Goal: Task Accomplishment & Management: Complete application form

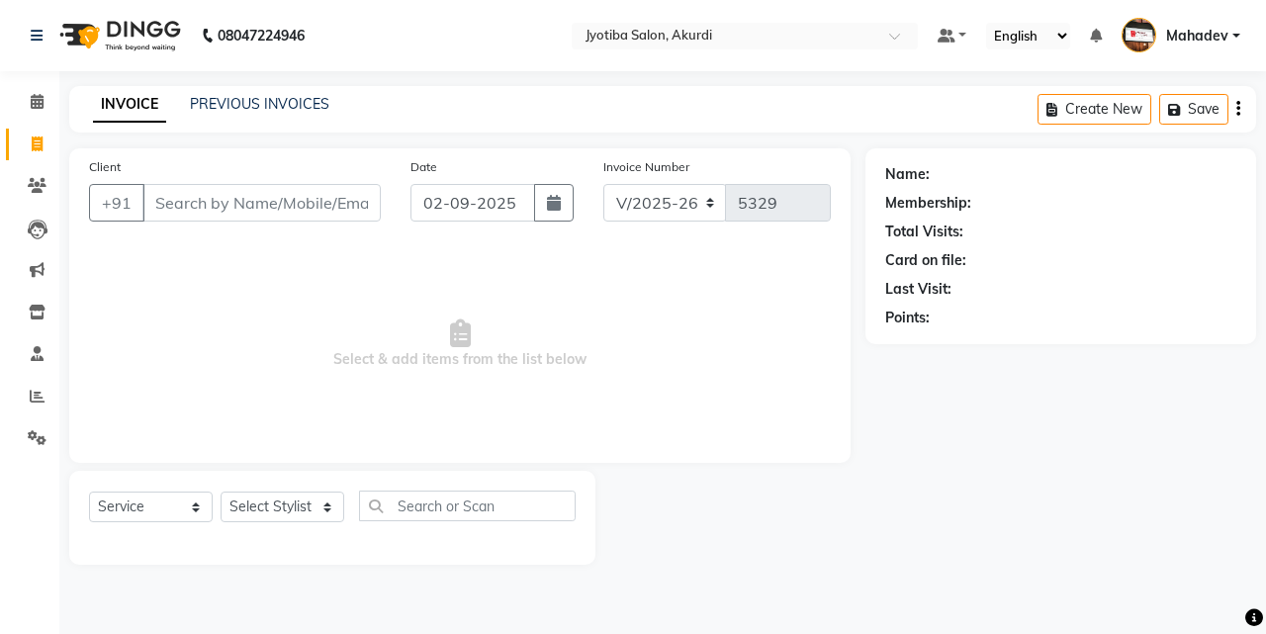
select select "557"
select select "service"
click at [205, 211] on input "Client" at bounding box center [261, 203] width 238 height 38
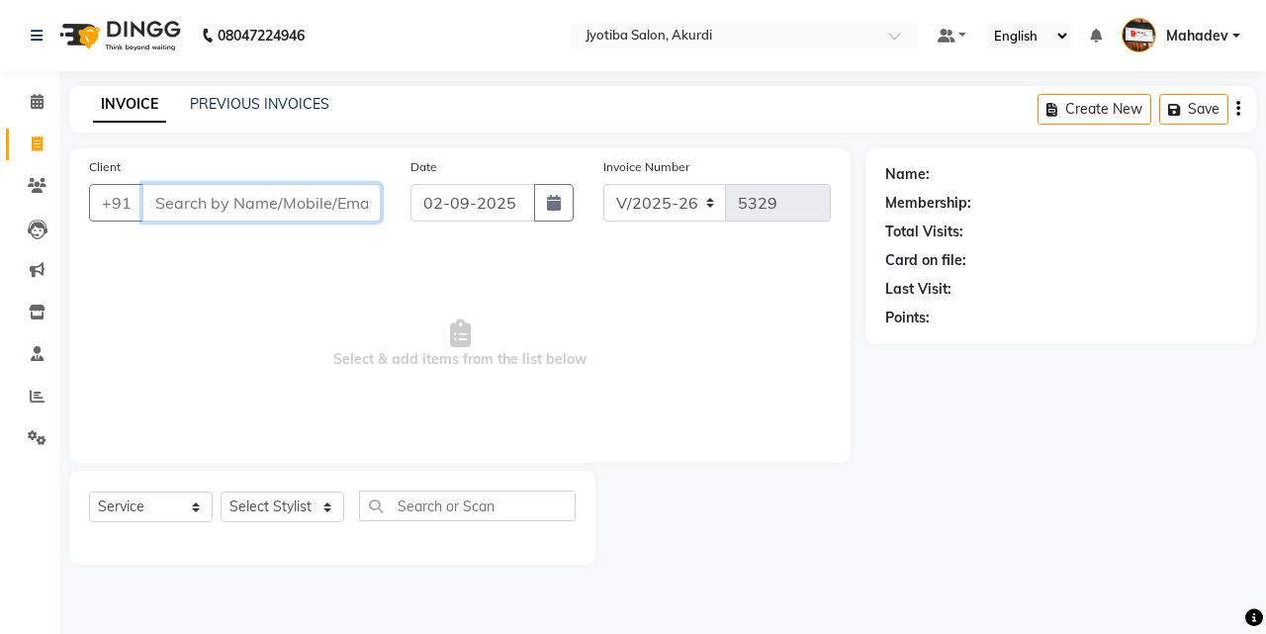
click at [205, 211] on input "Client" at bounding box center [261, 203] width 238 height 38
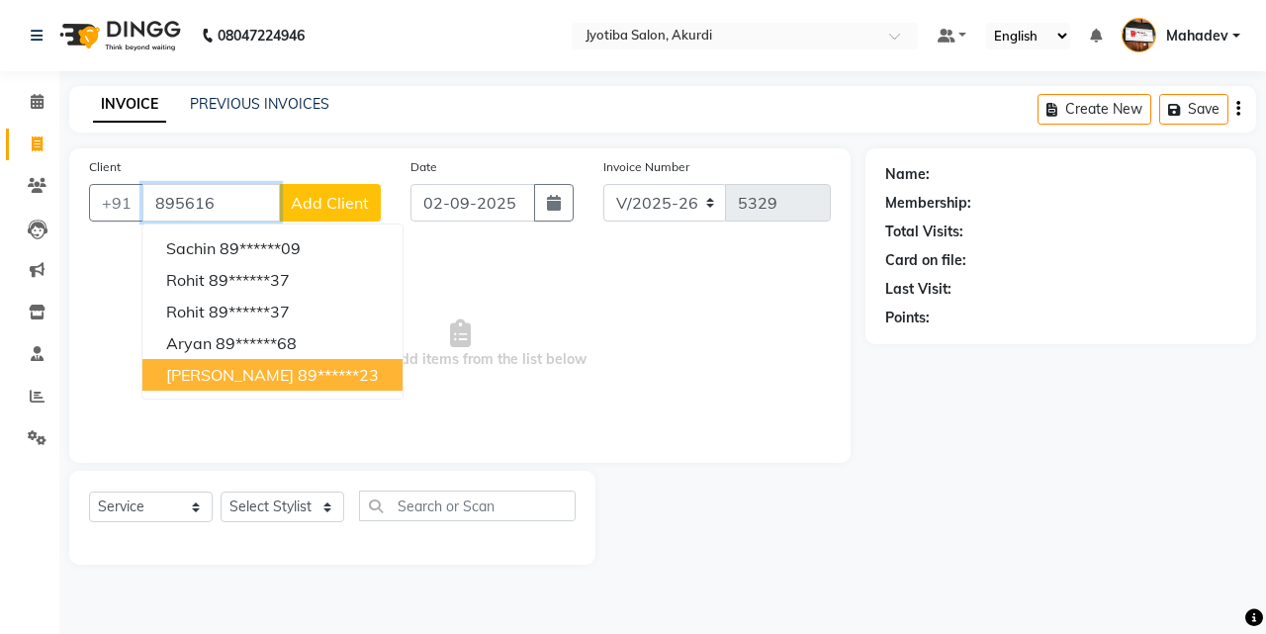
click at [298, 380] on ngb-highlight "89******23" at bounding box center [338, 375] width 81 height 20
type input "89******23"
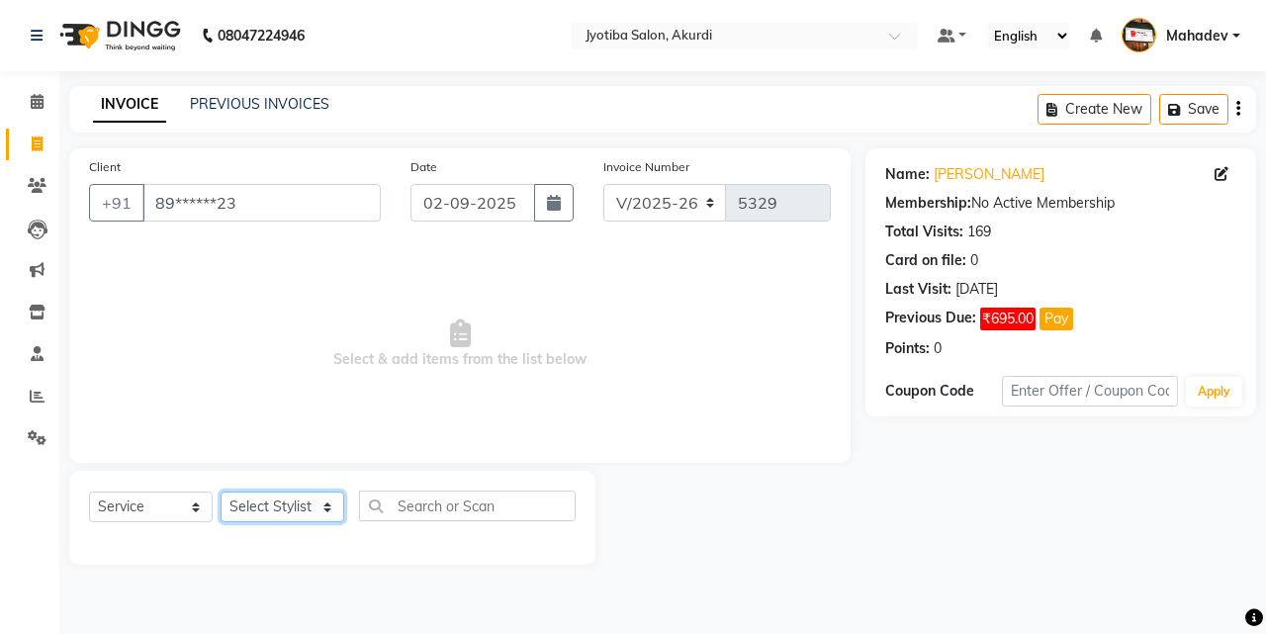
click at [282, 502] on select "Select Stylist [PERSON_NAME] [PERSON_NAME] [PERSON_NAME] [PERSON_NAME] Parmu ta…" at bounding box center [283, 507] width 124 height 31
select select "7216"
click at [221, 492] on select "Select Stylist [PERSON_NAME] [PERSON_NAME] [PERSON_NAME] [PERSON_NAME] Parmu ta…" at bounding box center [283, 507] width 124 height 31
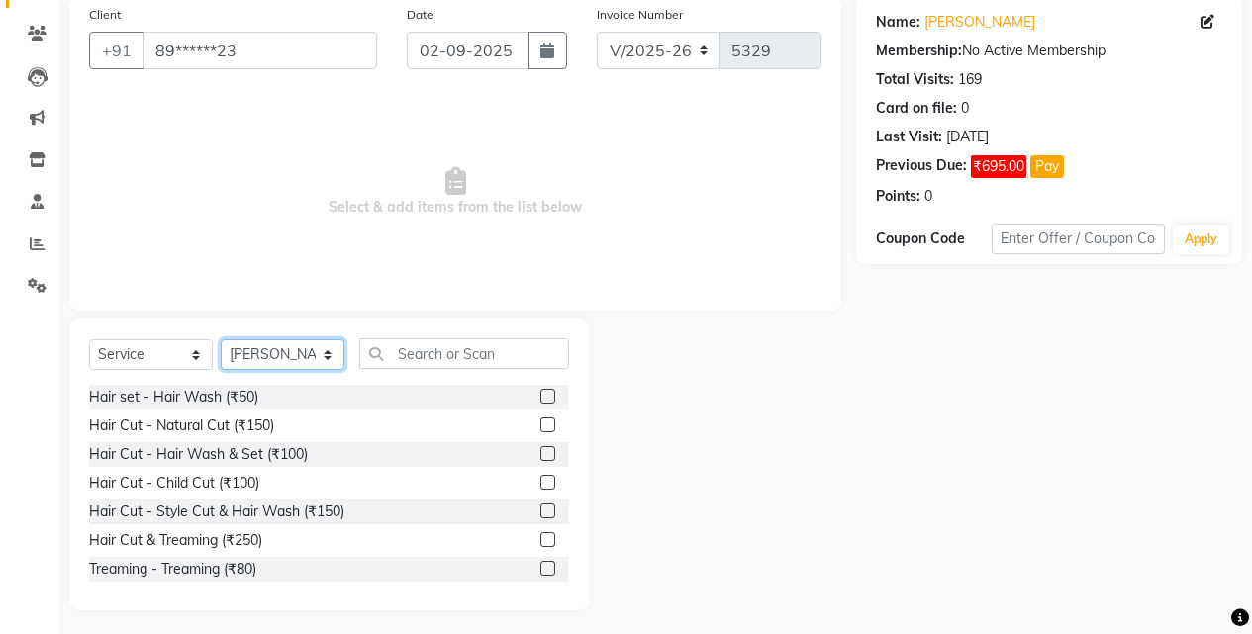
scroll to position [158, 0]
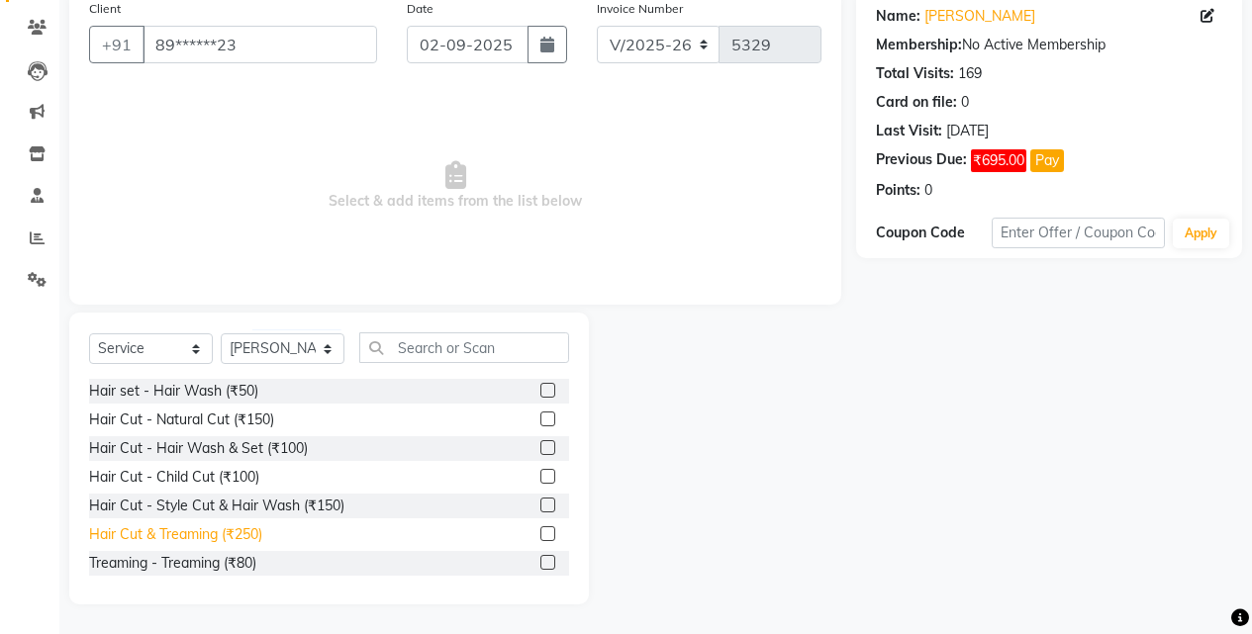
click at [250, 532] on div "Hair Cut & Treaming (₹250)" at bounding box center [175, 534] width 173 height 21
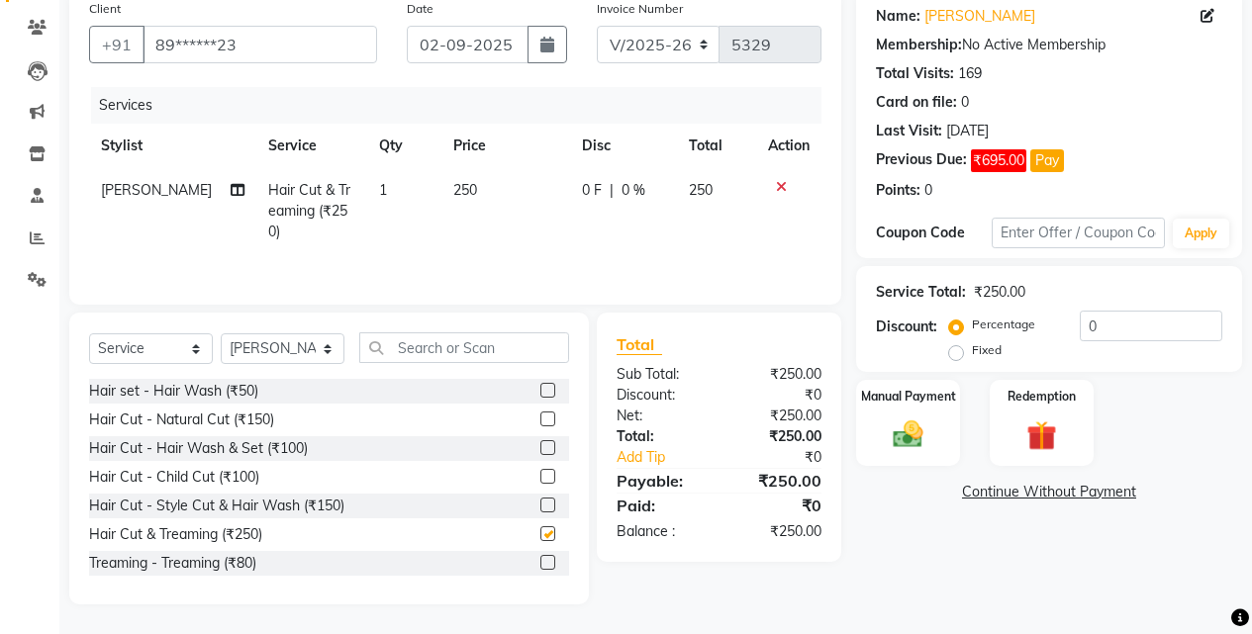
checkbox input "false"
click at [940, 427] on div "Manual Payment" at bounding box center [908, 423] width 108 height 90
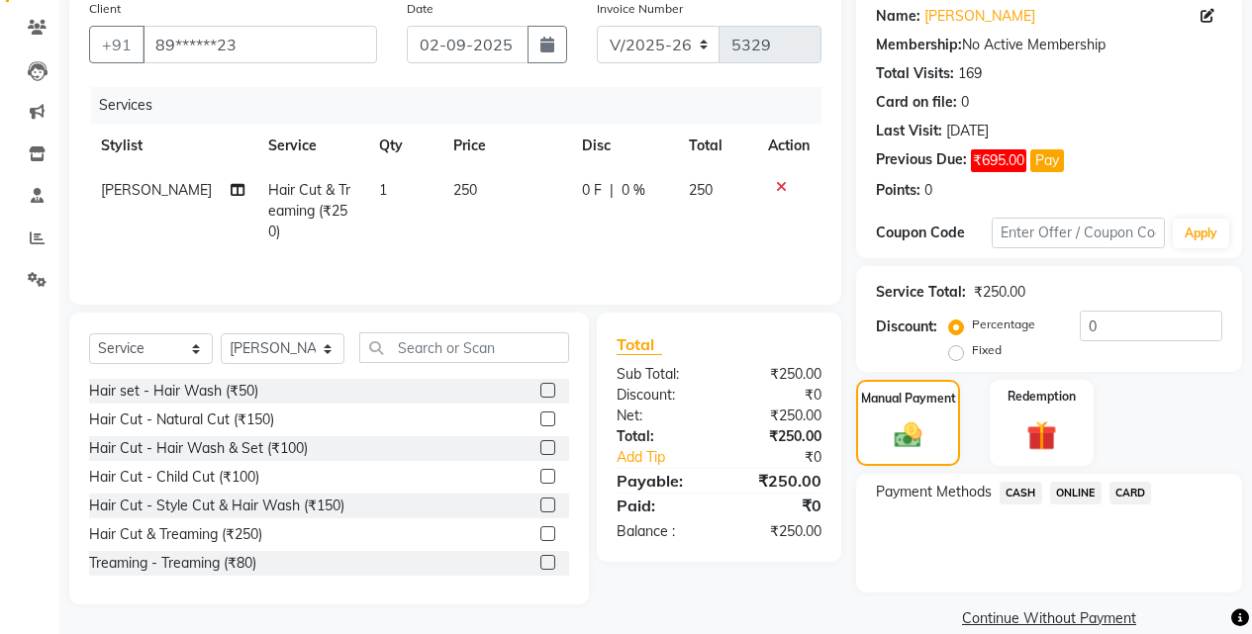
click at [1072, 496] on span "ONLINE" at bounding box center [1075, 493] width 51 height 23
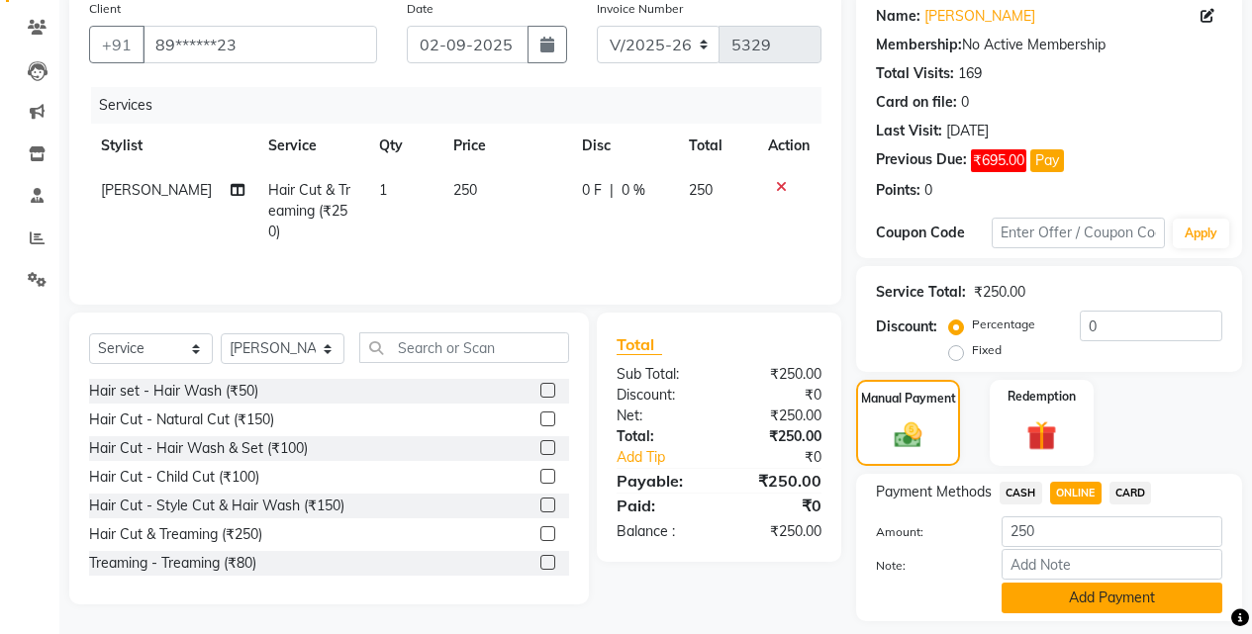
click at [1071, 588] on button "Add Payment" at bounding box center [1111, 598] width 221 height 31
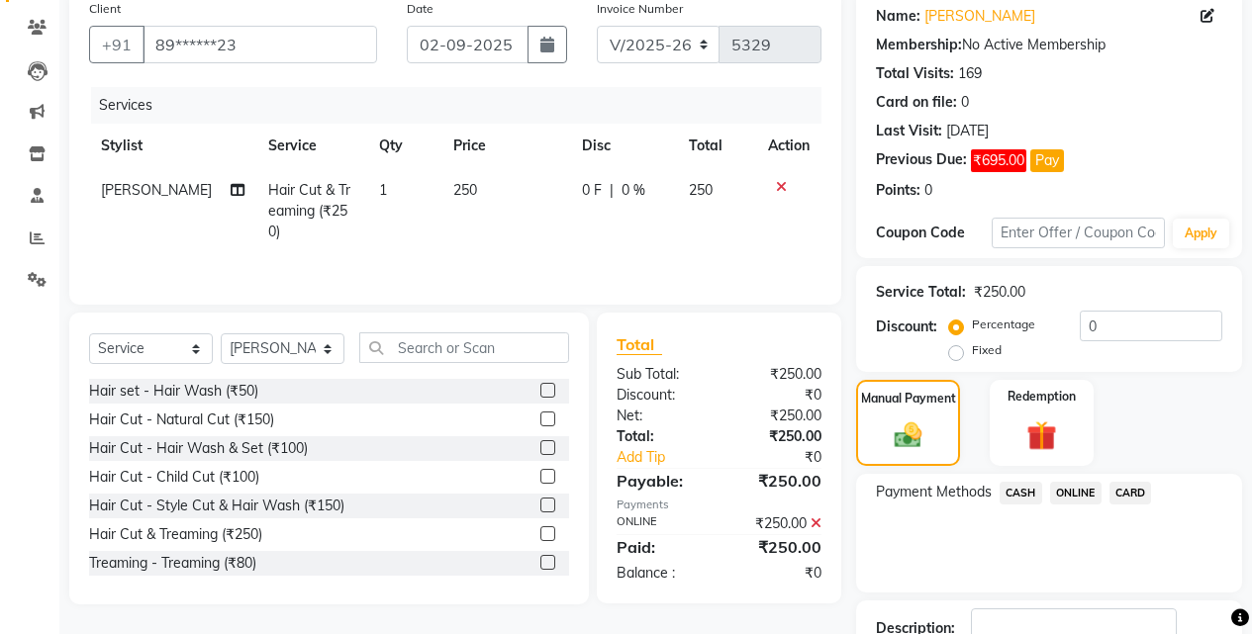
scroll to position [299, 0]
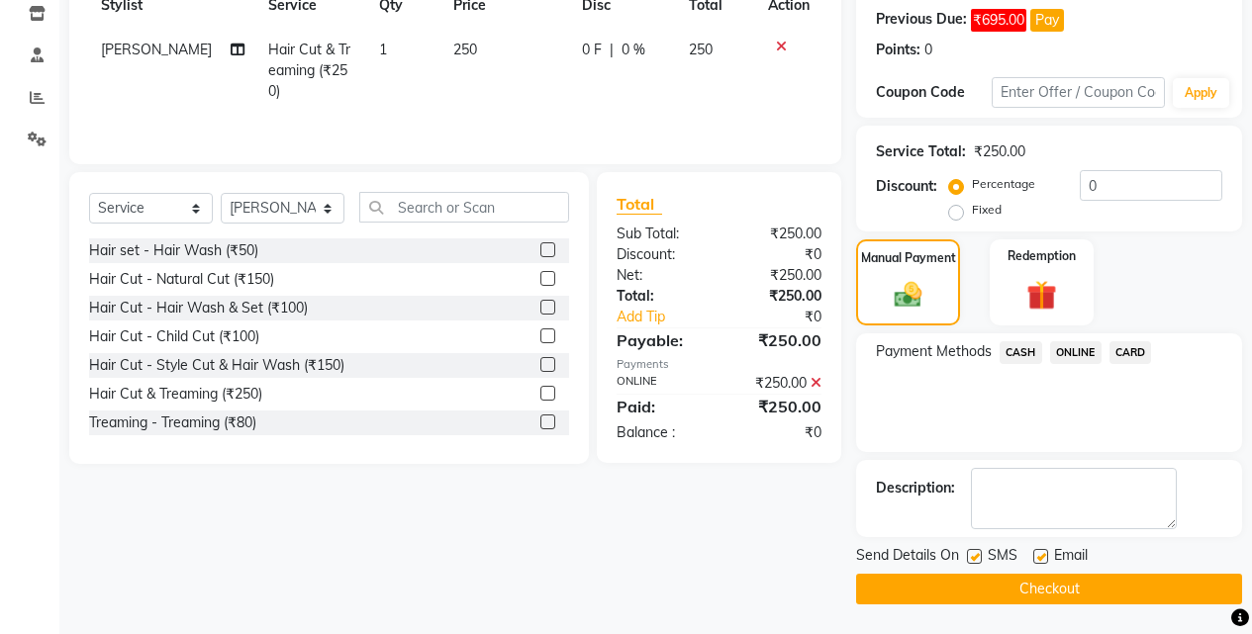
click at [1073, 592] on button "Checkout" at bounding box center [1049, 589] width 386 height 31
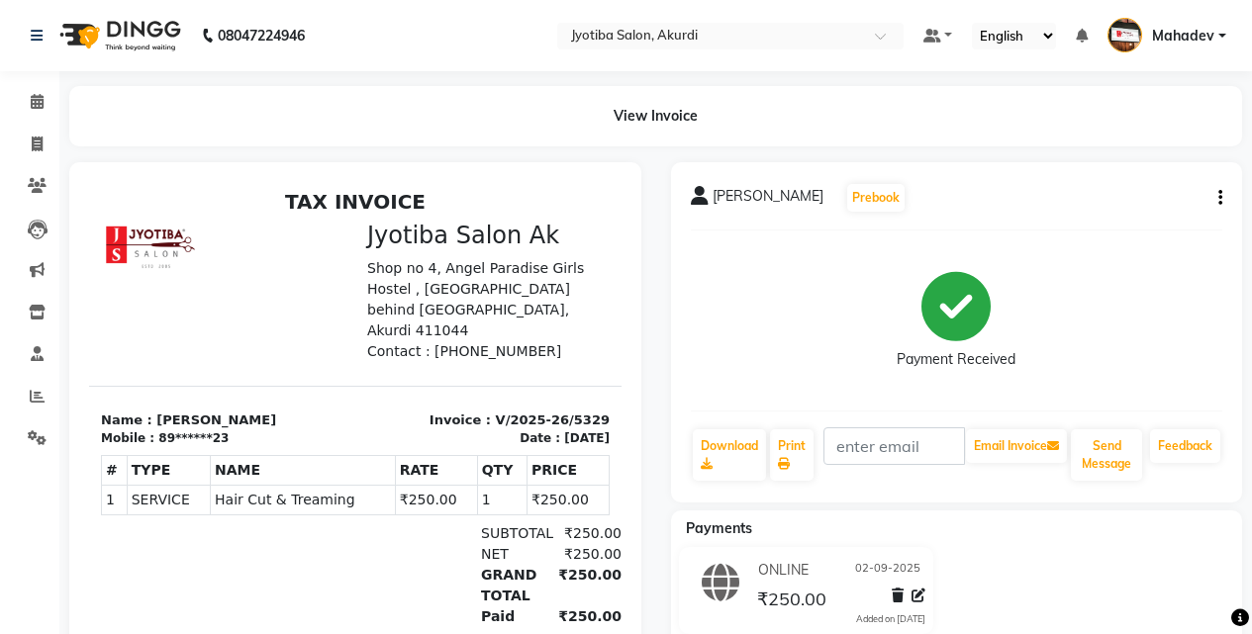
click at [30, 84] on li "Calendar" at bounding box center [29, 102] width 59 height 43
click at [31, 95] on icon at bounding box center [37, 101] width 13 height 15
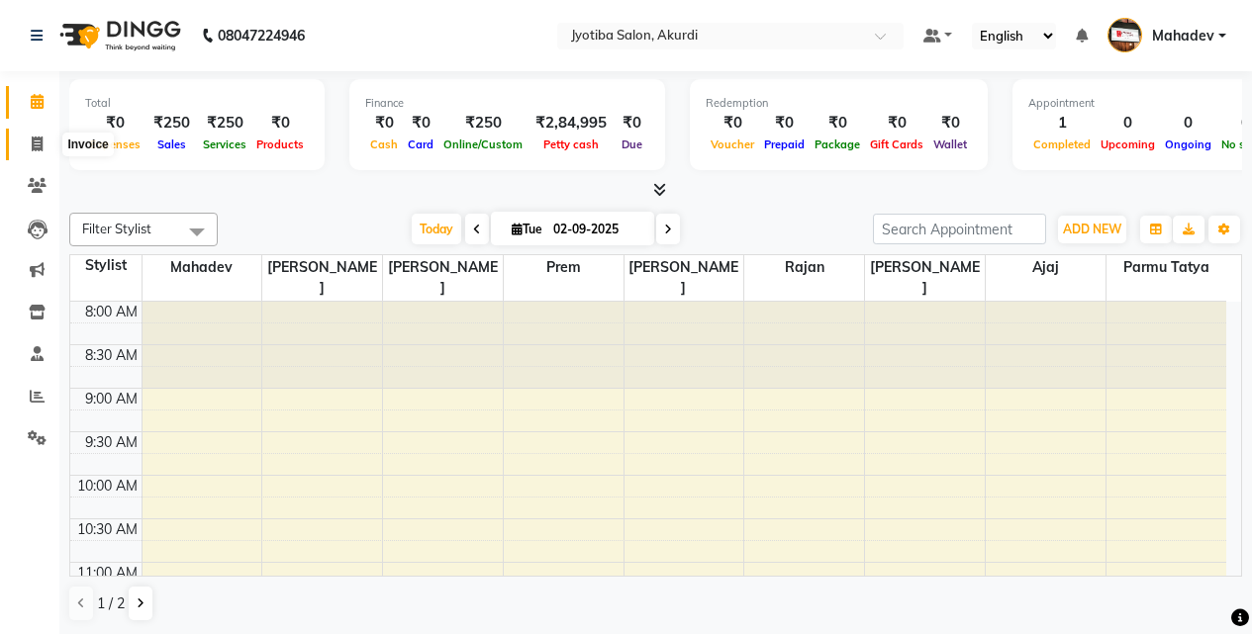
click at [39, 149] on icon at bounding box center [37, 144] width 11 height 15
select select "service"
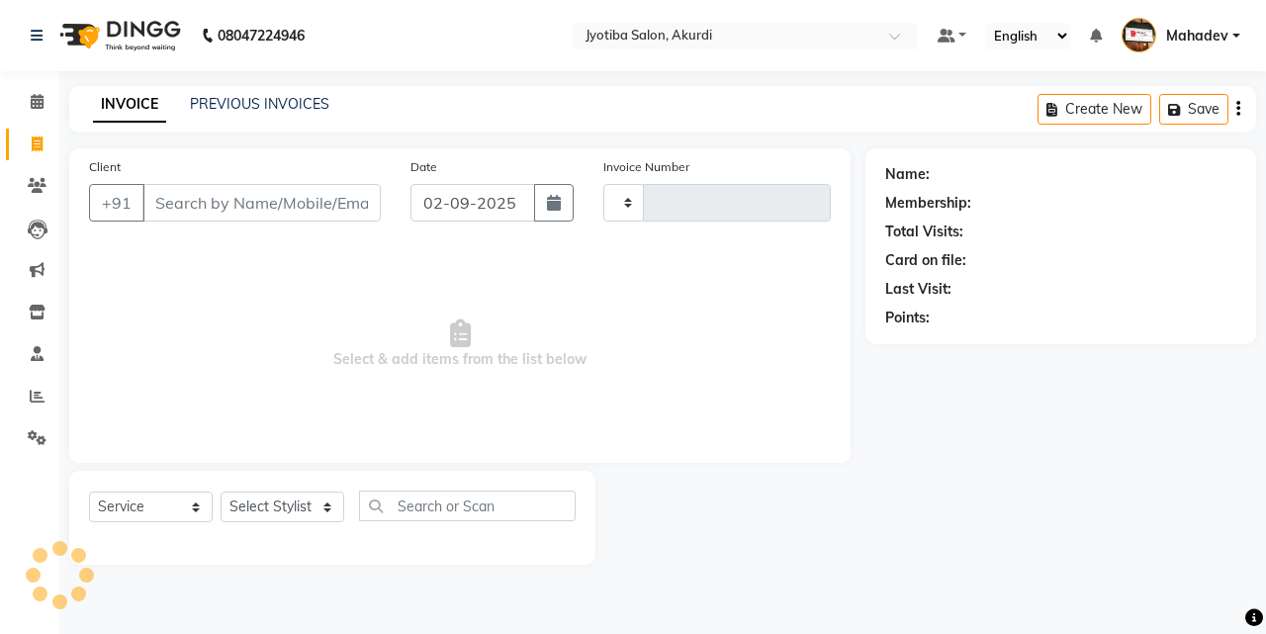
type input "5330"
select select "557"
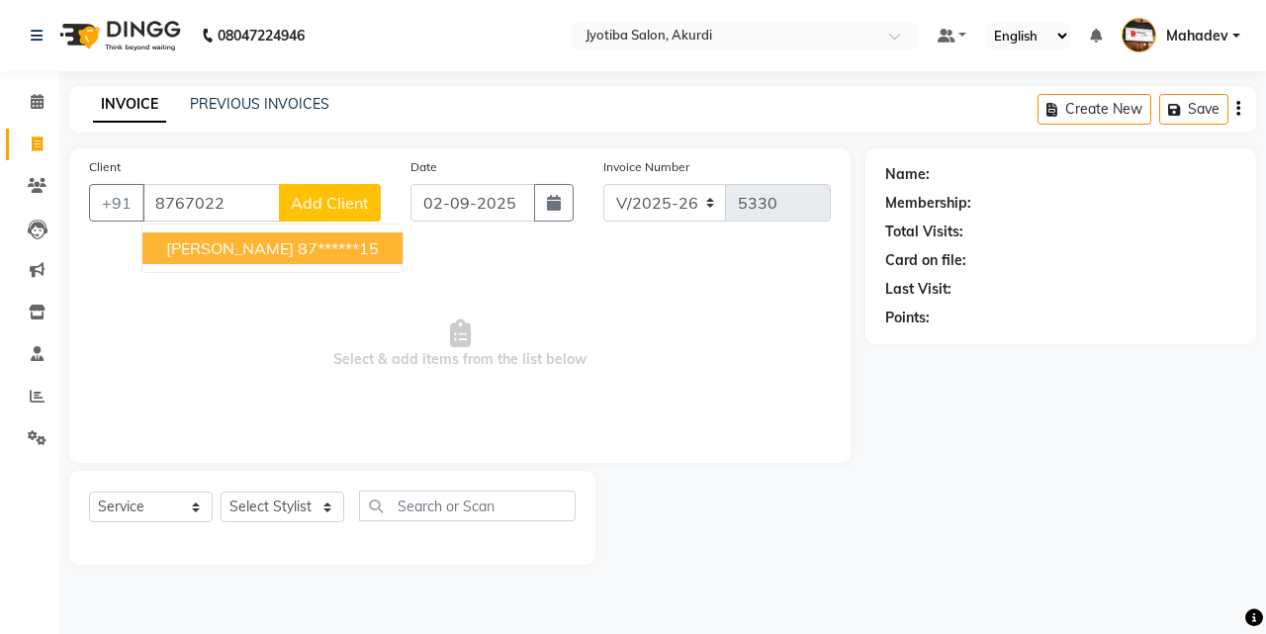
click at [211, 258] on button "[PERSON_NAME] 87******15" at bounding box center [272, 248] width 260 height 32
type input "87******15"
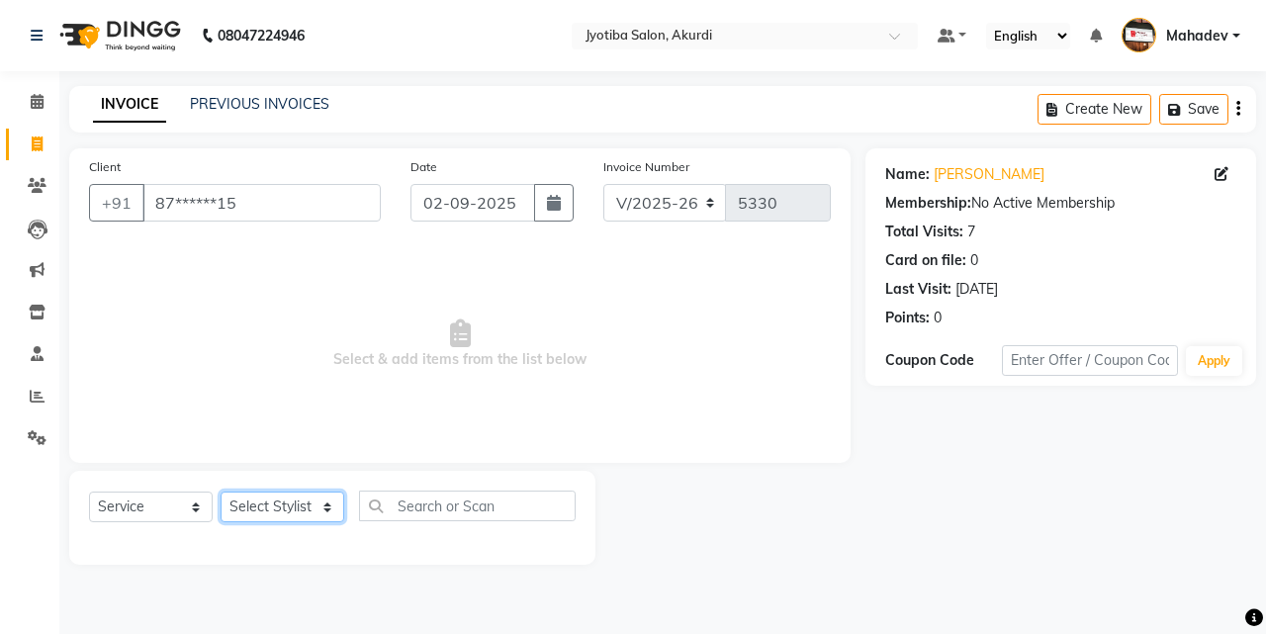
click at [278, 495] on select "Select Stylist [PERSON_NAME] [PERSON_NAME] [PERSON_NAME] [PERSON_NAME] Parmu ta…" at bounding box center [283, 507] width 124 height 31
select select "86626"
click at [221, 492] on select "Select Stylist [PERSON_NAME] [PERSON_NAME] [PERSON_NAME] [PERSON_NAME] Parmu ta…" at bounding box center [283, 507] width 124 height 31
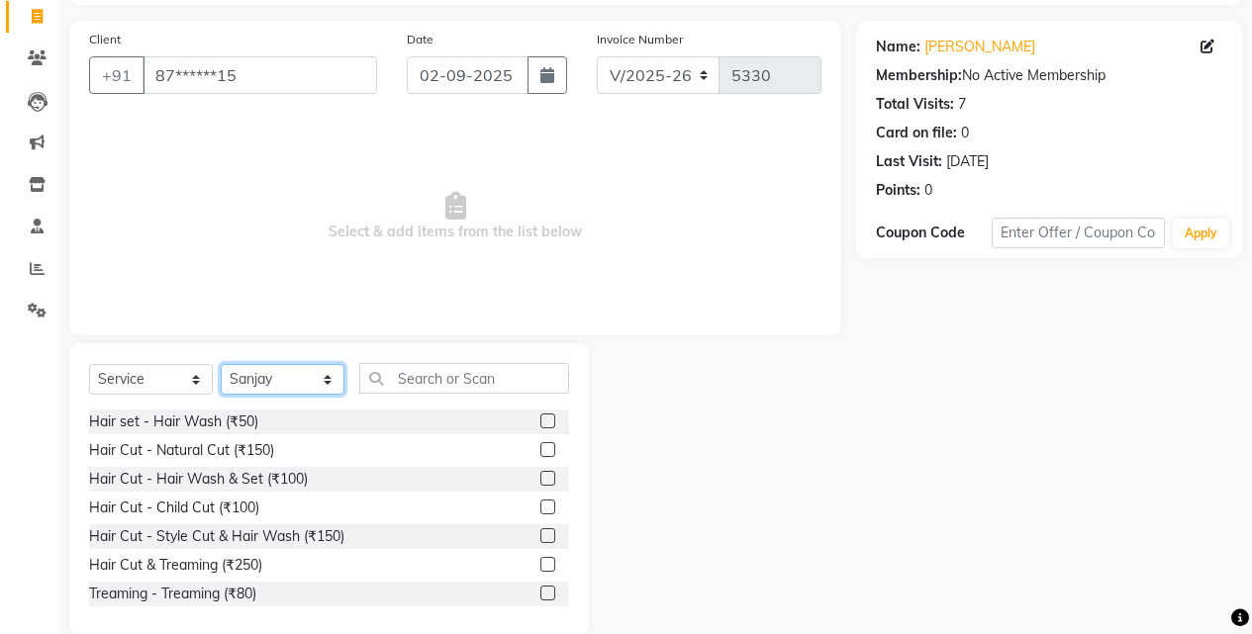
scroll to position [158, 0]
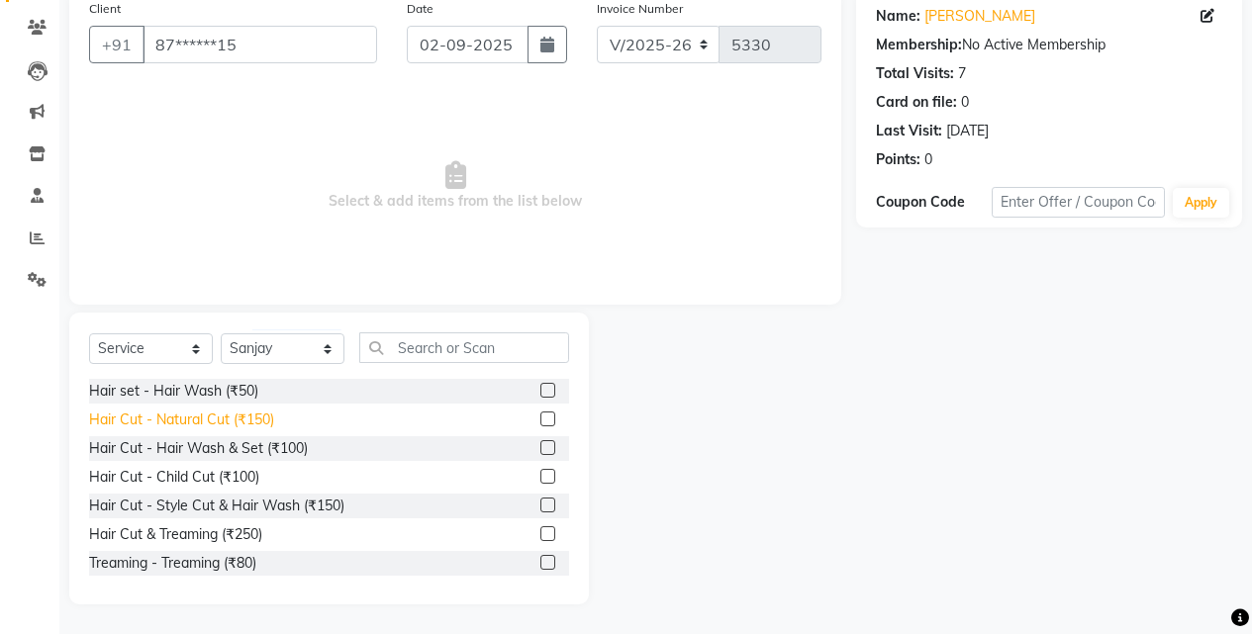
click at [260, 414] on div "Hair Cut - Natural Cut (₹150)" at bounding box center [181, 420] width 185 height 21
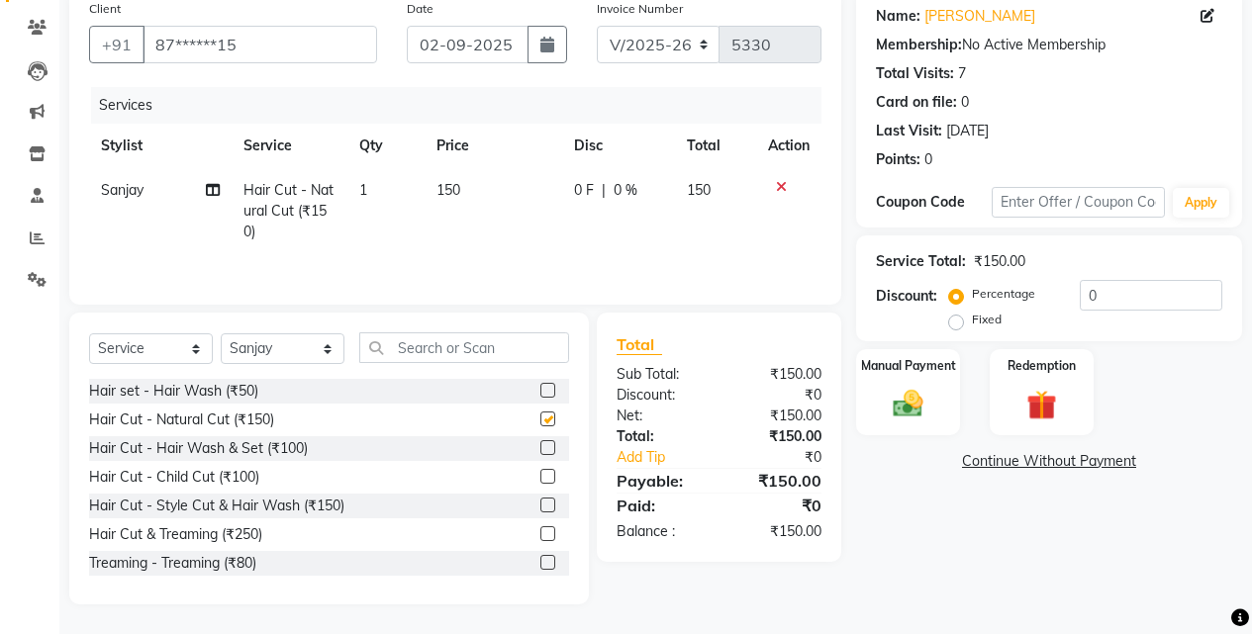
checkbox input "false"
click at [904, 403] on img at bounding box center [907, 404] width 50 height 36
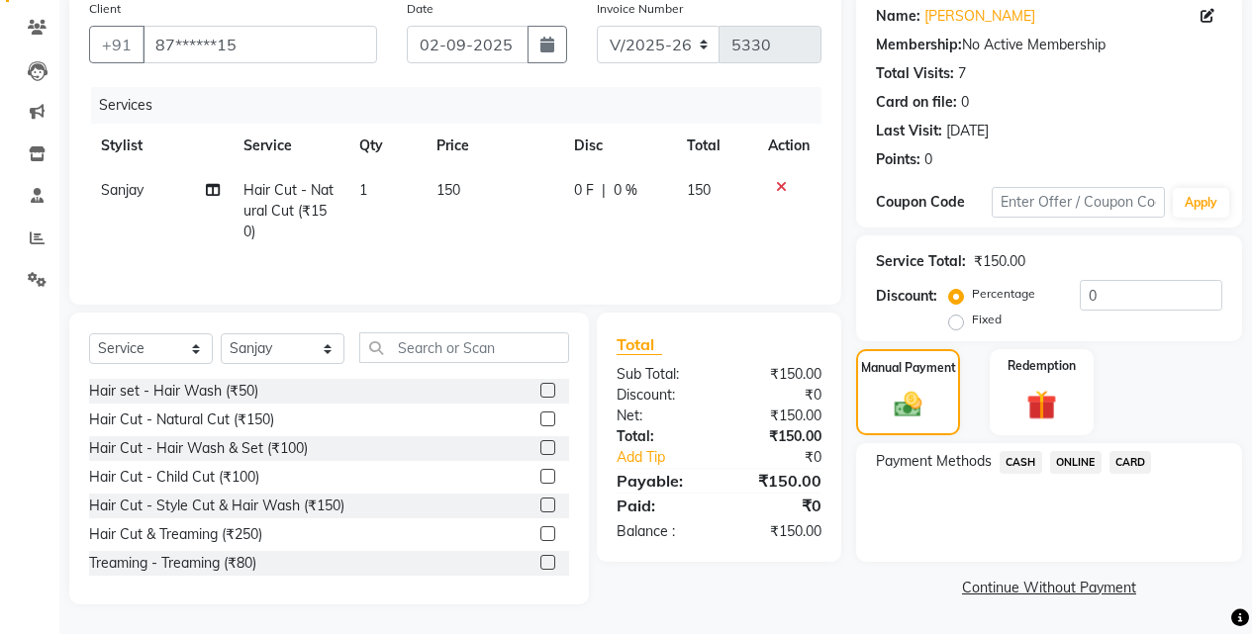
click at [1031, 463] on span "CASH" at bounding box center [1020, 462] width 43 height 23
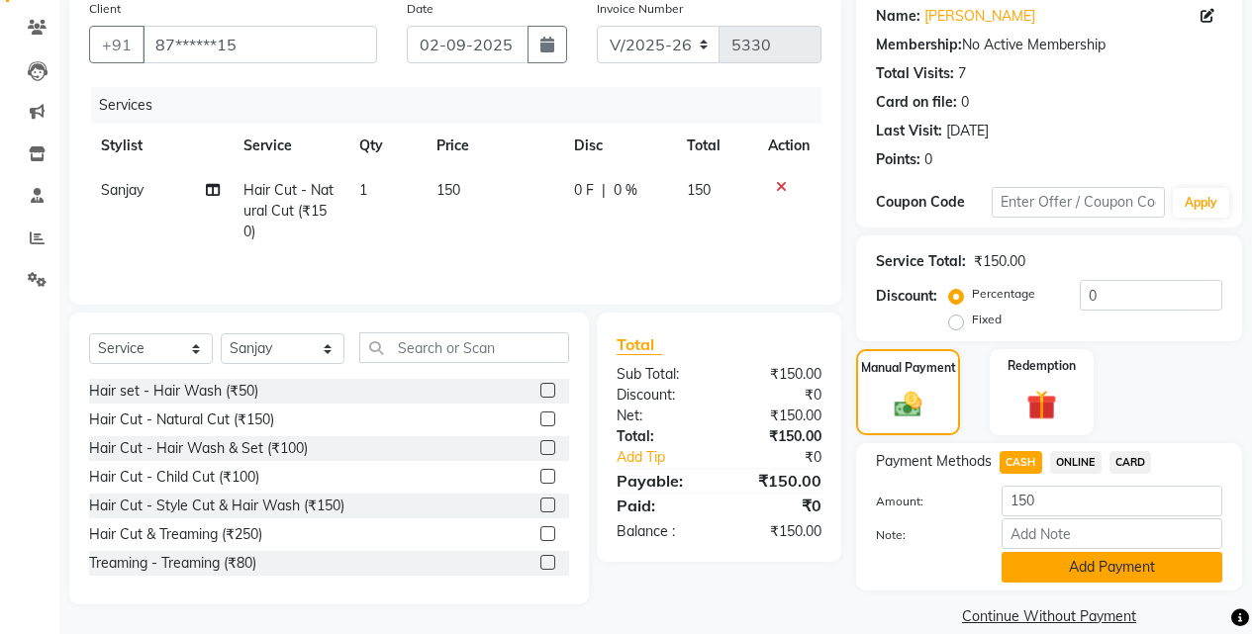
click at [1019, 565] on button "Add Payment" at bounding box center [1111, 567] width 221 height 31
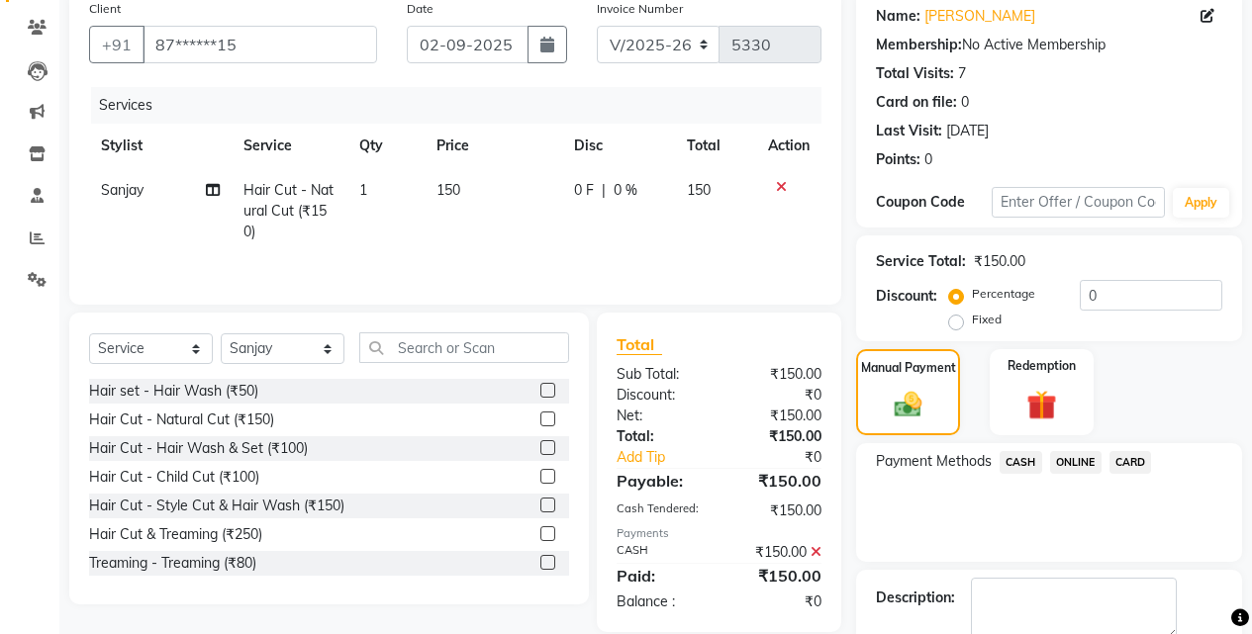
scroll to position [268, 0]
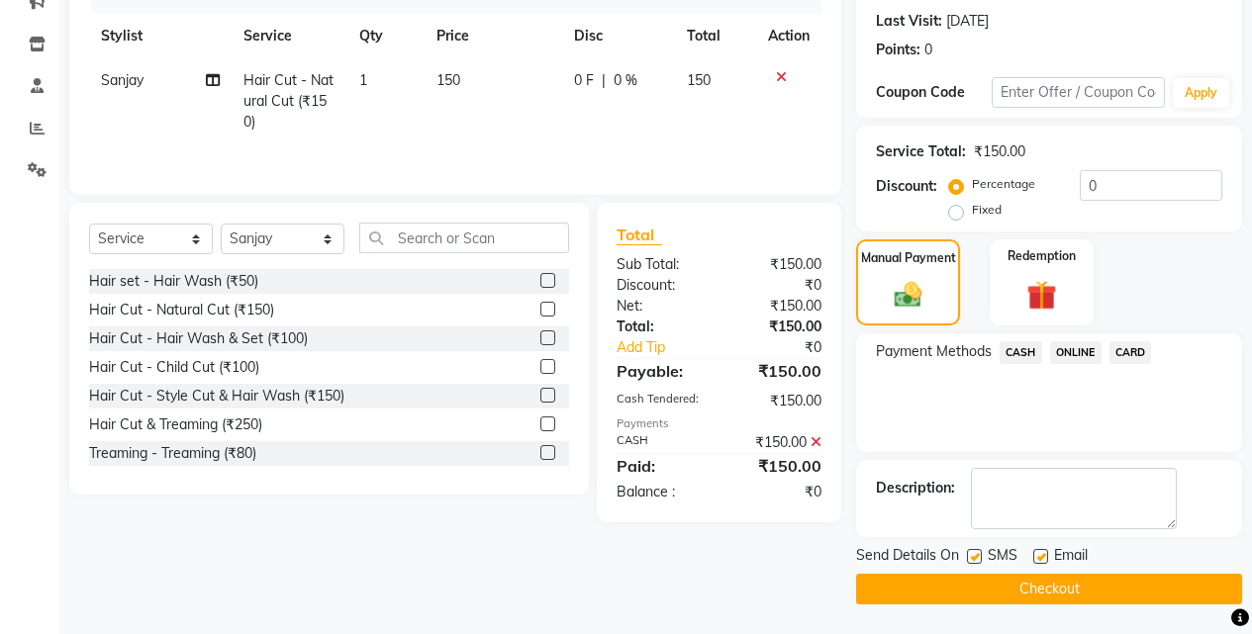
click at [1026, 583] on button "Checkout" at bounding box center [1049, 589] width 386 height 31
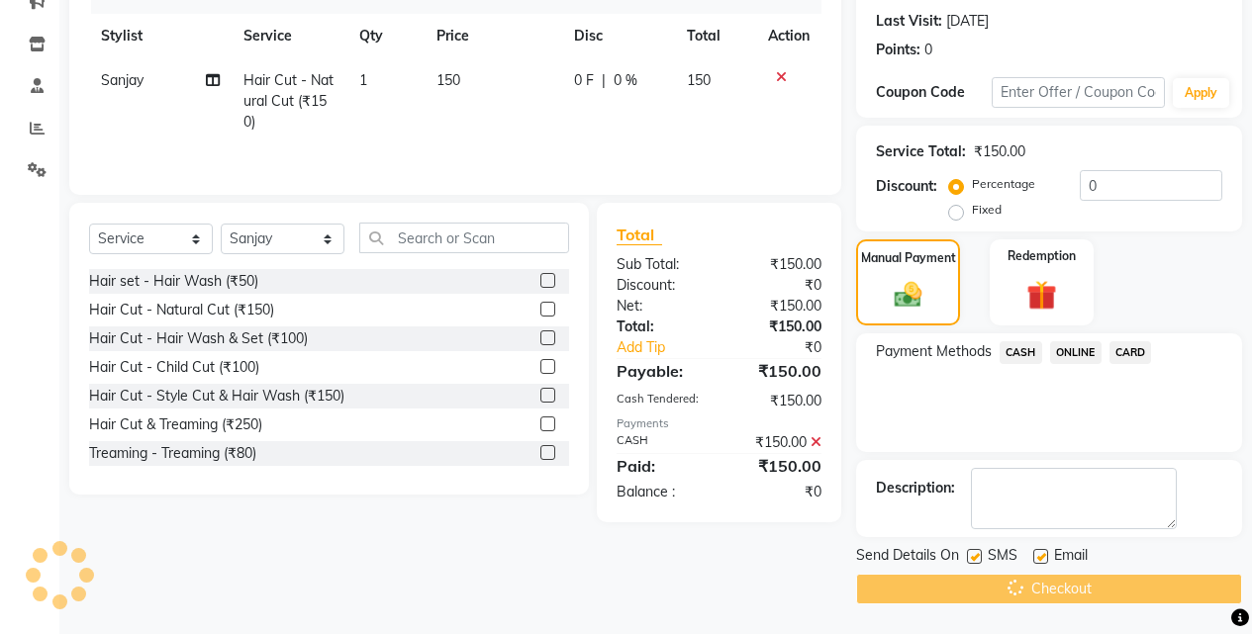
scroll to position [0, 0]
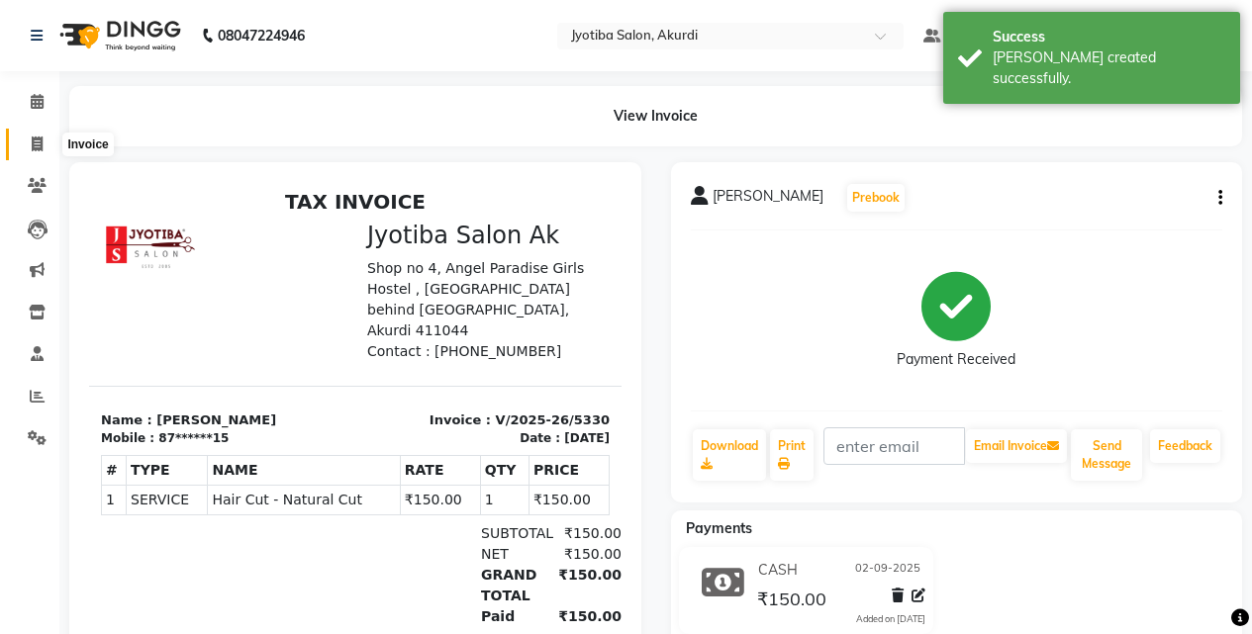
click at [39, 138] on icon at bounding box center [37, 144] width 11 height 15
select select "service"
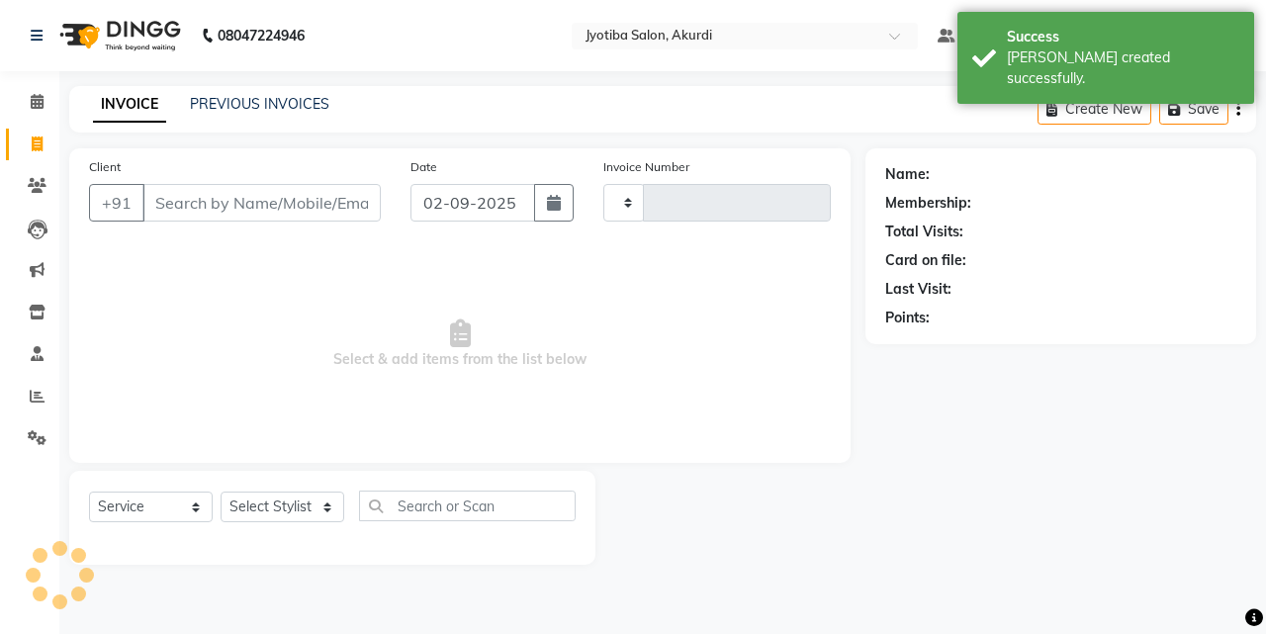
type input "5331"
select select "557"
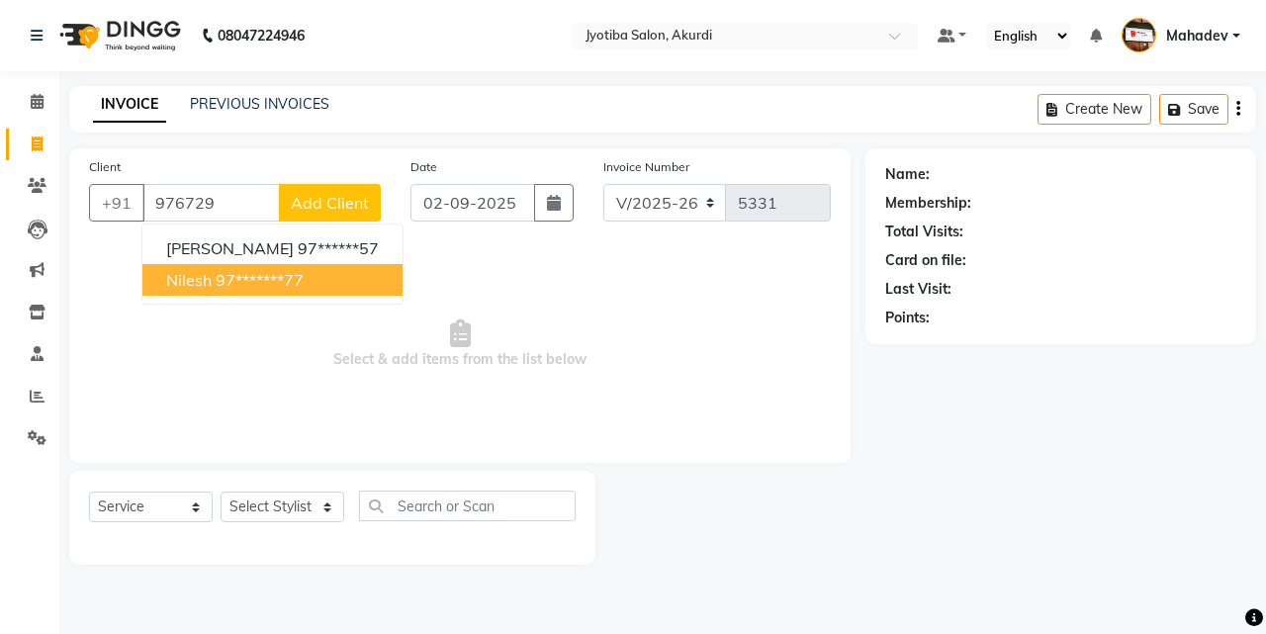
click at [193, 280] on span "nilesh" at bounding box center [189, 280] width 46 height 20
type input "97*******77"
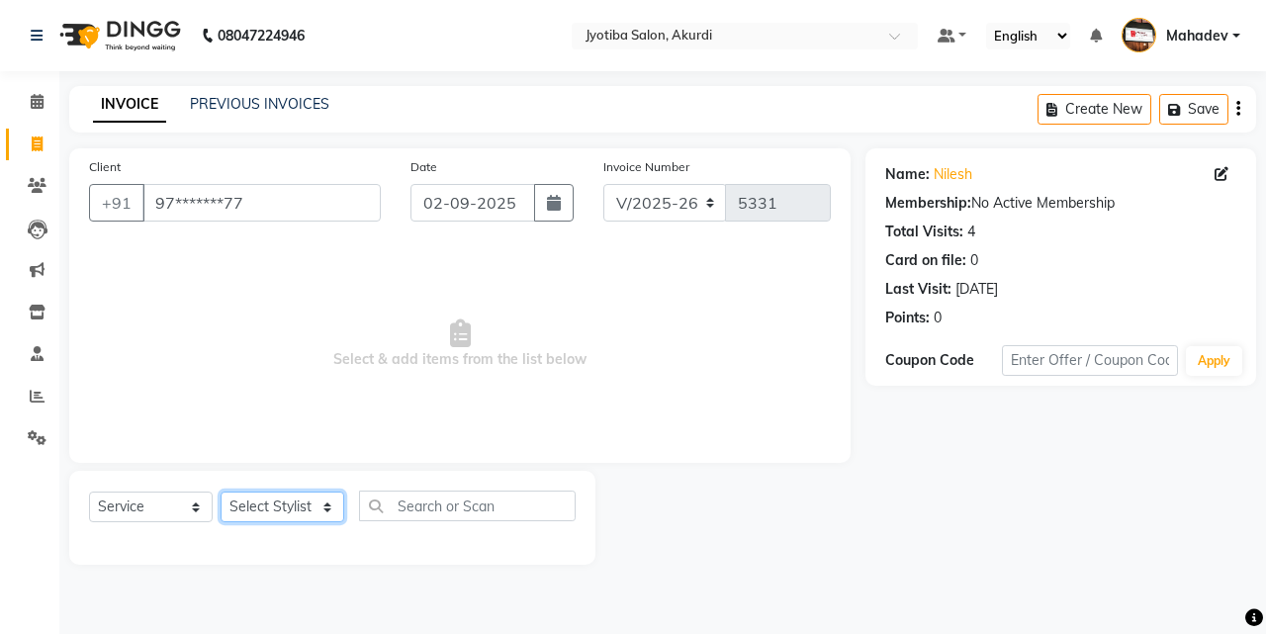
click at [260, 510] on select "Select Stylist [PERSON_NAME] [PERSON_NAME] [PERSON_NAME] [PERSON_NAME] Parmu ta…" at bounding box center [283, 507] width 124 height 31
select select "70863"
click at [221, 492] on select "Select Stylist [PERSON_NAME] [PERSON_NAME] [PERSON_NAME] [PERSON_NAME] Parmu ta…" at bounding box center [283, 507] width 124 height 31
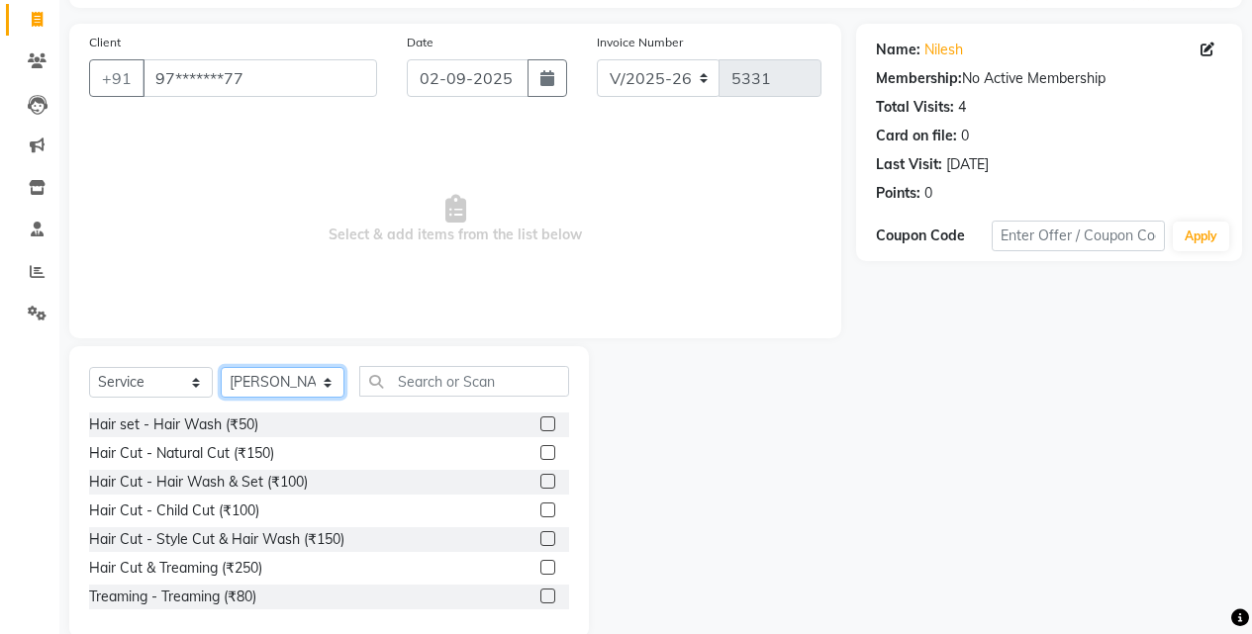
scroll to position [158, 0]
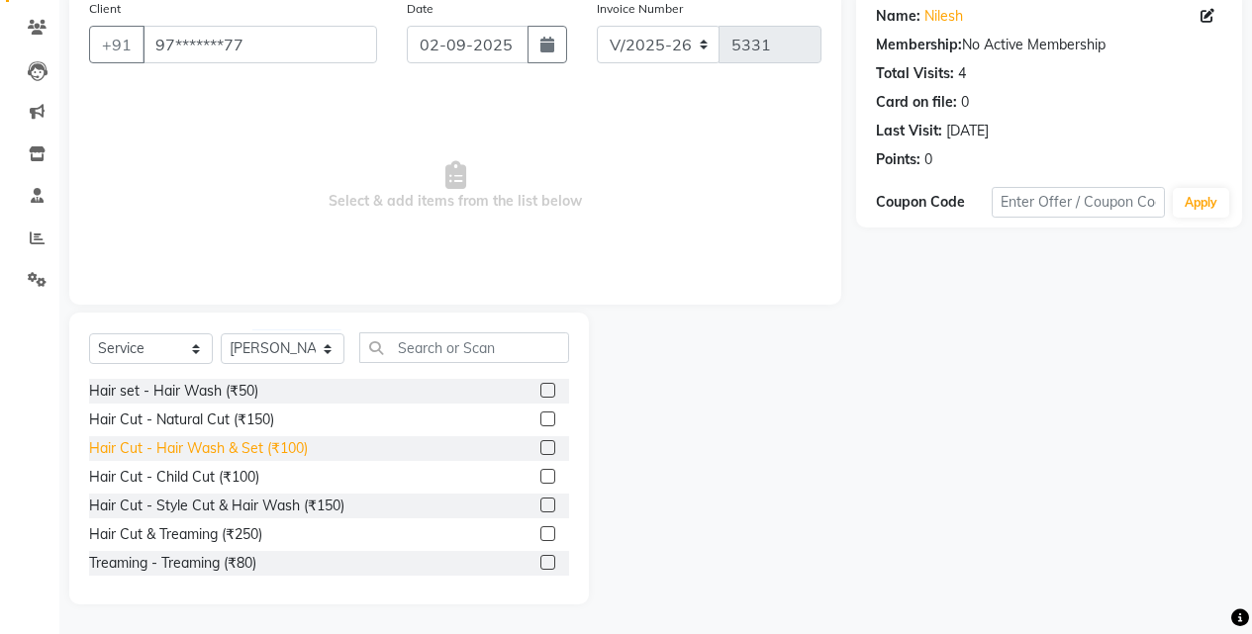
click at [260, 448] on div "Hair Cut - Hair Wash & Set (₹100)" at bounding box center [198, 448] width 219 height 21
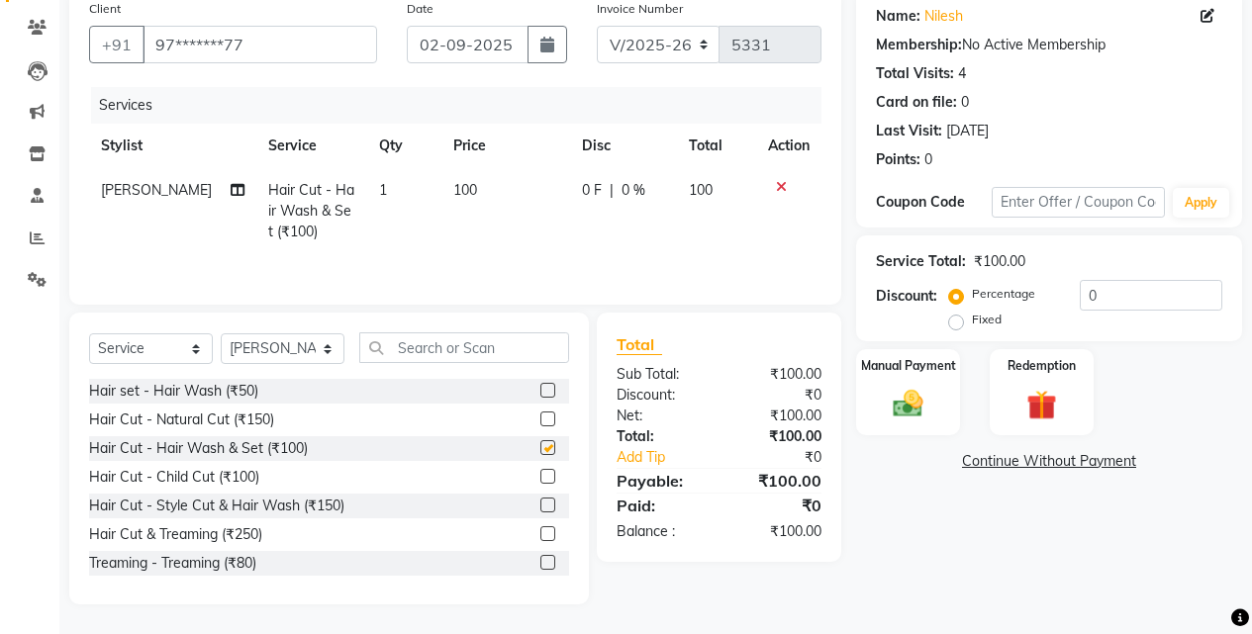
checkbox input "false"
click at [934, 413] on div "Manual Payment" at bounding box center [908, 392] width 108 height 90
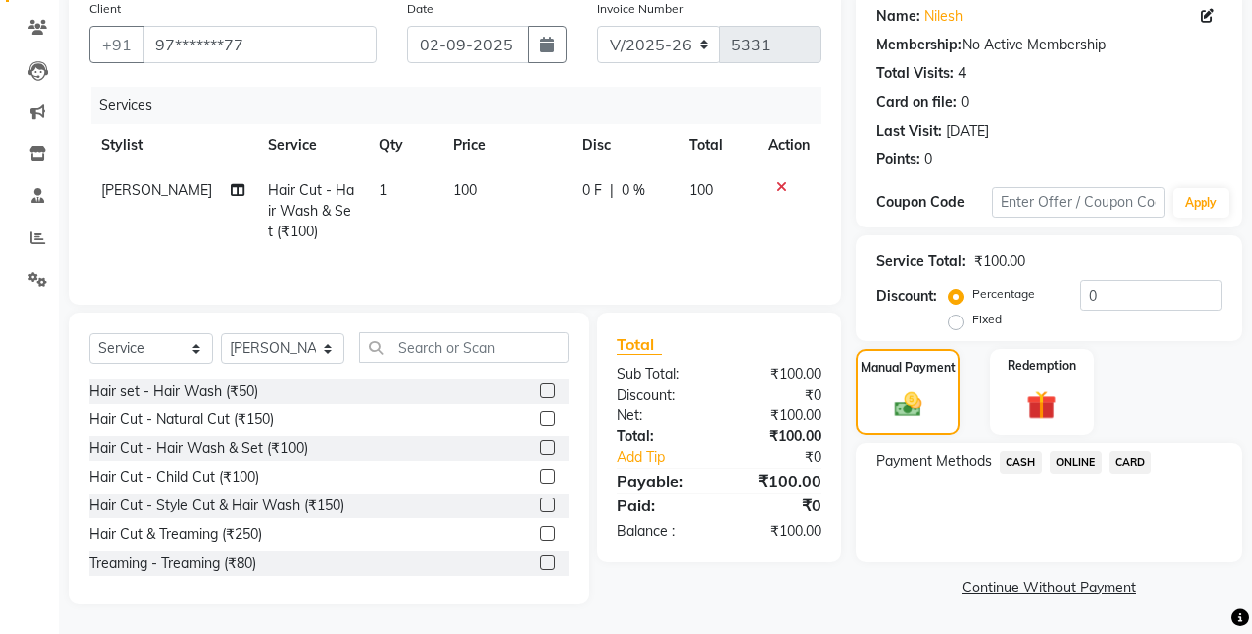
click at [1015, 456] on span "CASH" at bounding box center [1020, 462] width 43 height 23
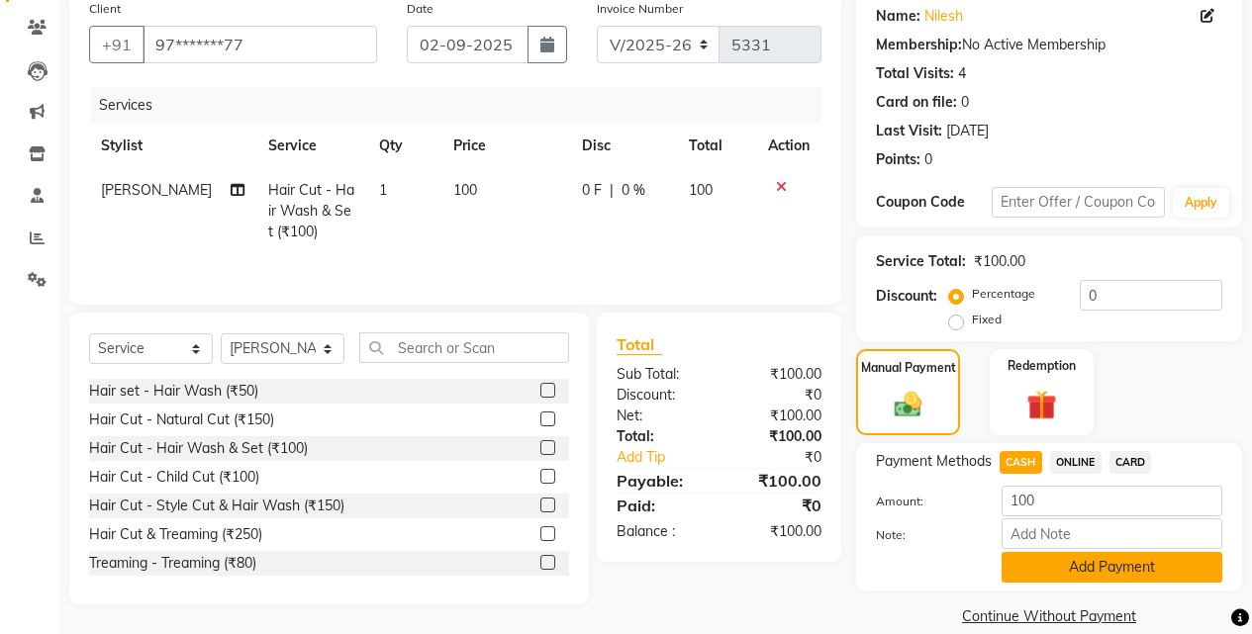
click at [1032, 581] on button "Add Payment" at bounding box center [1111, 567] width 221 height 31
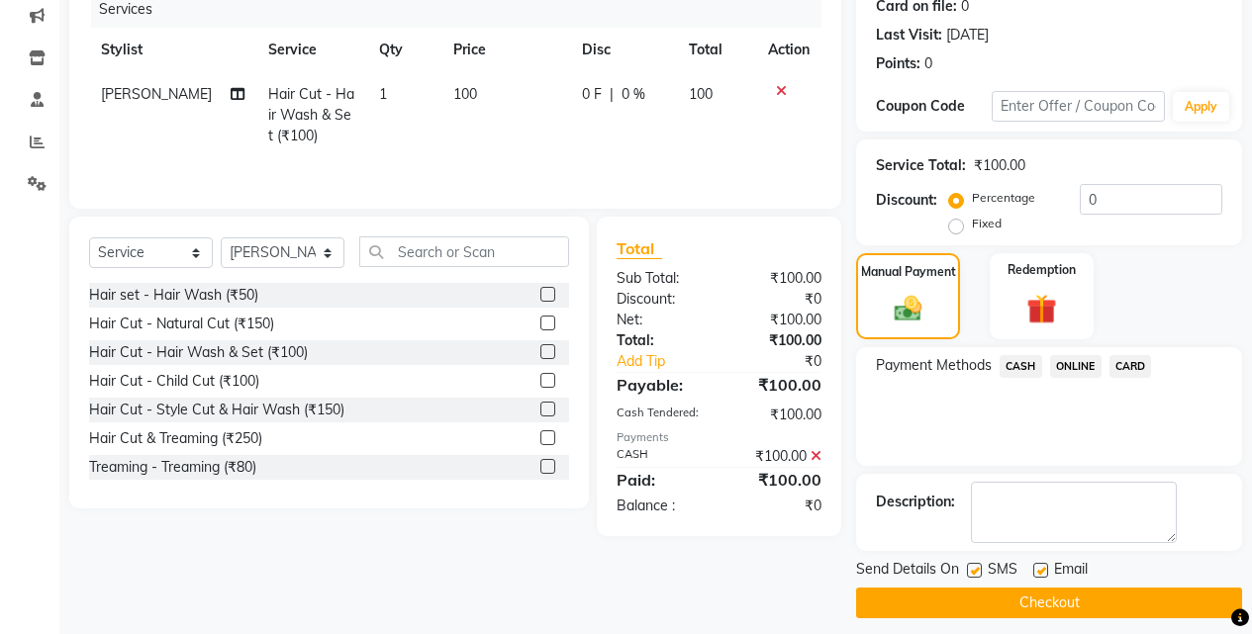
scroll to position [268, 0]
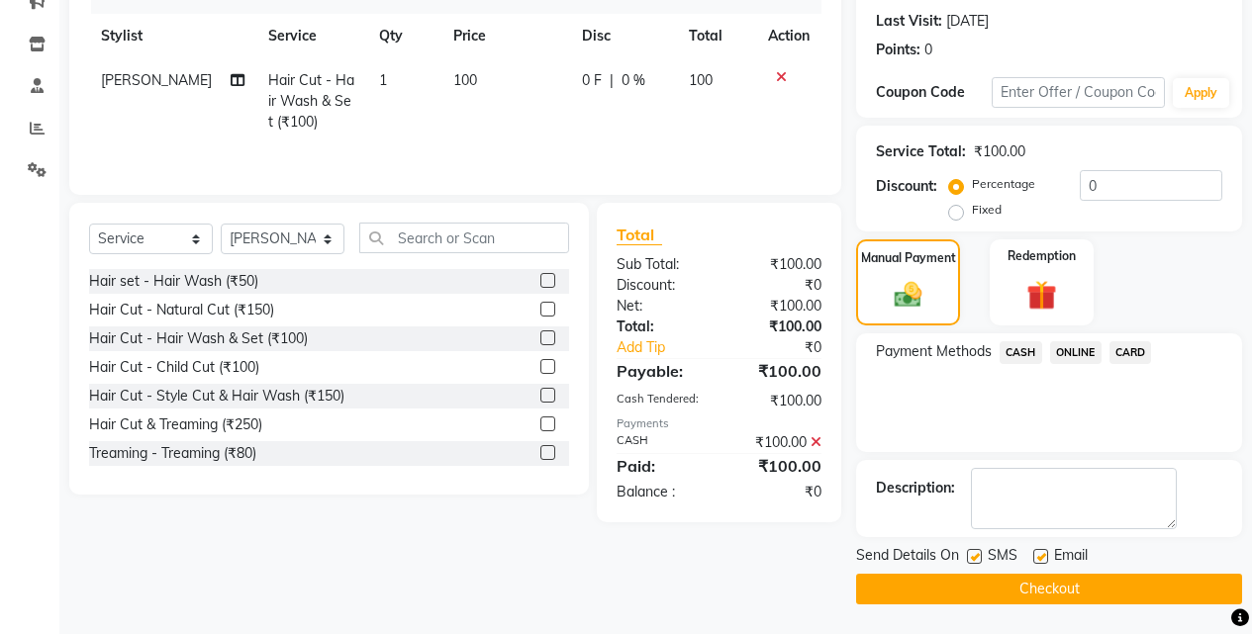
click at [1032, 581] on button "Checkout" at bounding box center [1049, 589] width 386 height 31
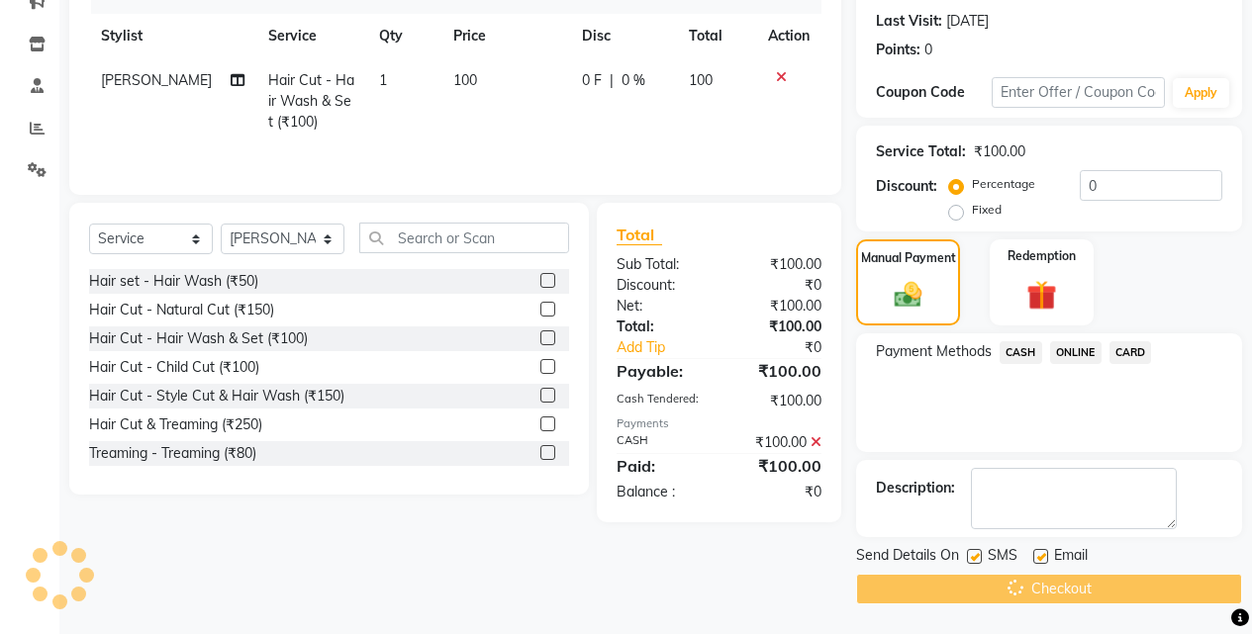
scroll to position [0, 0]
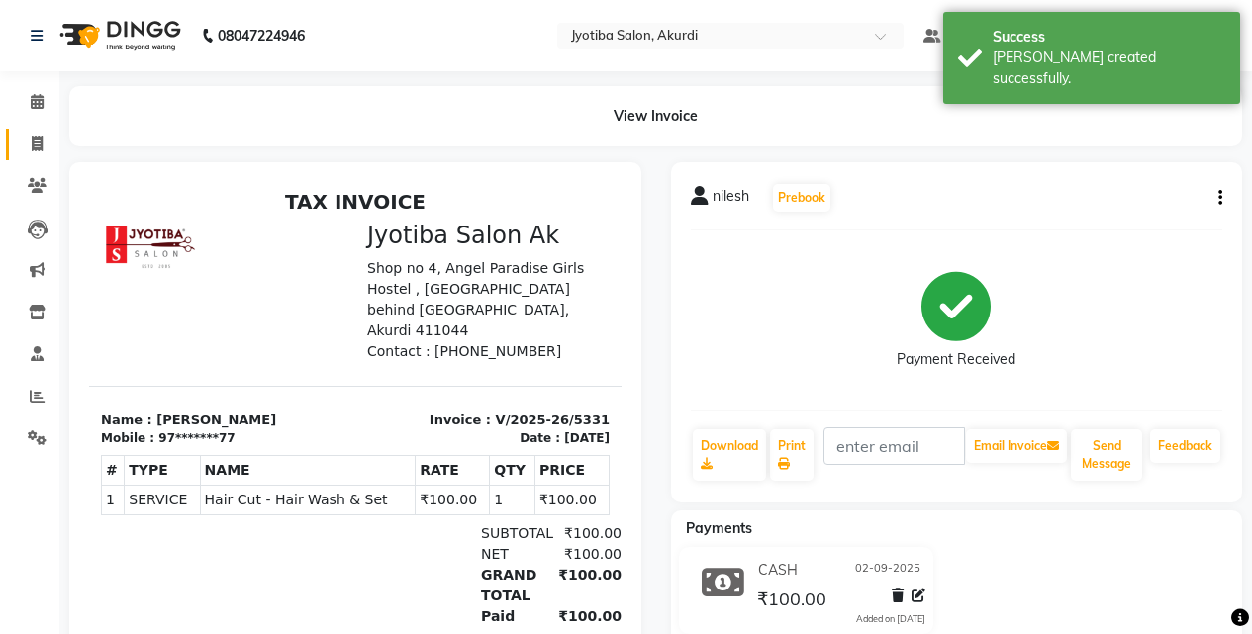
click at [16, 139] on link "Invoice" at bounding box center [29, 145] width 47 height 33
select select "service"
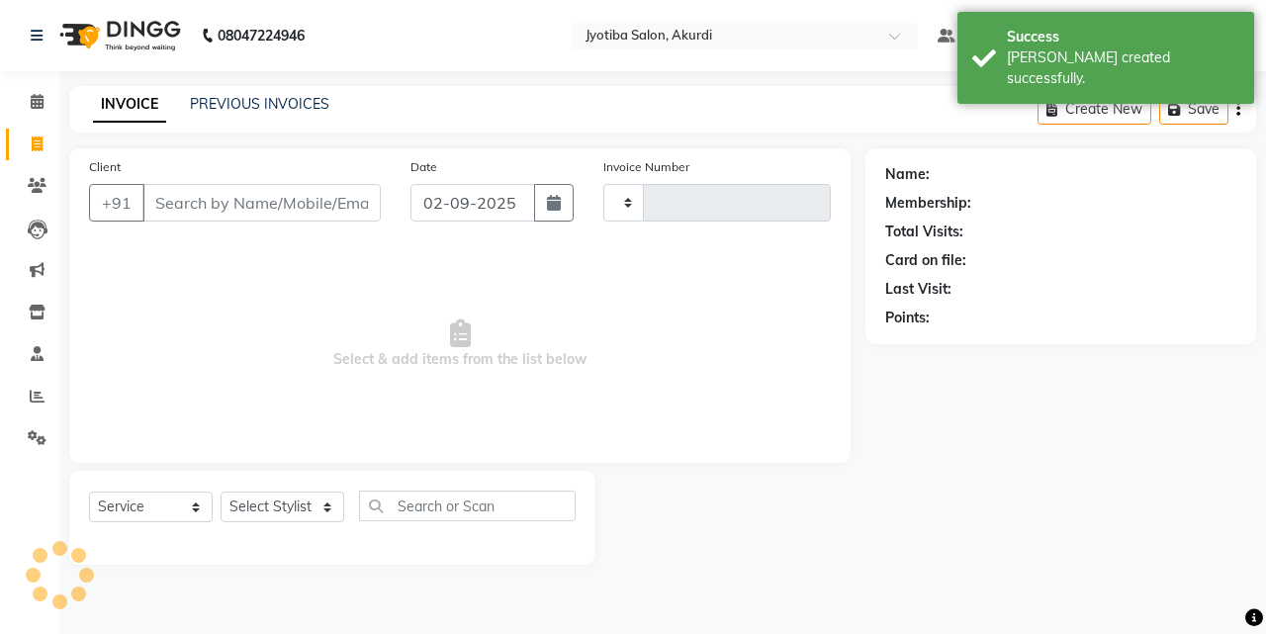
type input "5332"
select select "557"
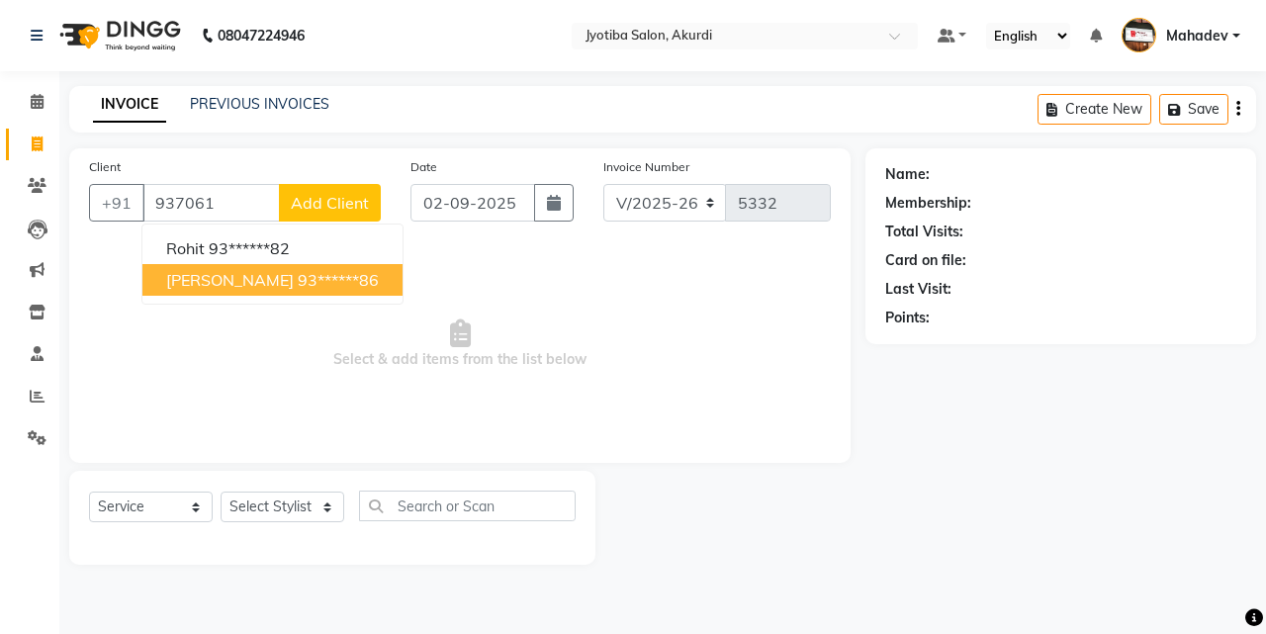
click at [220, 281] on button "[PERSON_NAME] 93******86" at bounding box center [272, 280] width 260 height 32
type input "93******86"
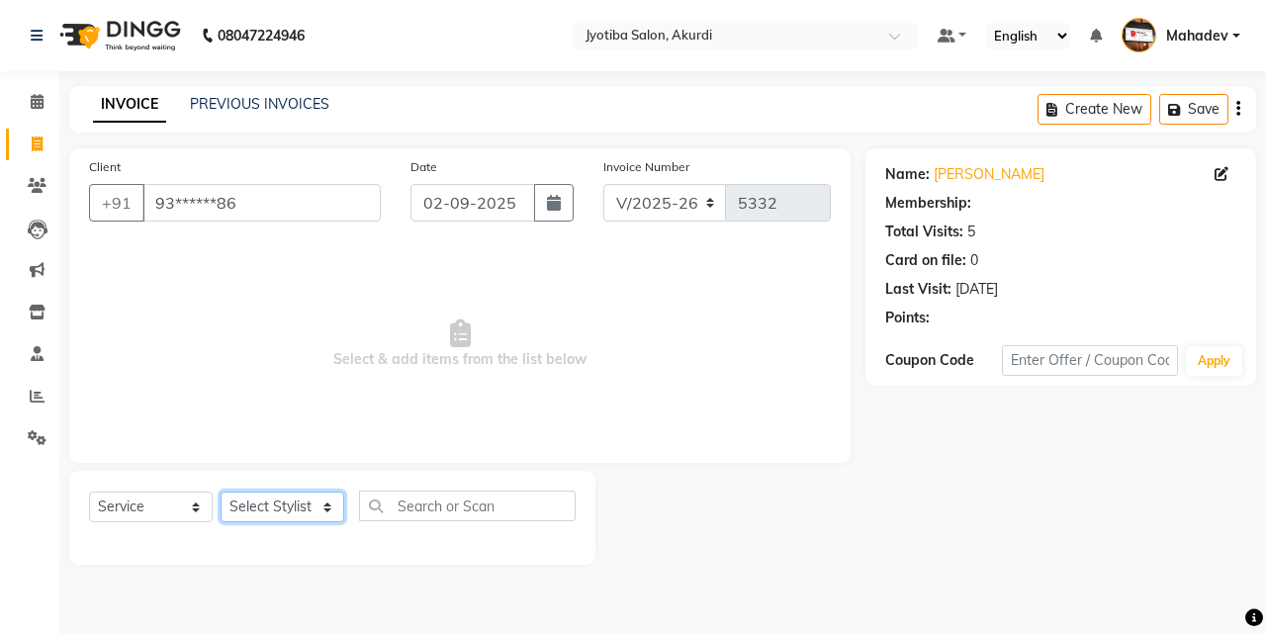
click at [240, 514] on select "Select Stylist [PERSON_NAME] [PERSON_NAME] [PERSON_NAME] [PERSON_NAME] Parmu ta…" at bounding box center [283, 507] width 124 height 31
select select "43504"
click at [221, 492] on select "Select Stylist [PERSON_NAME] [PERSON_NAME] [PERSON_NAME] [PERSON_NAME] Parmu ta…" at bounding box center [283, 507] width 124 height 31
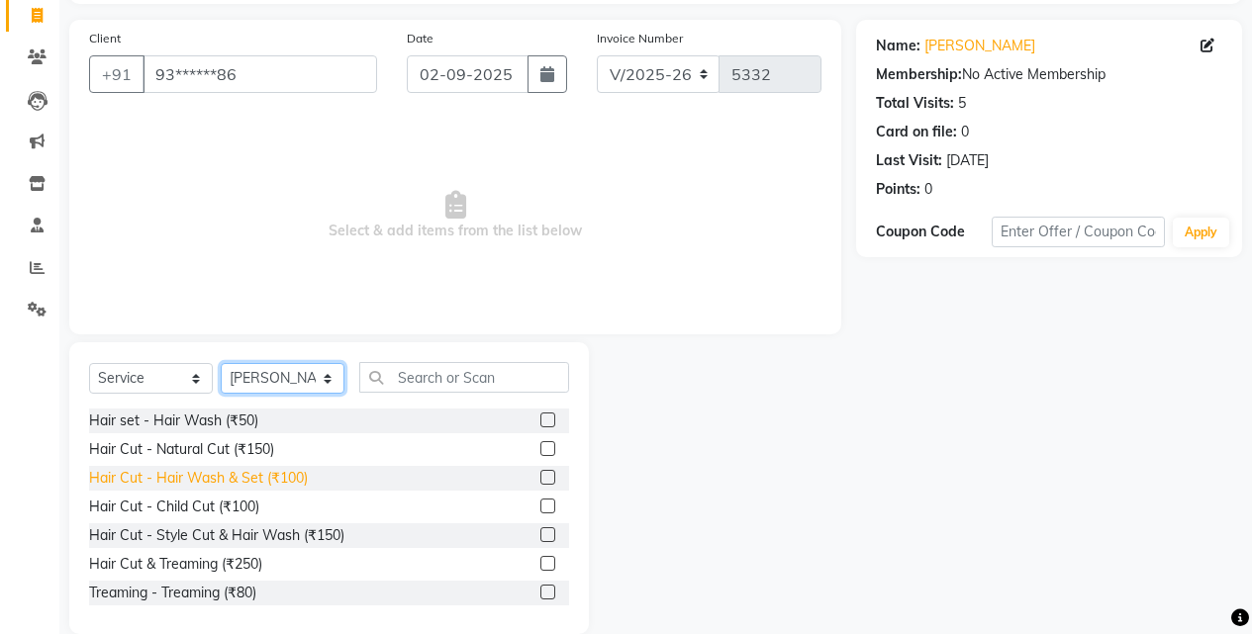
scroll to position [158, 0]
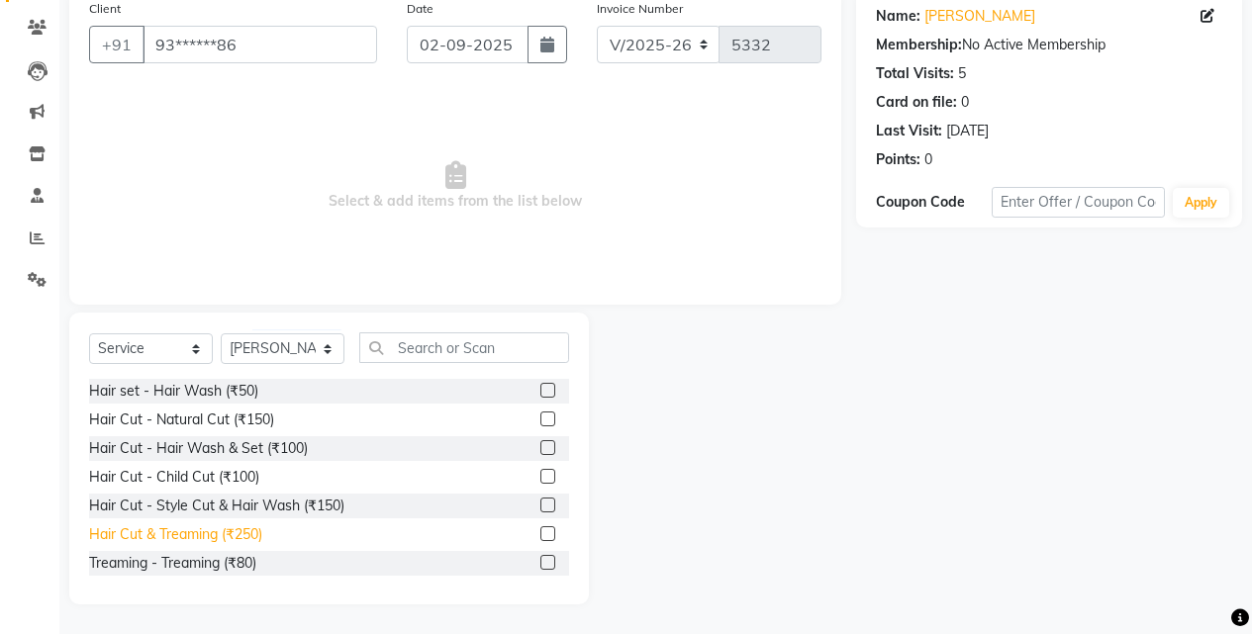
click at [246, 533] on div "Hair Cut & Treaming (₹250)" at bounding box center [175, 534] width 173 height 21
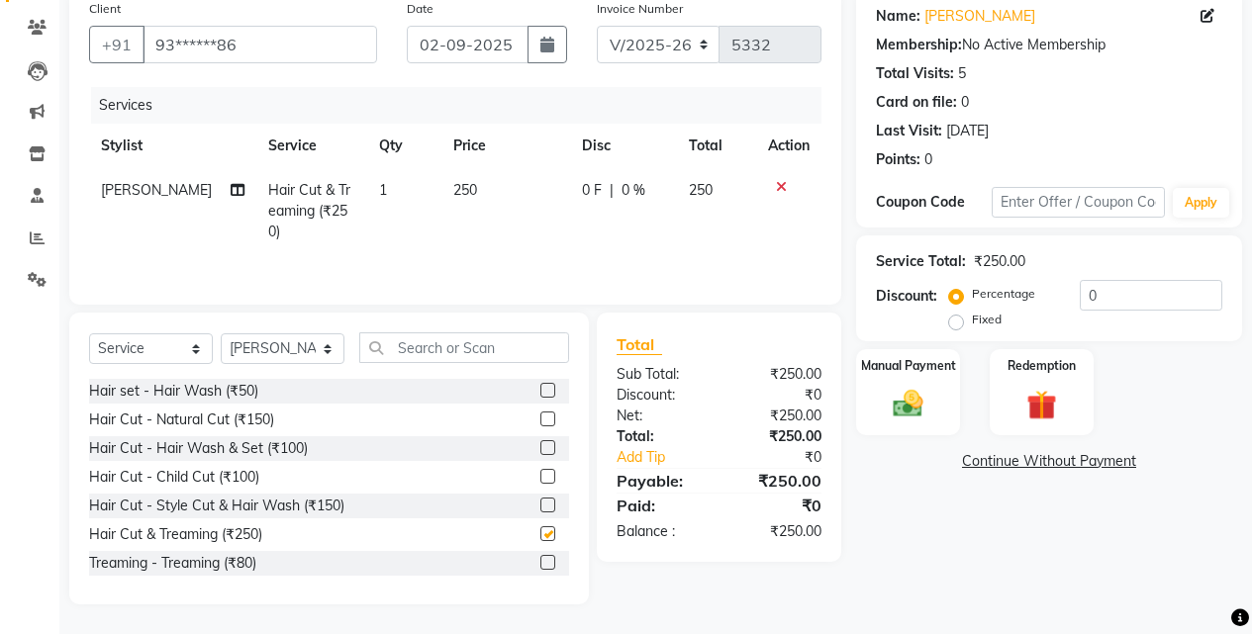
checkbox input "false"
click at [903, 376] on div "Manual Payment" at bounding box center [908, 392] width 108 height 90
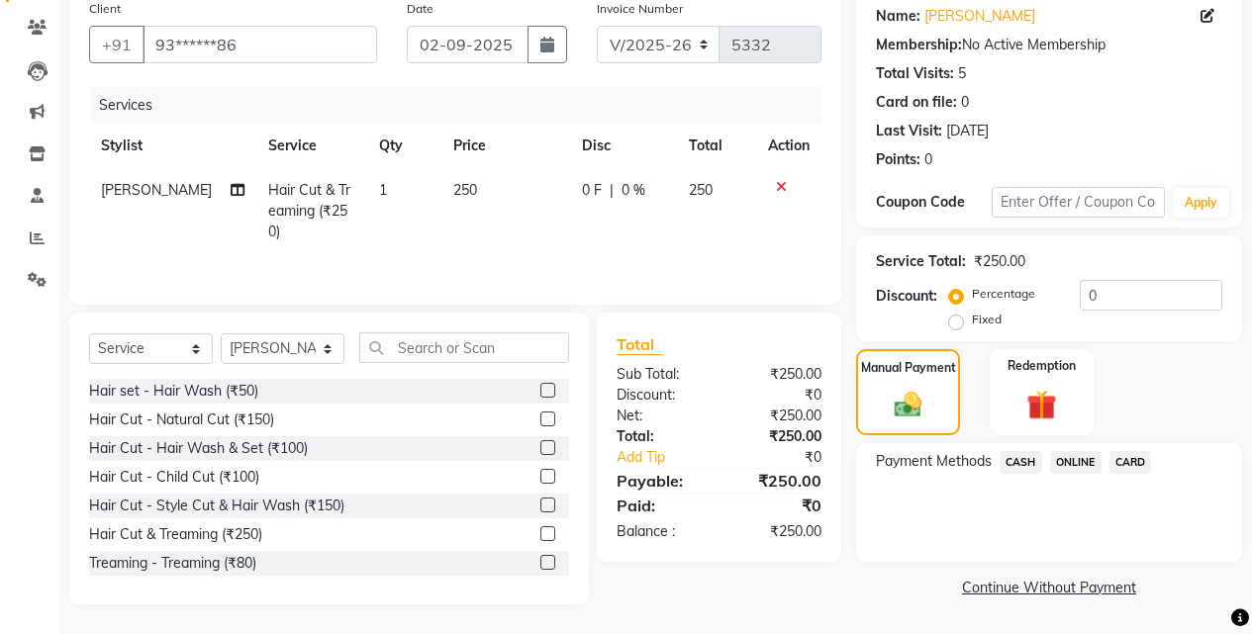
click at [1061, 463] on span "ONLINE" at bounding box center [1075, 462] width 51 height 23
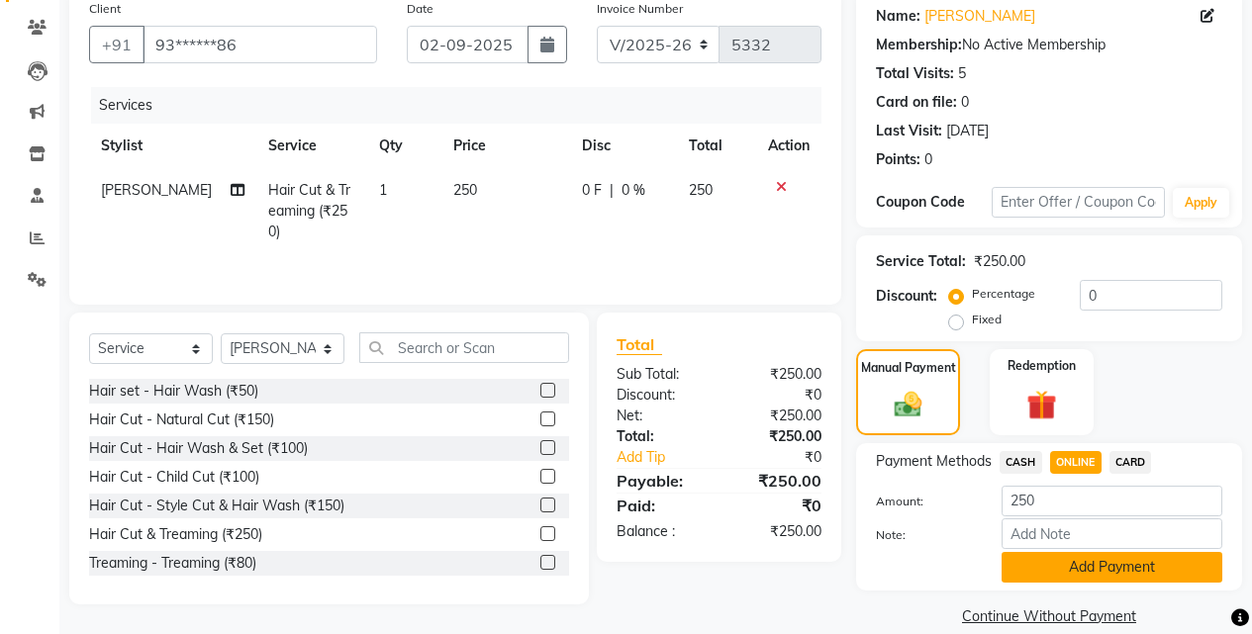
click at [1063, 581] on button "Add Payment" at bounding box center [1111, 567] width 221 height 31
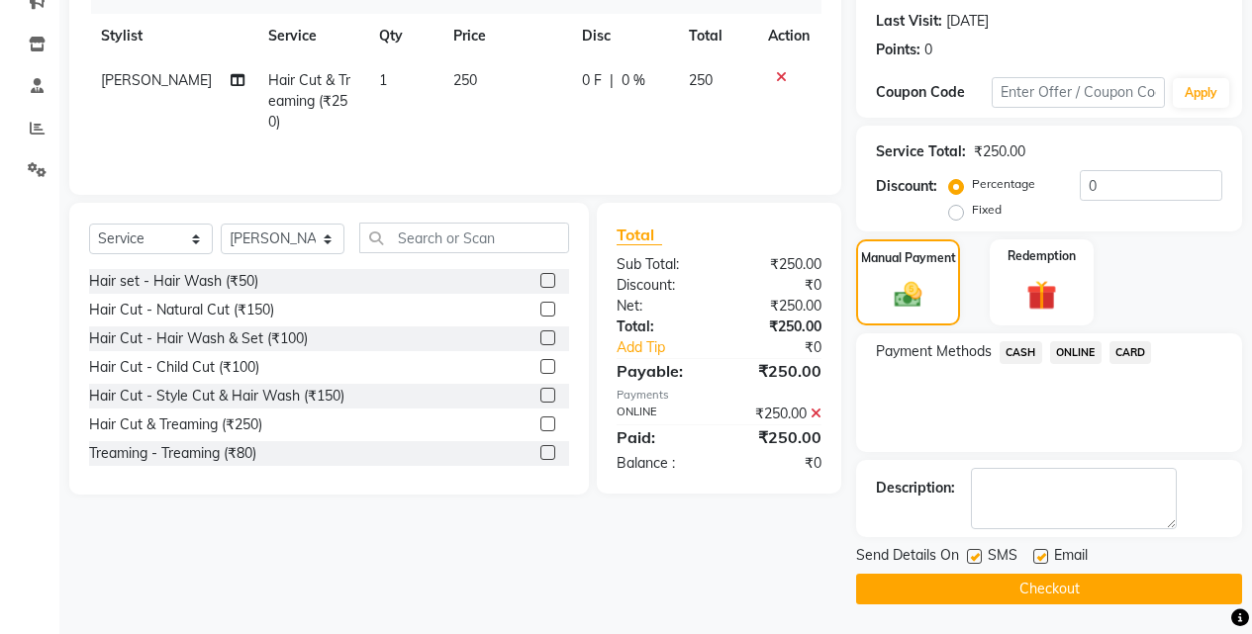
click at [1063, 581] on button "Checkout" at bounding box center [1049, 589] width 386 height 31
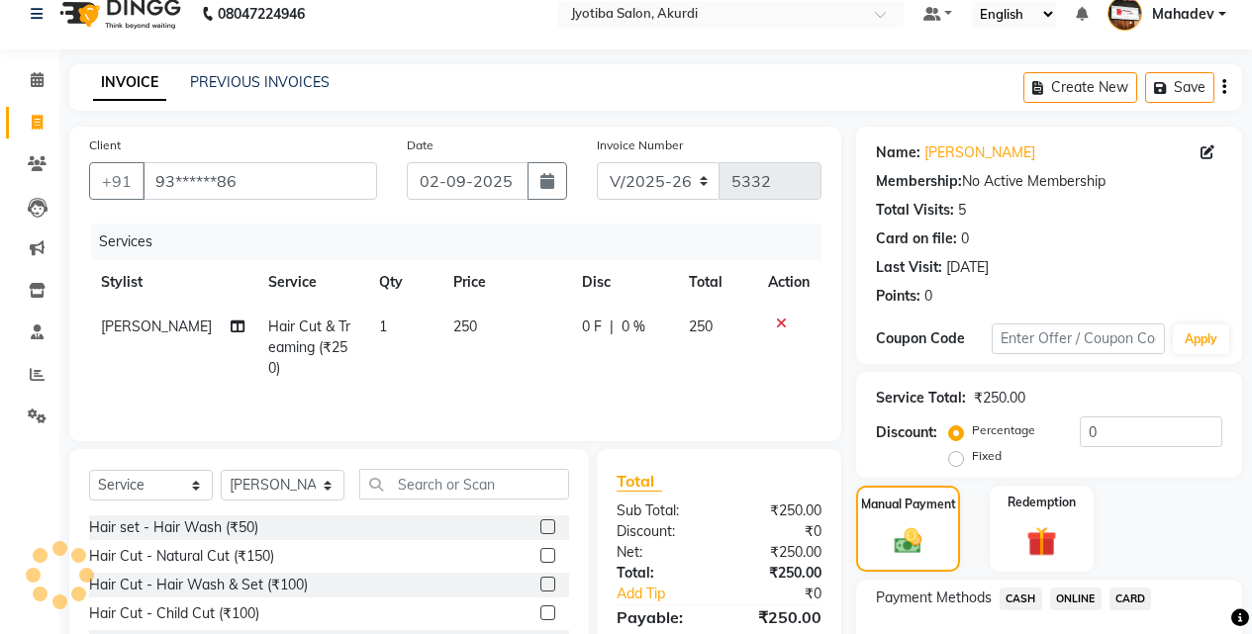
scroll to position [0, 0]
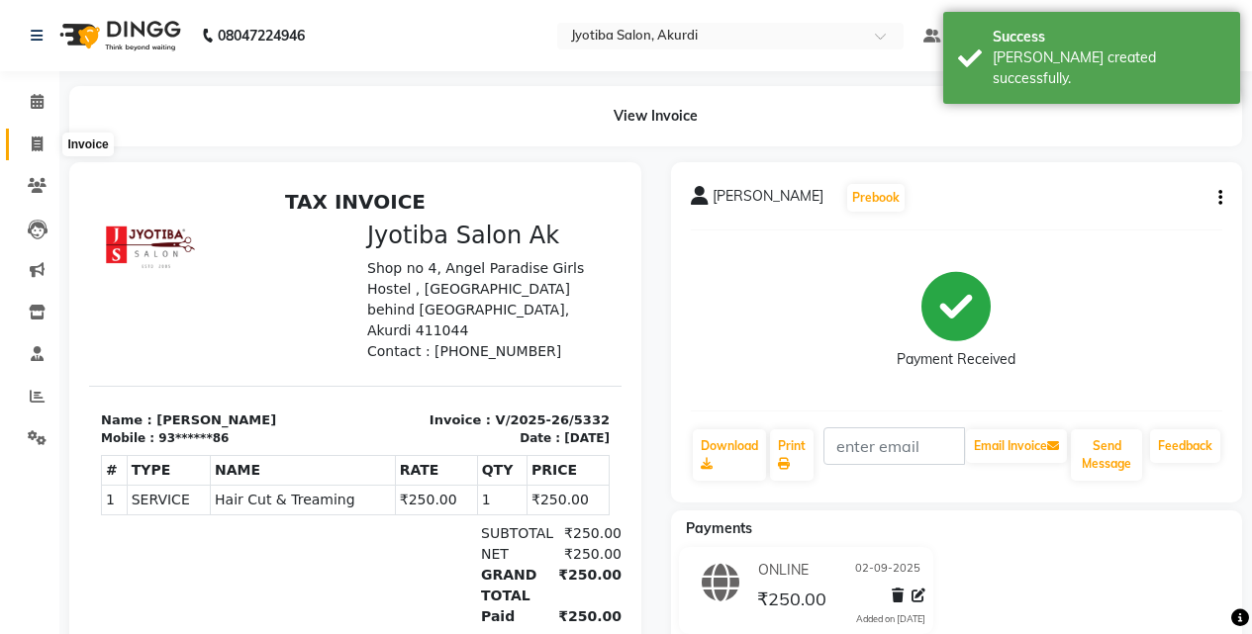
click at [24, 137] on span at bounding box center [37, 145] width 35 height 23
select select "service"
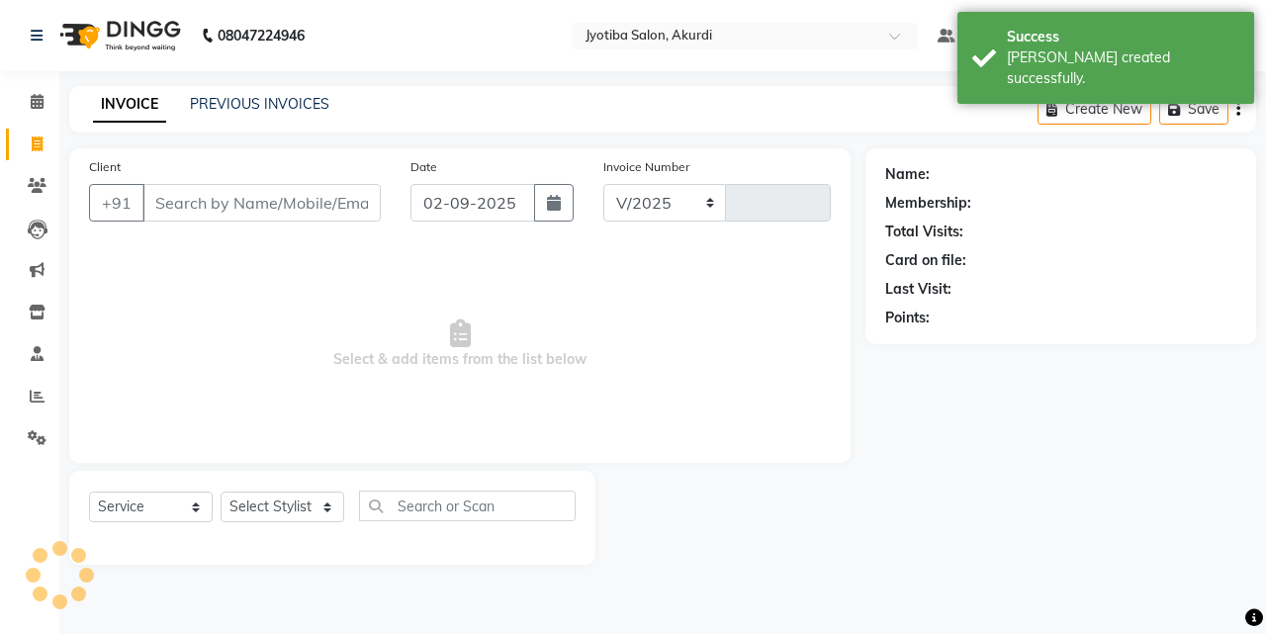
select select "557"
type input "5333"
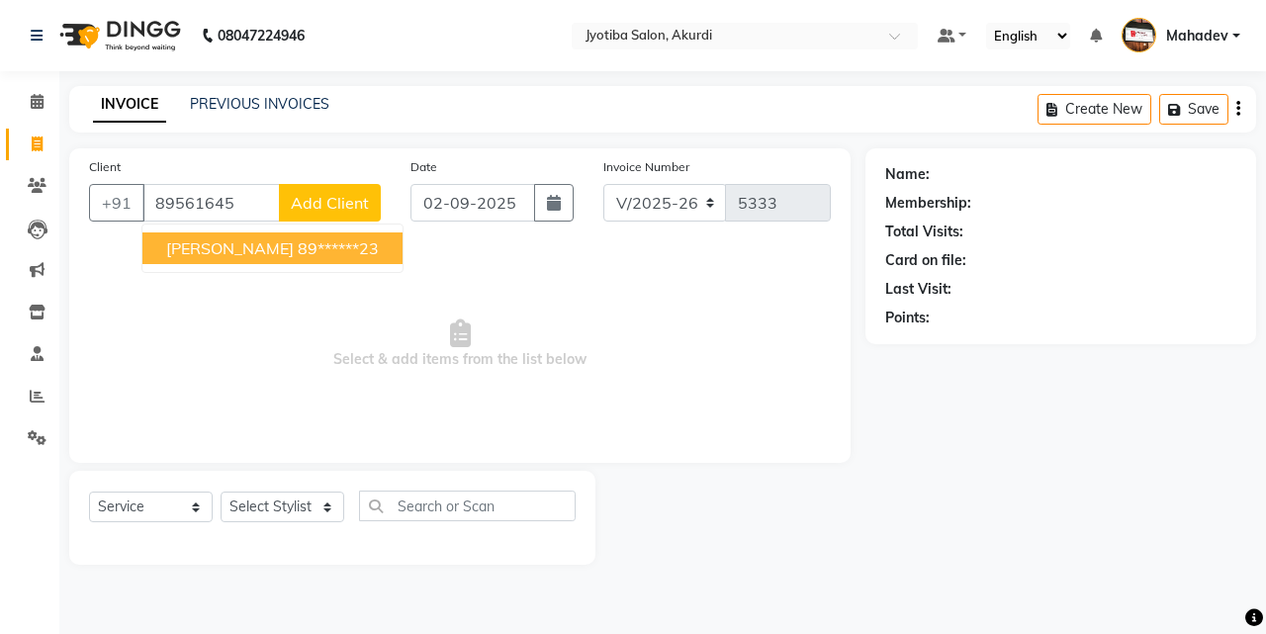
click at [305, 227] on ngb-typeahead-window "[PERSON_NAME] s 89******23" at bounding box center [272, 248] width 262 height 49
click at [302, 254] on ngb-highlight "89******23" at bounding box center [338, 248] width 81 height 20
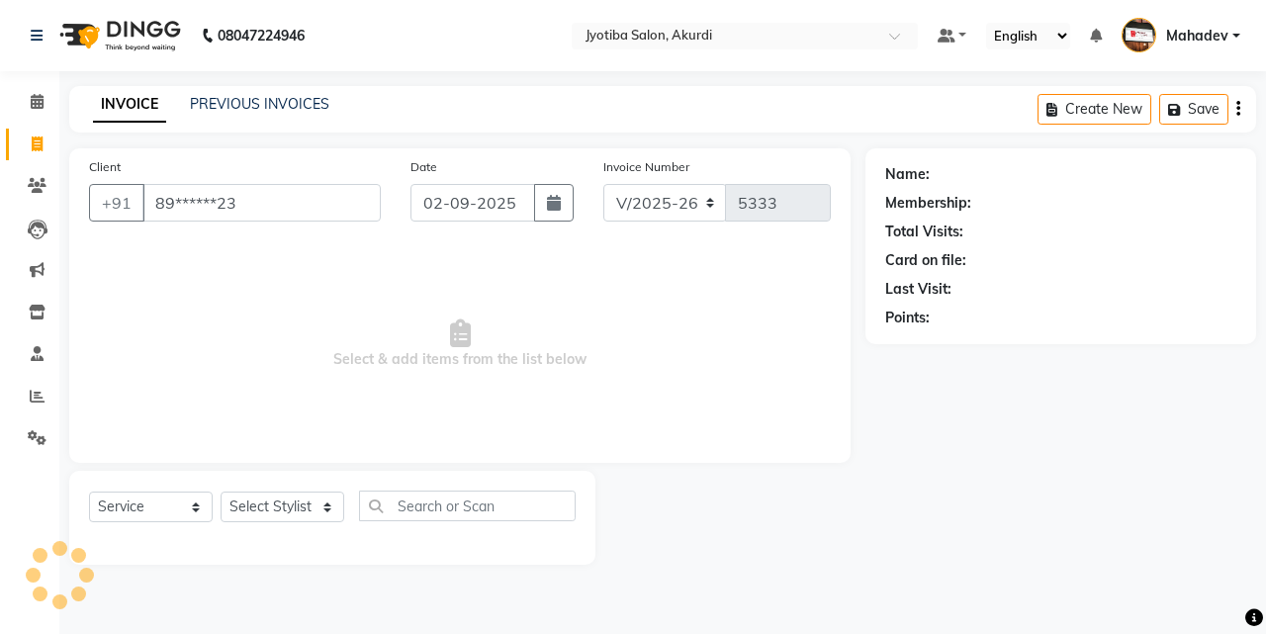
type input "89******23"
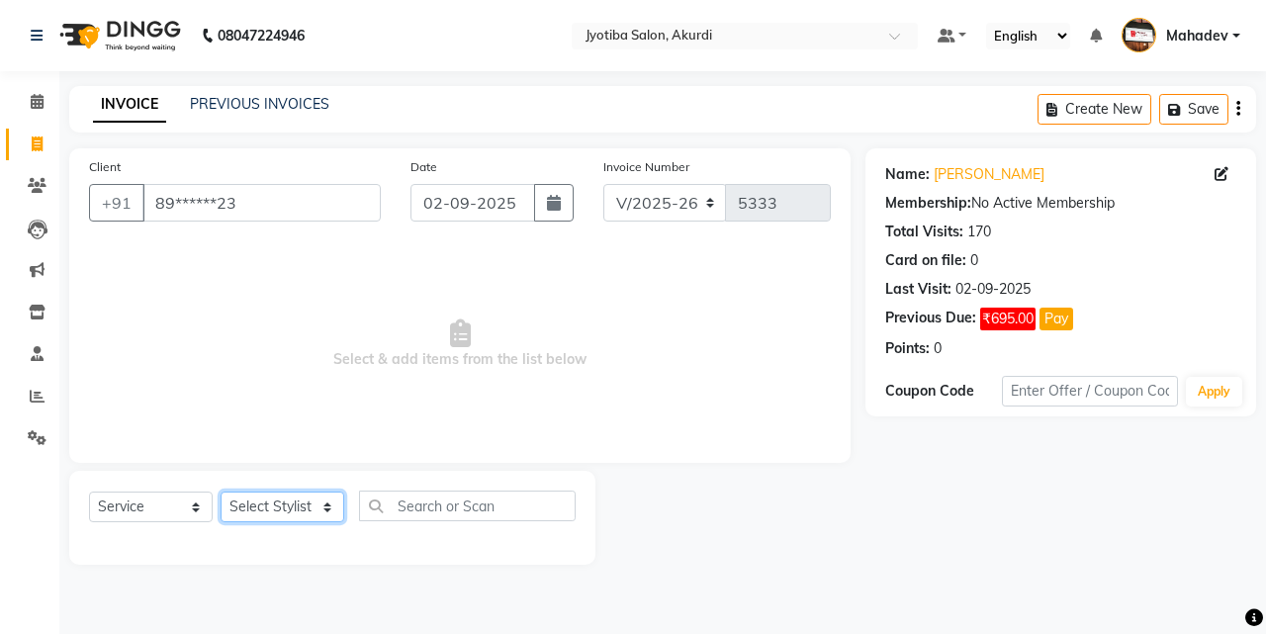
click at [263, 507] on select "Select Stylist [PERSON_NAME] [PERSON_NAME] [PERSON_NAME] [PERSON_NAME] Parmu ta…" at bounding box center [283, 507] width 124 height 31
select select "11679"
click at [221, 492] on select "Select Stylist [PERSON_NAME] [PERSON_NAME] [PERSON_NAME] [PERSON_NAME] Parmu ta…" at bounding box center [283, 507] width 124 height 31
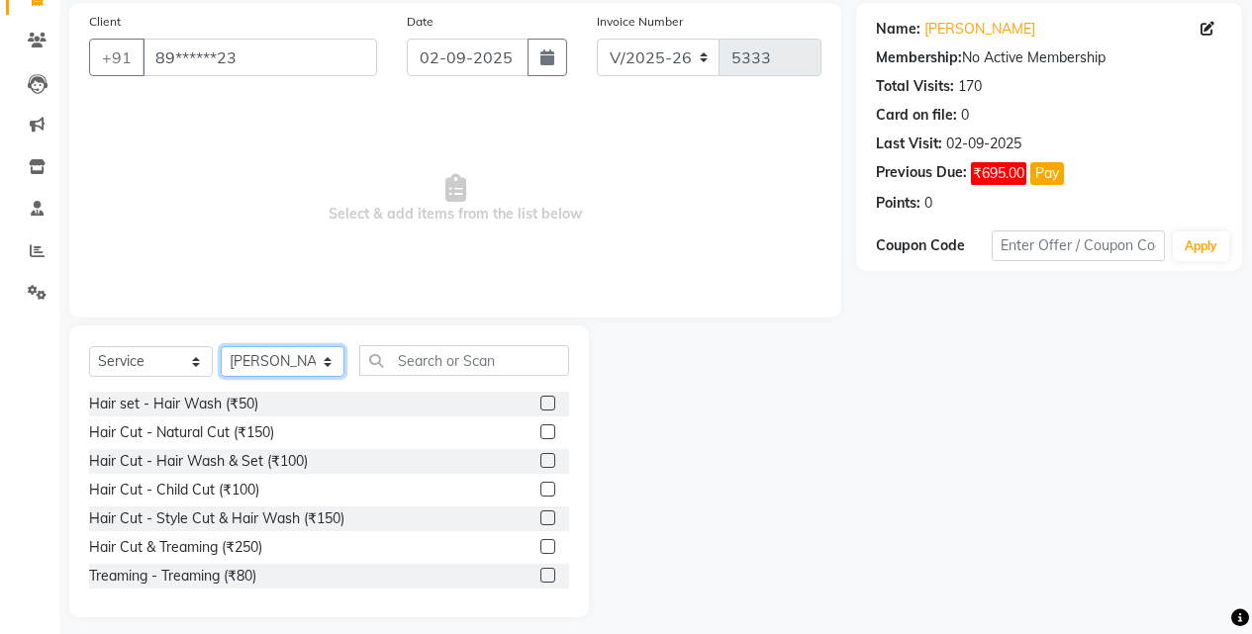
scroll to position [158, 0]
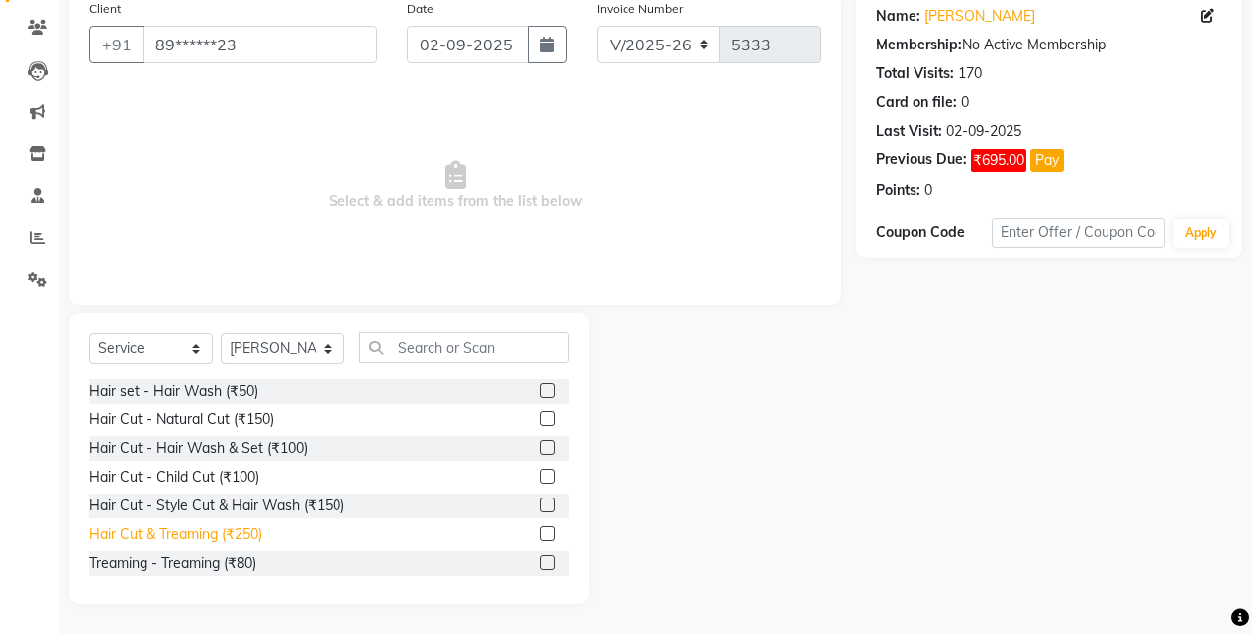
click at [244, 525] on div "Hair Cut & Treaming (₹250)" at bounding box center [175, 534] width 173 height 21
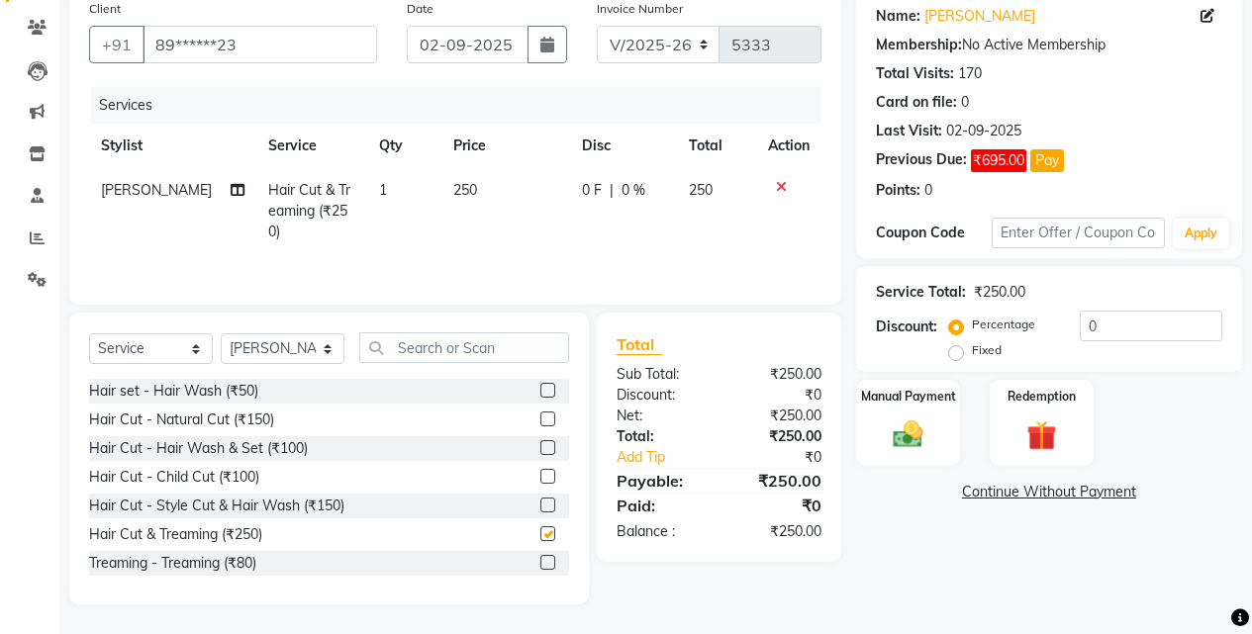
checkbox input "false"
click at [895, 436] on img at bounding box center [907, 435] width 50 height 36
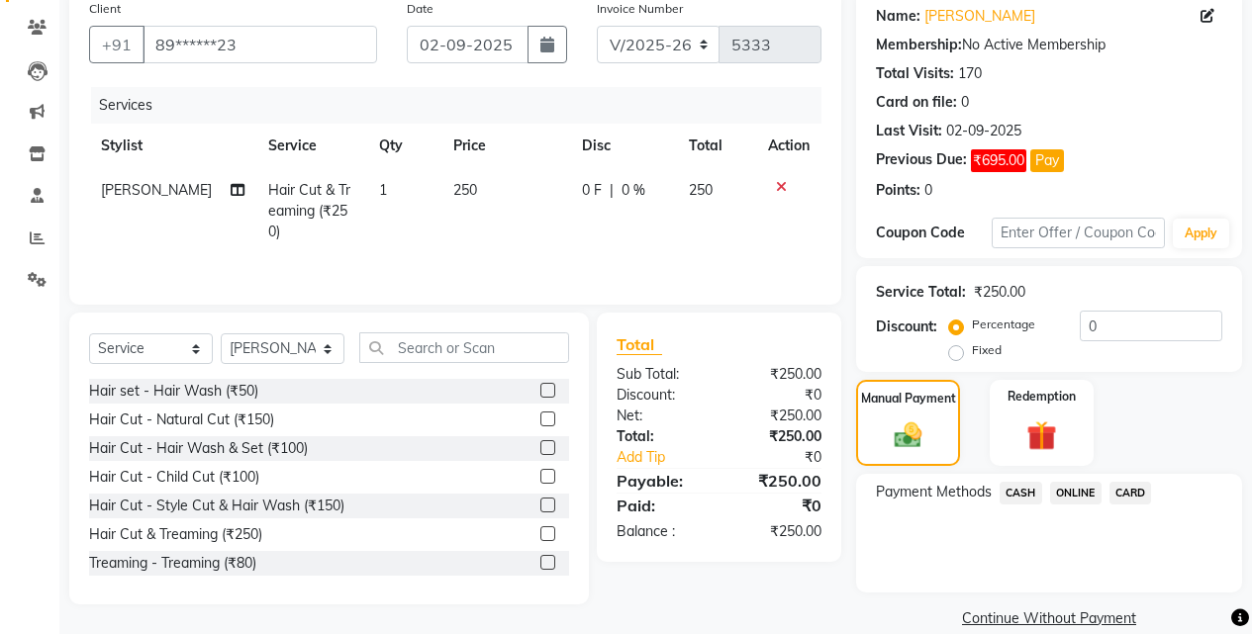
click at [1060, 488] on span "ONLINE" at bounding box center [1075, 493] width 51 height 23
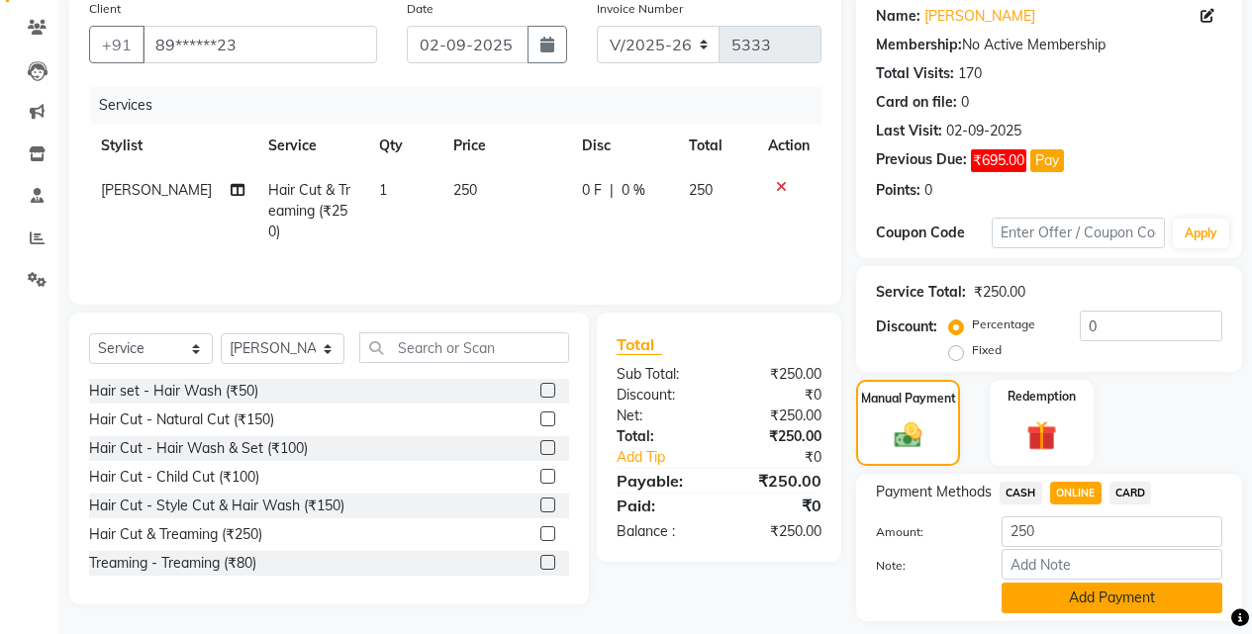
click at [1043, 587] on button "Add Payment" at bounding box center [1111, 598] width 221 height 31
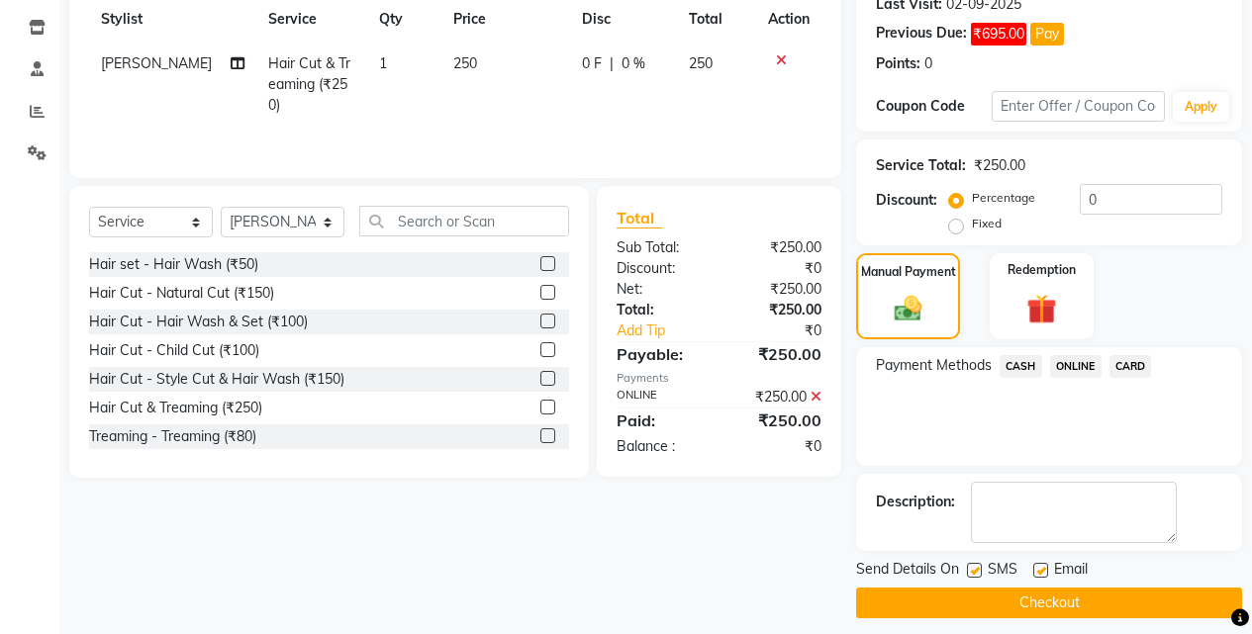
scroll to position [299, 0]
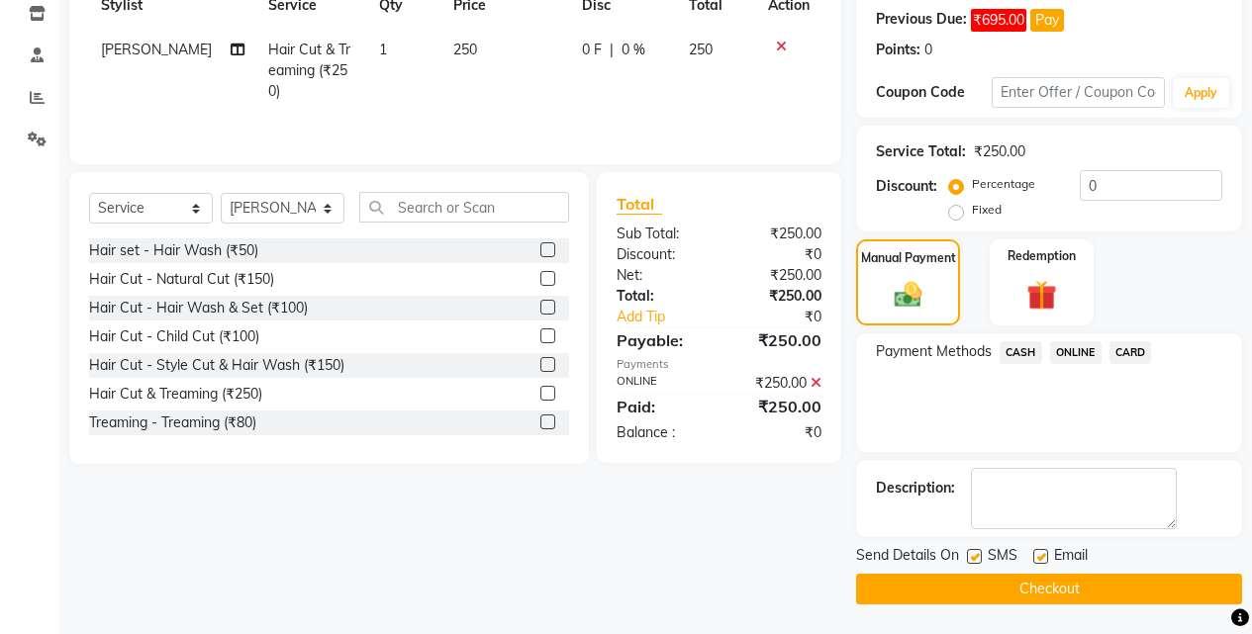
click at [1049, 600] on button "Checkout" at bounding box center [1049, 589] width 386 height 31
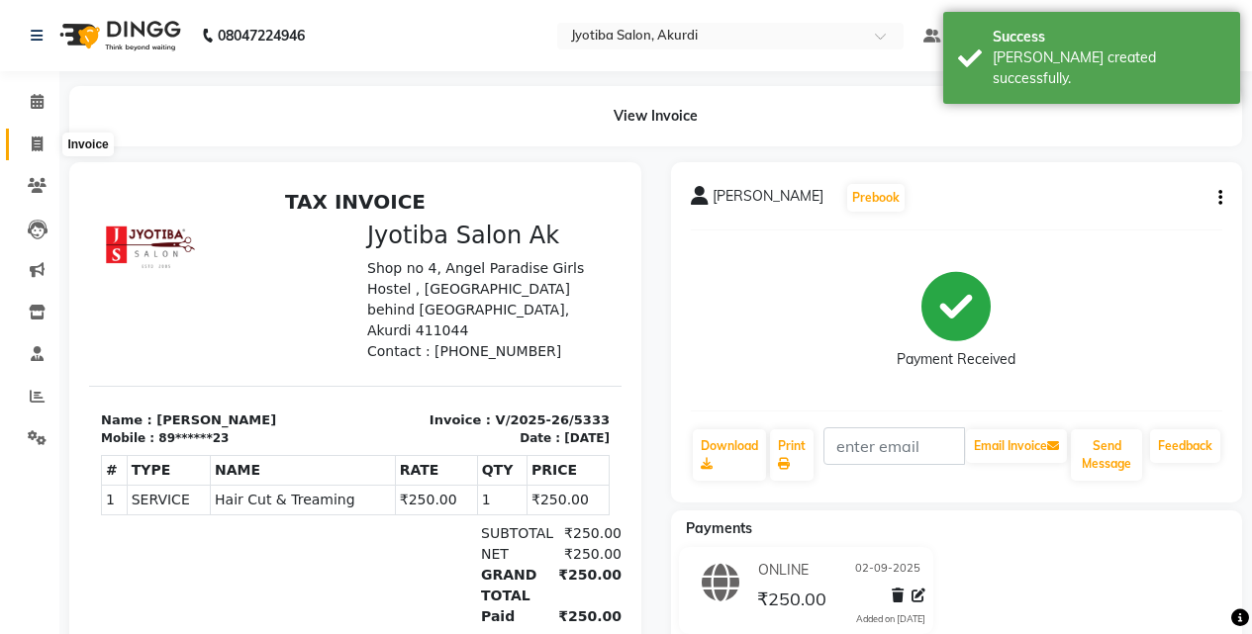
click at [46, 134] on span at bounding box center [37, 145] width 35 height 23
select select "557"
select select "service"
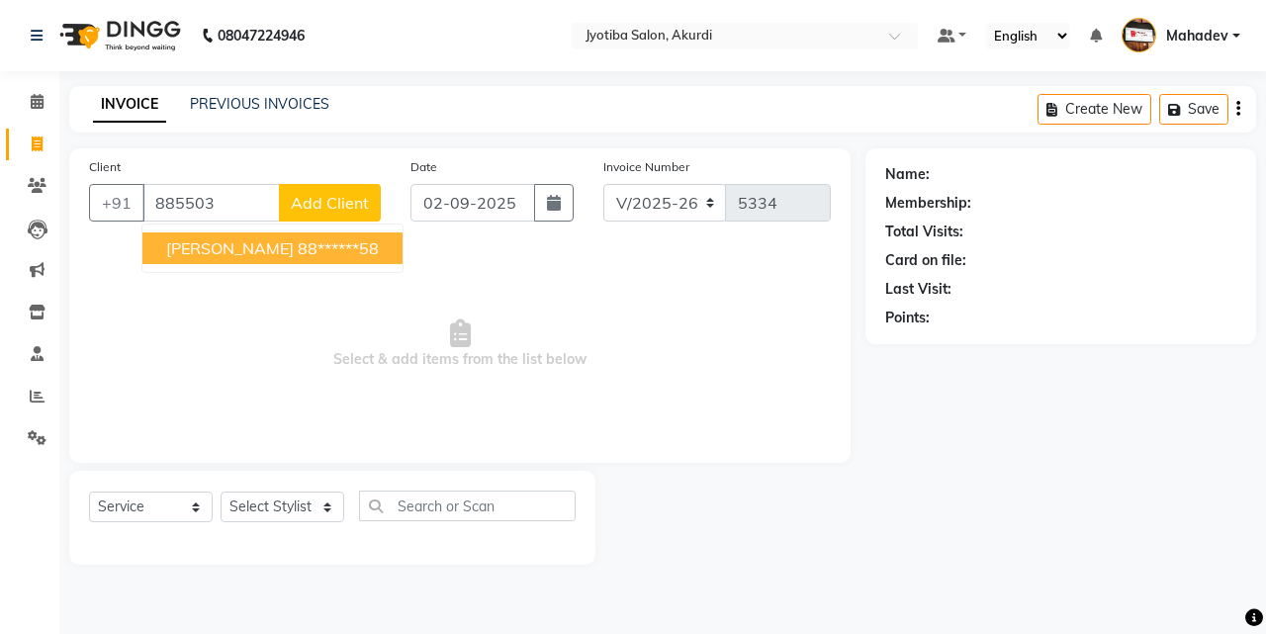
click at [298, 244] on ngb-highlight "88******58" at bounding box center [338, 248] width 81 height 20
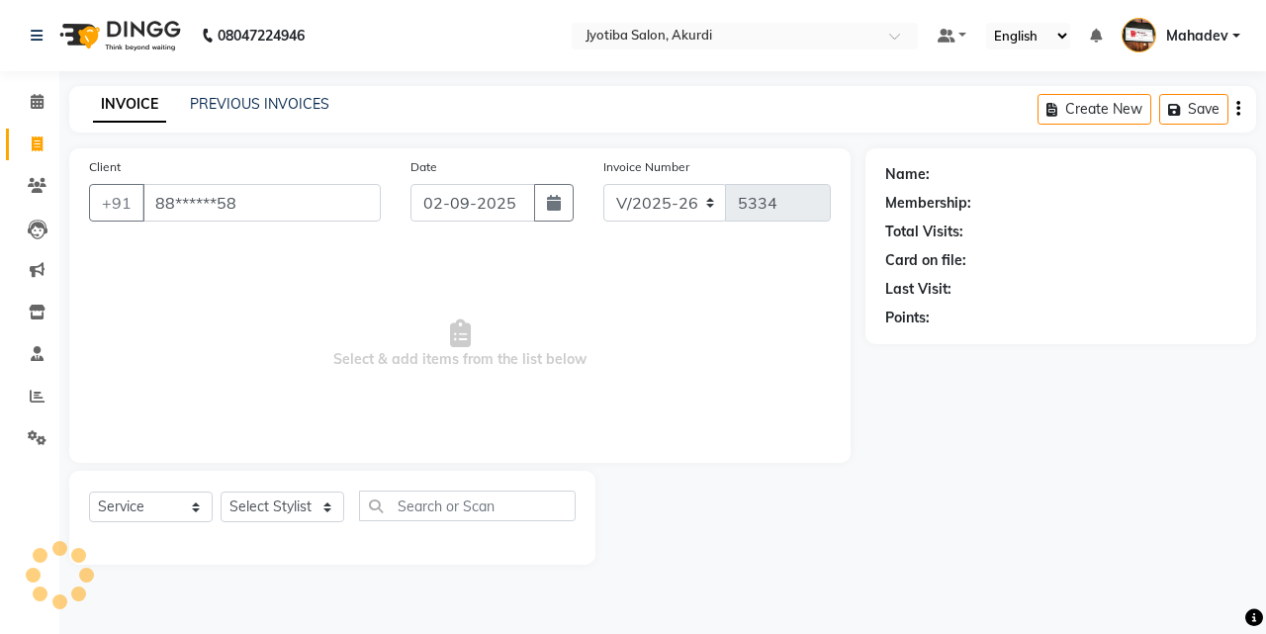
type input "88******58"
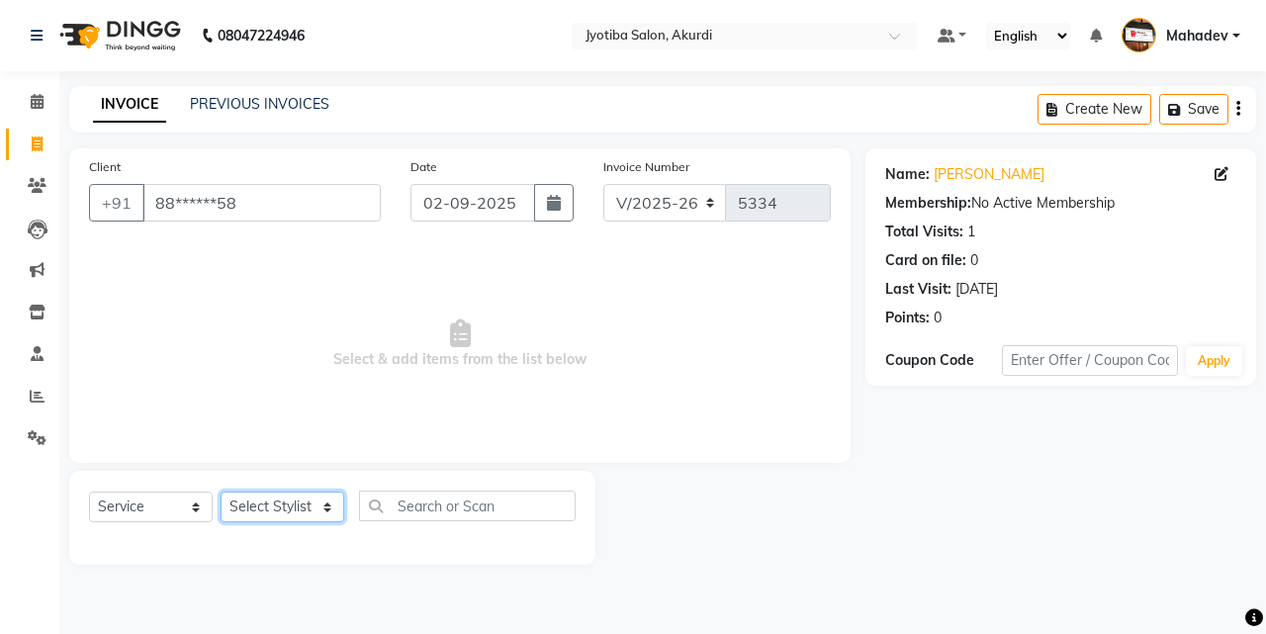
click at [284, 513] on select "Select Stylist [PERSON_NAME] [PERSON_NAME] [PERSON_NAME] [PERSON_NAME] Parmu ta…" at bounding box center [283, 507] width 124 height 31
select select "78017"
click at [221, 492] on select "Select Stylist [PERSON_NAME] [PERSON_NAME] [PERSON_NAME] [PERSON_NAME] Parmu ta…" at bounding box center [283, 507] width 124 height 31
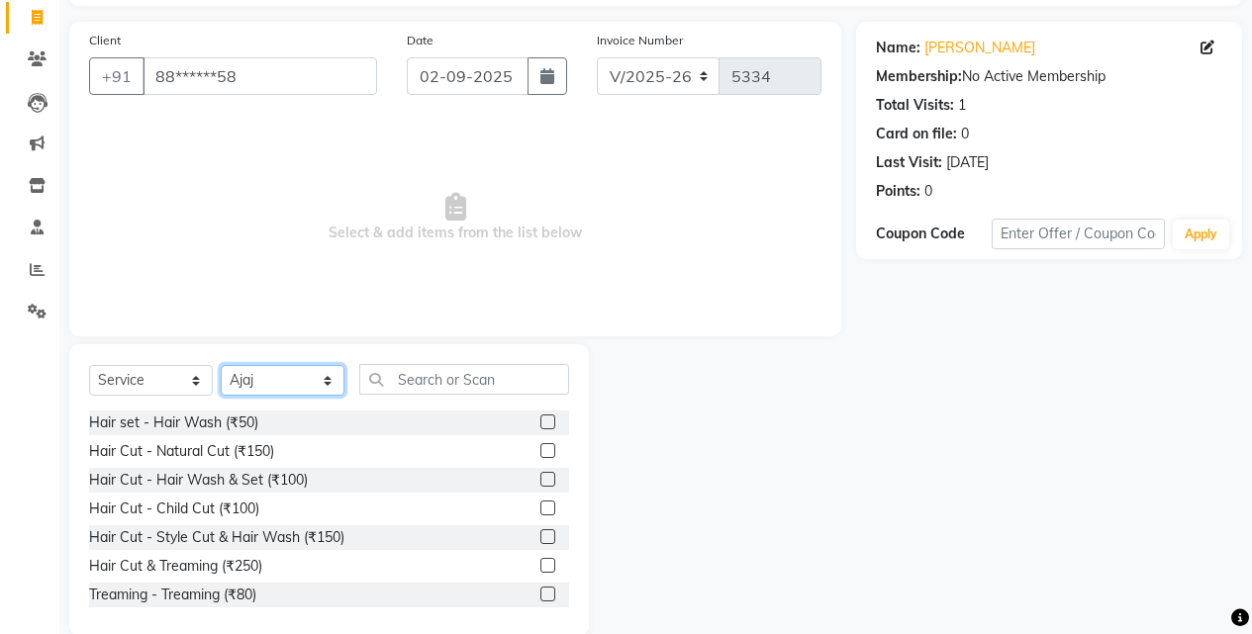
scroll to position [158, 0]
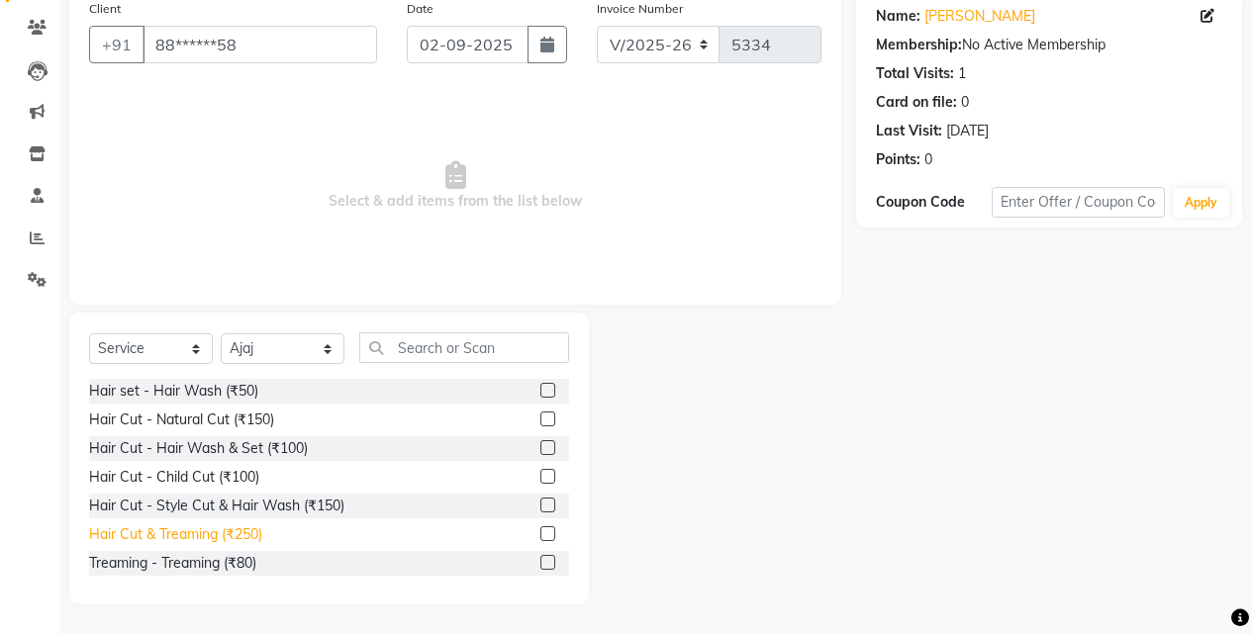
click at [220, 532] on div "Hair Cut & Treaming (₹250)" at bounding box center [175, 534] width 173 height 21
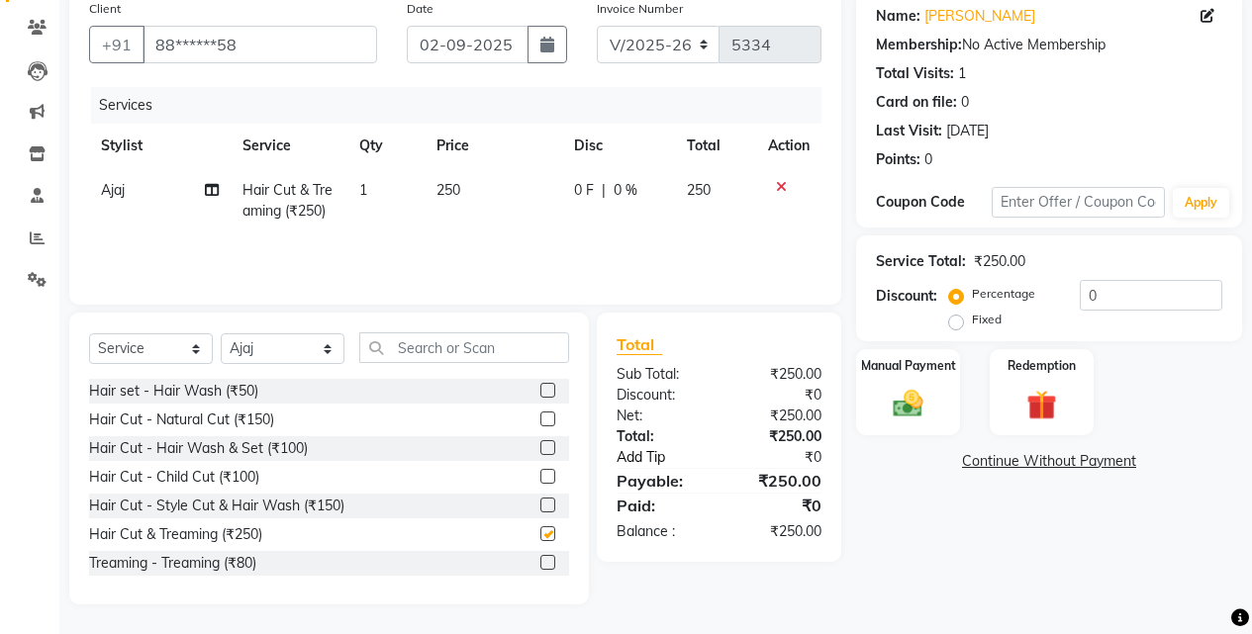
checkbox input "false"
click at [929, 413] on img at bounding box center [907, 404] width 50 height 36
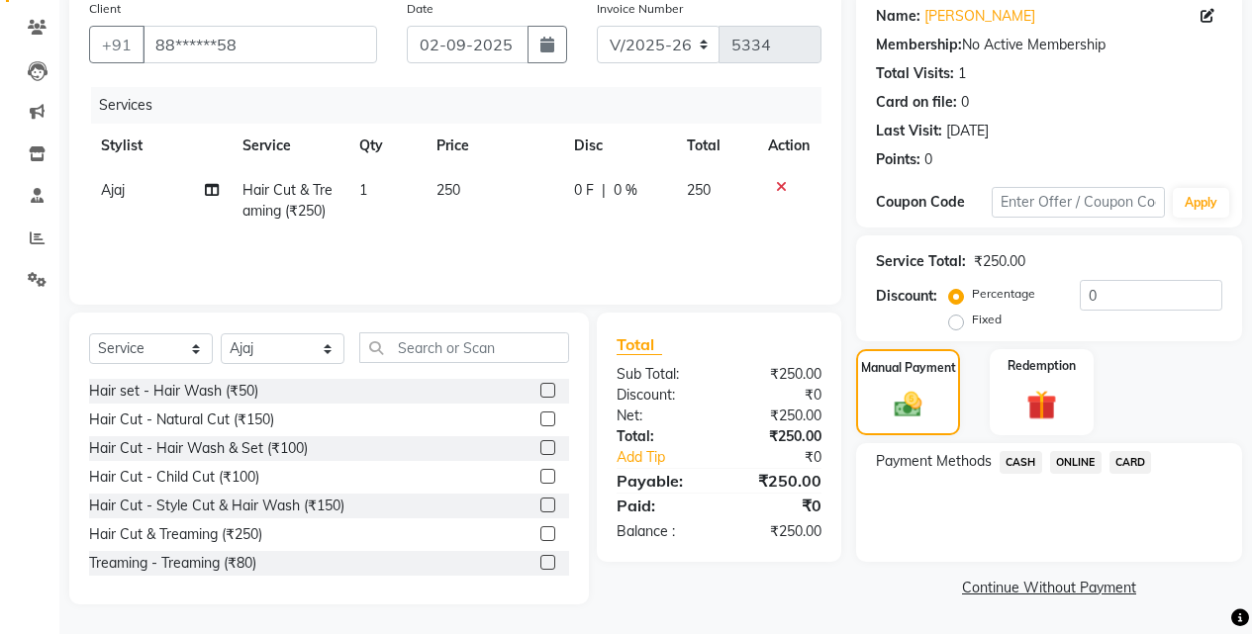
drag, startPoint x: 1062, startPoint y: 463, endPoint x: 1062, endPoint y: 474, distance: 10.9
click at [1062, 464] on span "ONLINE" at bounding box center [1075, 462] width 51 height 23
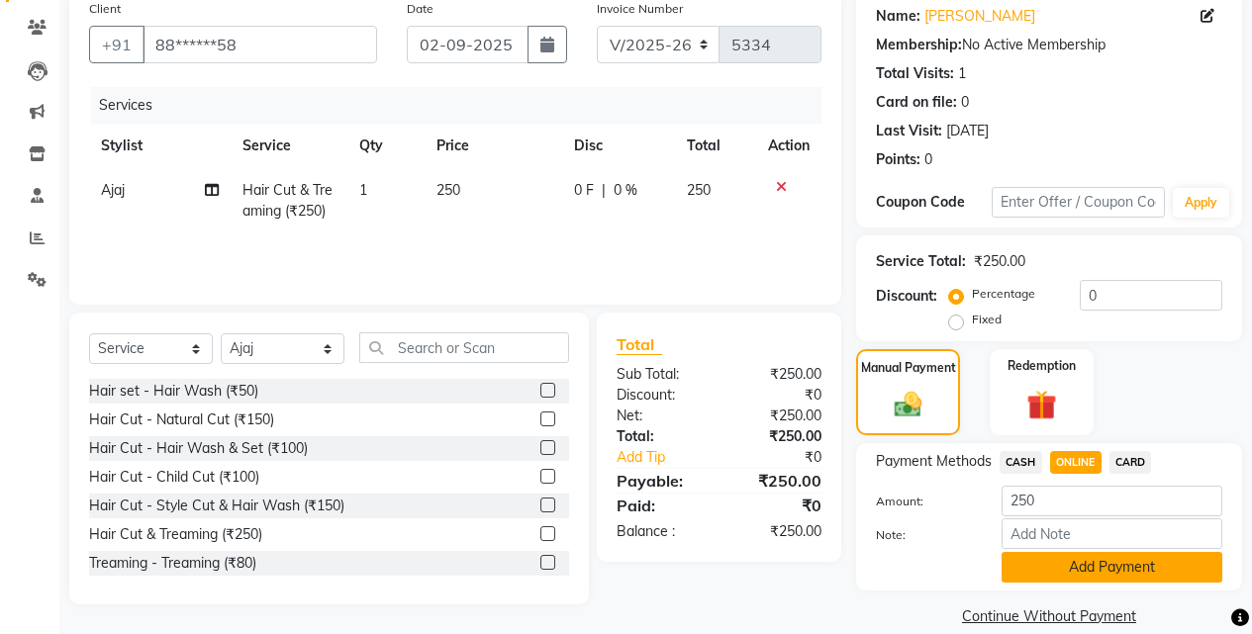
click at [1054, 569] on button "Add Payment" at bounding box center [1111, 567] width 221 height 31
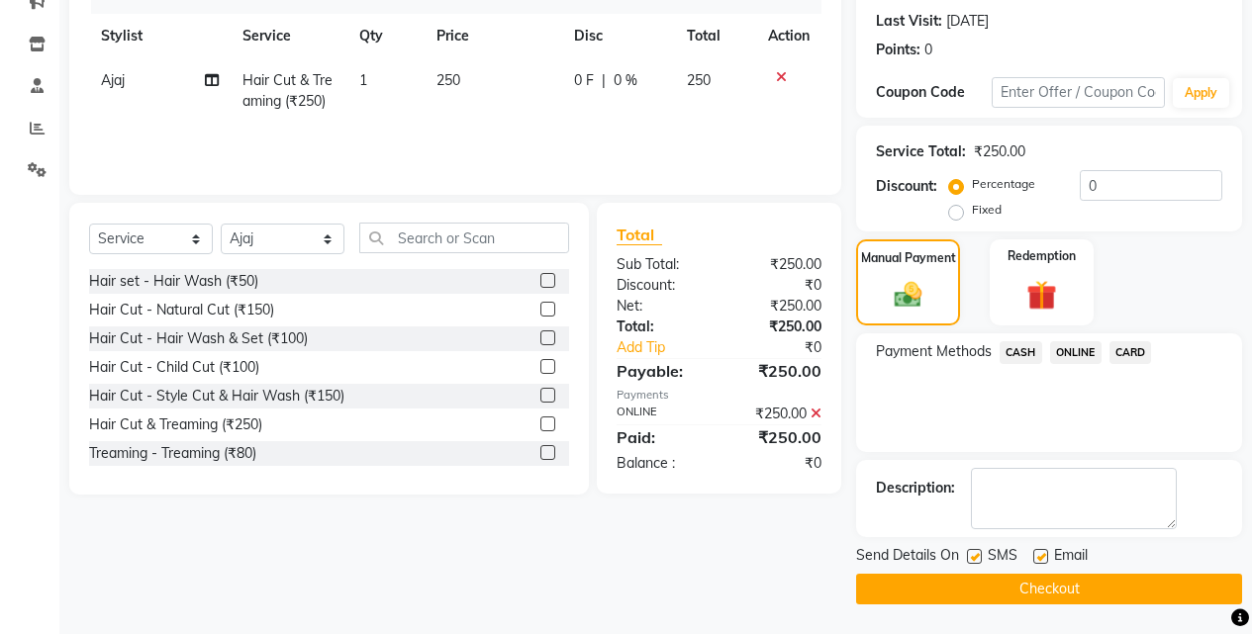
click at [1072, 589] on button "Checkout" at bounding box center [1049, 589] width 386 height 31
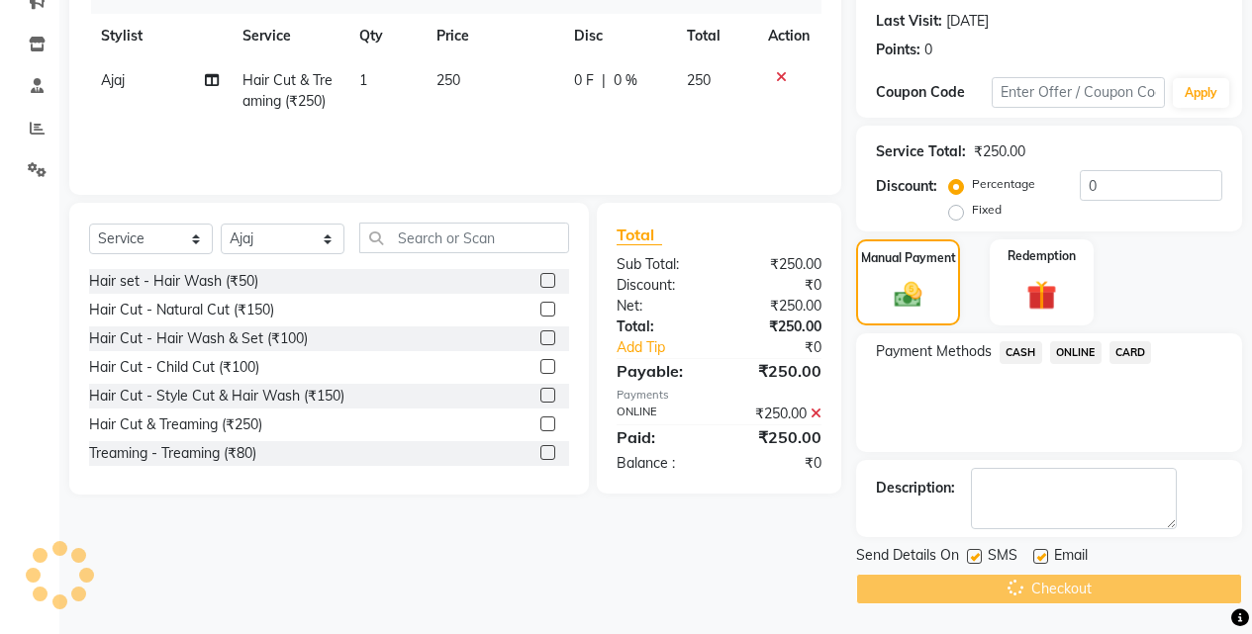
scroll to position [22, 0]
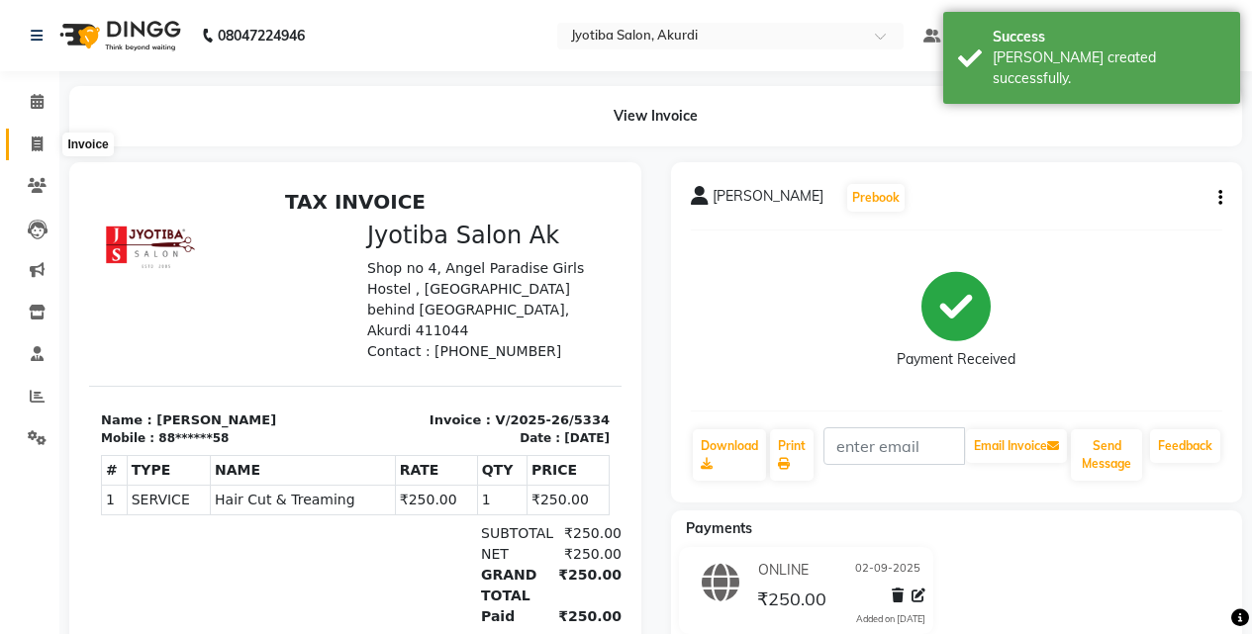
click at [24, 137] on span at bounding box center [37, 145] width 35 height 23
select select "service"
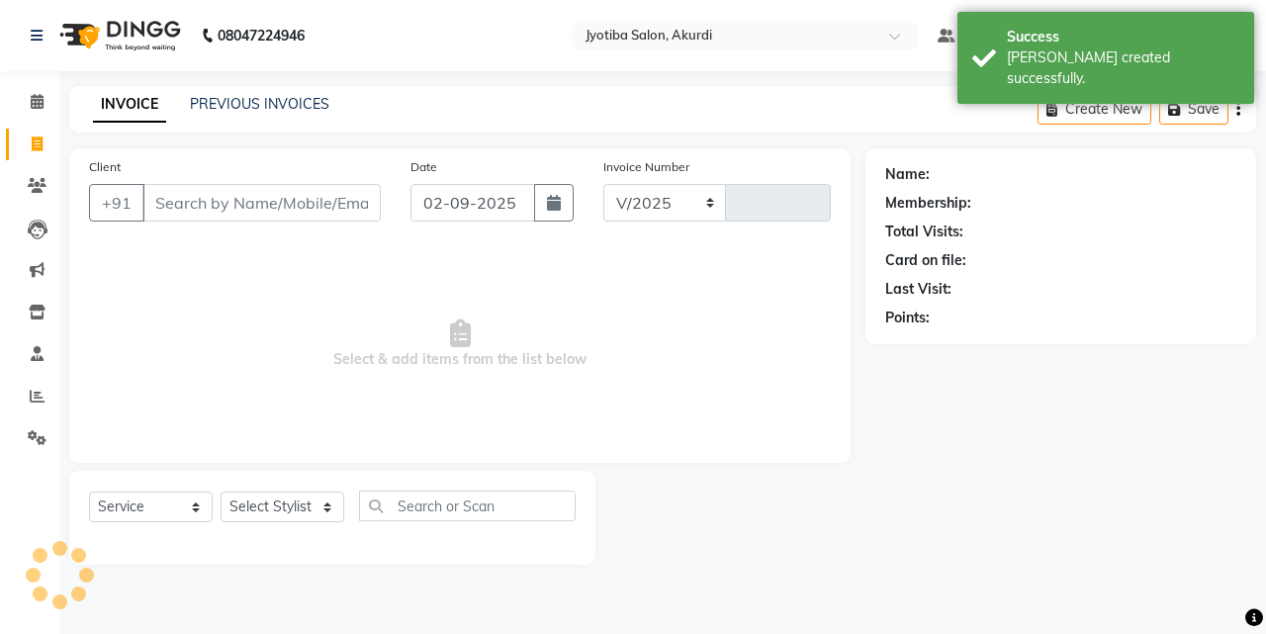
select select "557"
type input "5335"
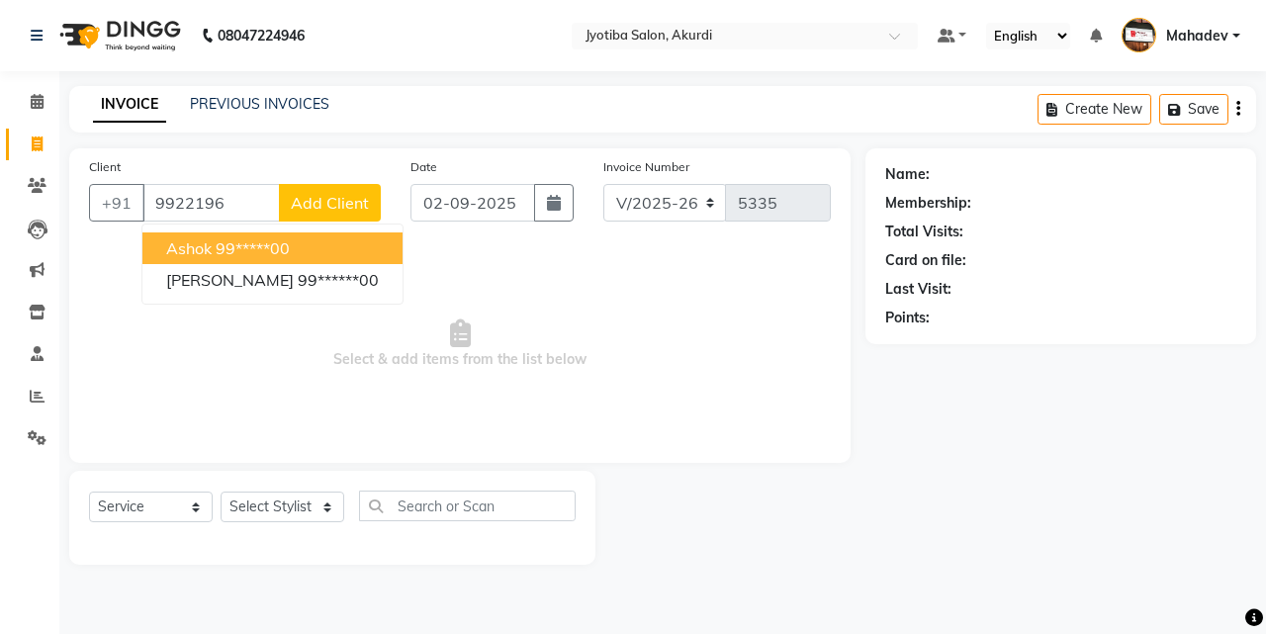
click at [253, 254] on ngb-highlight "99*****00" at bounding box center [253, 248] width 74 height 20
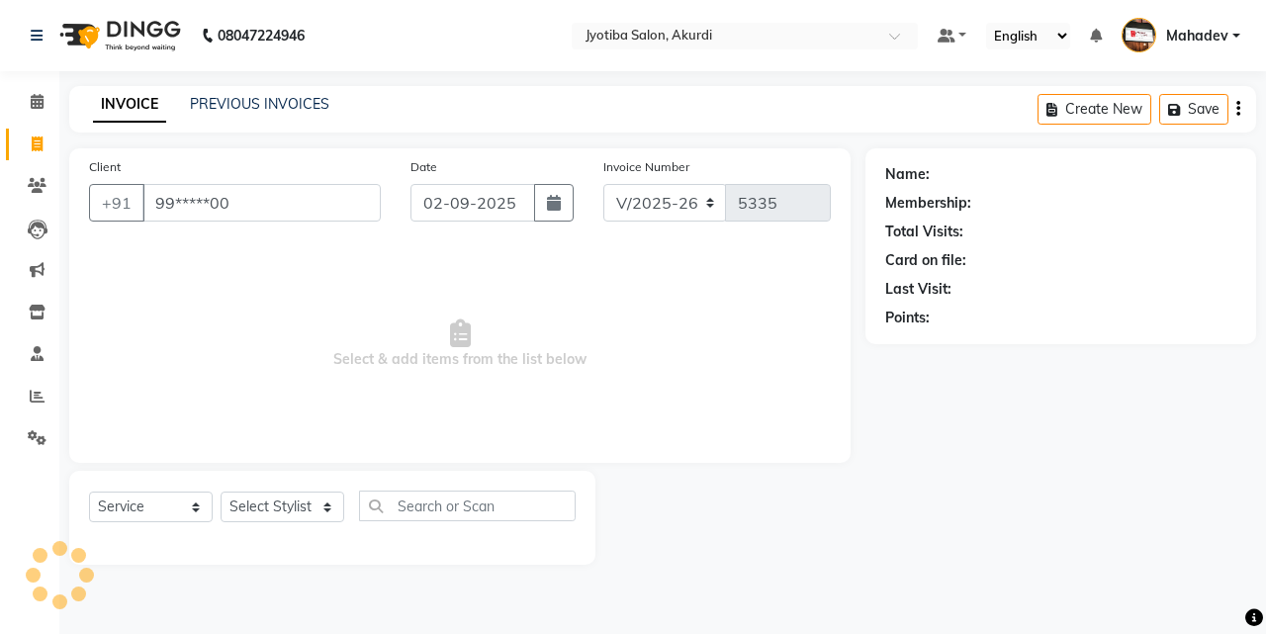
type input "99*****00"
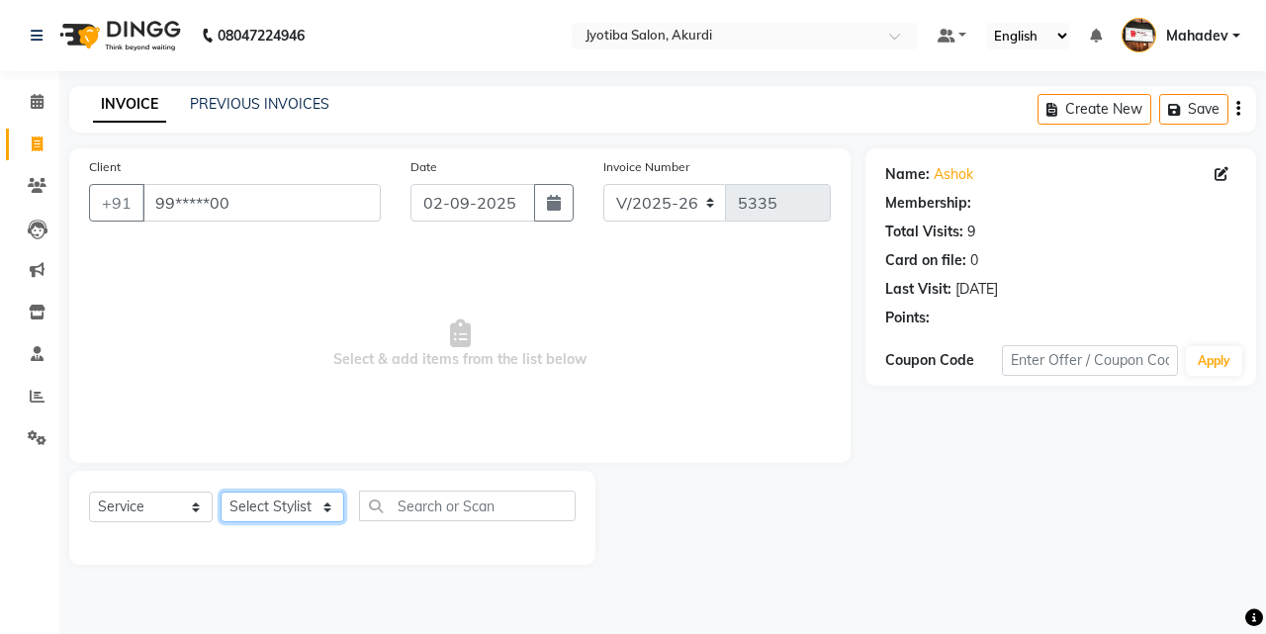
click at [270, 510] on select "Select Stylist [PERSON_NAME] [PERSON_NAME] [PERSON_NAME] [PERSON_NAME] Parmu ta…" at bounding box center [283, 507] width 124 height 31
select select "78017"
click at [221, 492] on select "Select Stylist [PERSON_NAME] [PERSON_NAME] [PERSON_NAME] [PERSON_NAME] Parmu ta…" at bounding box center [283, 507] width 124 height 31
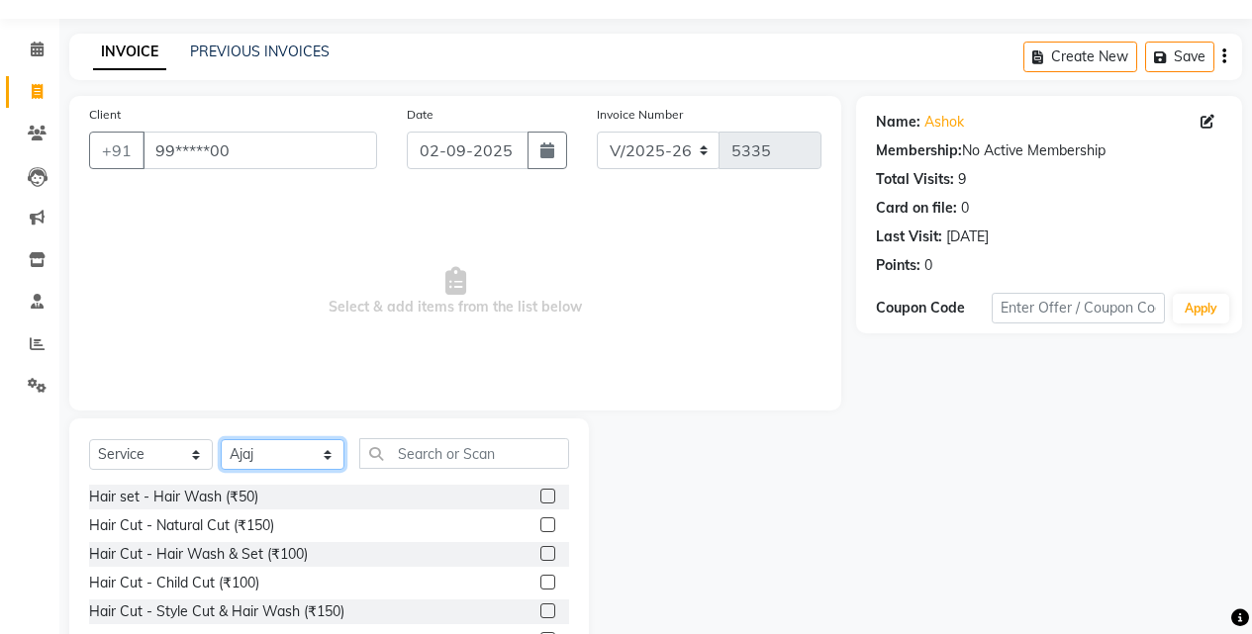
scroll to position [158, 0]
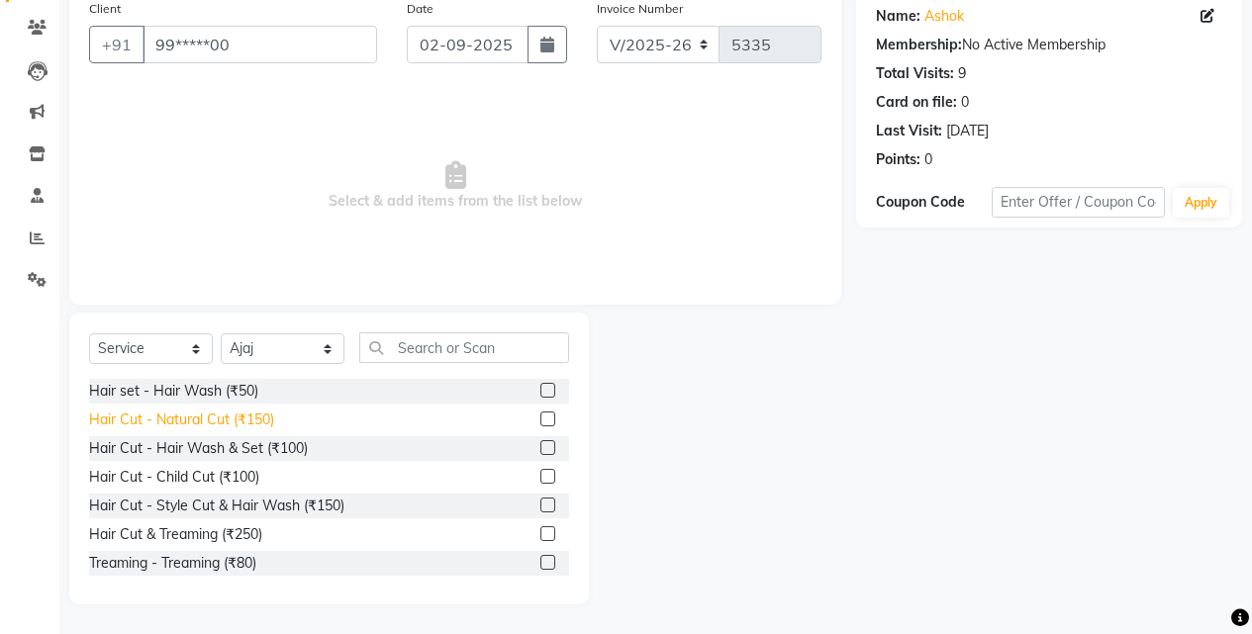
click at [248, 425] on div "Hair Cut - Natural Cut (₹150)" at bounding box center [181, 420] width 185 height 21
checkbox input "false"
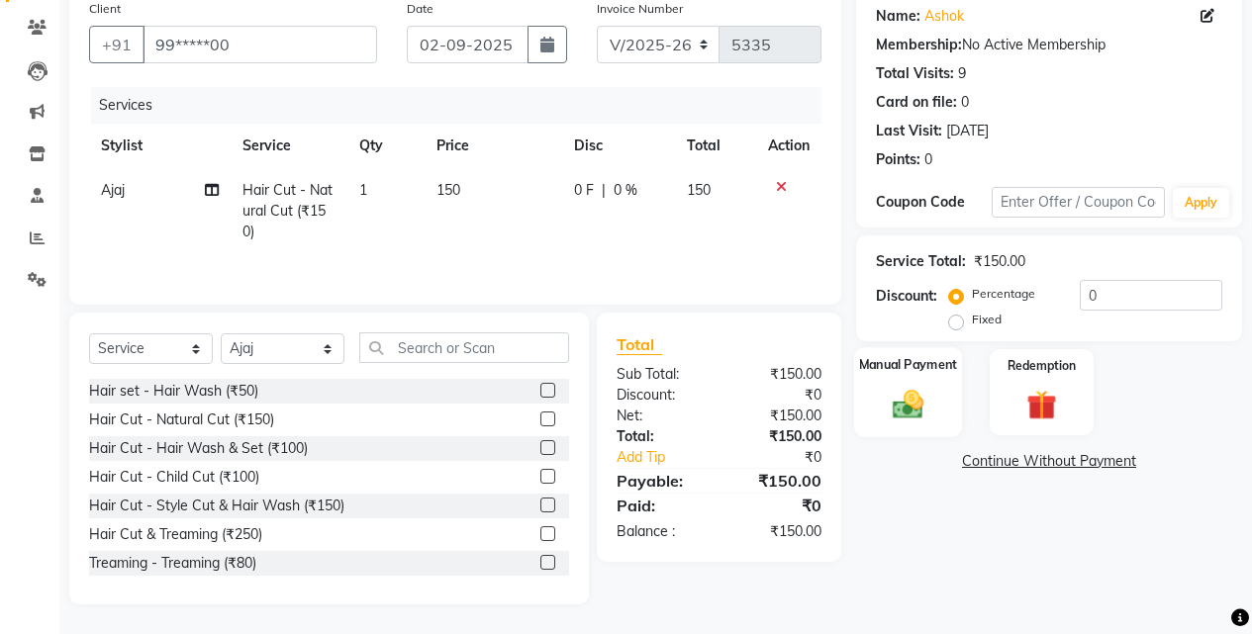
click at [942, 398] on div "Manual Payment" at bounding box center [908, 392] width 108 height 90
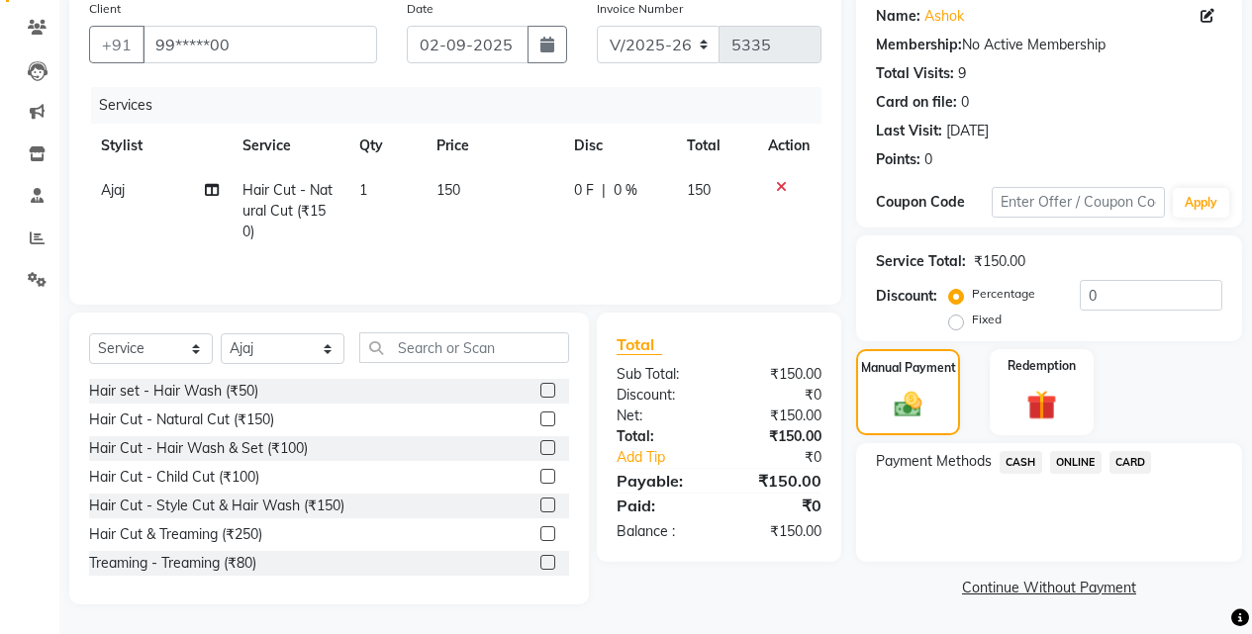
click at [1076, 472] on span "ONLINE" at bounding box center [1075, 462] width 51 height 23
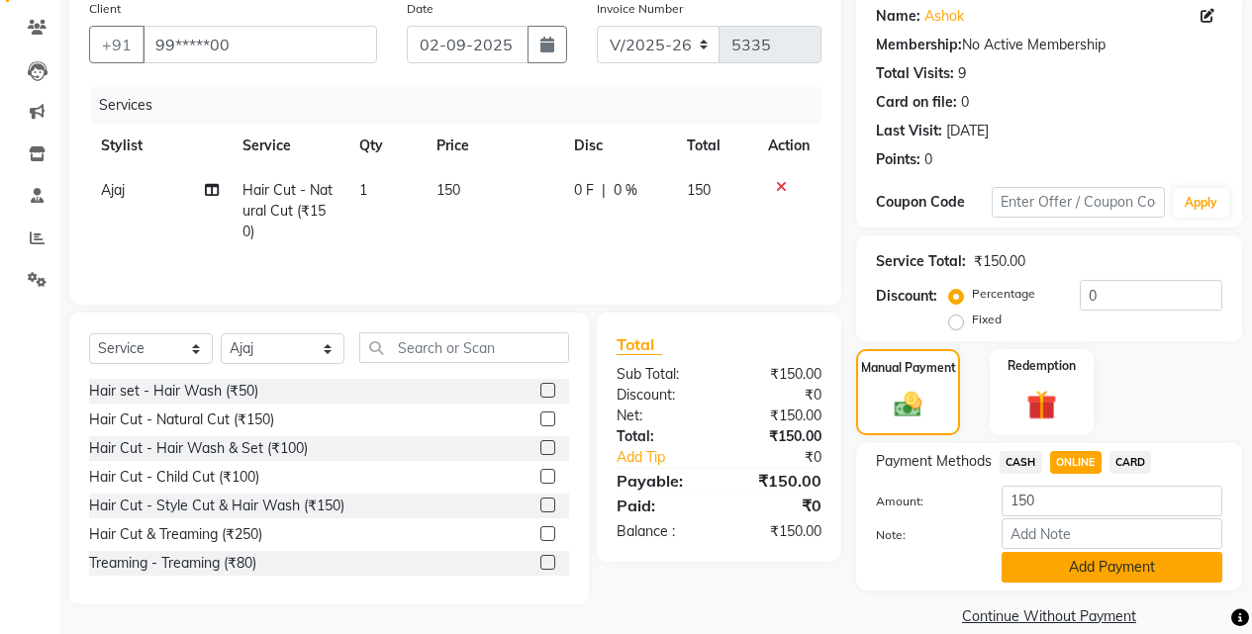
click at [1076, 567] on button "Add Payment" at bounding box center [1111, 567] width 221 height 31
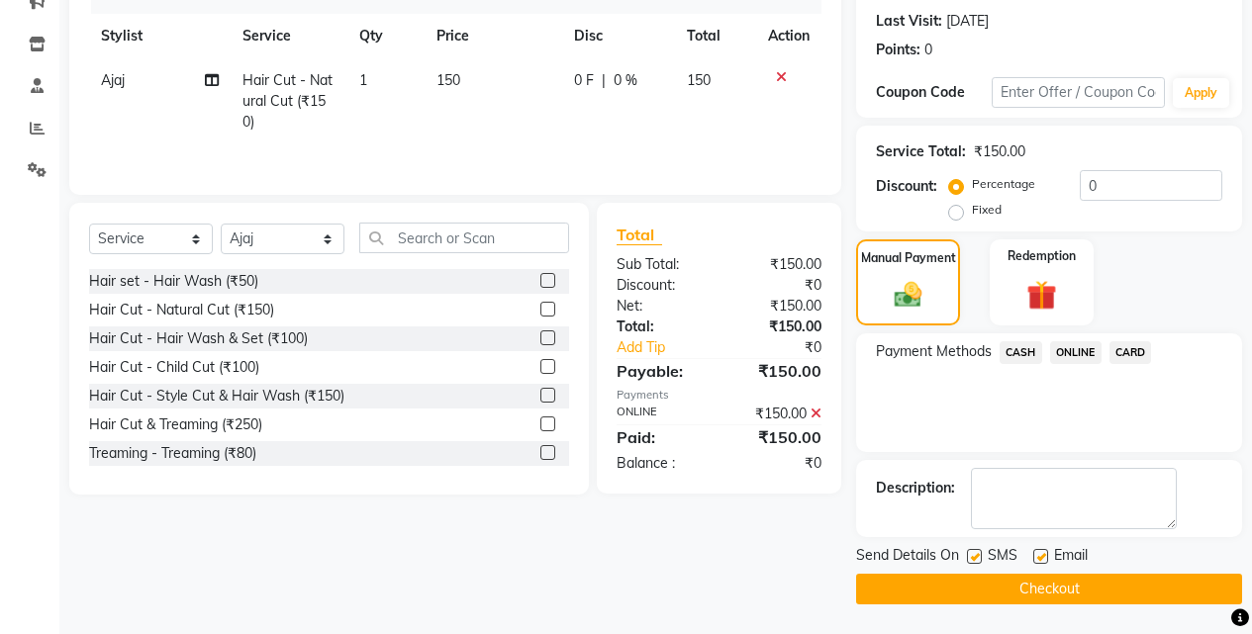
click at [1076, 577] on button "Checkout" at bounding box center [1049, 589] width 386 height 31
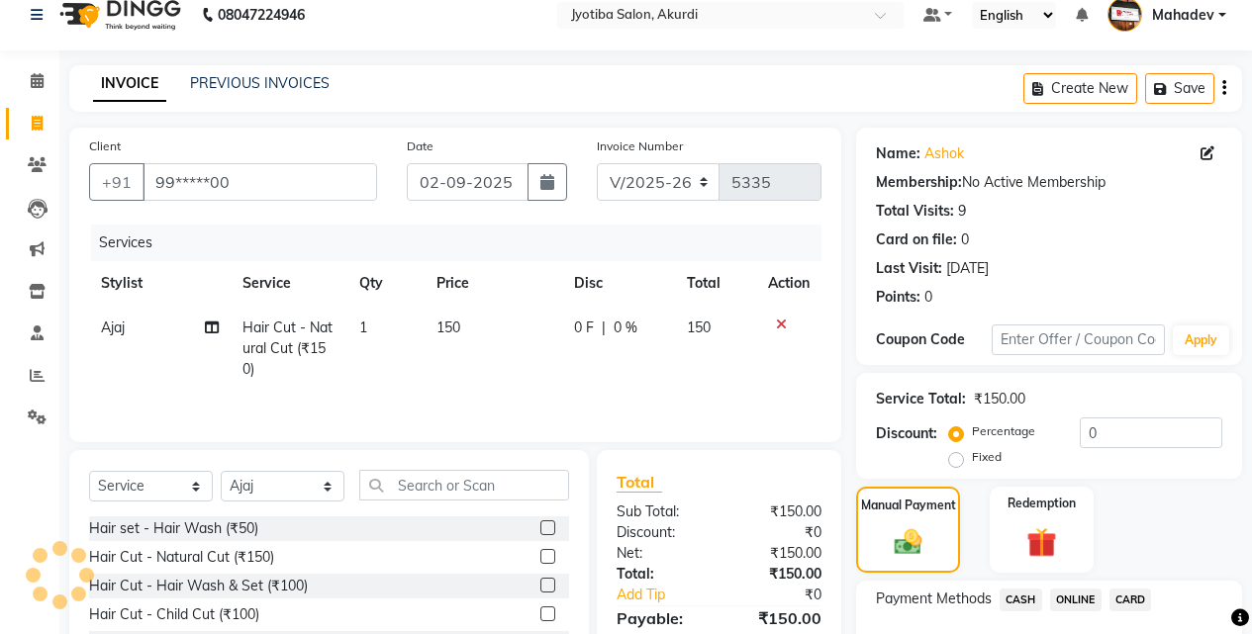
scroll to position [0, 0]
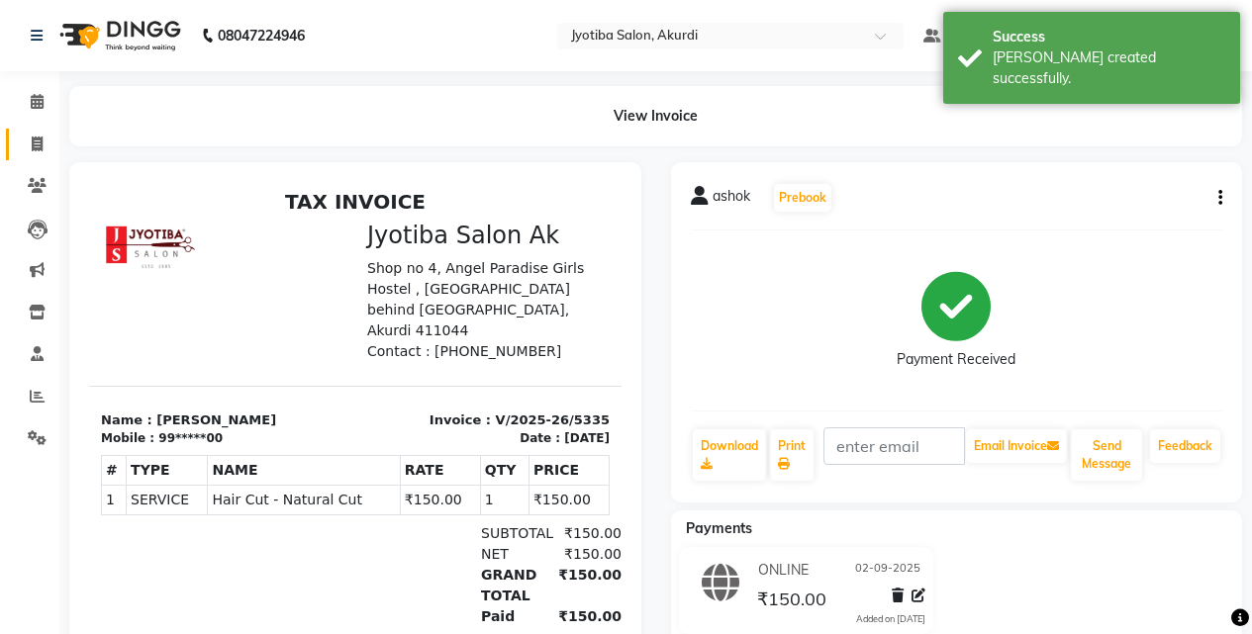
click at [15, 135] on link "Invoice" at bounding box center [29, 145] width 47 height 33
select select "service"
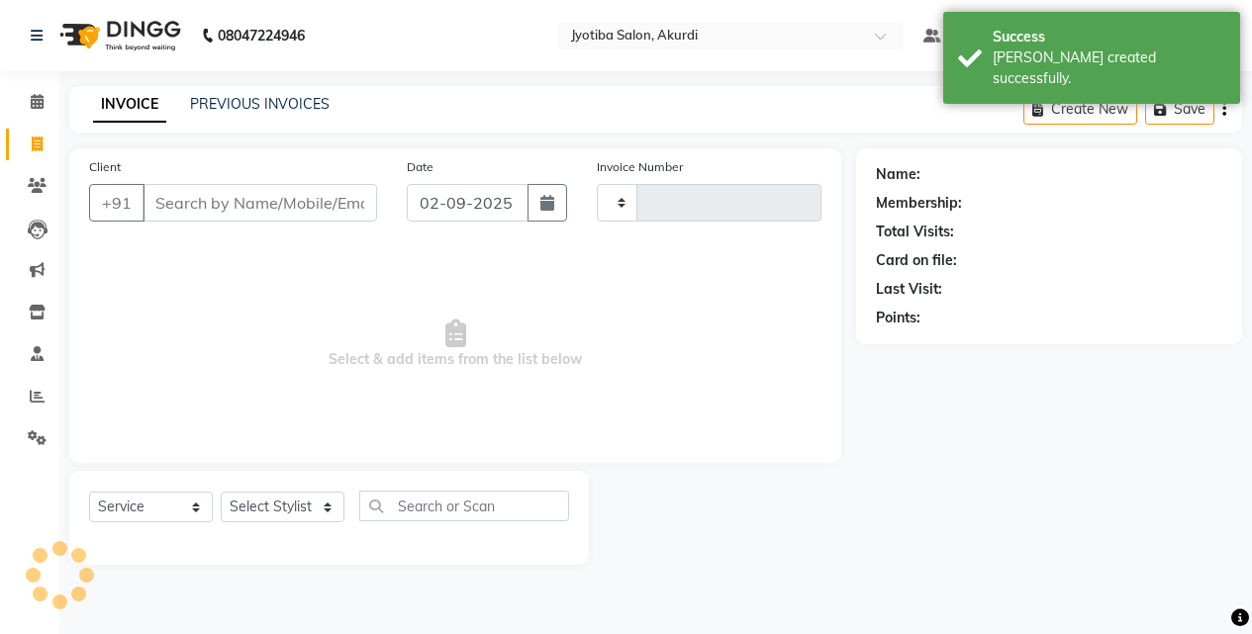
type input "5336"
select select "557"
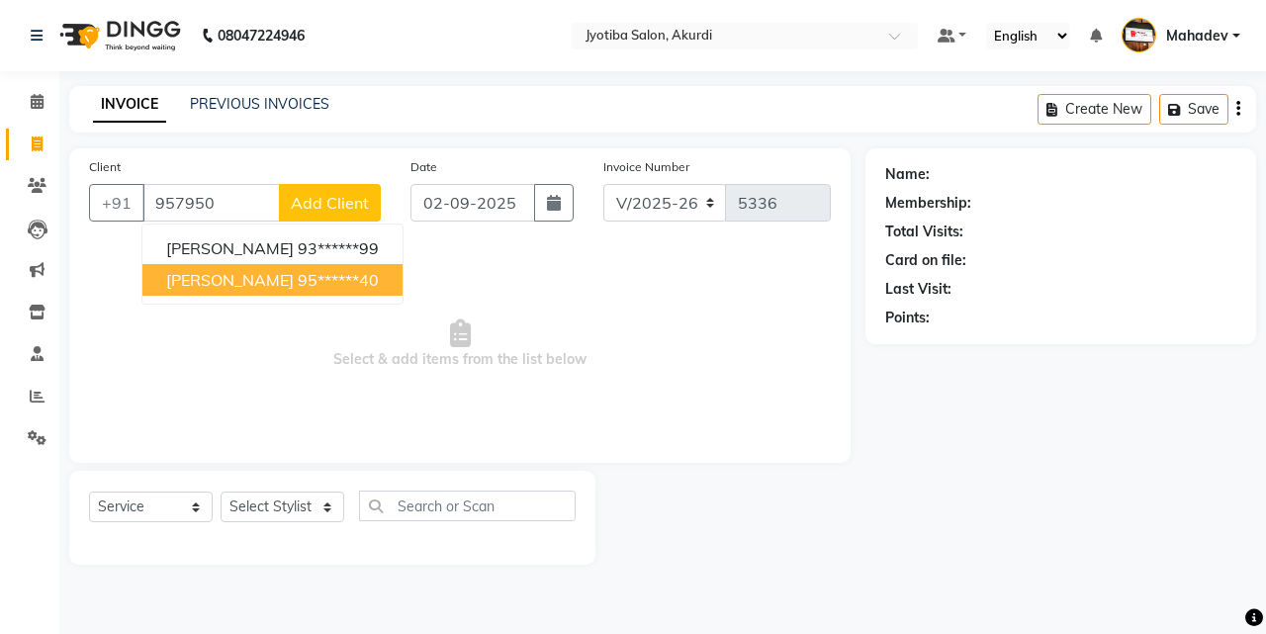
click at [298, 281] on ngb-highlight "95******40" at bounding box center [338, 280] width 81 height 20
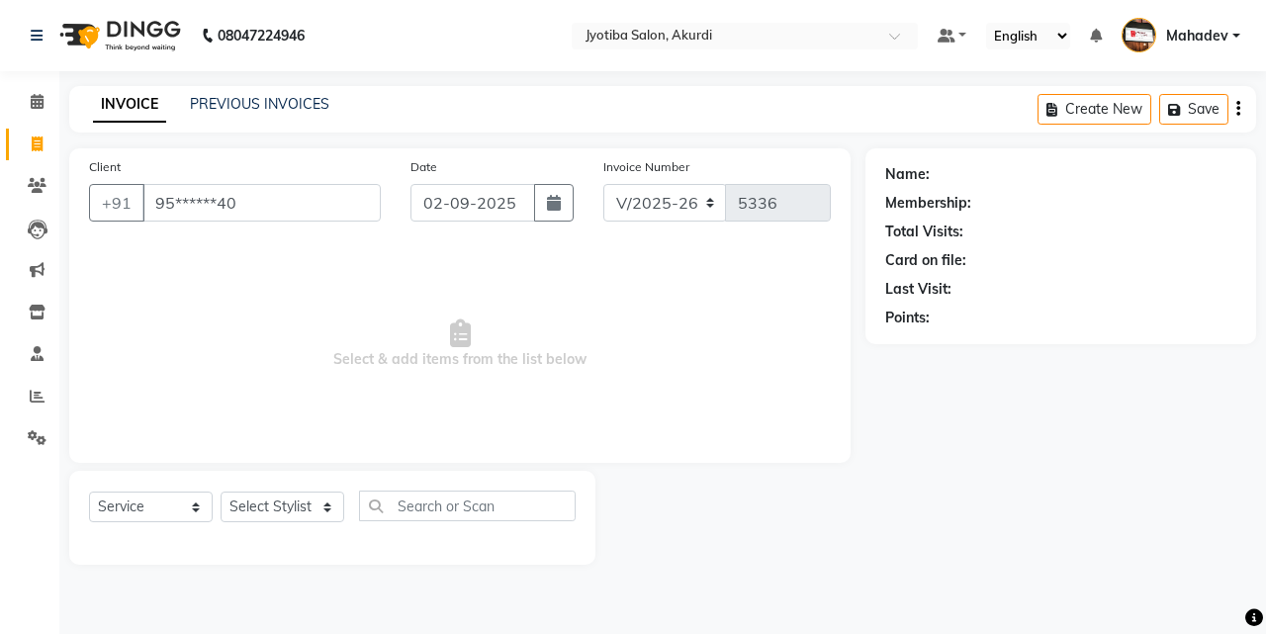
type input "95******40"
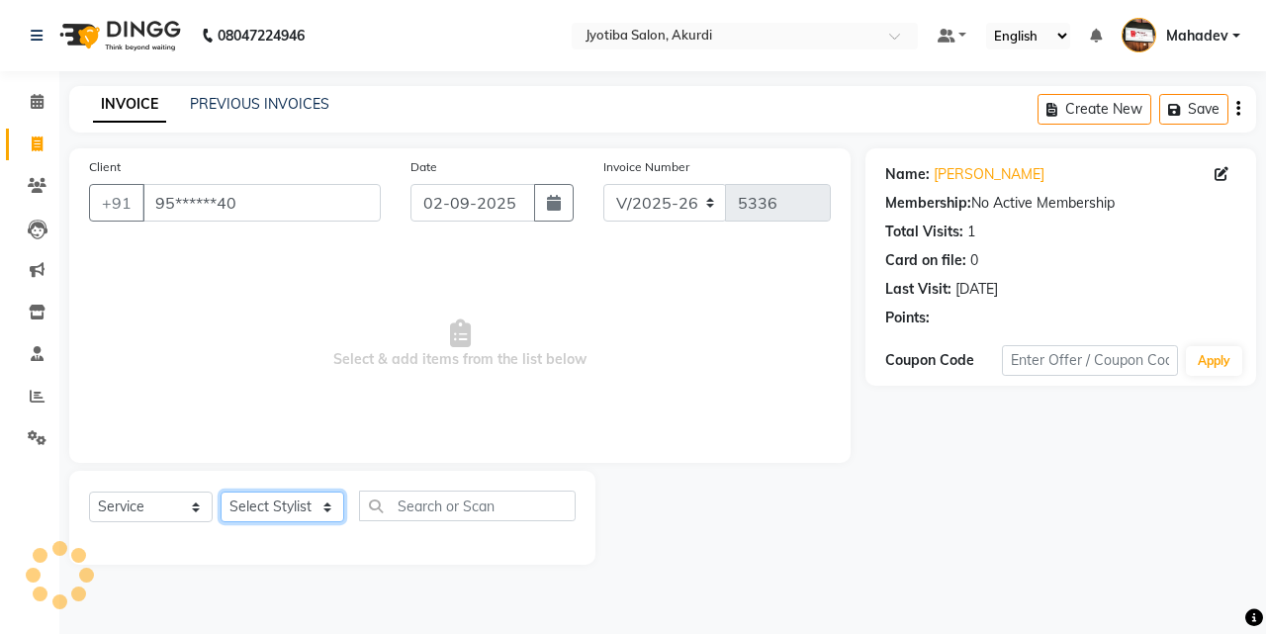
click at [286, 512] on select "Select Stylist [PERSON_NAME] [PERSON_NAME] [PERSON_NAME] [PERSON_NAME] Parmu ta…" at bounding box center [283, 507] width 124 height 31
select select "86626"
click at [221, 492] on select "Select Stylist [PERSON_NAME] [PERSON_NAME] [PERSON_NAME] [PERSON_NAME] Parmu ta…" at bounding box center [283, 507] width 124 height 31
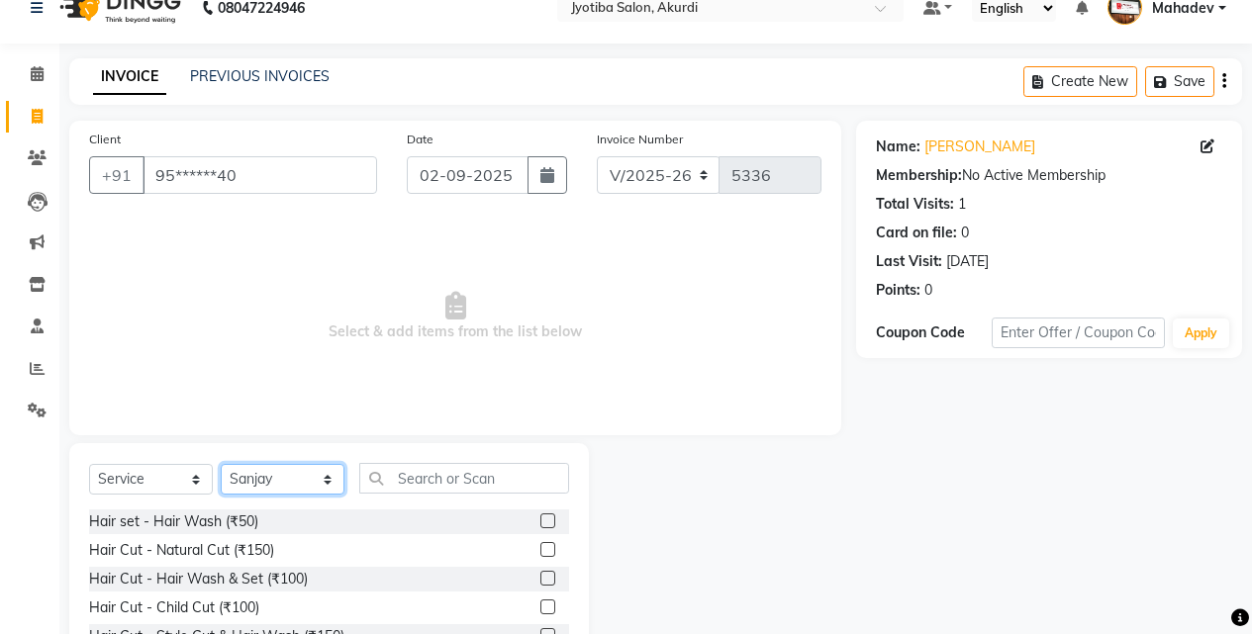
scroll to position [158, 0]
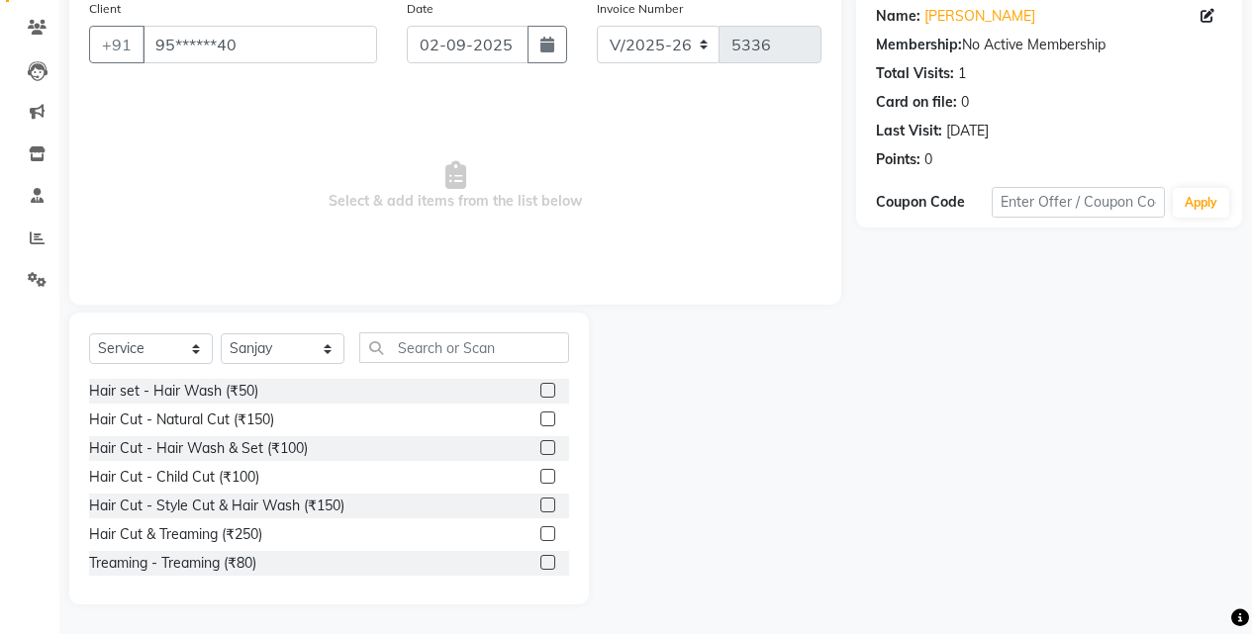
click at [246, 546] on div "Hair Cut & Treaming (₹250)" at bounding box center [329, 534] width 480 height 25
click at [246, 543] on div "Hair Cut & Treaming (₹250)" at bounding box center [175, 534] width 173 height 21
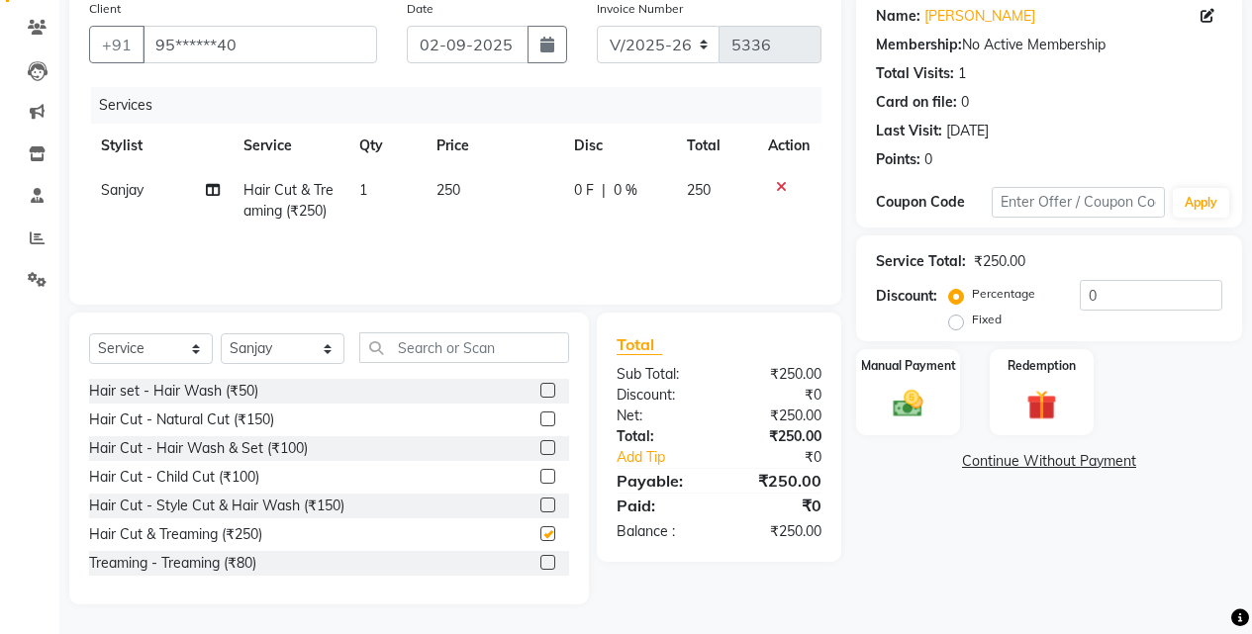
checkbox input "false"
click at [914, 408] on img at bounding box center [907, 404] width 50 height 36
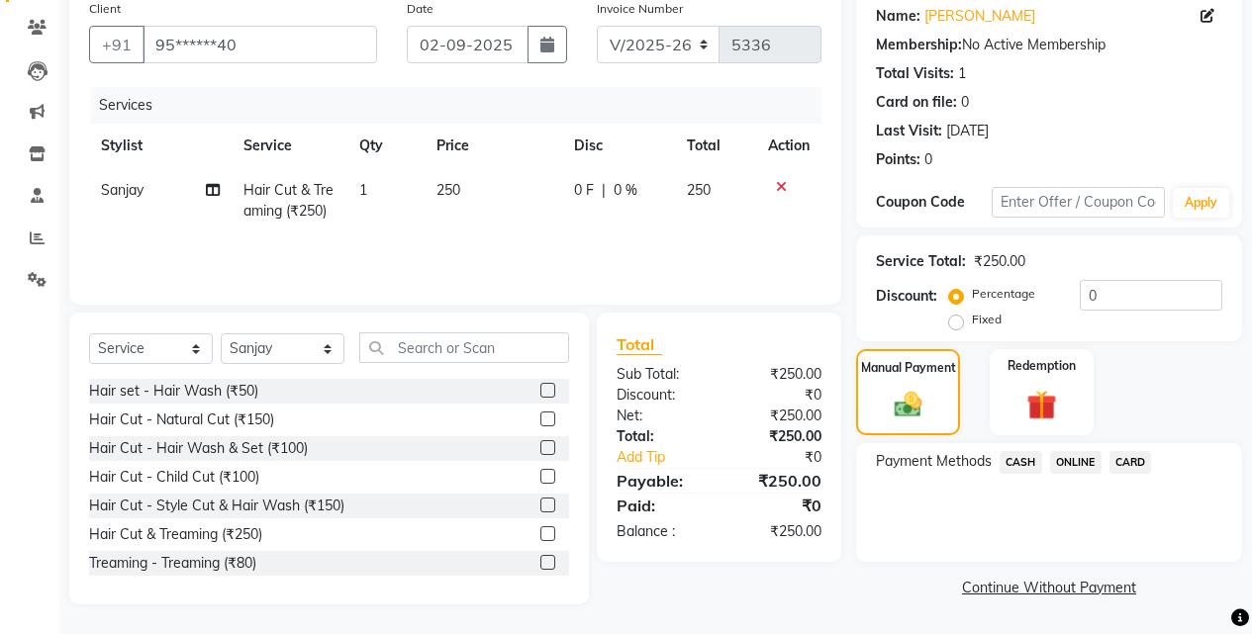
click at [1074, 459] on span "ONLINE" at bounding box center [1075, 462] width 51 height 23
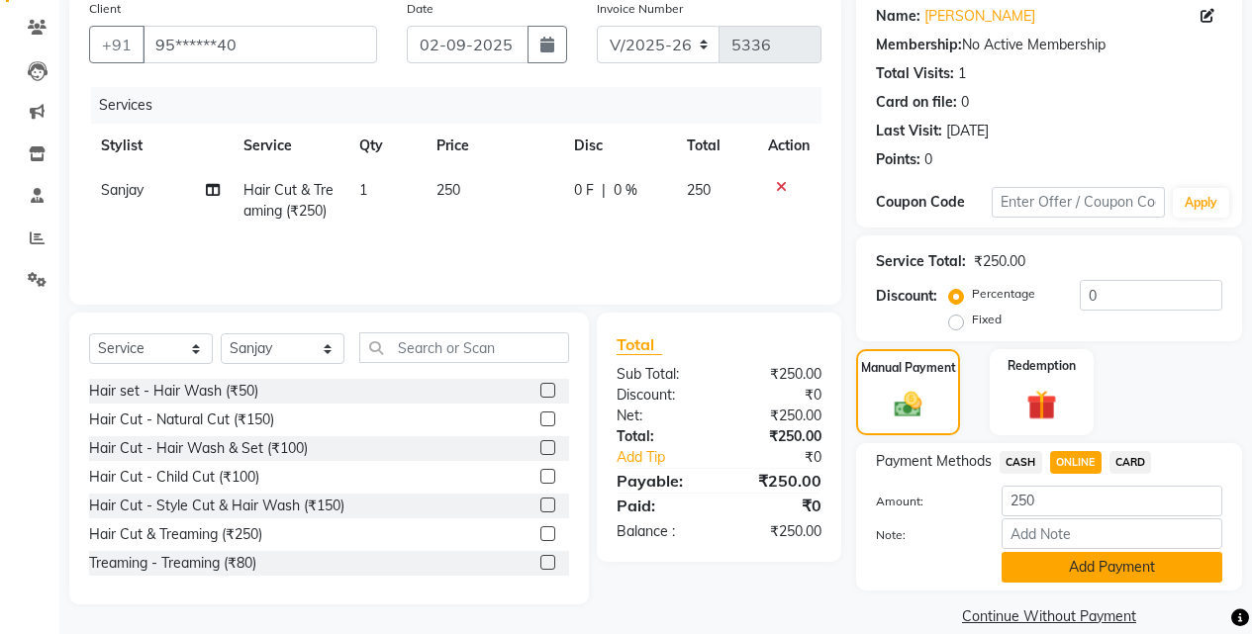
click at [1067, 555] on button "Add Payment" at bounding box center [1111, 567] width 221 height 31
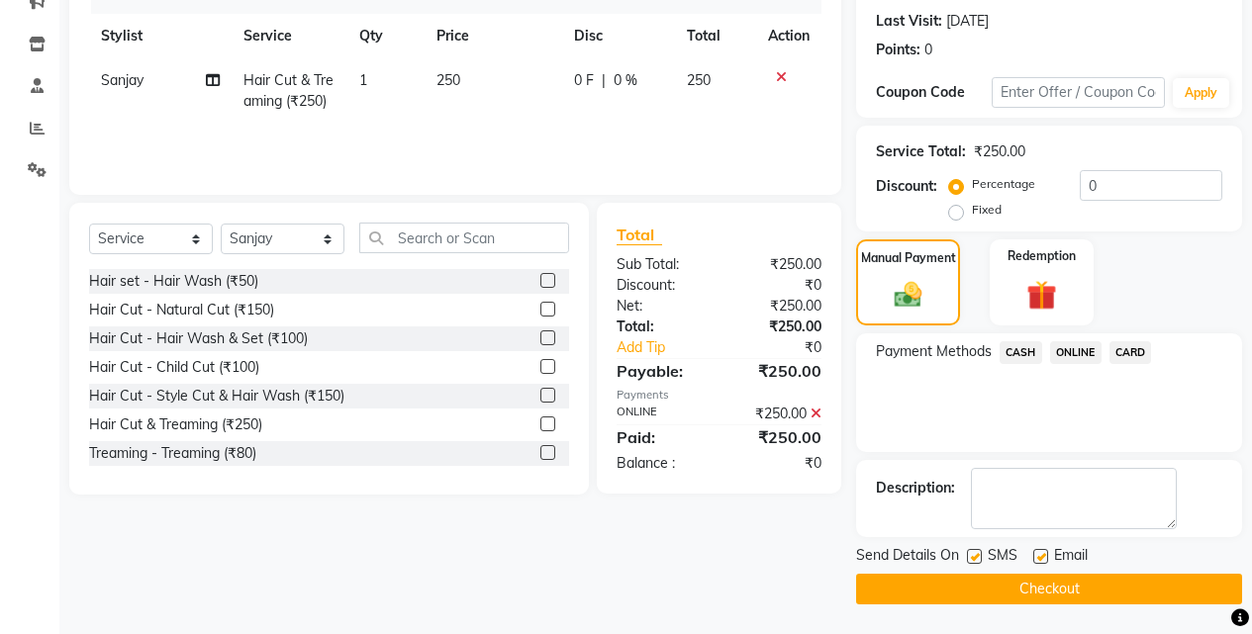
click at [1058, 590] on button "Checkout" at bounding box center [1049, 589] width 386 height 31
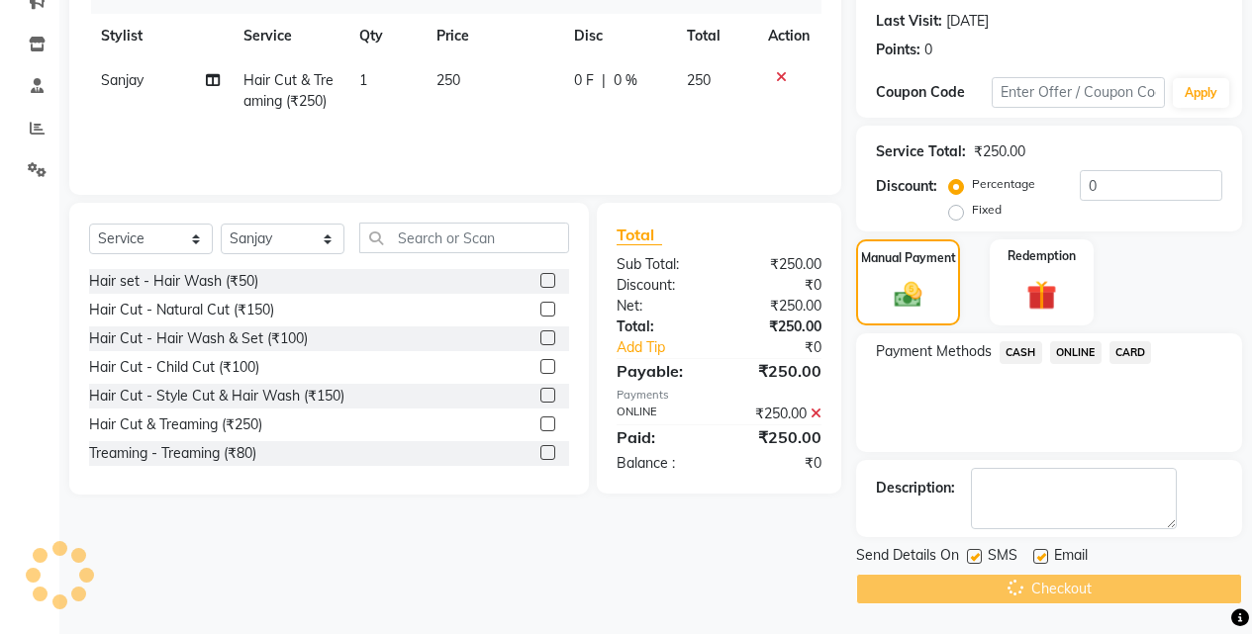
scroll to position [22, 0]
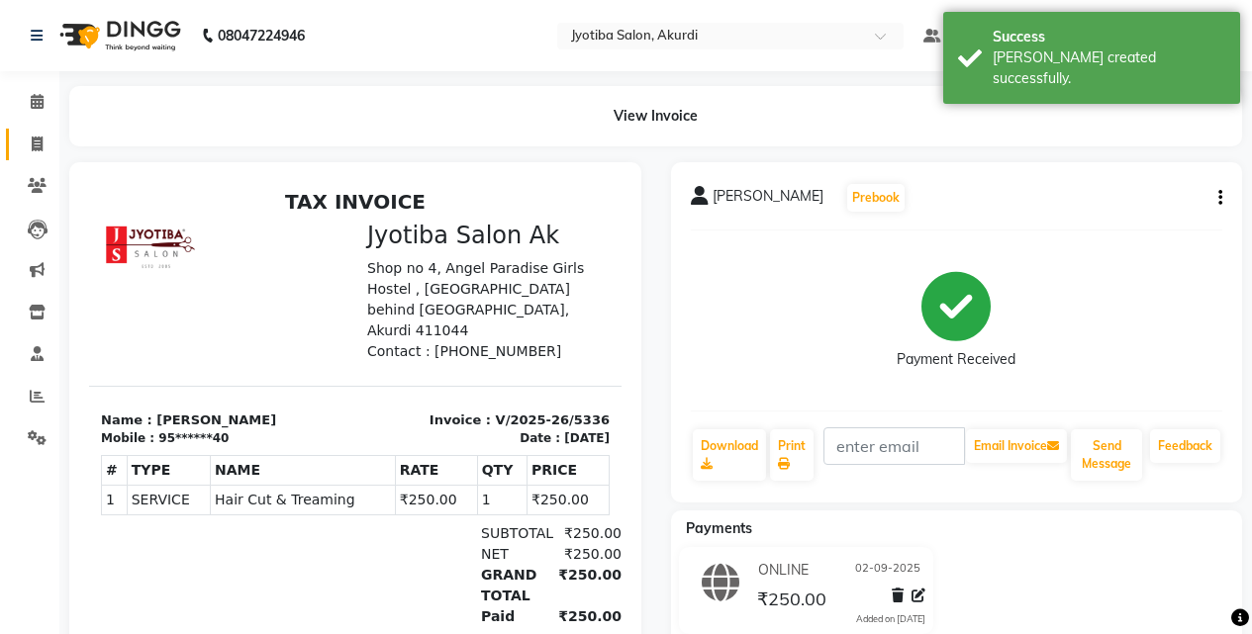
click at [14, 132] on link "Invoice" at bounding box center [29, 145] width 47 height 33
select select "service"
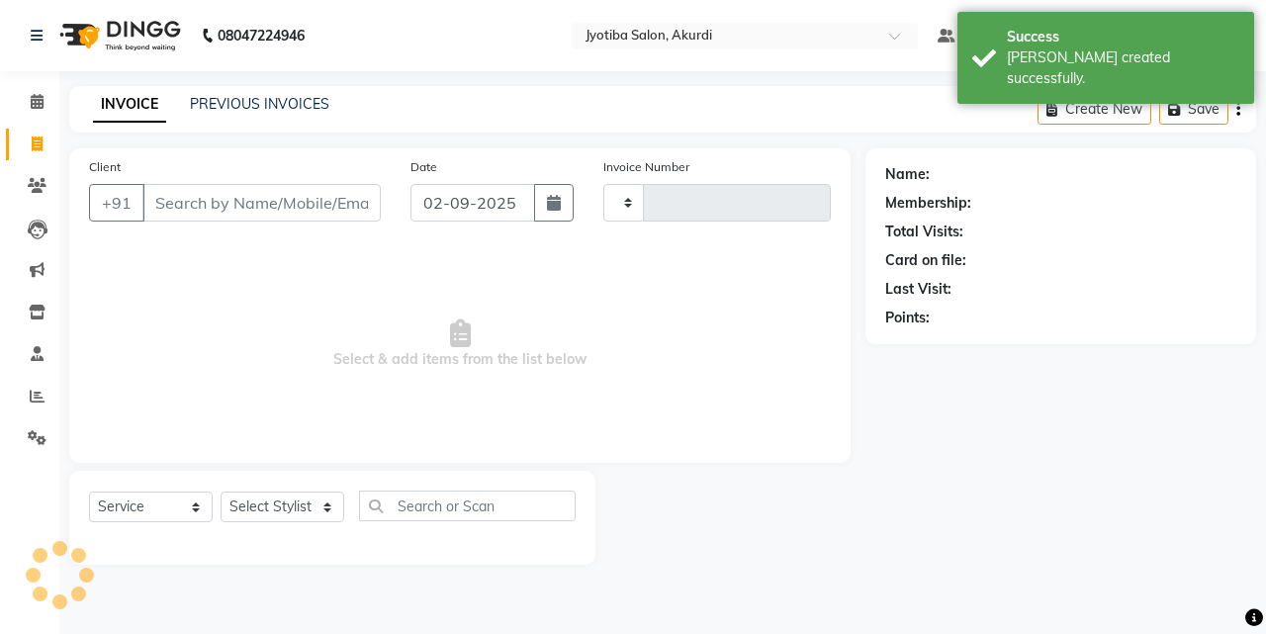
type input "5337"
select select "557"
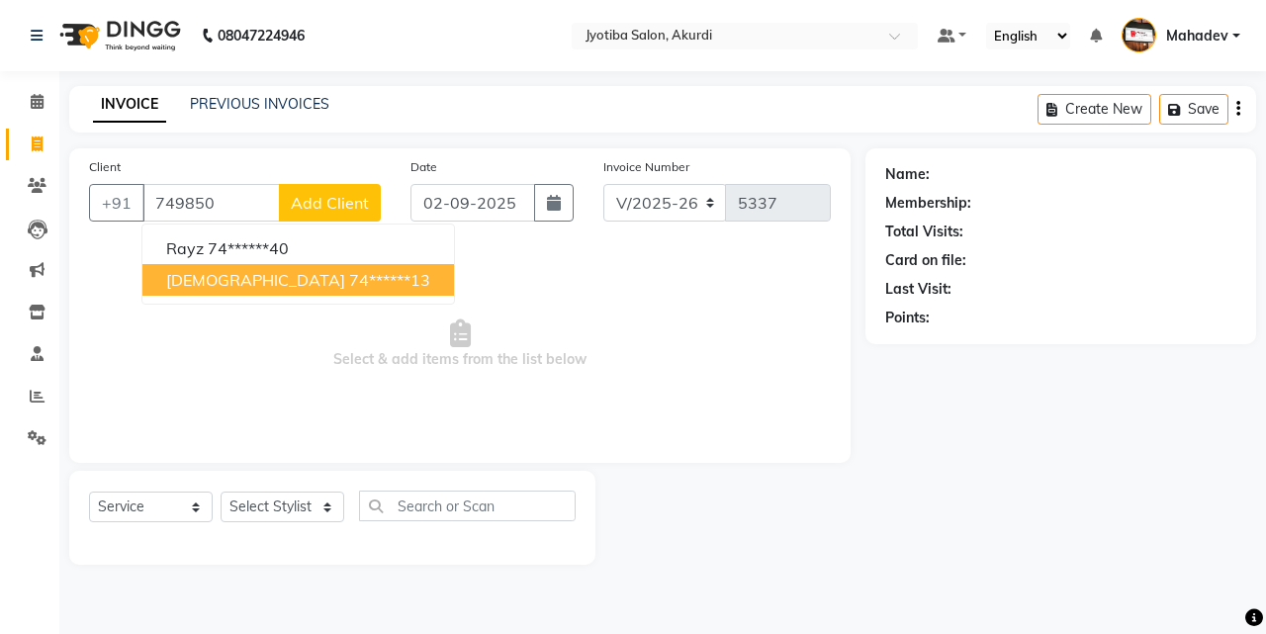
click at [349, 287] on ngb-highlight "74******13" at bounding box center [389, 280] width 81 height 20
type input "74******13"
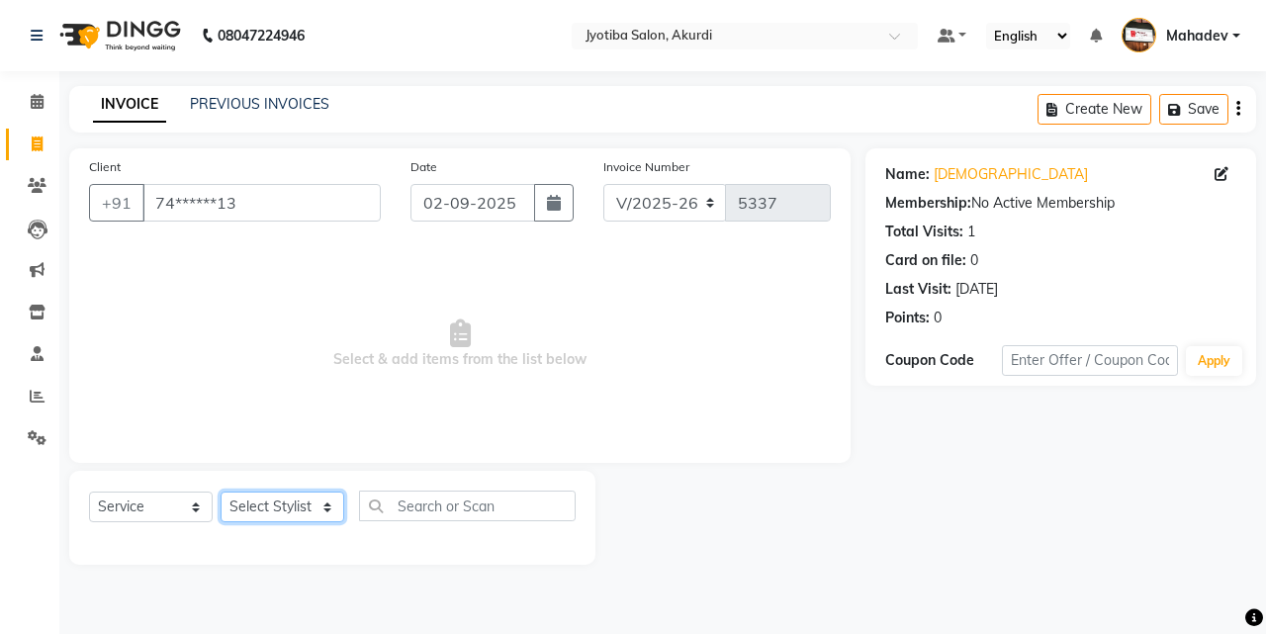
click at [260, 509] on select "Select Stylist [PERSON_NAME] [PERSON_NAME] [PERSON_NAME] [PERSON_NAME] Parmu ta…" at bounding box center [283, 507] width 124 height 31
select select "79628"
click at [221, 492] on select "Select Stylist [PERSON_NAME] [PERSON_NAME] [PERSON_NAME] [PERSON_NAME] Parmu ta…" at bounding box center [283, 507] width 124 height 31
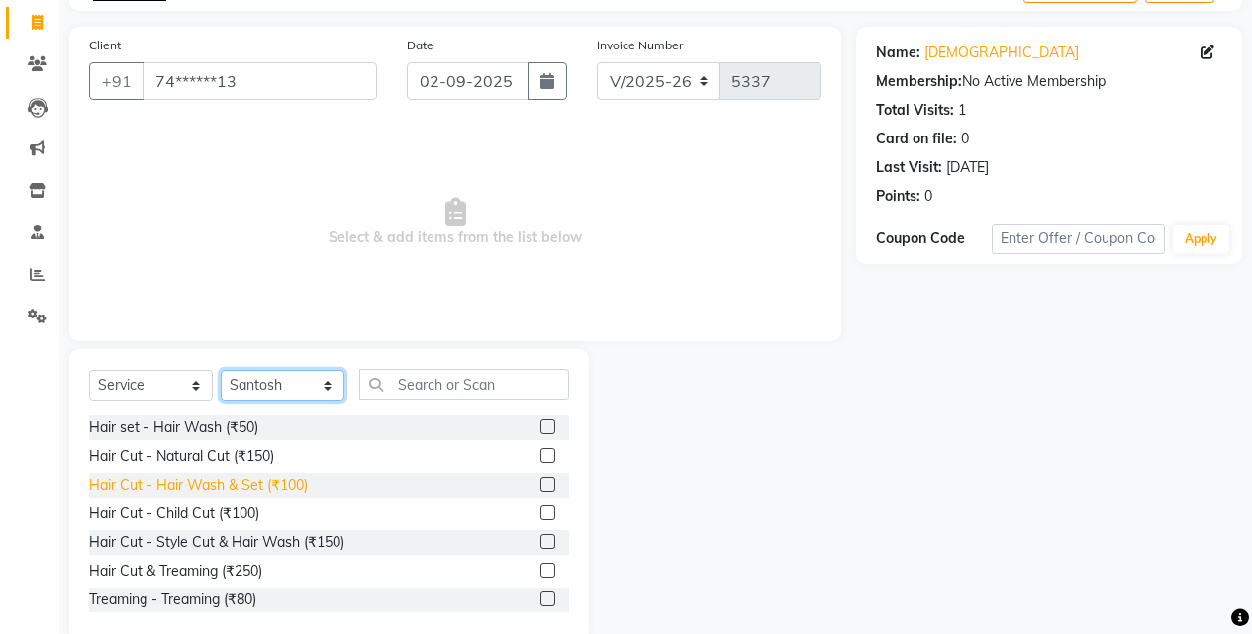
scroll to position [158, 0]
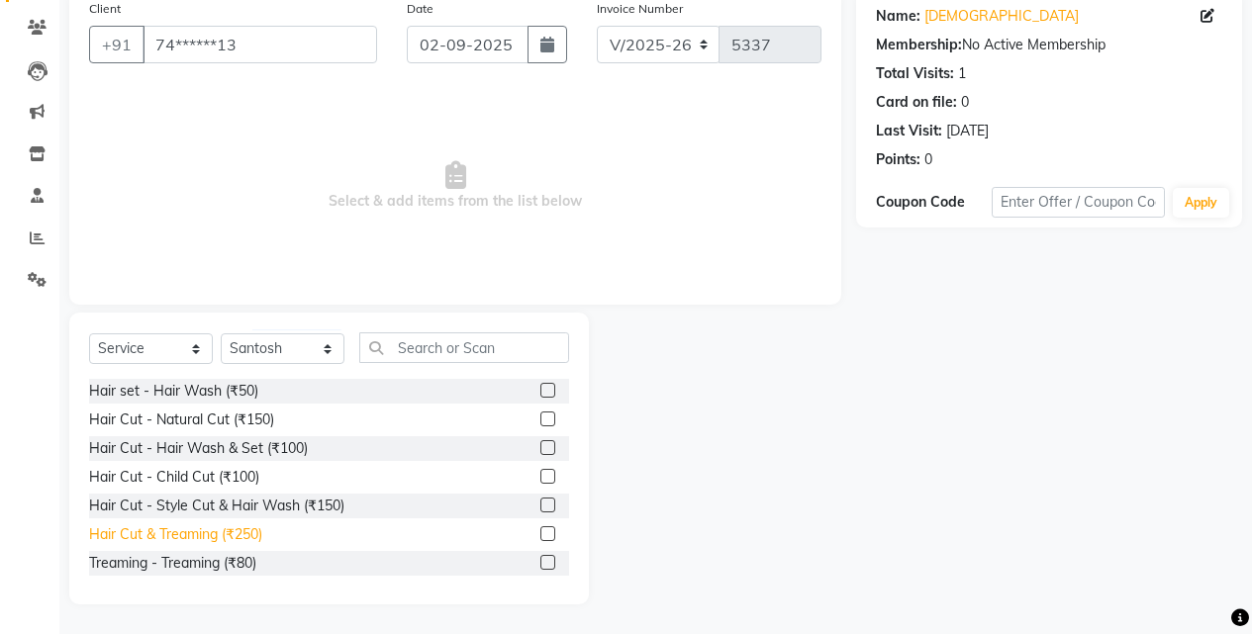
click at [251, 536] on div "Hair Cut & Treaming (₹250)" at bounding box center [175, 534] width 173 height 21
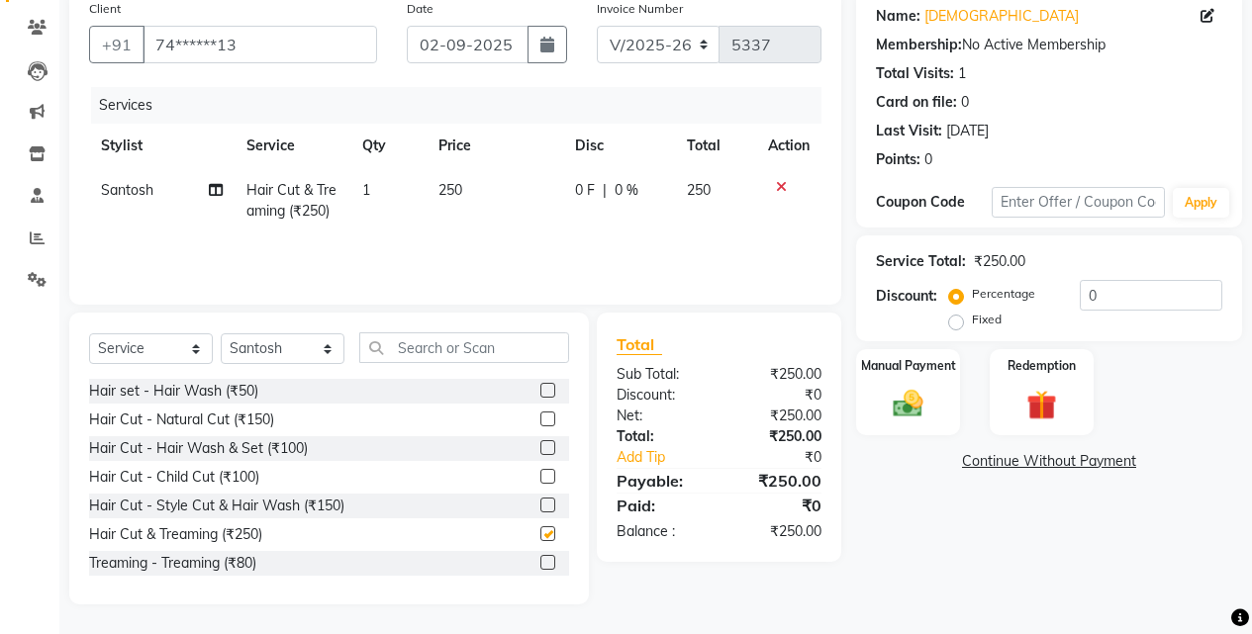
checkbox input "false"
click at [913, 400] on img at bounding box center [907, 404] width 50 height 36
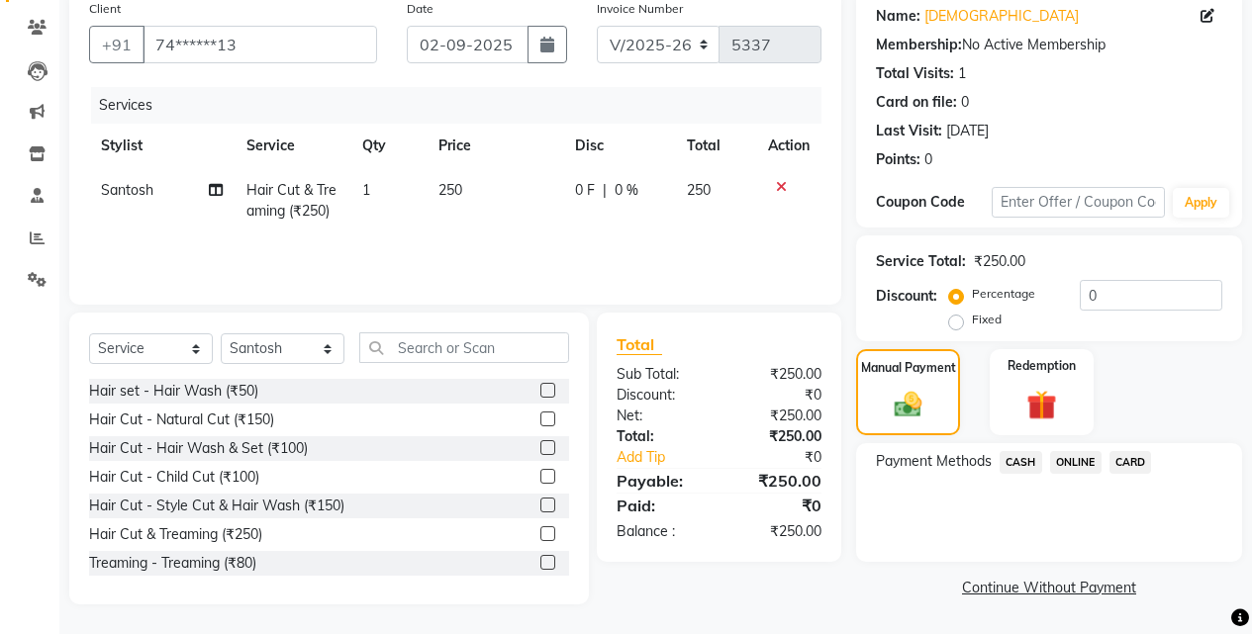
click at [1073, 457] on span "ONLINE" at bounding box center [1075, 462] width 51 height 23
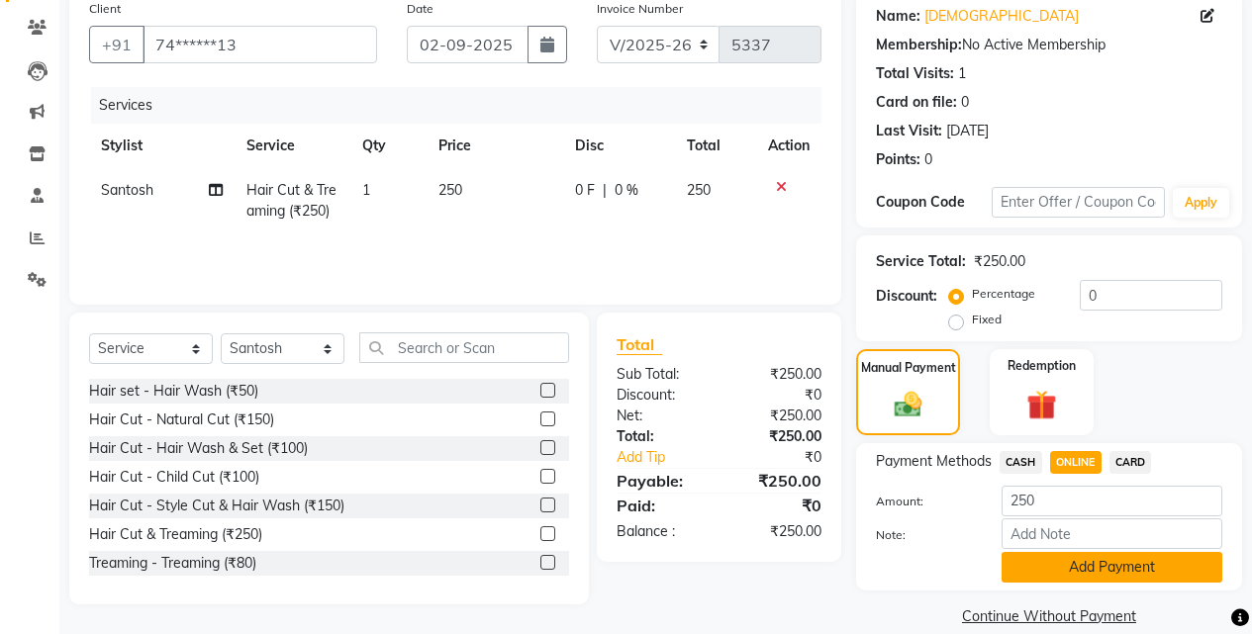
click at [1067, 567] on button "Add Payment" at bounding box center [1111, 567] width 221 height 31
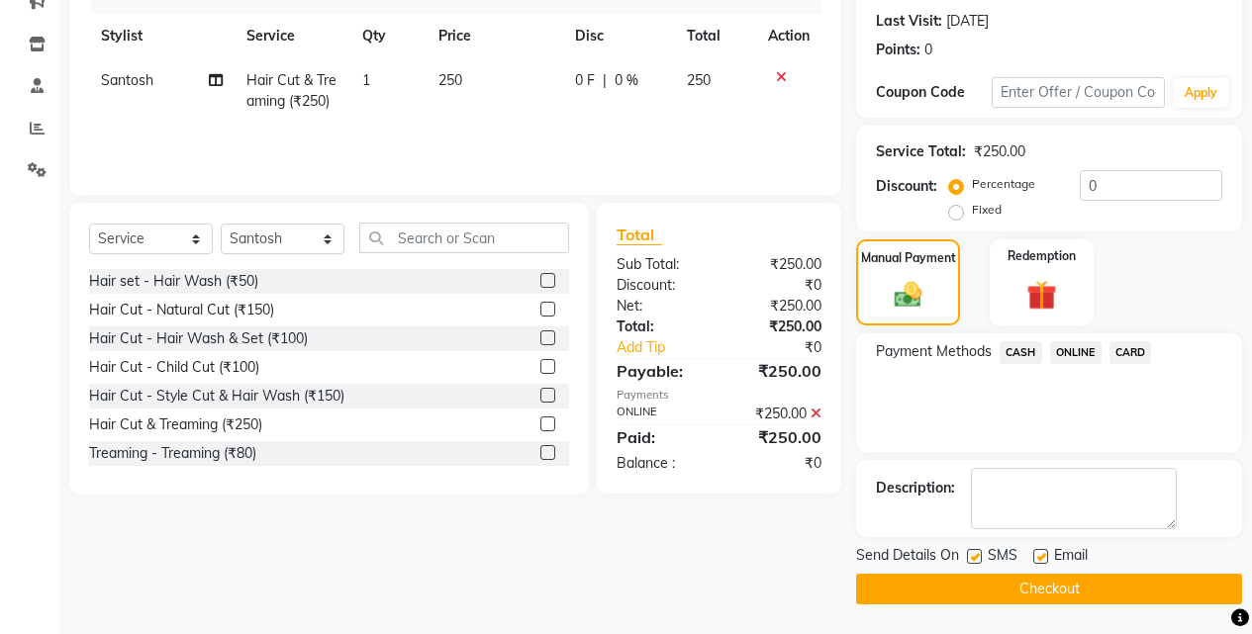
click at [1069, 594] on button "Checkout" at bounding box center [1049, 589] width 386 height 31
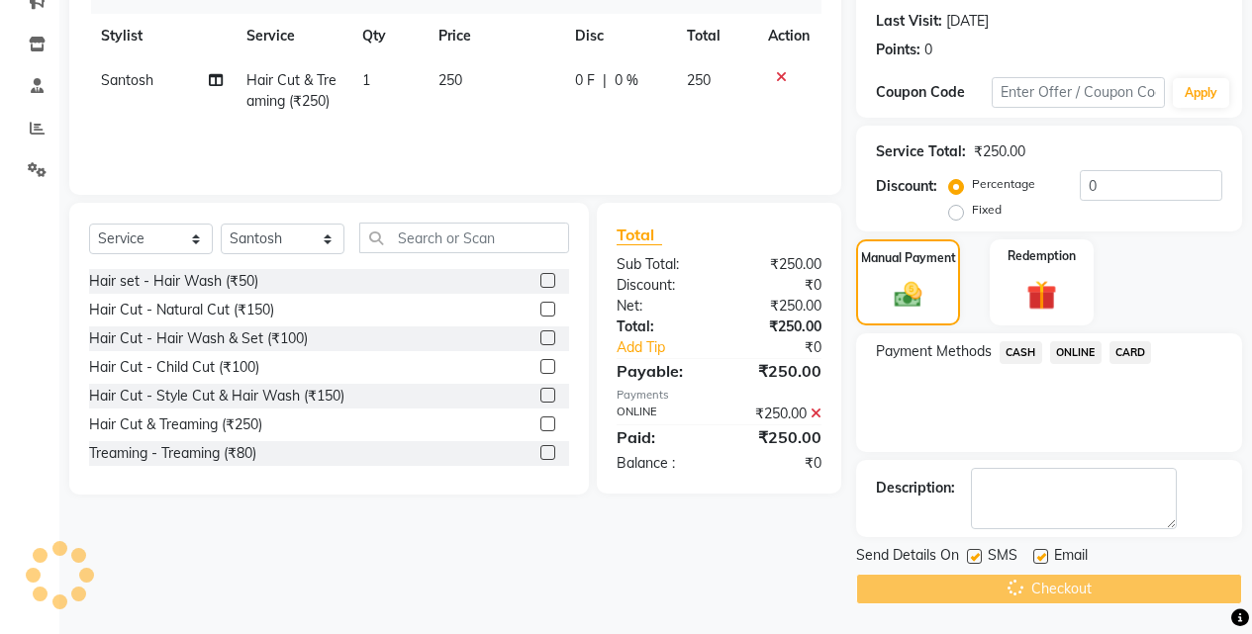
scroll to position [15, 0]
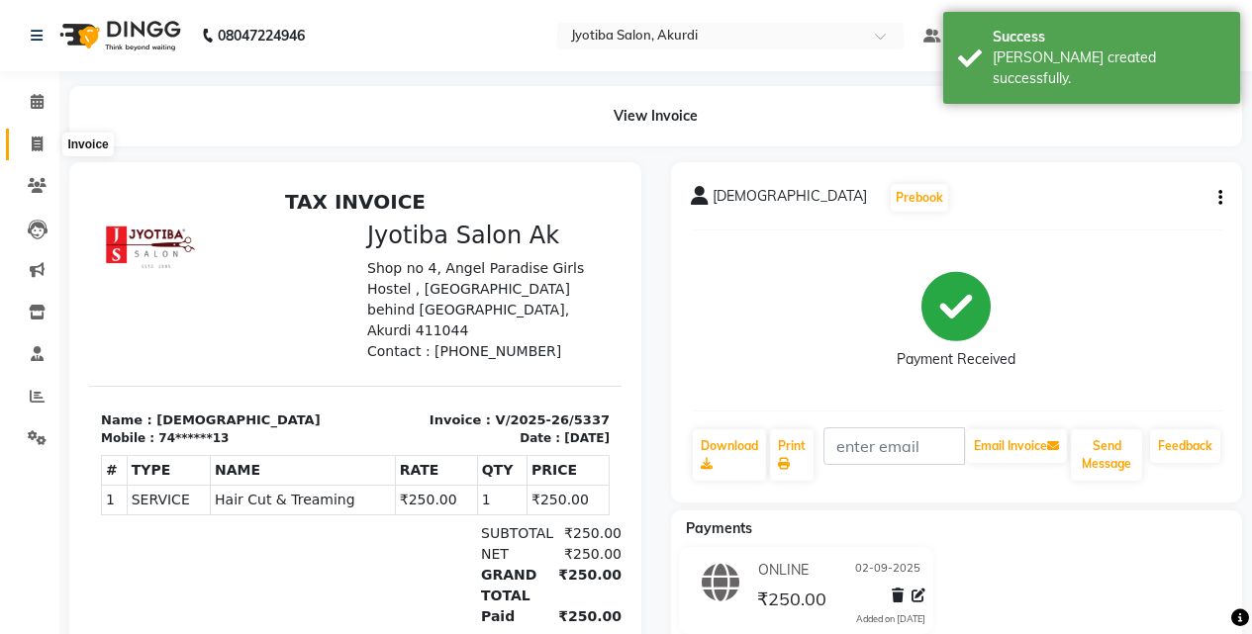
click at [22, 154] on span at bounding box center [37, 145] width 35 height 23
select select "service"
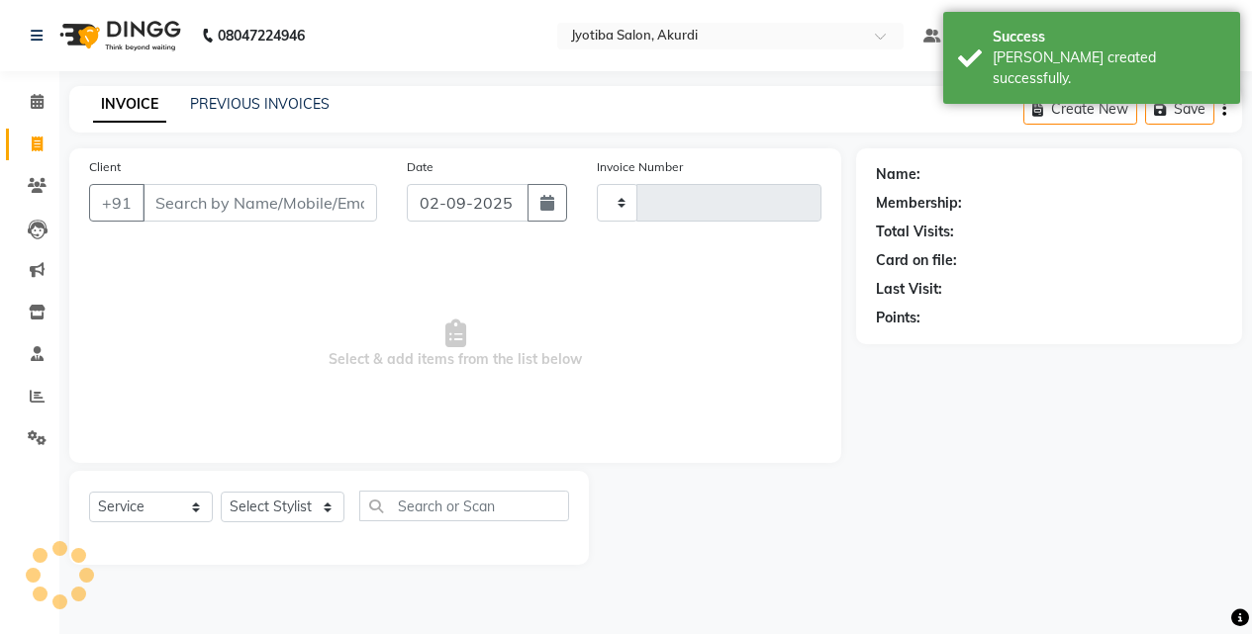
type input "5338"
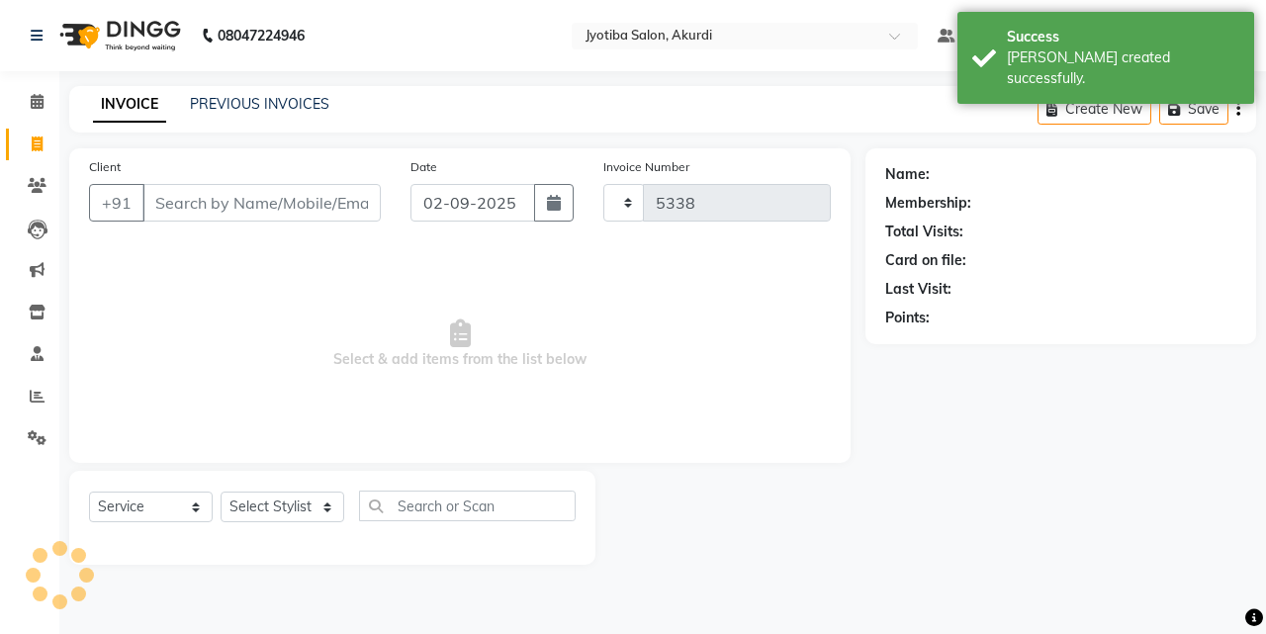
select select "557"
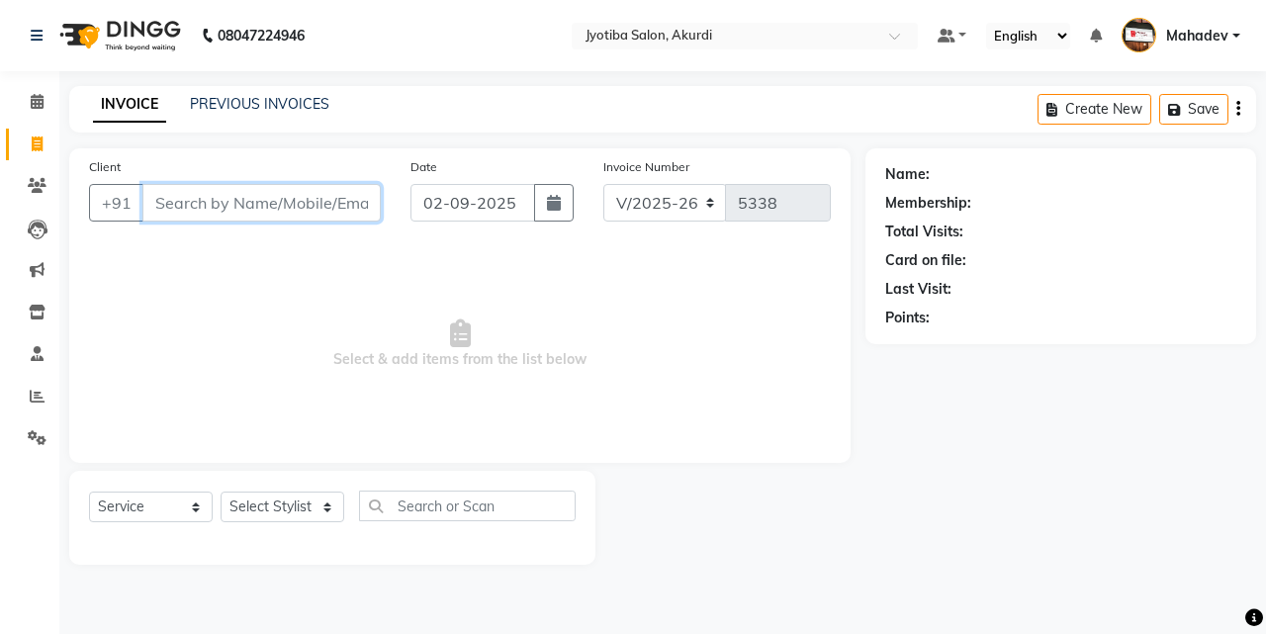
click at [310, 207] on input "Client" at bounding box center [261, 203] width 238 height 38
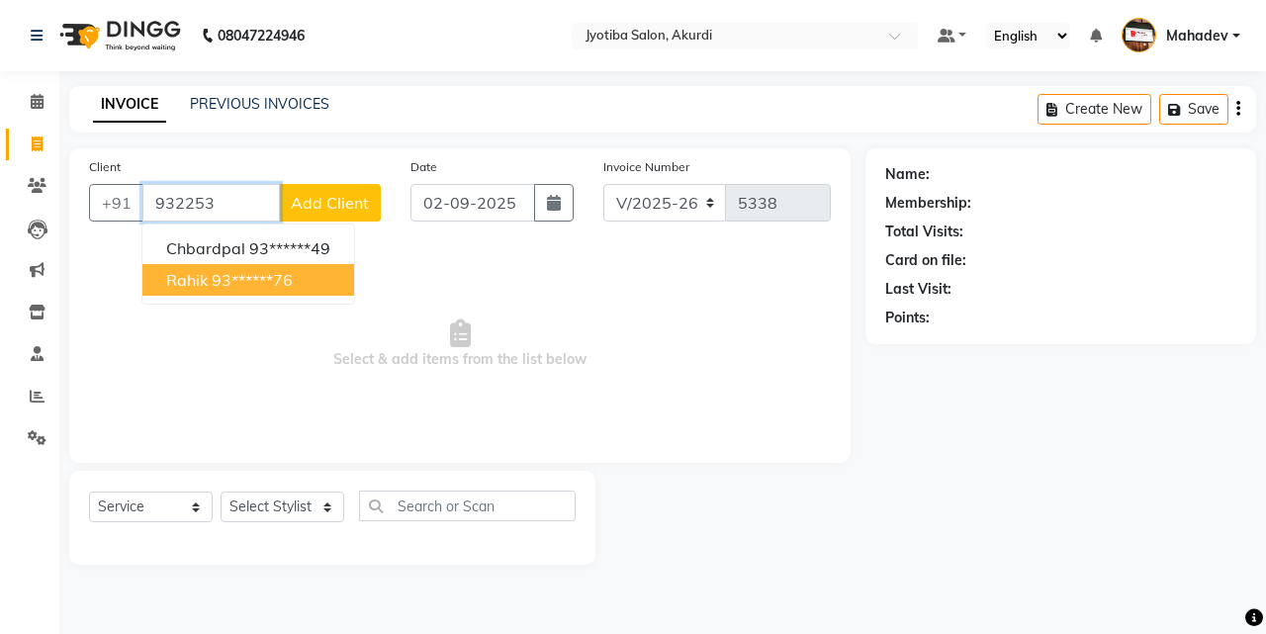
click at [288, 280] on ngb-highlight "93******76" at bounding box center [252, 280] width 81 height 20
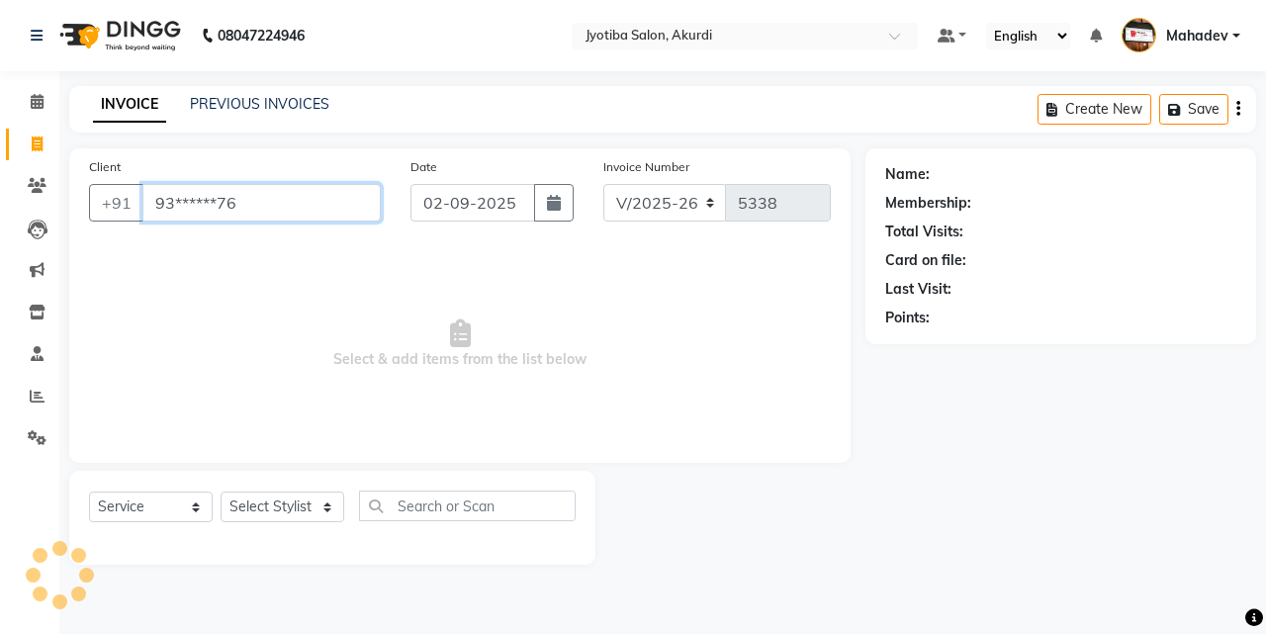
type input "93******76"
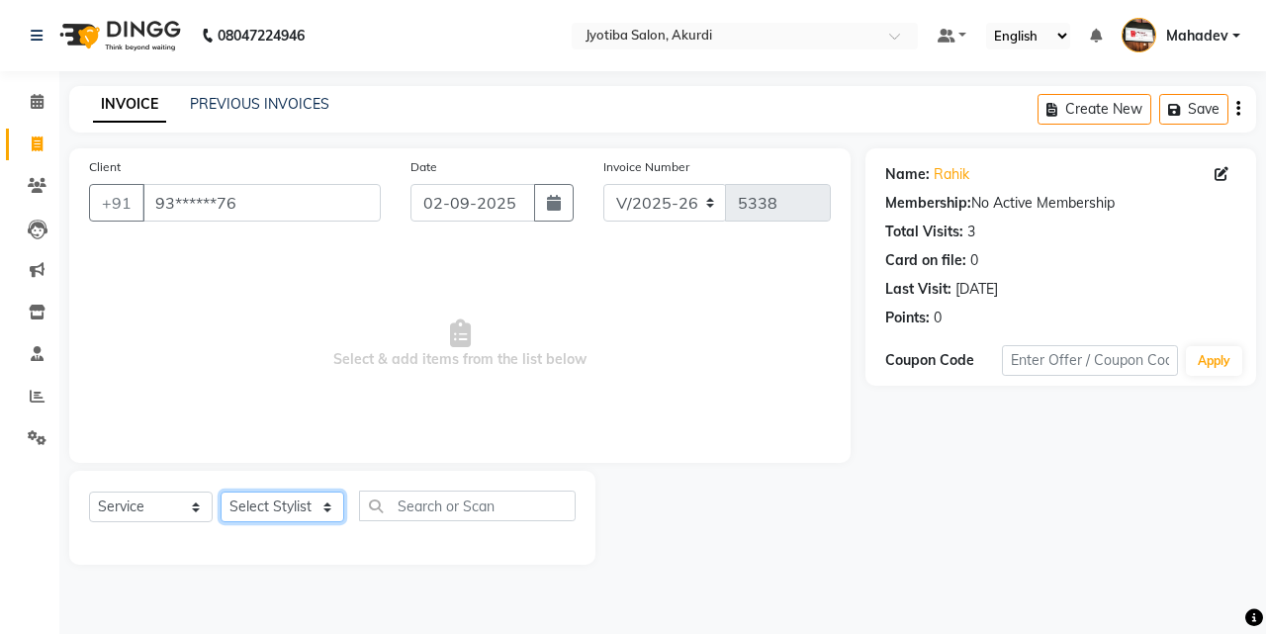
click at [298, 498] on select "Select Stylist [PERSON_NAME] [PERSON_NAME] [PERSON_NAME] [PERSON_NAME] Parmu ta…" at bounding box center [283, 507] width 124 height 31
select select "43504"
click at [221, 492] on select "Select Stylist [PERSON_NAME] [PERSON_NAME] [PERSON_NAME] [PERSON_NAME] Parmu ta…" at bounding box center [283, 507] width 124 height 31
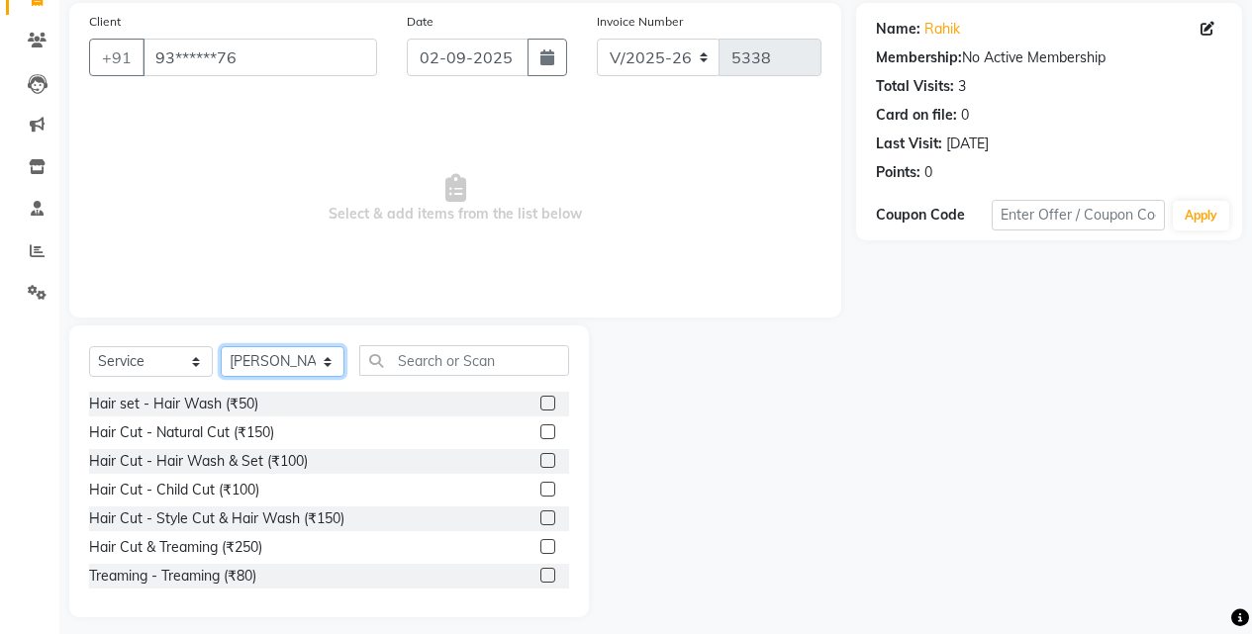
scroll to position [158, 0]
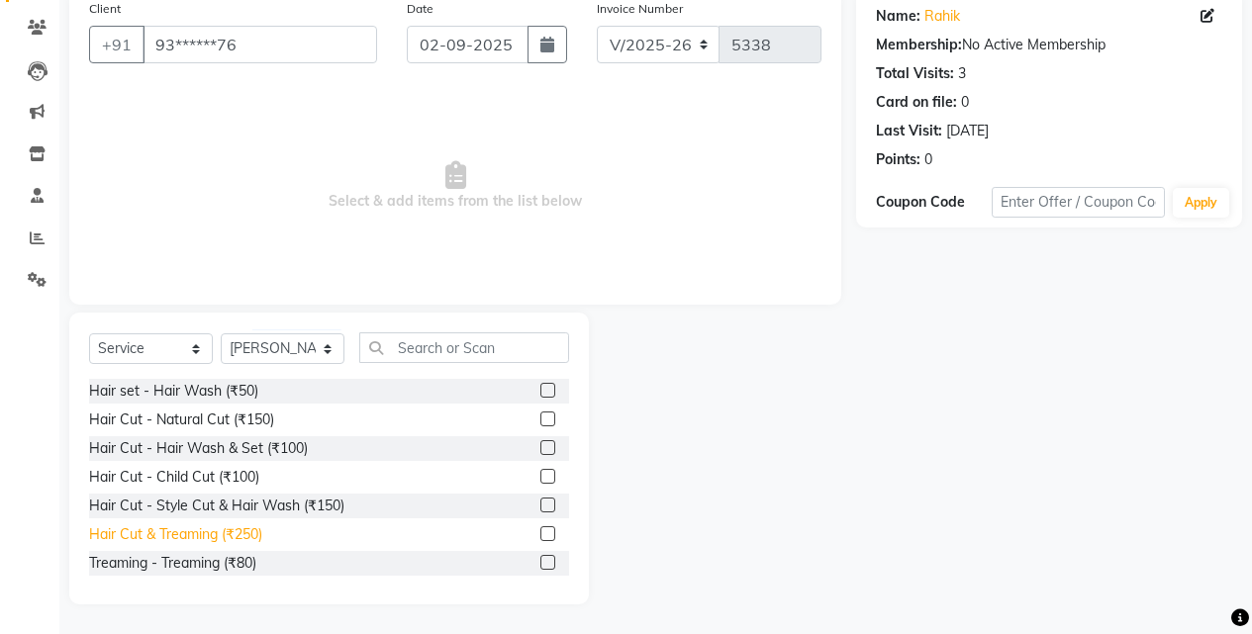
click at [255, 541] on div "Hair Cut & Treaming (₹250)" at bounding box center [175, 534] width 173 height 21
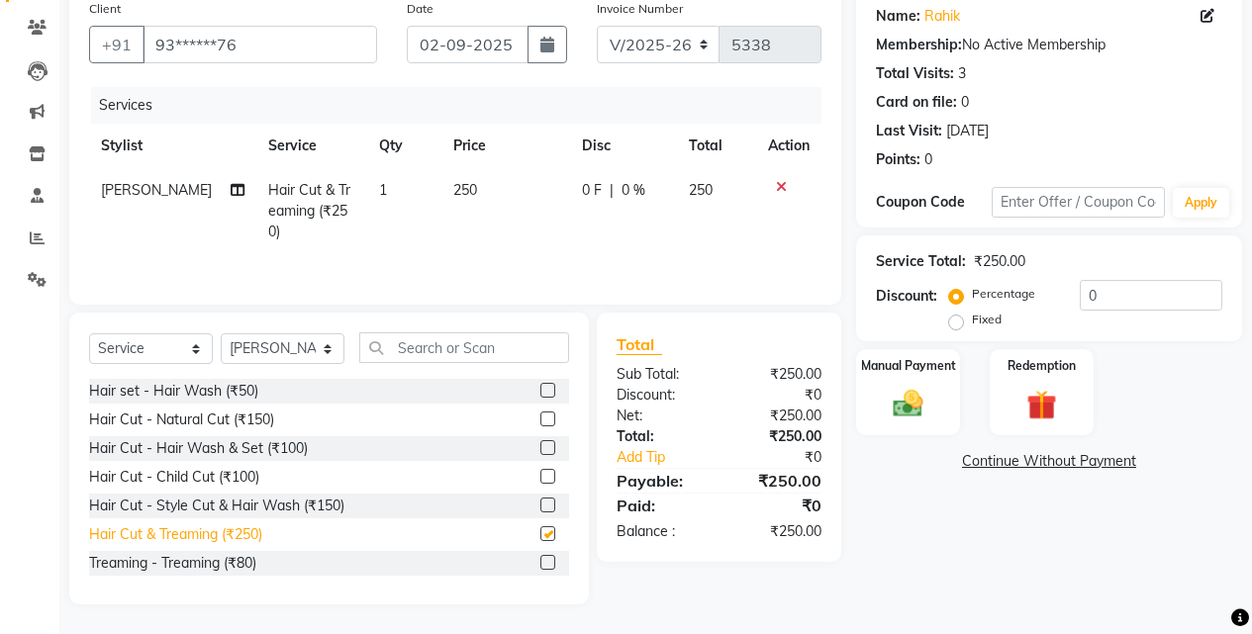
checkbox input "false"
click at [916, 415] on img at bounding box center [907, 404] width 50 height 36
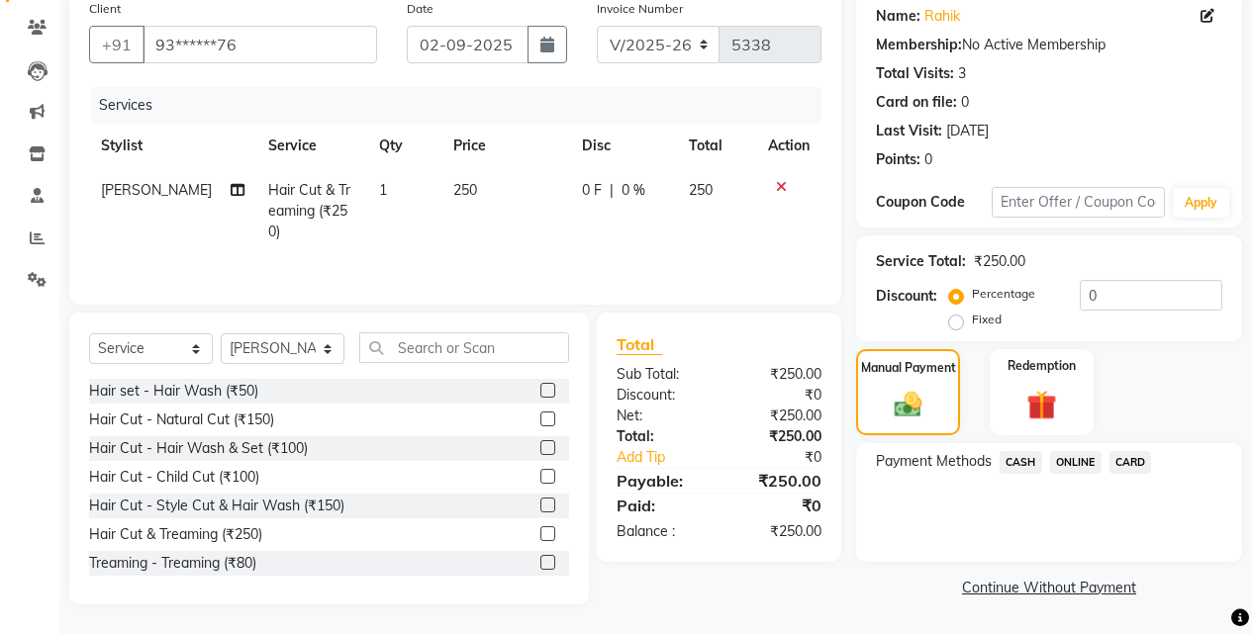
click at [1020, 464] on span "CASH" at bounding box center [1020, 462] width 43 height 23
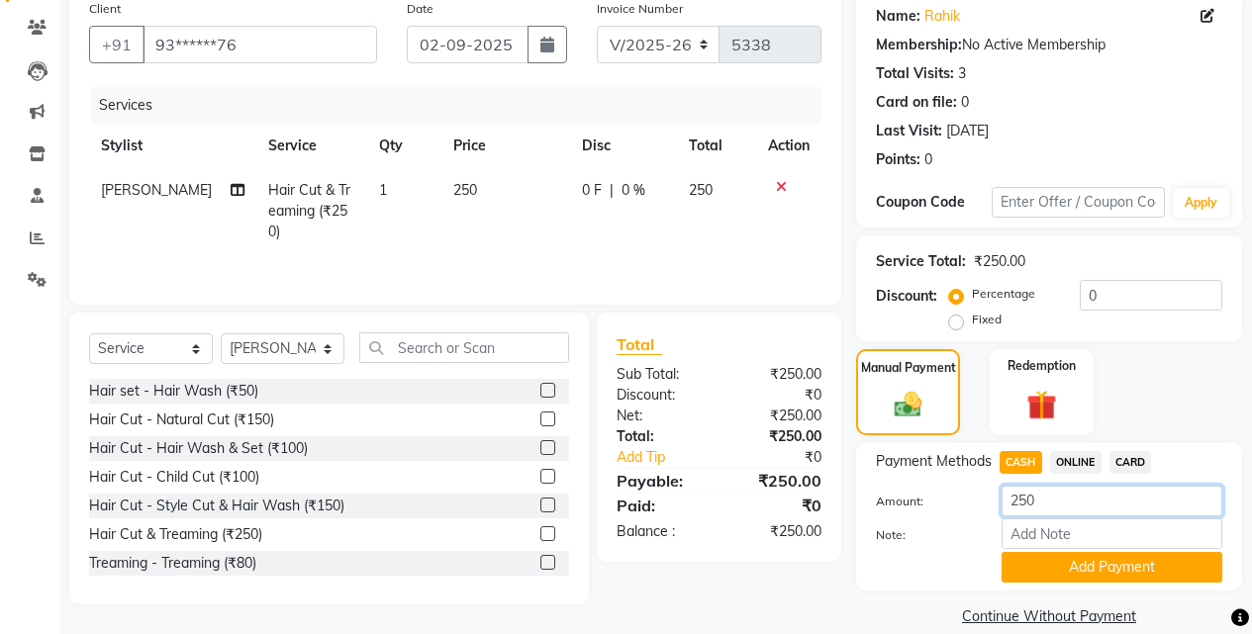
click at [1057, 510] on input "250" at bounding box center [1111, 501] width 221 height 31
type input "2"
type input "50"
click at [1072, 575] on button "Add Payment" at bounding box center [1111, 567] width 221 height 31
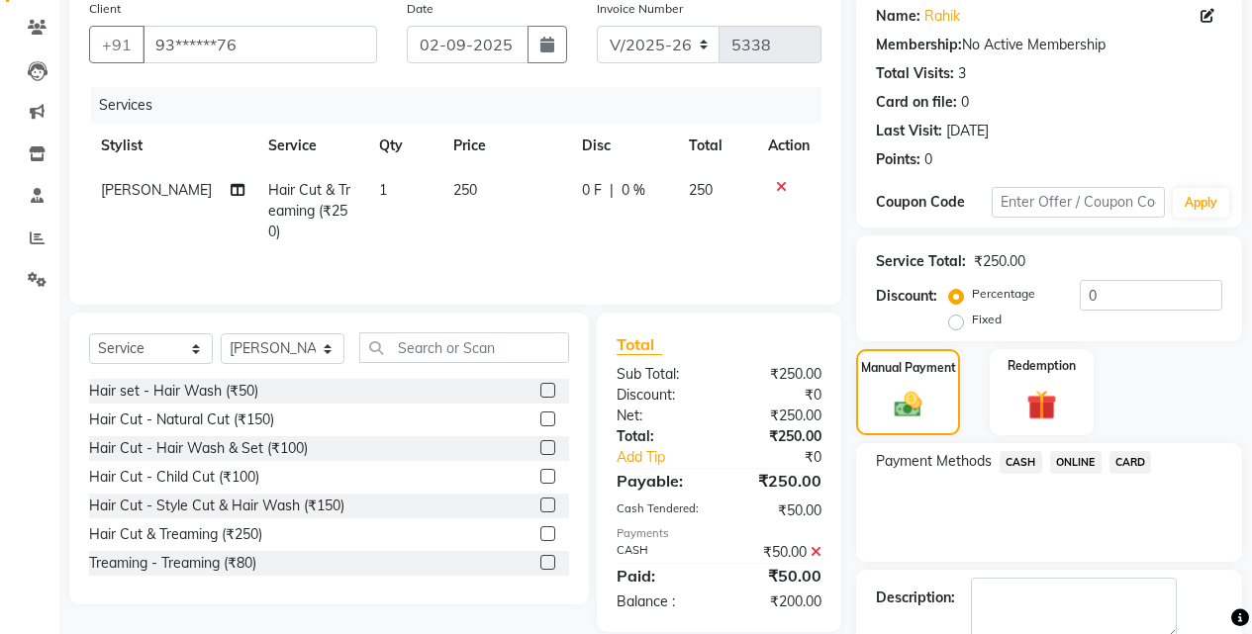
click at [1070, 459] on span "ONLINE" at bounding box center [1075, 462] width 51 height 23
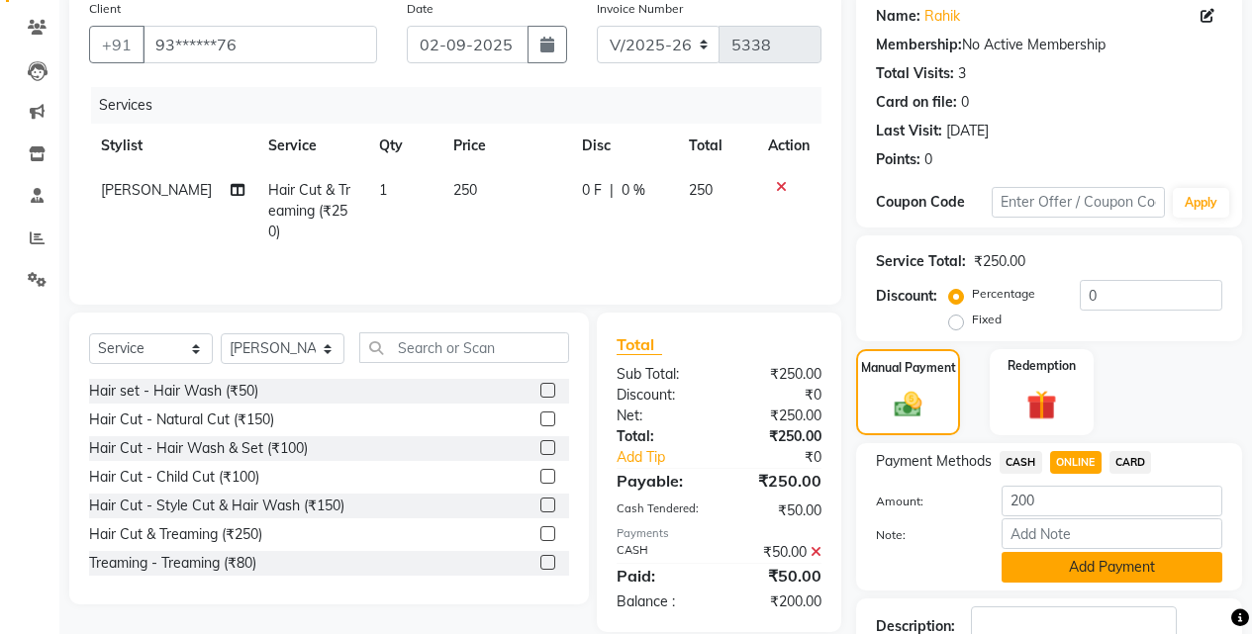
click at [1073, 569] on button "Add Payment" at bounding box center [1111, 567] width 221 height 31
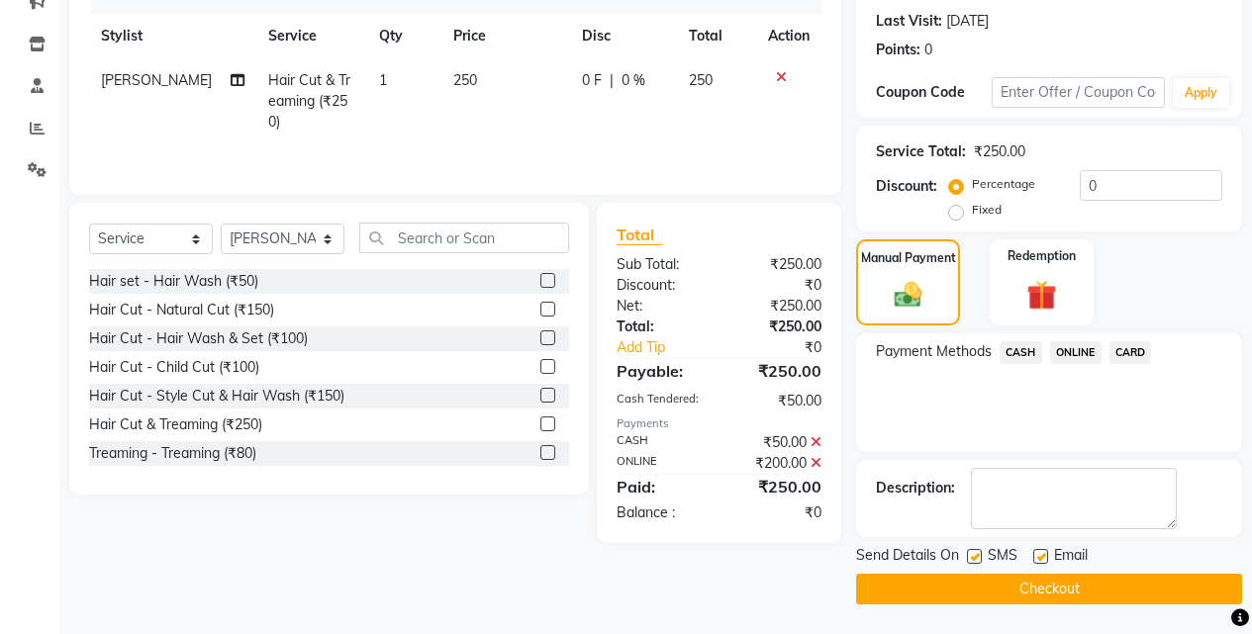
click at [1070, 582] on button "Checkout" at bounding box center [1049, 589] width 386 height 31
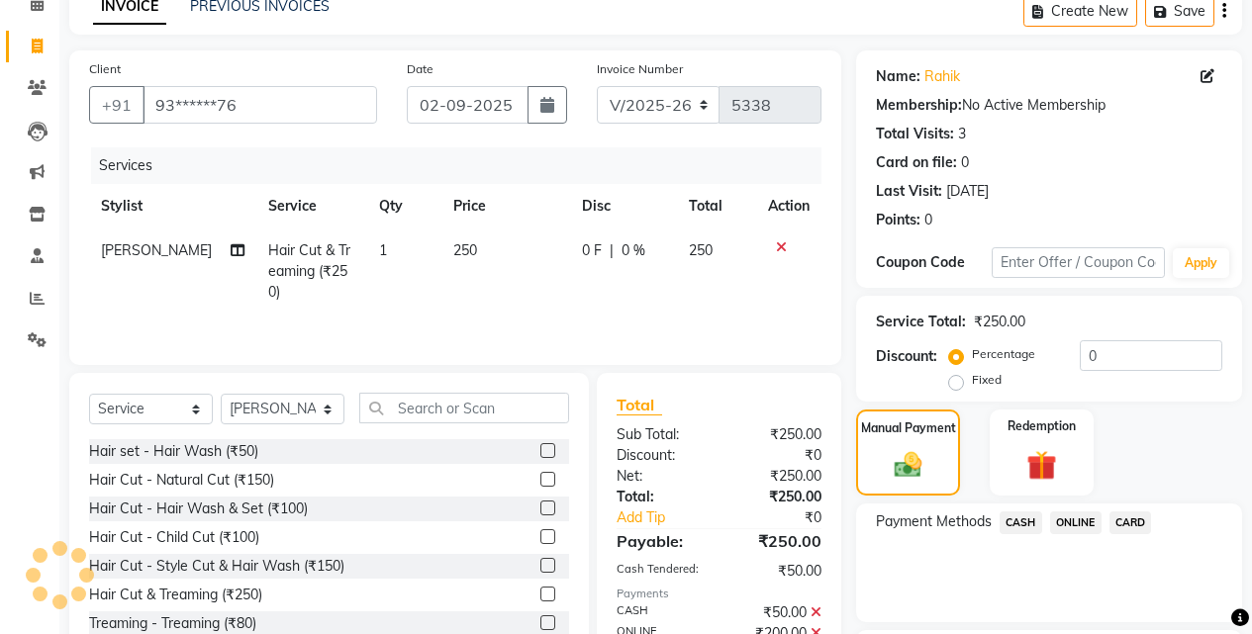
scroll to position [0, 0]
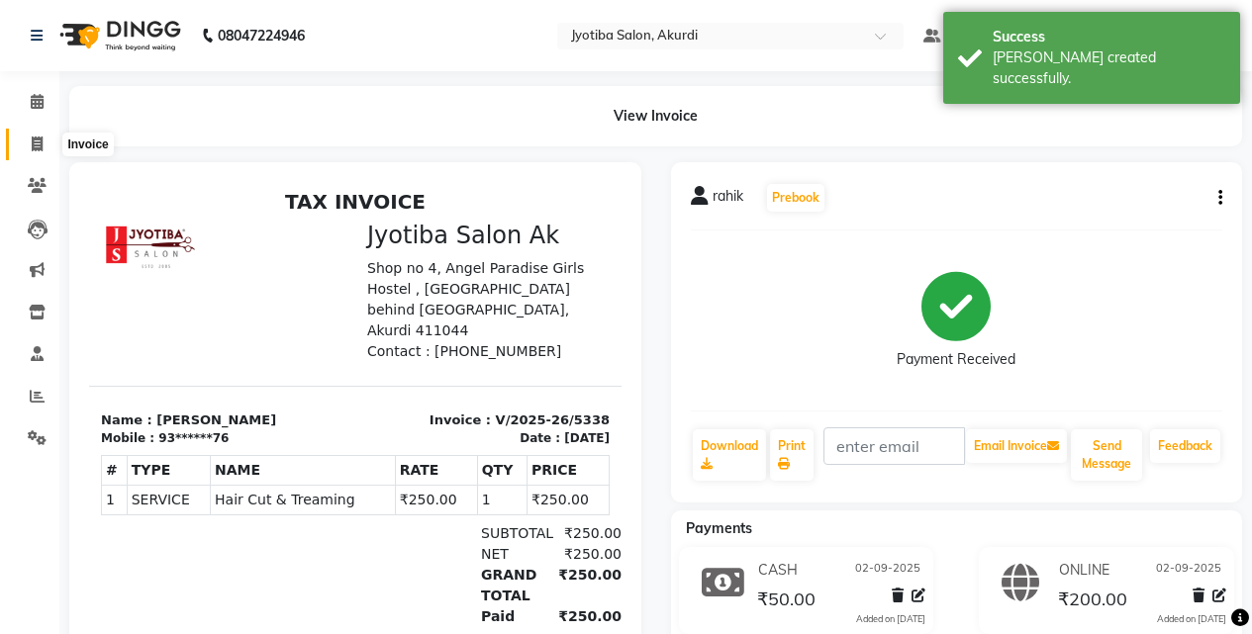
click at [20, 139] on span at bounding box center [37, 145] width 35 height 23
select select "service"
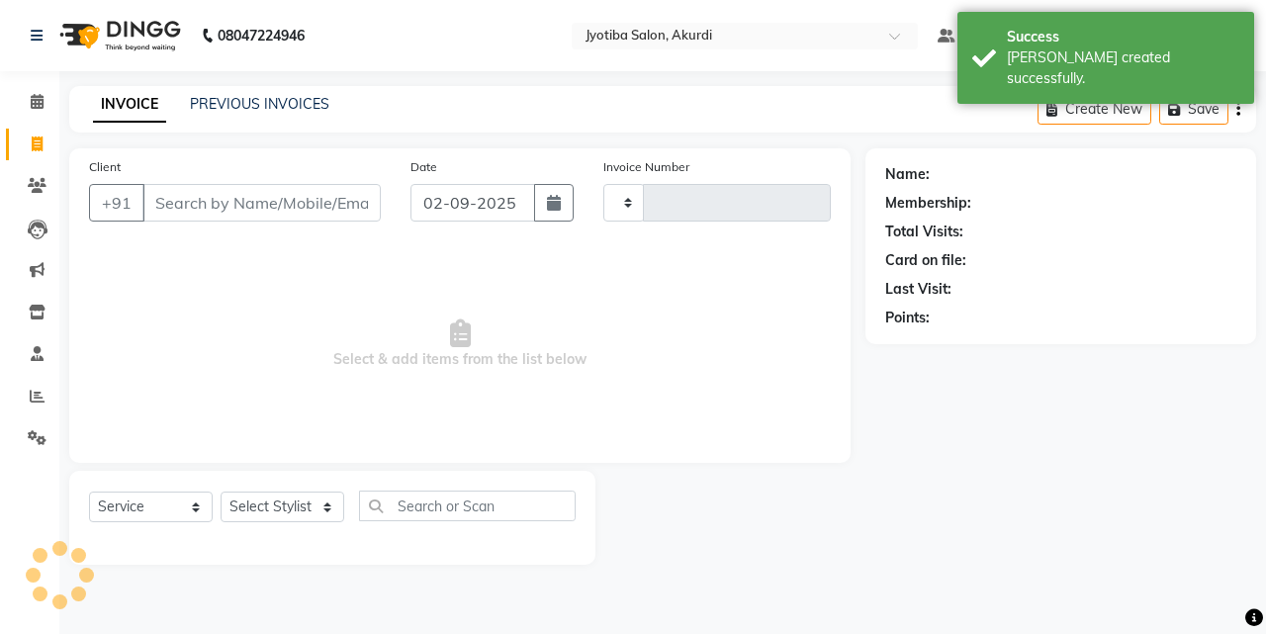
type input "5339"
select select "557"
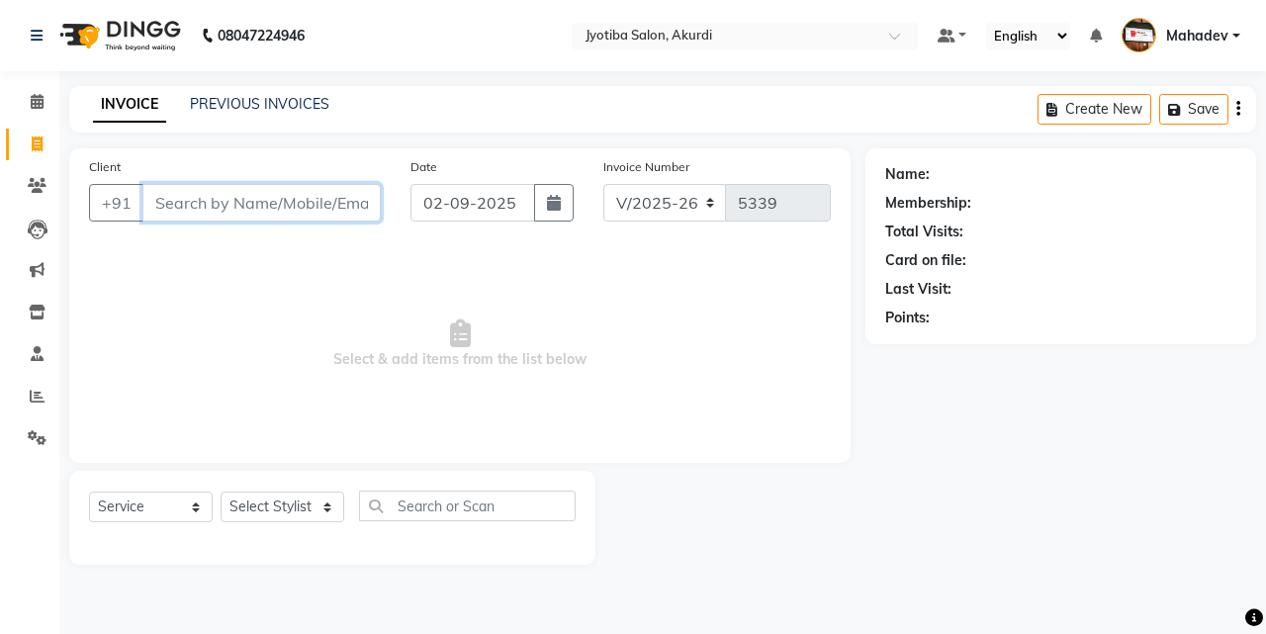
click at [281, 194] on input "Client" at bounding box center [261, 203] width 238 height 38
click at [189, 204] on input "Client" at bounding box center [261, 203] width 238 height 38
type input "9970766882"
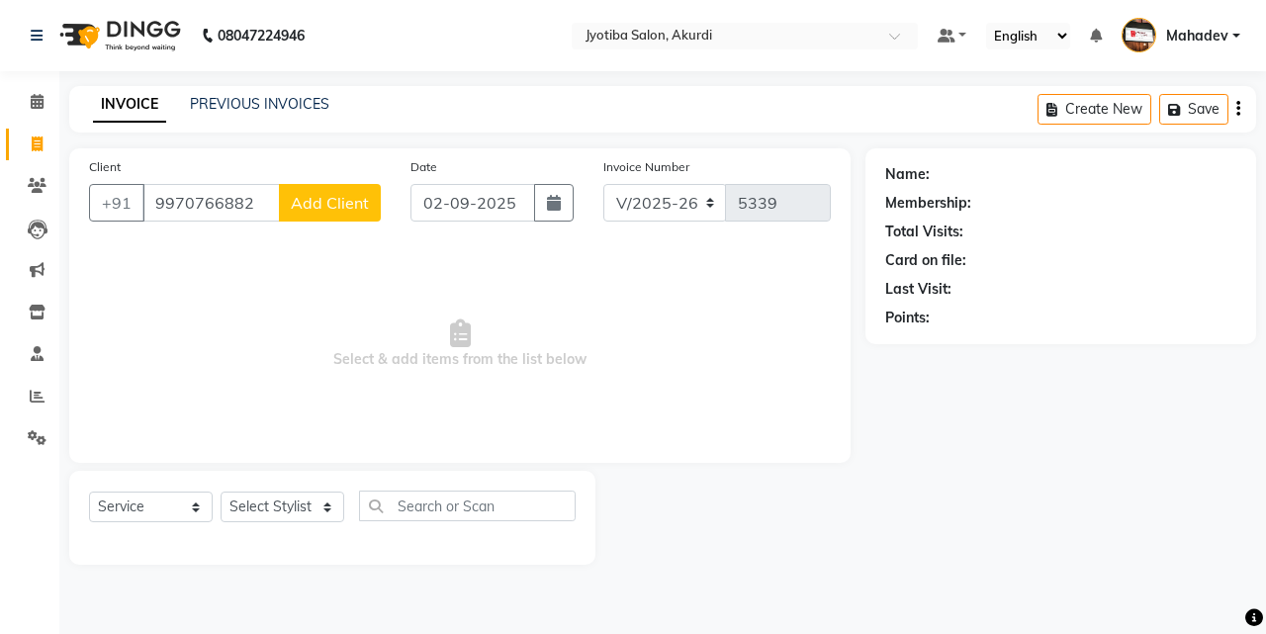
click at [320, 197] on span "Add Client" at bounding box center [330, 203] width 78 height 20
select select "22"
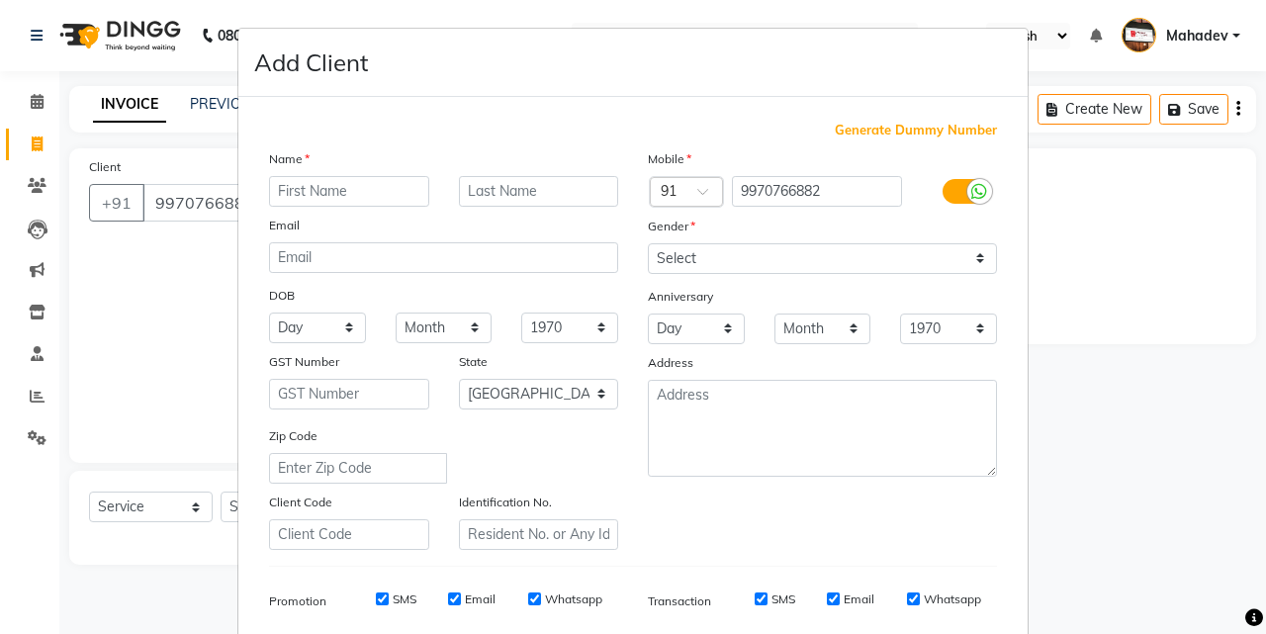
click at [337, 200] on input "text" at bounding box center [349, 191] width 160 height 31
type input "p"
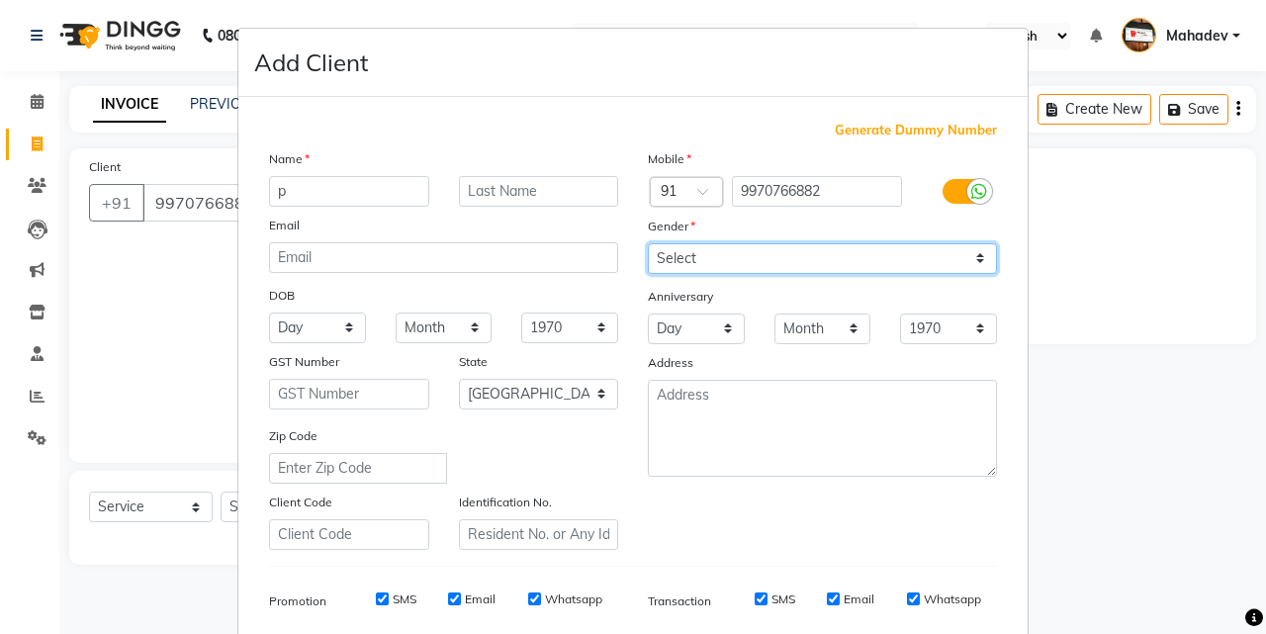
drag, startPoint x: 683, startPoint y: 251, endPoint x: 691, endPoint y: 268, distance: 18.6
click at [683, 251] on select "Select [DEMOGRAPHIC_DATA] [DEMOGRAPHIC_DATA] Other Prefer Not To Say" at bounding box center [822, 258] width 349 height 31
click at [648, 243] on select "Select [DEMOGRAPHIC_DATA] [DEMOGRAPHIC_DATA] Other Prefer Not To Say" at bounding box center [822, 258] width 349 height 31
click at [693, 255] on select "Select [DEMOGRAPHIC_DATA] [DEMOGRAPHIC_DATA] Other Prefer Not To Say" at bounding box center [822, 258] width 349 height 31
select select "[DEMOGRAPHIC_DATA]"
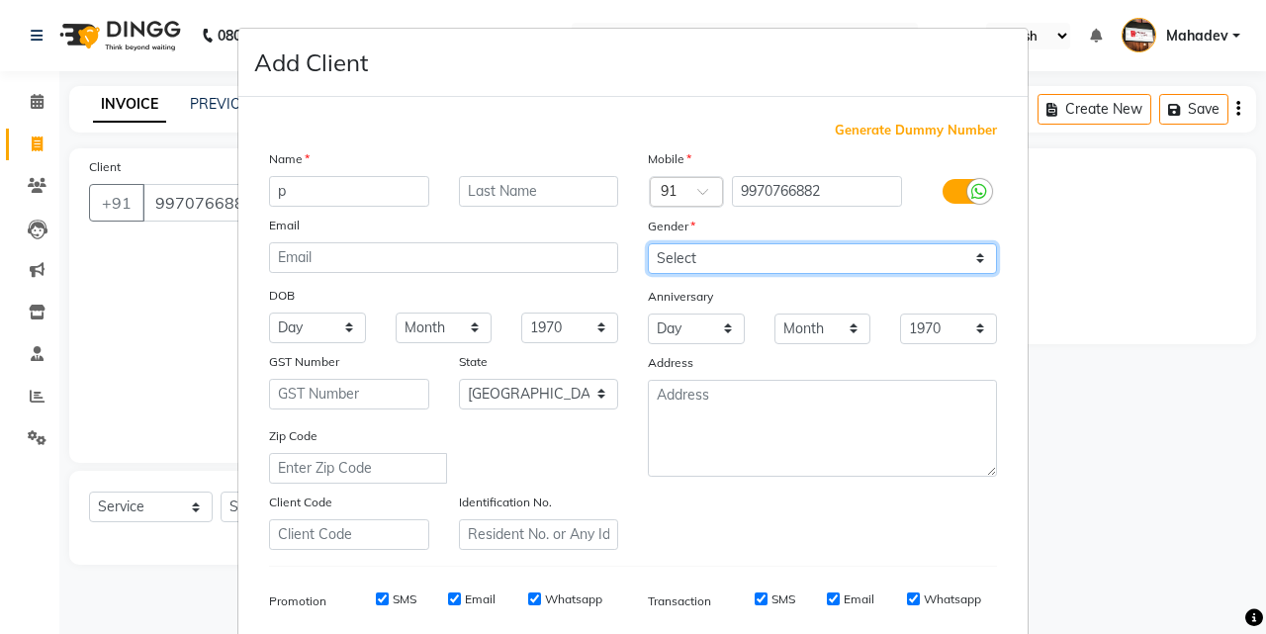
click at [648, 243] on select "Select [DEMOGRAPHIC_DATA] [DEMOGRAPHIC_DATA] Other Prefer Not To Say" at bounding box center [822, 258] width 349 height 31
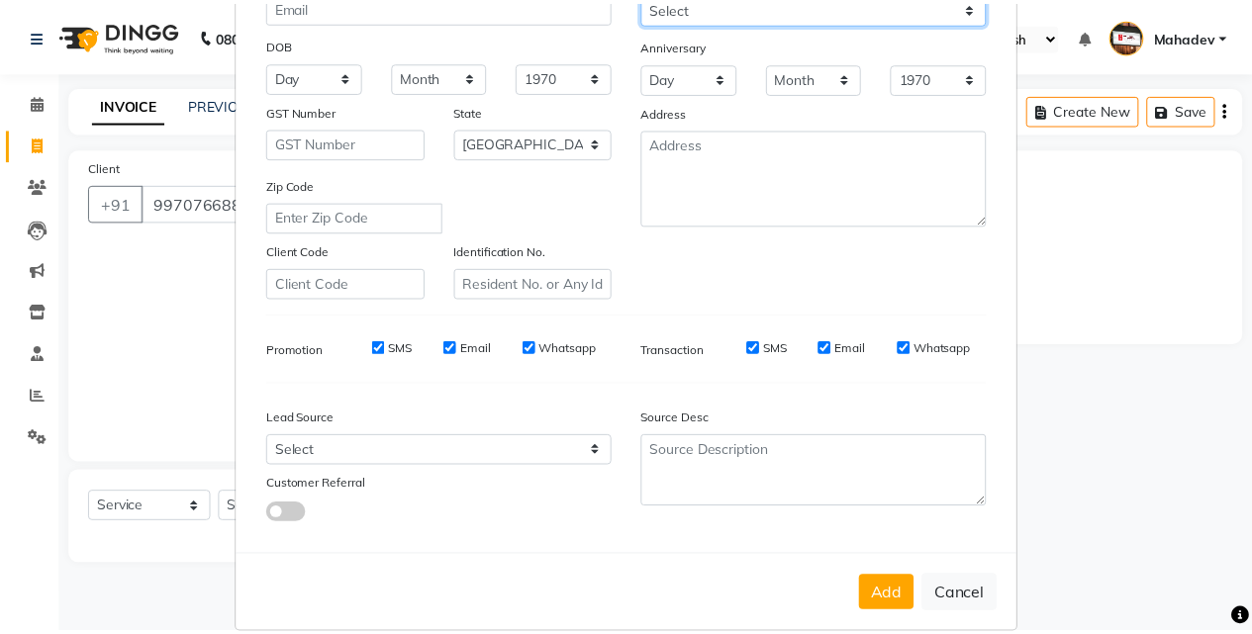
scroll to position [279, 0]
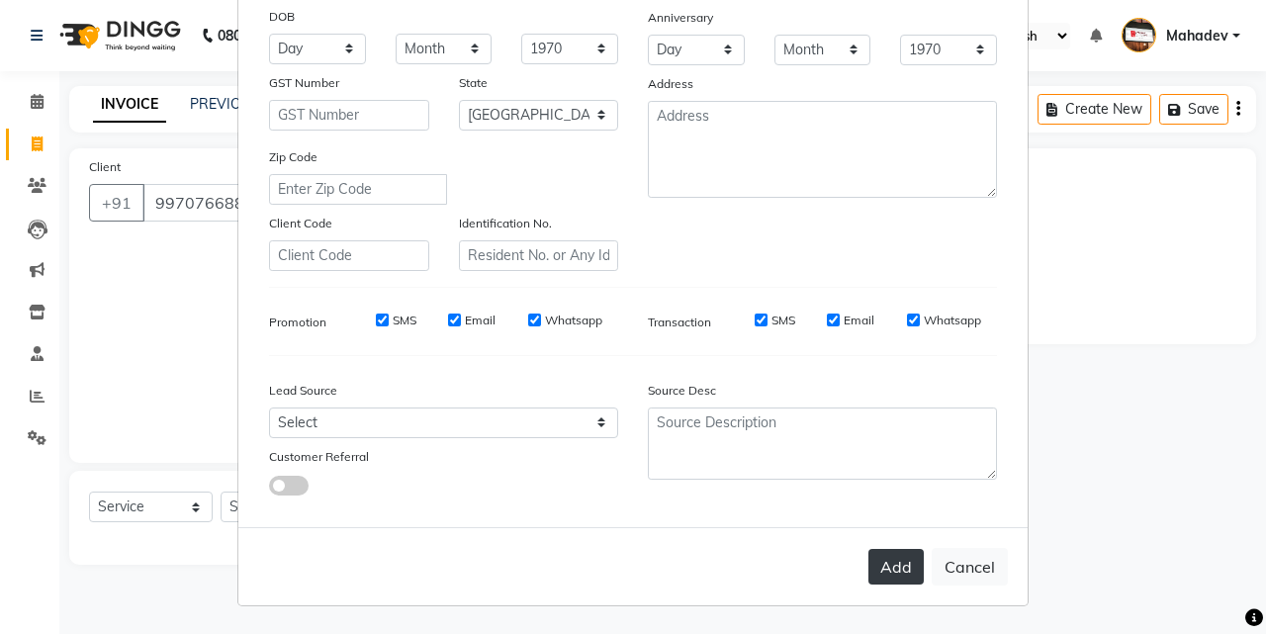
click at [881, 556] on button "Add" at bounding box center [896, 567] width 55 height 36
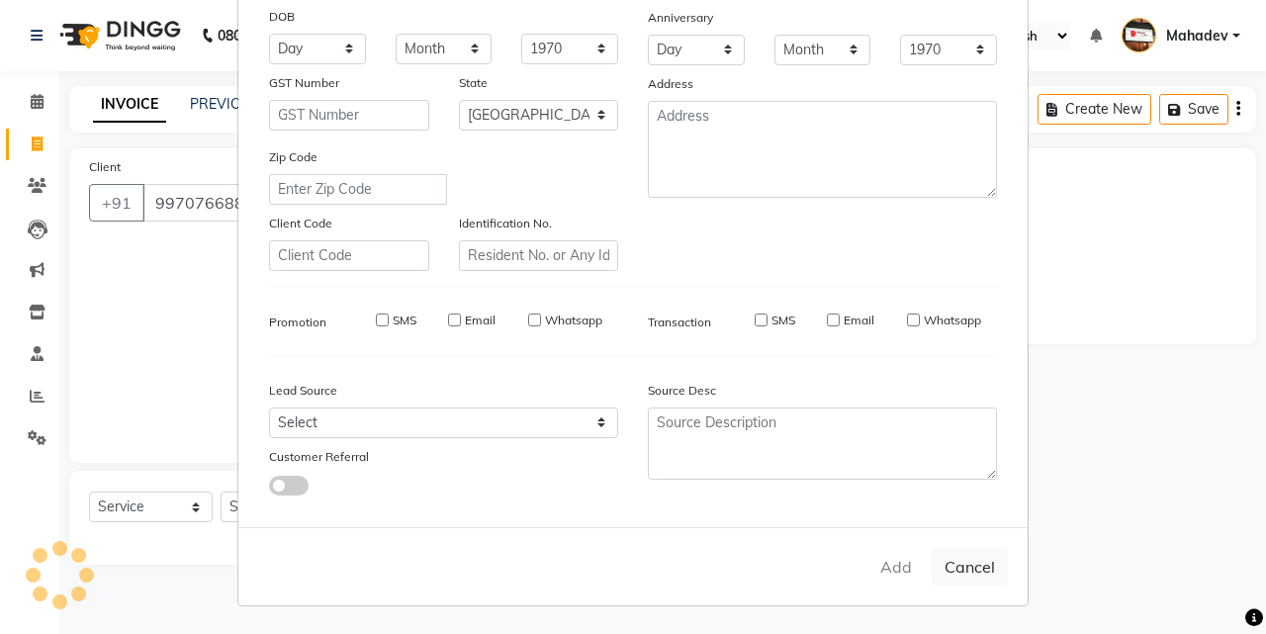
type input "99******82"
select select
select select "null"
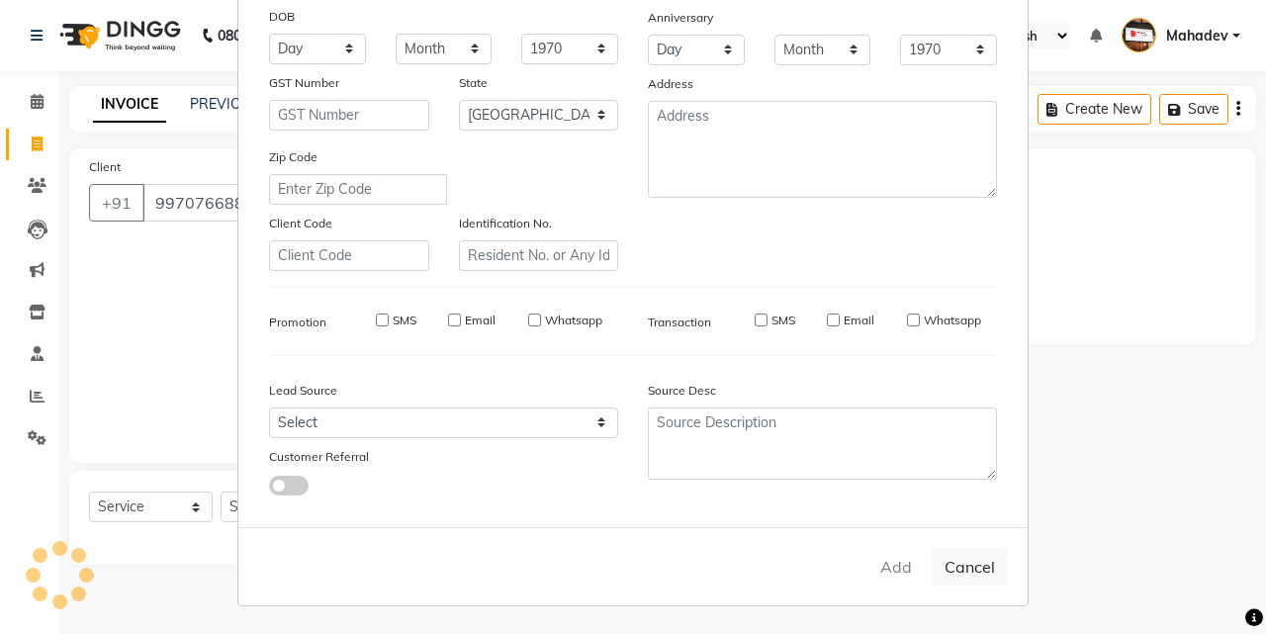
select select
checkbox input "false"
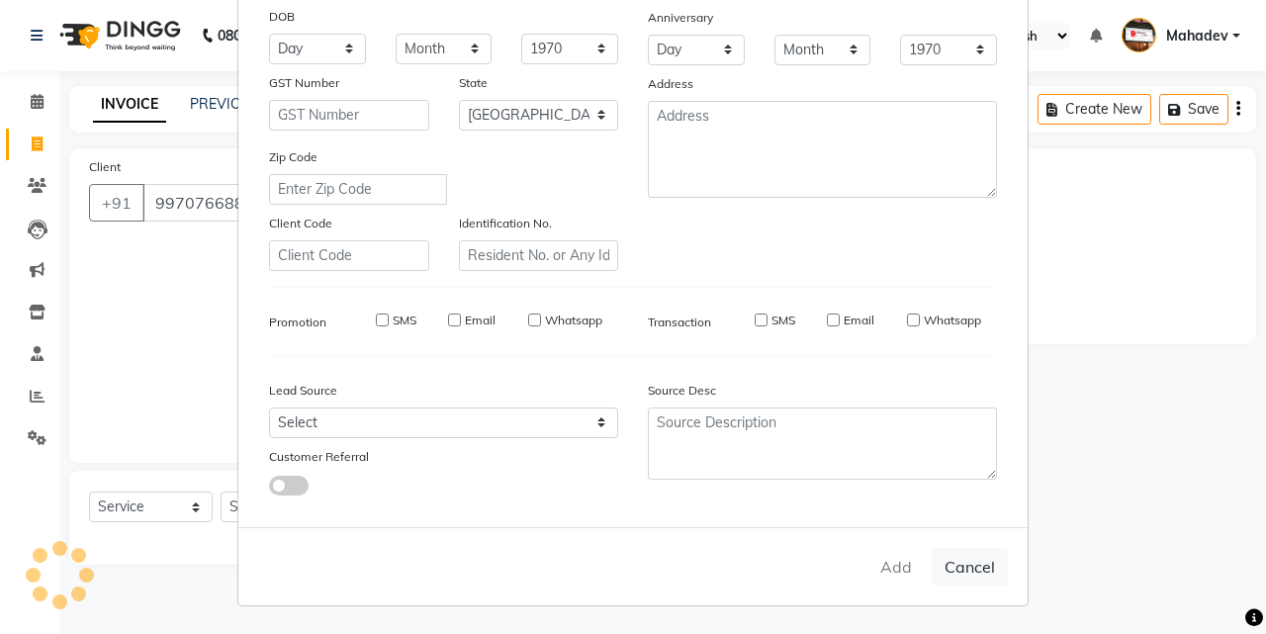
checkbox input "false"
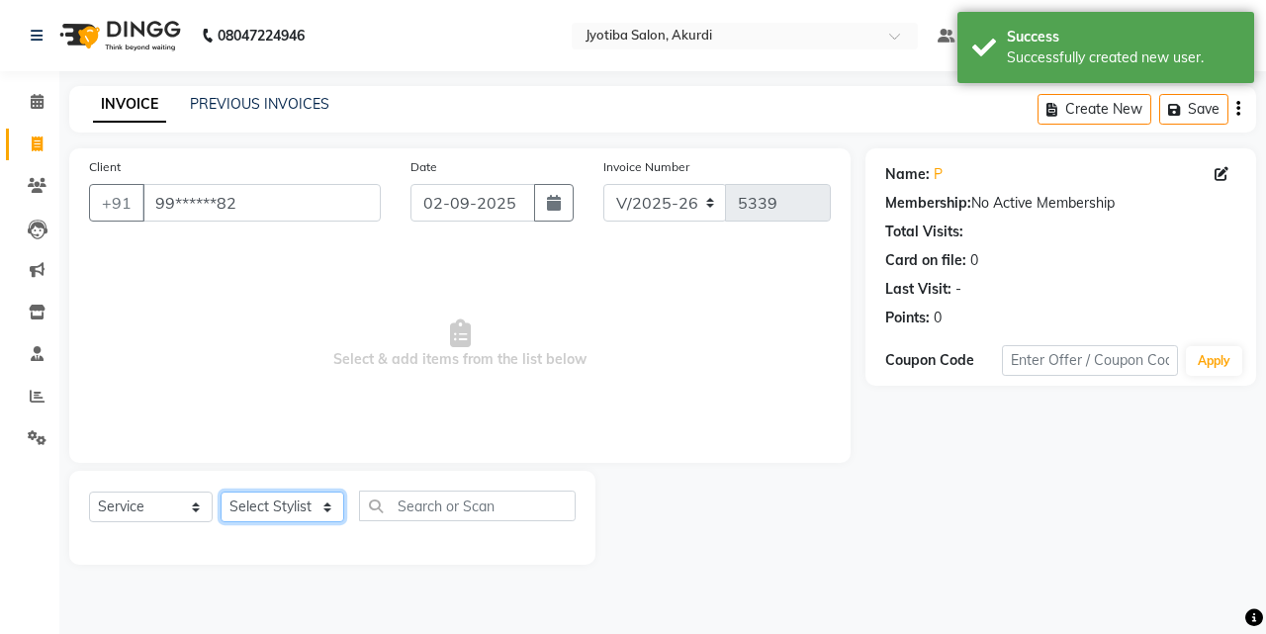
click at [280, 512] on select "Select Stylist [PERSON_NAME] [PERSON_NAME] [PERSON_NAME] [PERSON_NAME] Parmu ta…" at bounding box center [283, 507] width 124 height 31
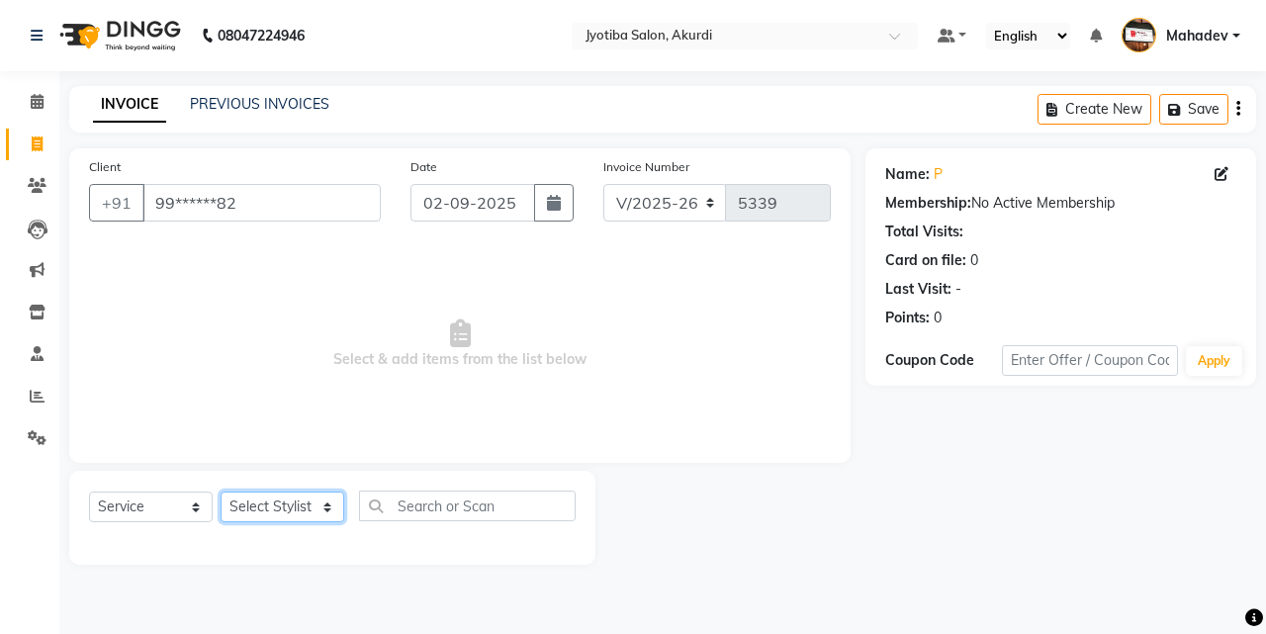
select select "79628"
click at [221, 492] on select "Select Stylist [PERSON_NAME] [PERSON_NAME] [PERSON_NAME] [PERSON_NAME] Parmu ta…" at bounding box center [283, 507] width 124 height 31
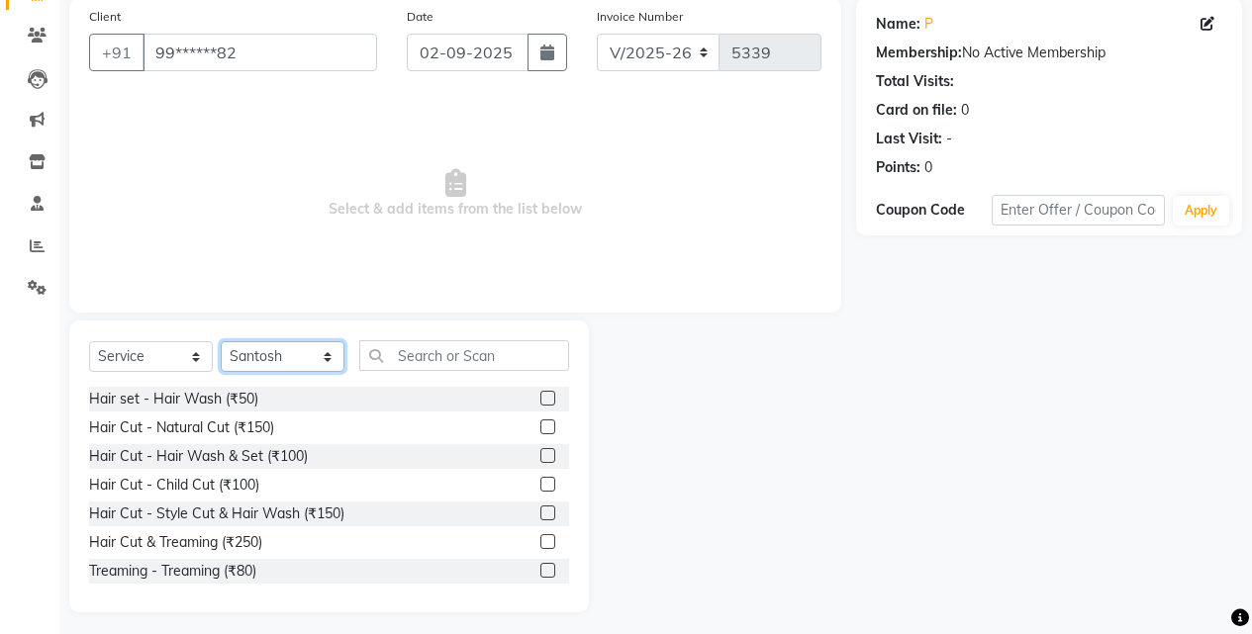
scroll to position [158, 0]
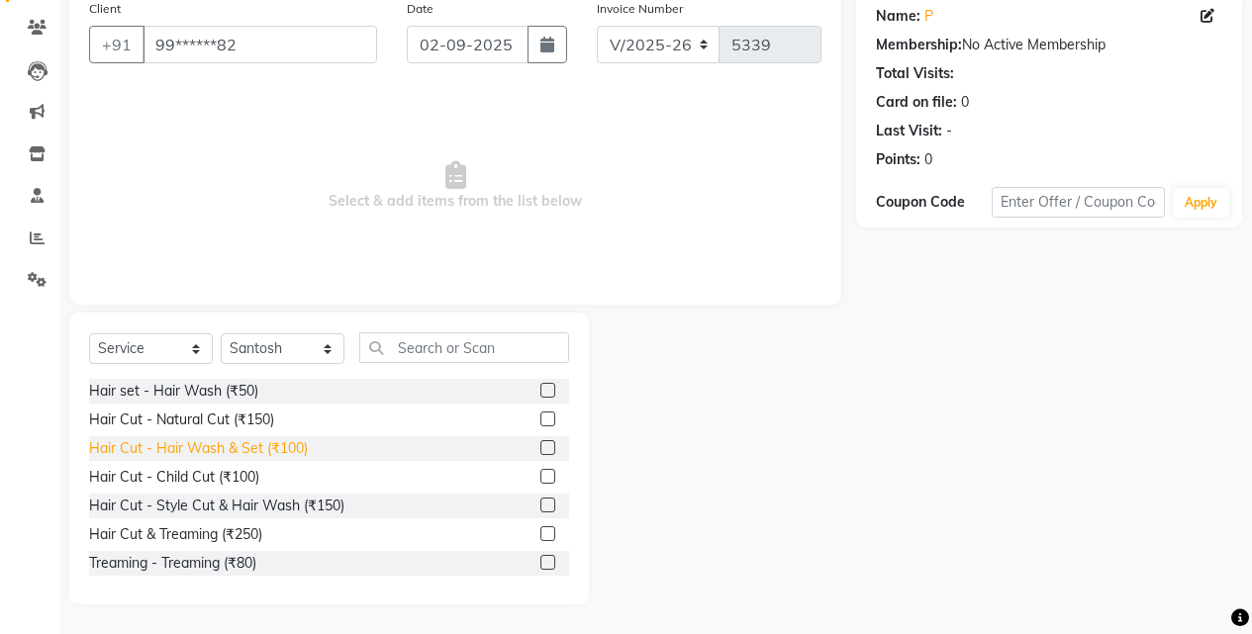
click at [287, 448] on div "Hair Cut - Hair Wash & Set (₹100)" at bounding box center [198, 448] width 219 height 21
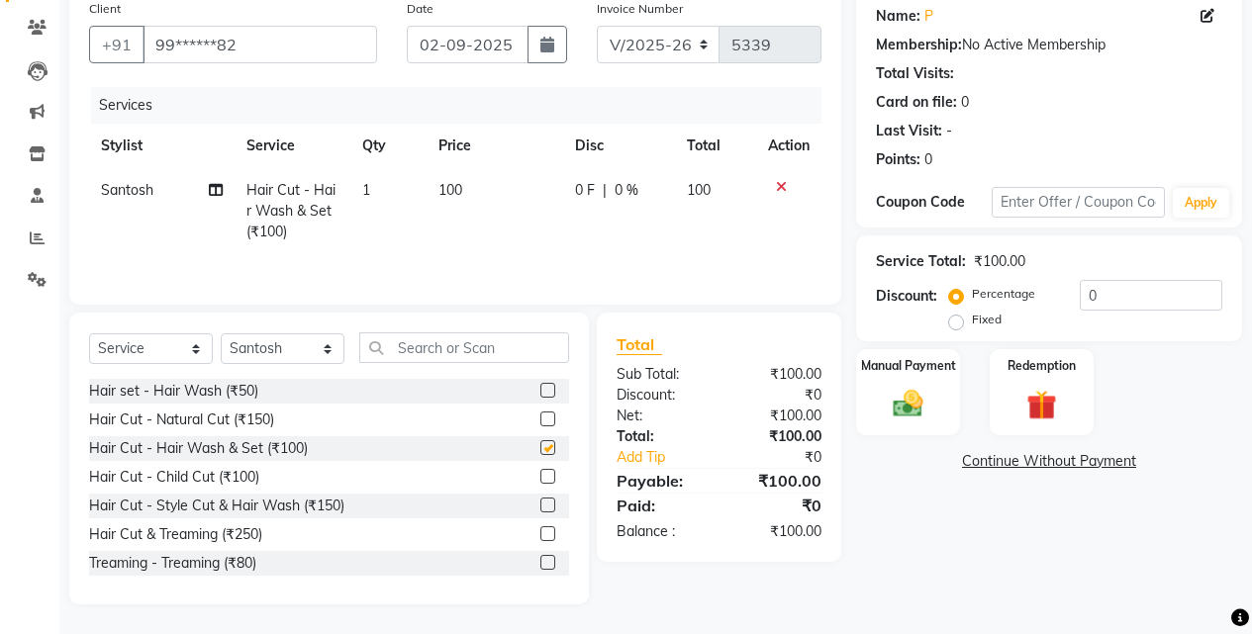
checkbox input "false"
click at [936, 388] on div "Manual Payment" at bounding box center [908, 392] width 108 height 90
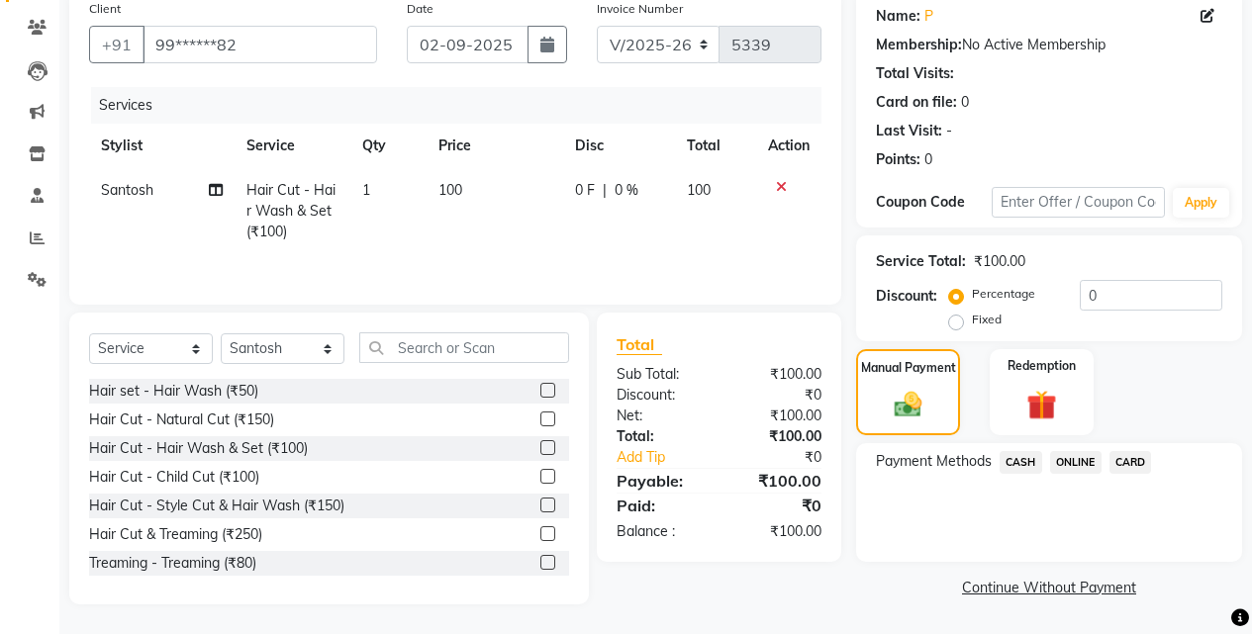
click at [1063, 454] on span "ONLINE" at bounding box center [1075, 462] width 51 height 23
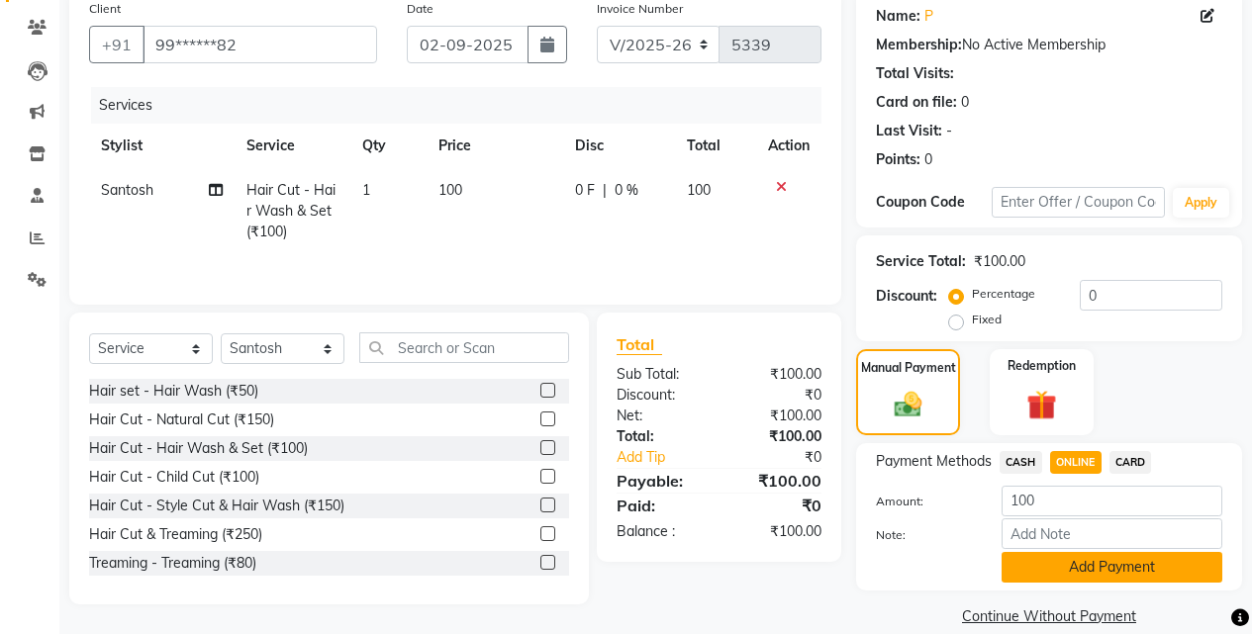
click at [1071, 567] on button "Add Payment" at bounding box center [1111, 567] width 221 height 31
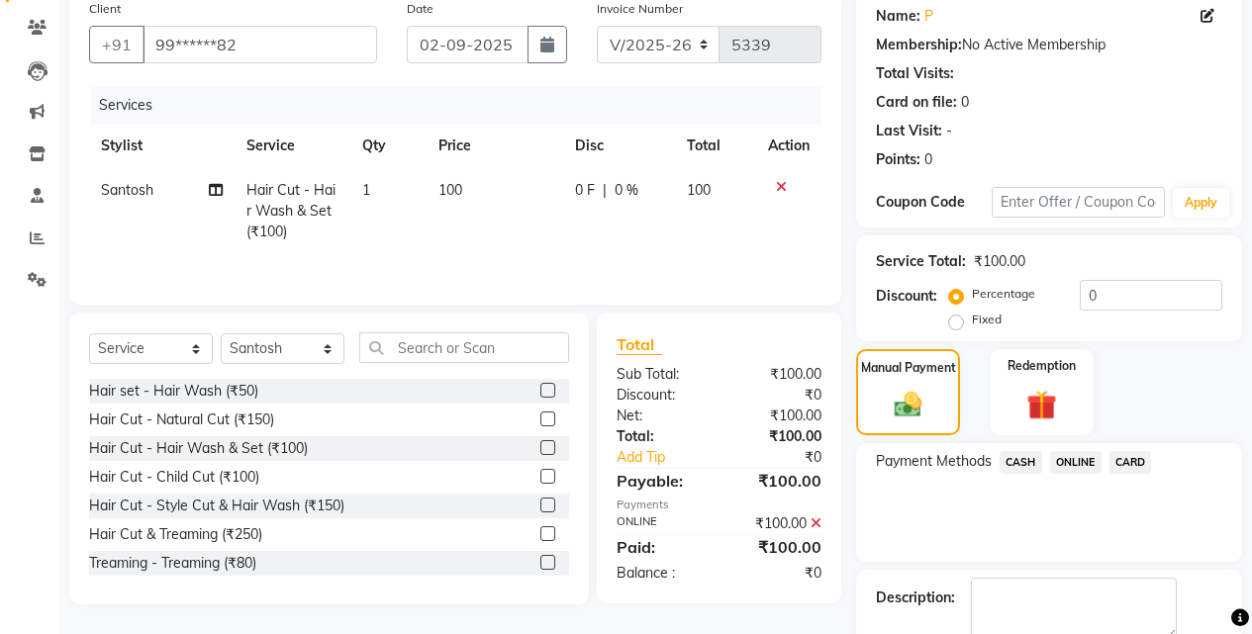
scroll to position [268, 0]
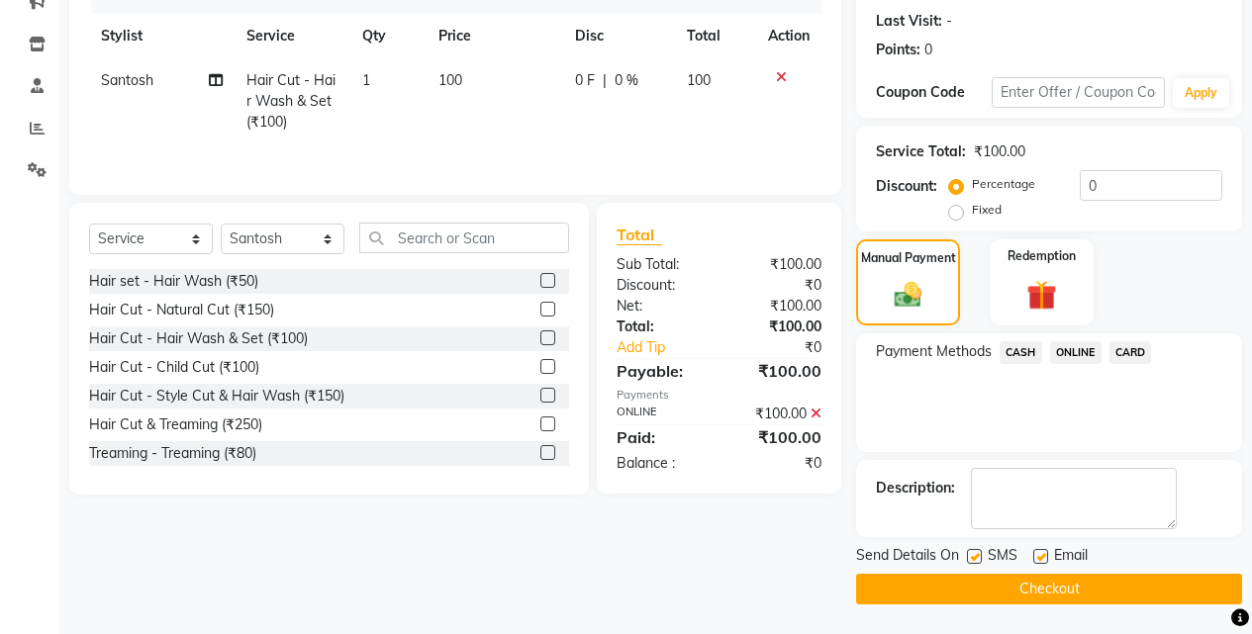
click at [1118, 596] on button "Checkout" at bounding box center [1049, 589] width 386 height 31
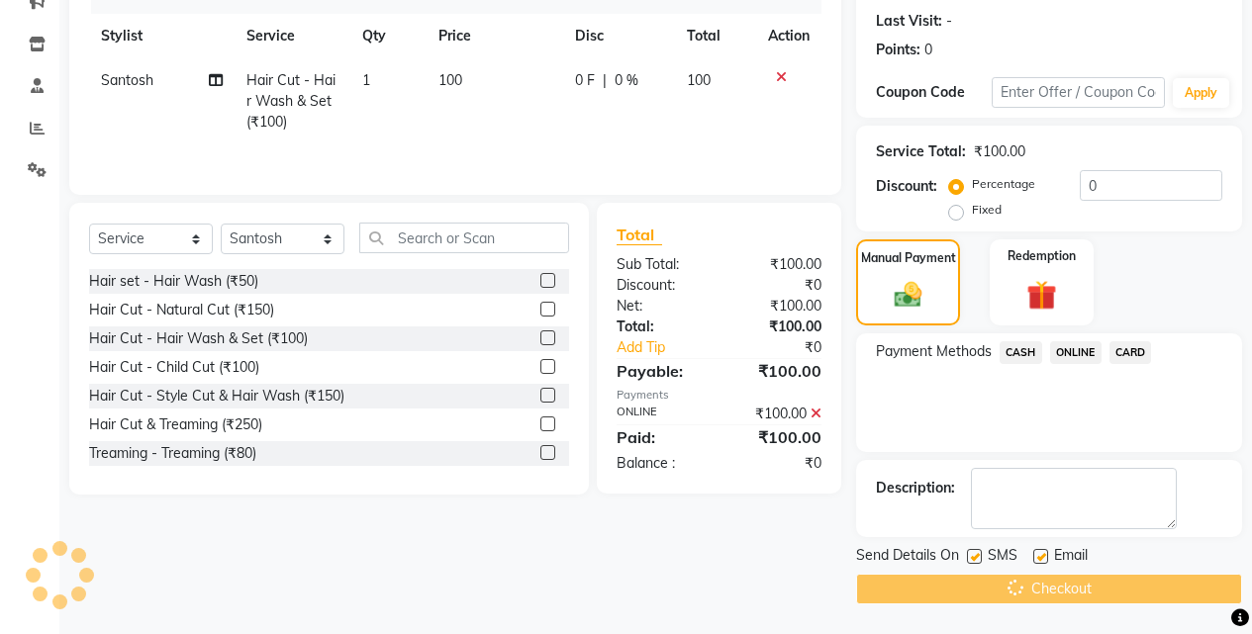
scroll to position [0, 0]
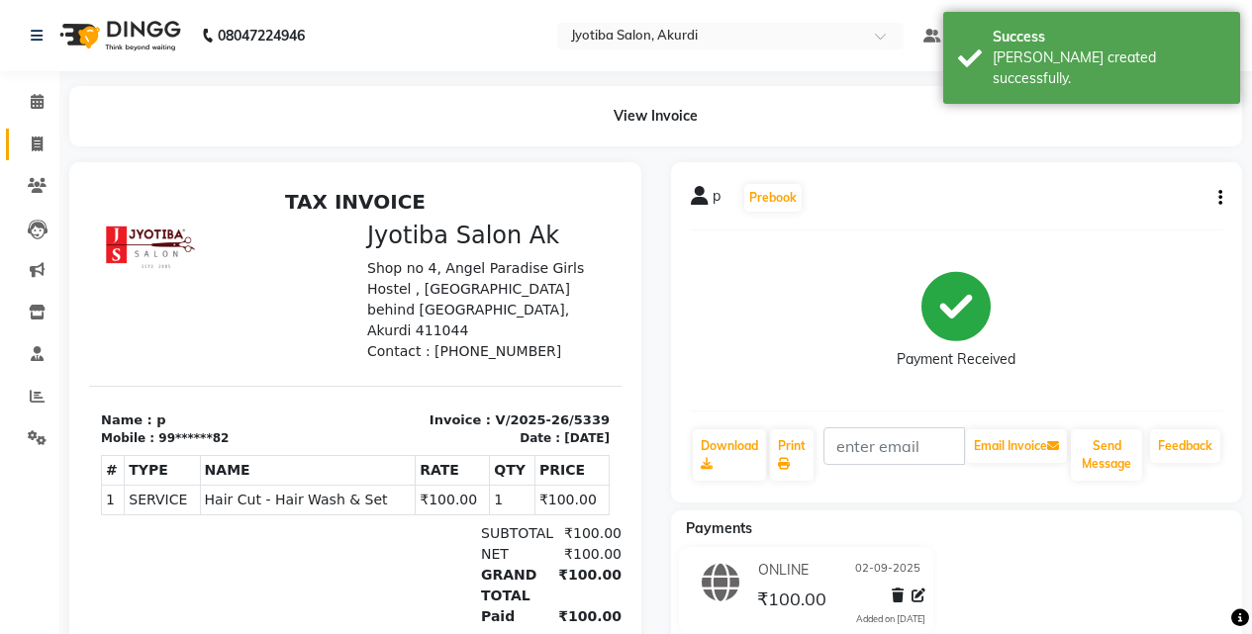
click at [36, 131] on link "Invoice" at bounding box center [29, 145] width 47 height 33
select select "service"
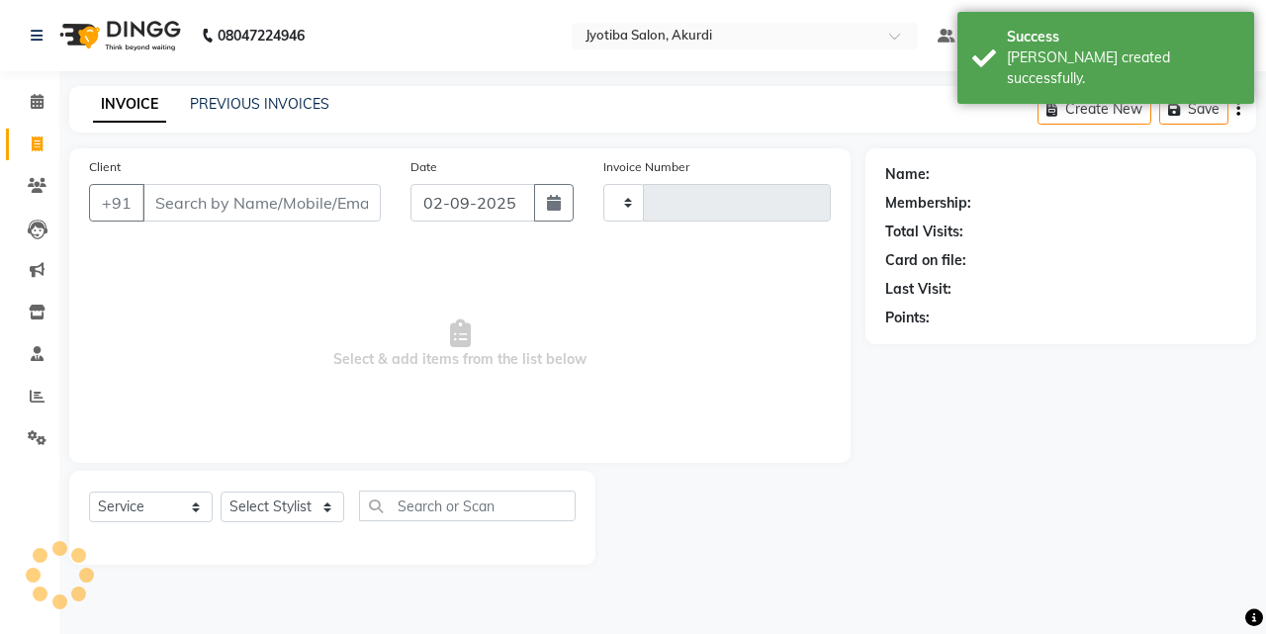
type input "5340"
select select "557"
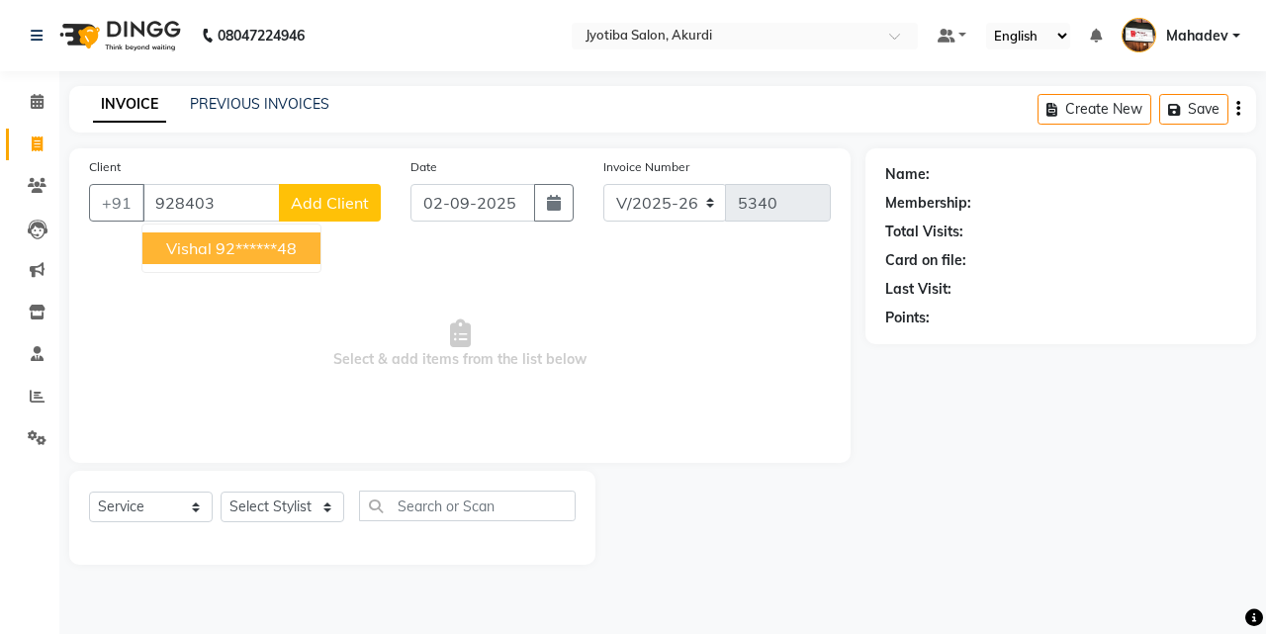
click at [237, 268] on ngb-typeahead-window "vishal 92******48" at bounding box center [231, 248] width 180 height 49
click at [238, 255] on ngb-highlight "92******48" at bounding box center [256, 248] width 81 height 20
type input "92******48"
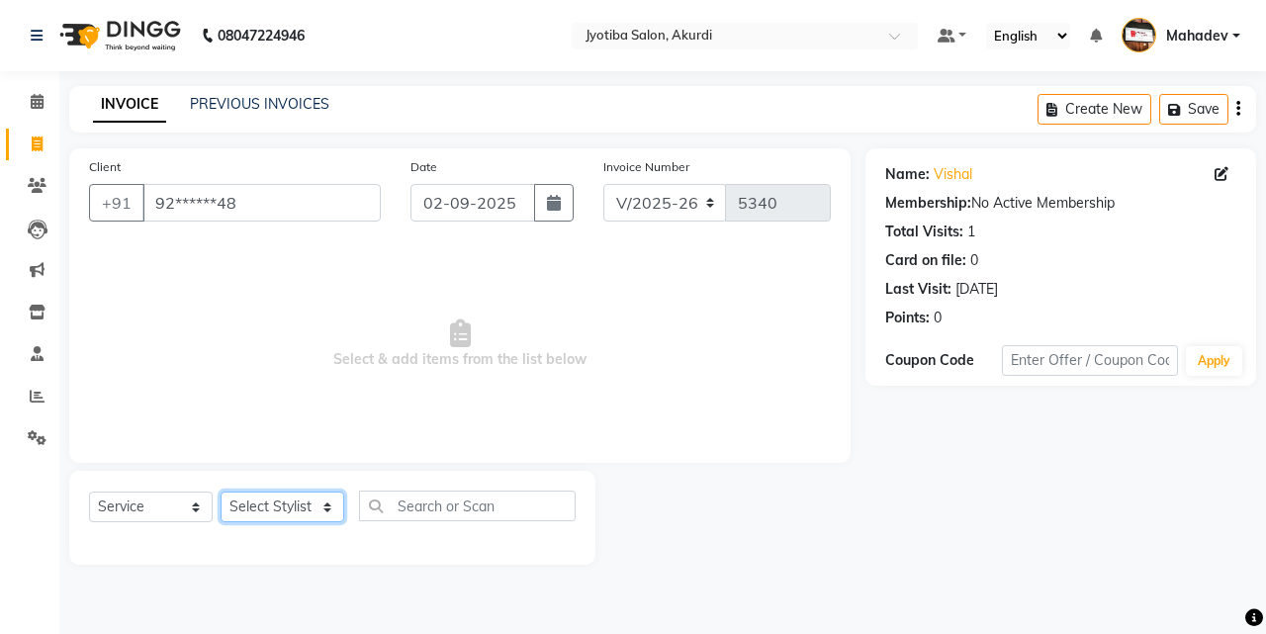
click at [285, 498] on select "Select Stylist [PERSON_NAME] [PERSON_NAME] [PERSON_NAME] [PERSON_NAME] Parmu ta…" at bounding box center [283, 507] width 124 height 31
select select "70863"
click at [221, 492] on select "Select Stylist [PERSON_NAME] [PERSON_NAME] [PERSON_NAME] [PERSON_NAME] Parmu ta…" at bounding box center [283, 507] width 124 height 31
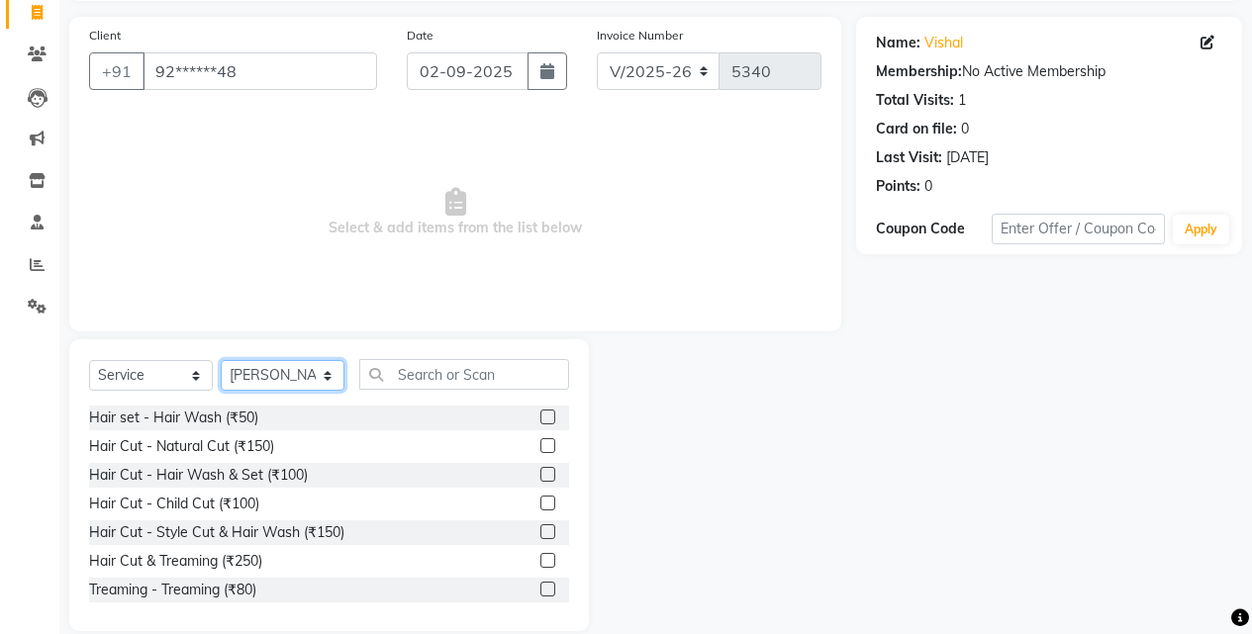
scroll to position [158, 0]
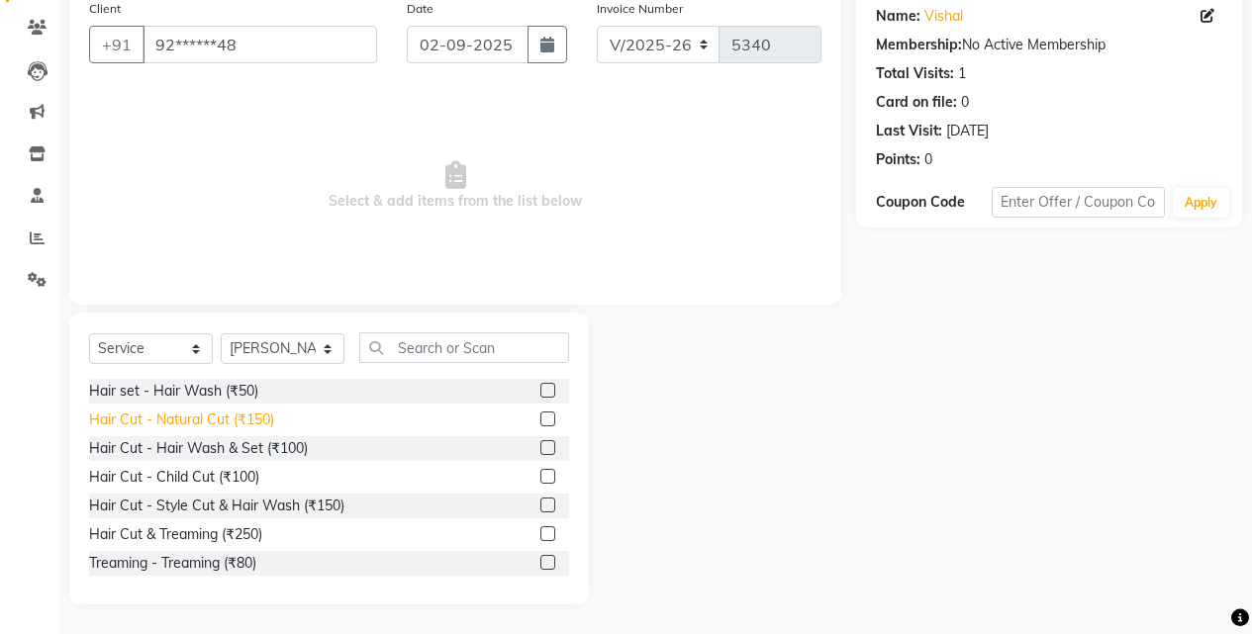
click at [258, 420] on div "Hair Cut - Natural Cut (₹150)" at bounding box center [181, 420] width 185 height 21
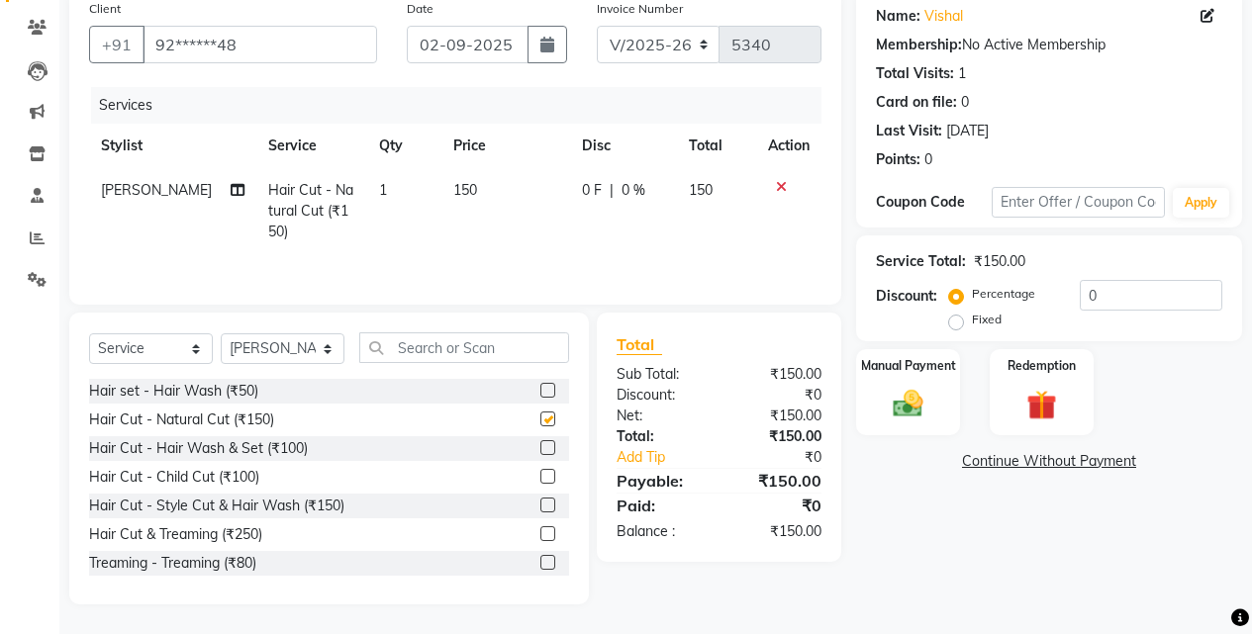
checkbox input "false"
click at [887, 411] on img at bounding box center [907, 404] width 50 height 36
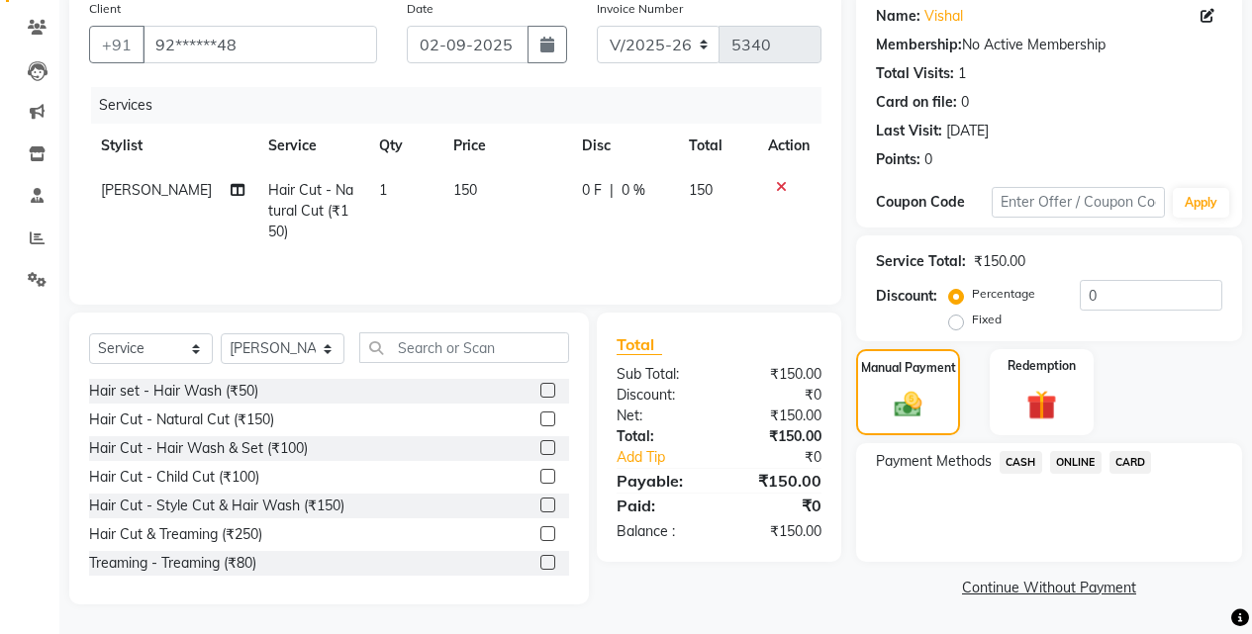
click at [1070, 462] on span "ONLINE" at bounding box center [1075, 462] width 51 height 23
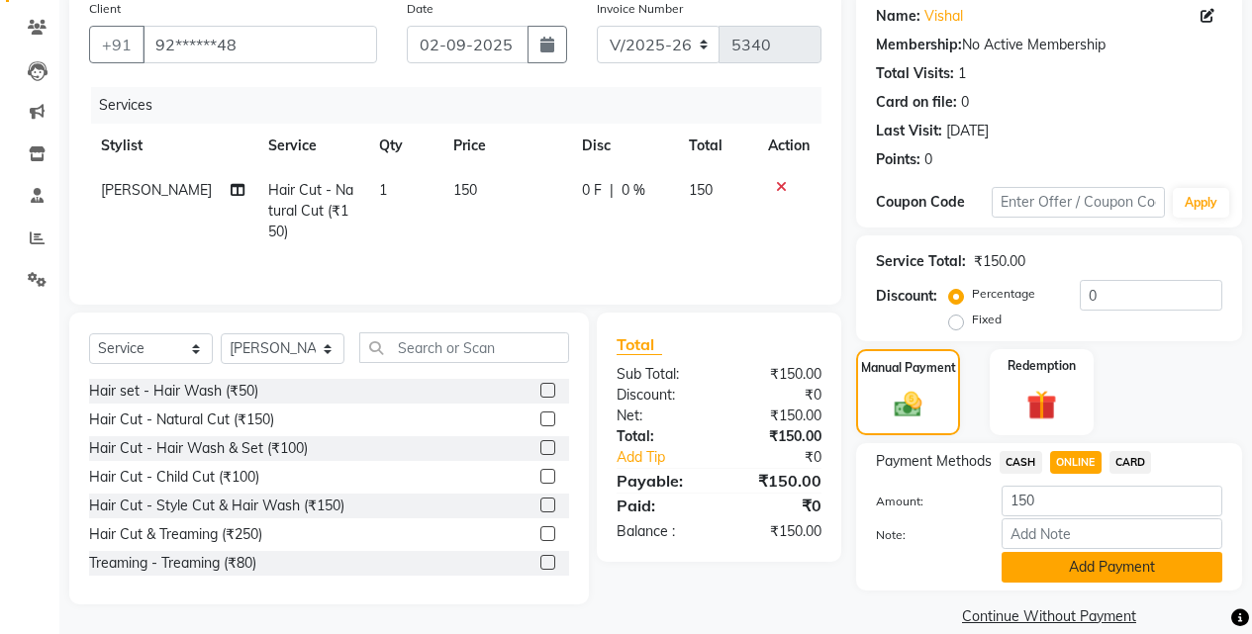
click at [1081, 555] on button "Add Payment" at bounding box center [1111, 567] width 221 height 31
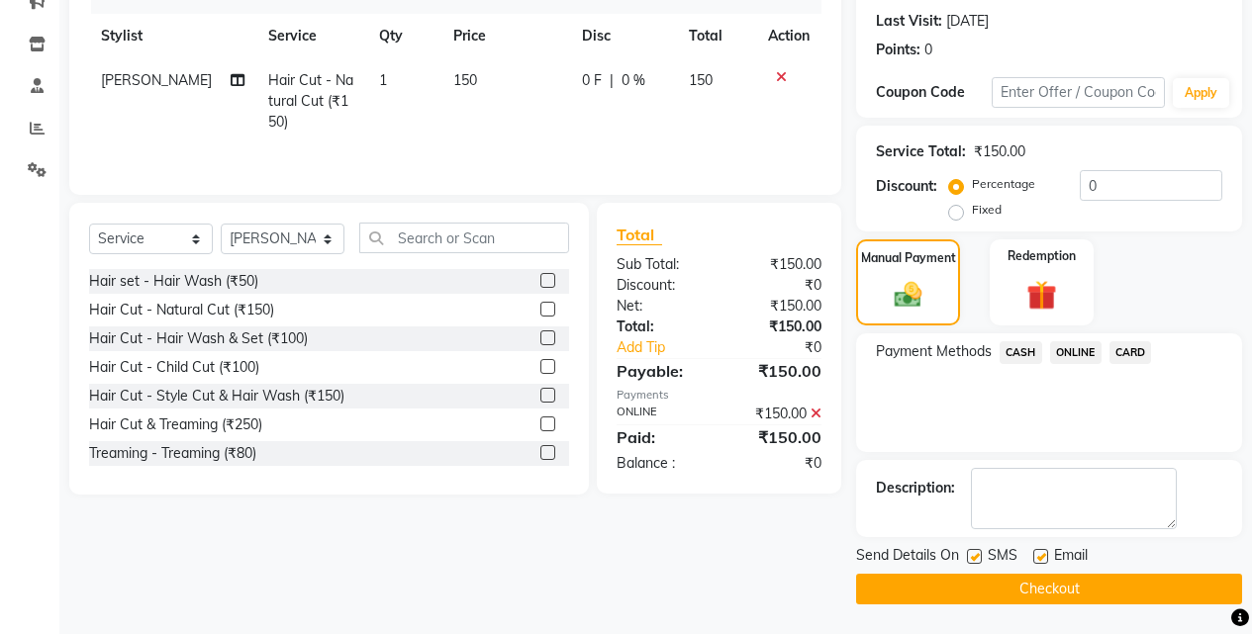
click at [1086, 600] on button "Checkout" at bounding box center [1049, 589] width 386 height 31
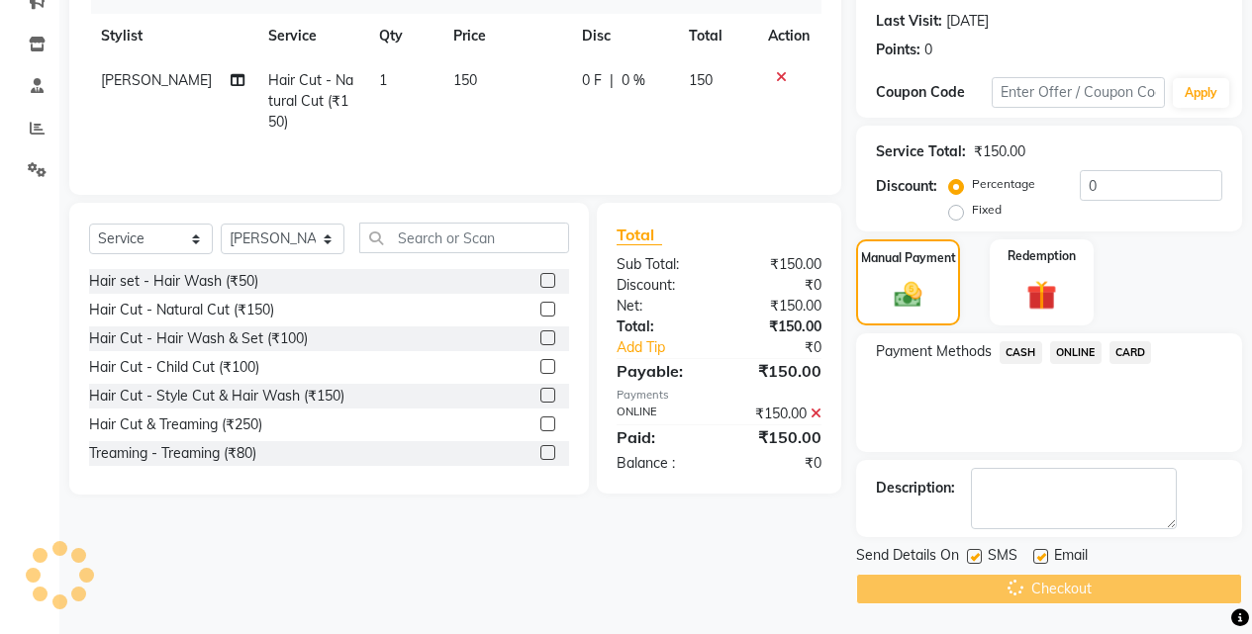
scroll to position [22, 0]
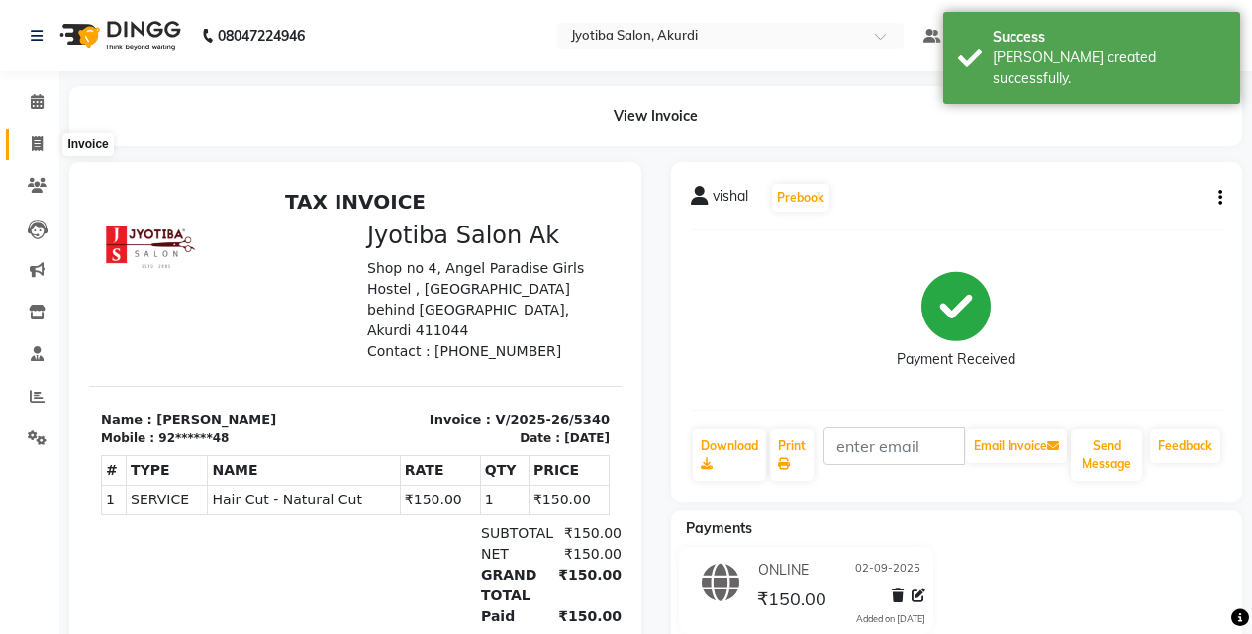
click at [22, 154] on span at bounding box center [37, 145] width 35 height 23
select select "service"
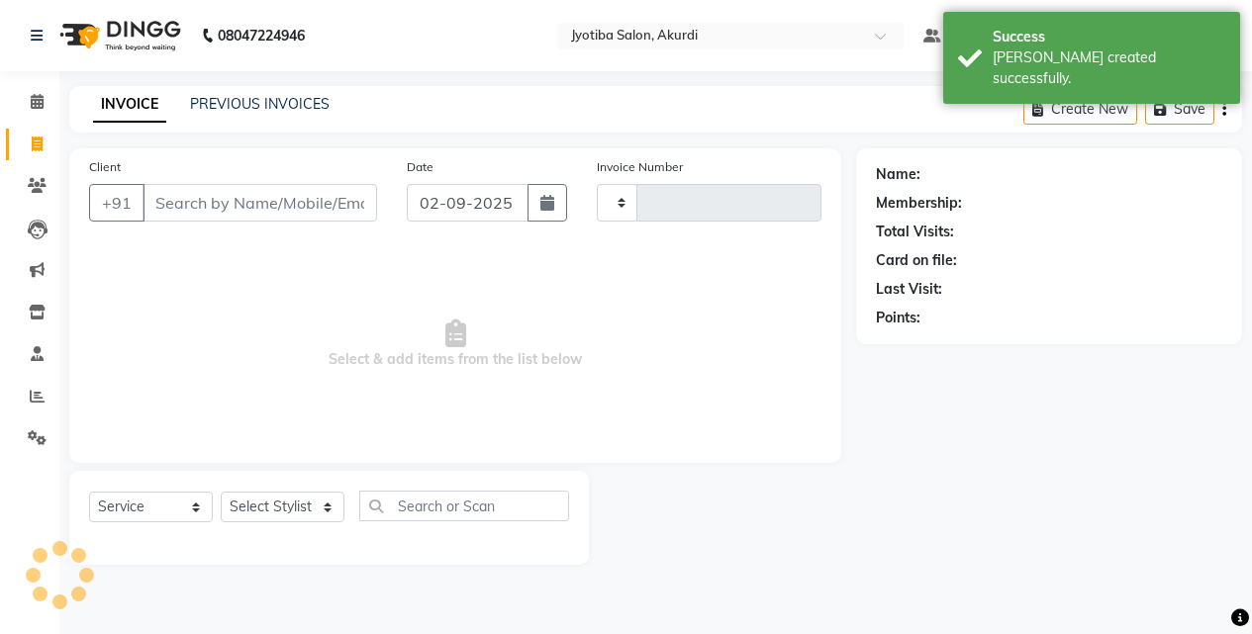
type input "5341"
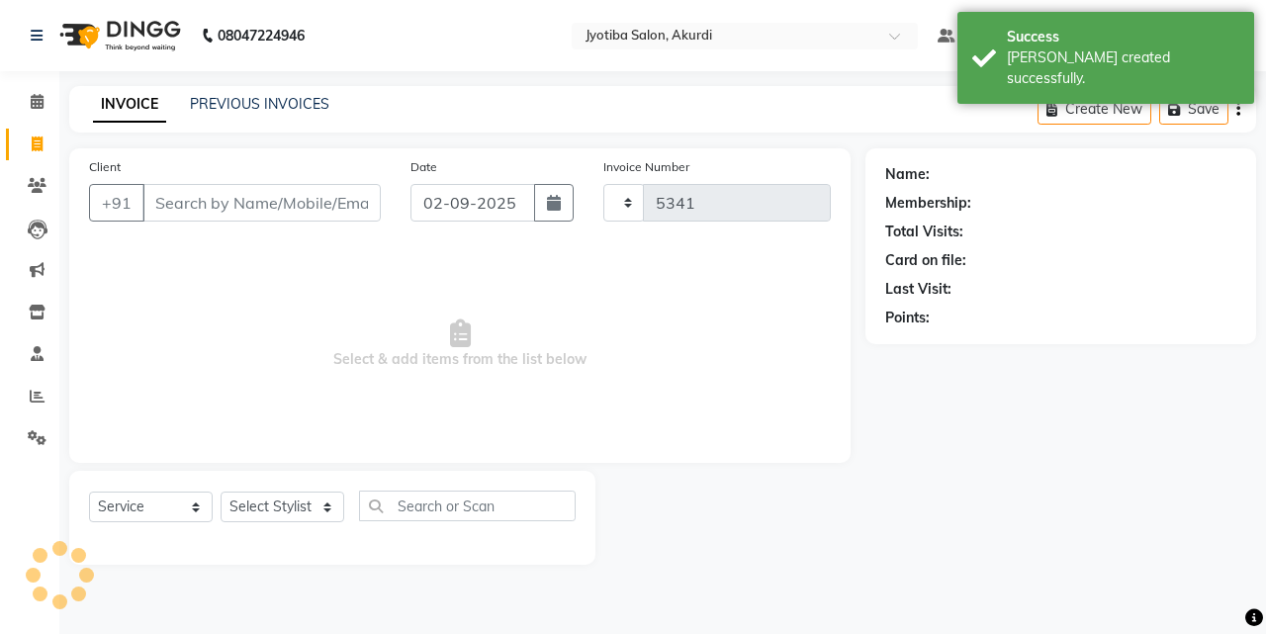
select select "557"
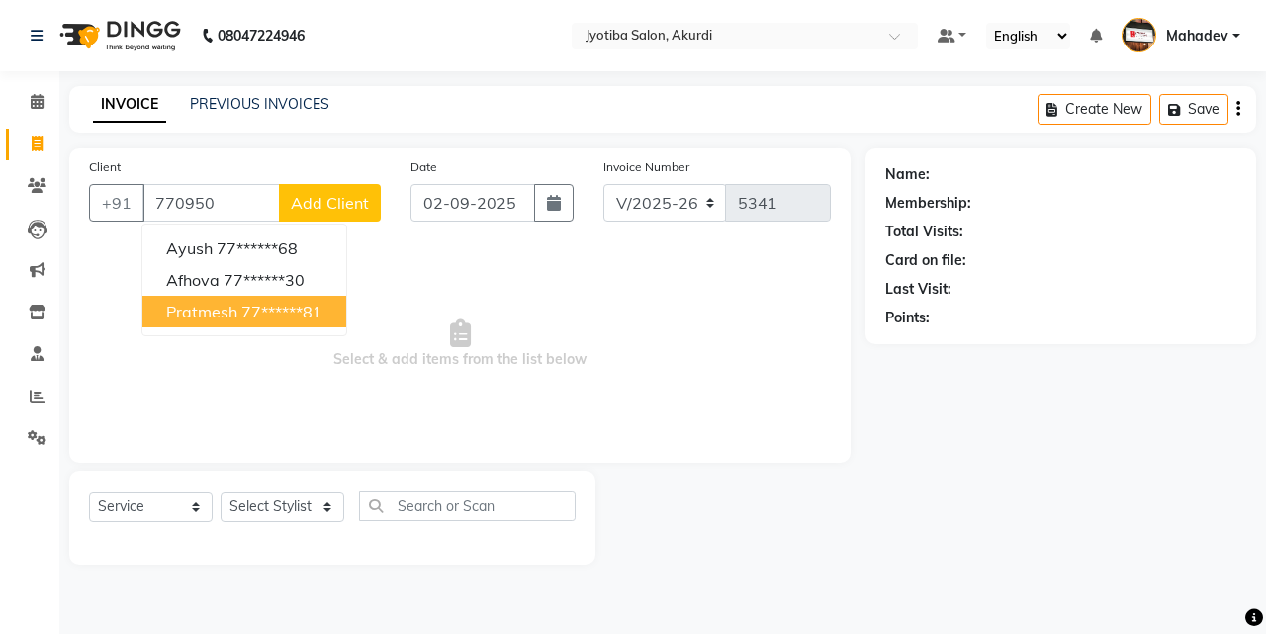
click at [331, 310] on button "pratmesh 77******81" at bounding box center [244, 312] width 204 height 32
type input "77******81"
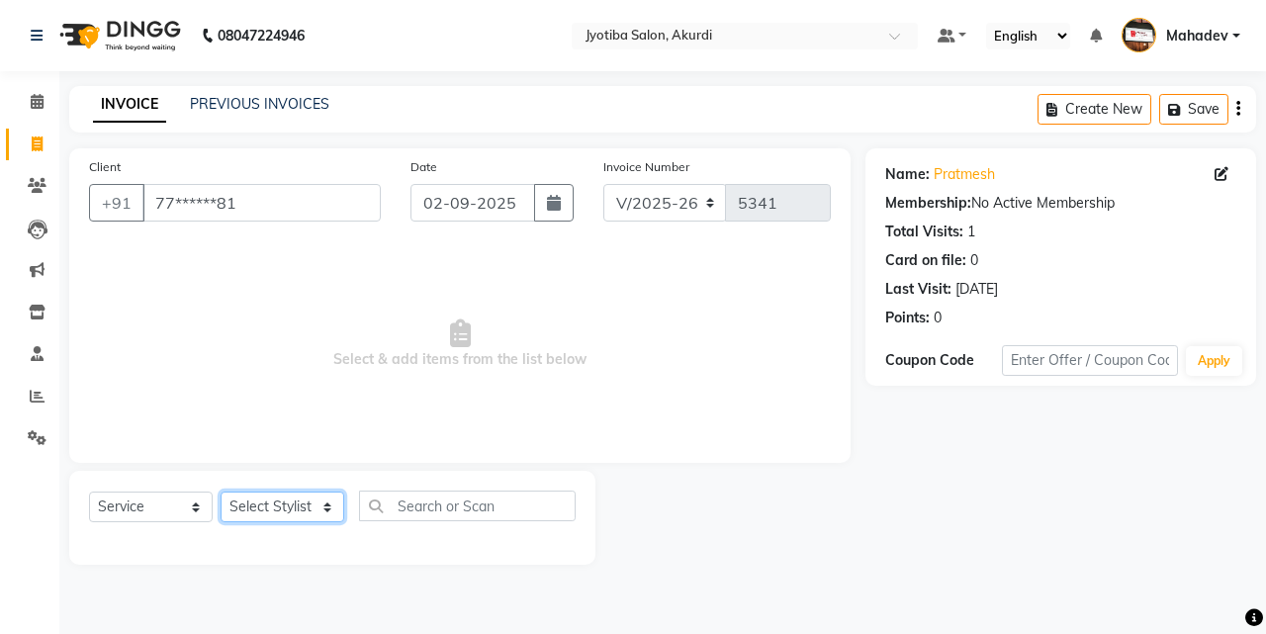
click at [295, 510] on select "Select Stylist [PERSON_NAME] [PERSON_NAME] [PERSON_NAME] [PERSON_NAME] Parmu ta…" at bounding box center [283, 507] width 124 height 31
select select "78017"
click at [221, 492] on select "Select Stylist [PERSON_NAME] [PERSON_NAME] [PERSON_NAME] [PERSON_NAME] Parmu ta…" at bounding box center [283, 507] width 124 height 31
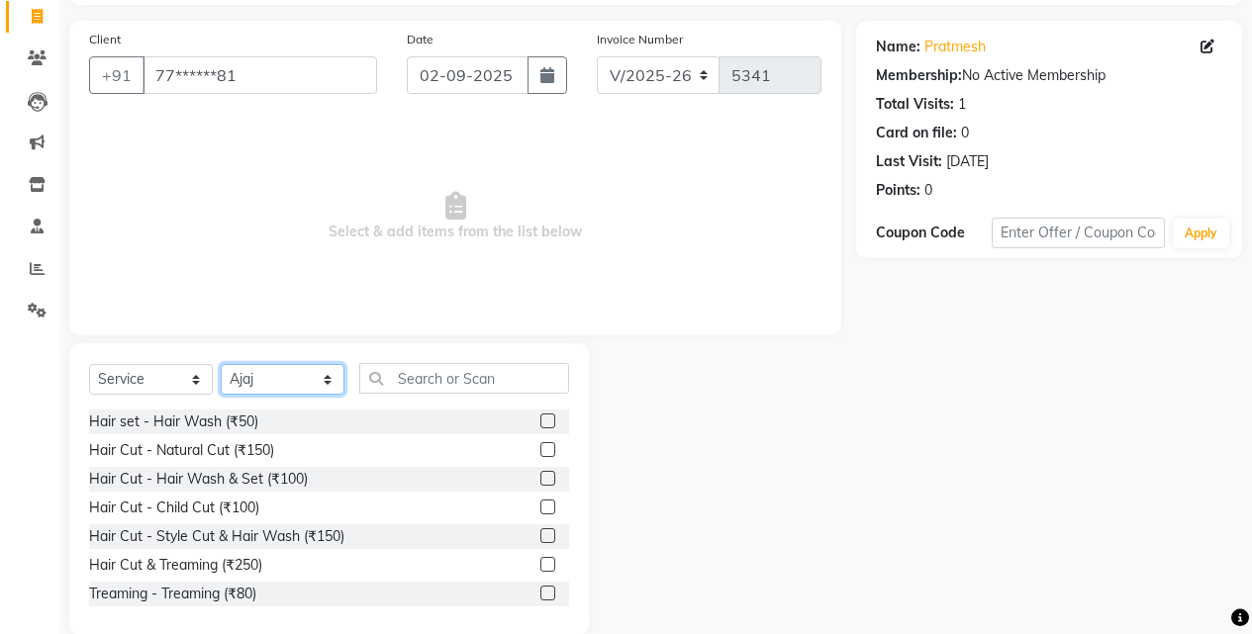
scroll to position [158, 0]
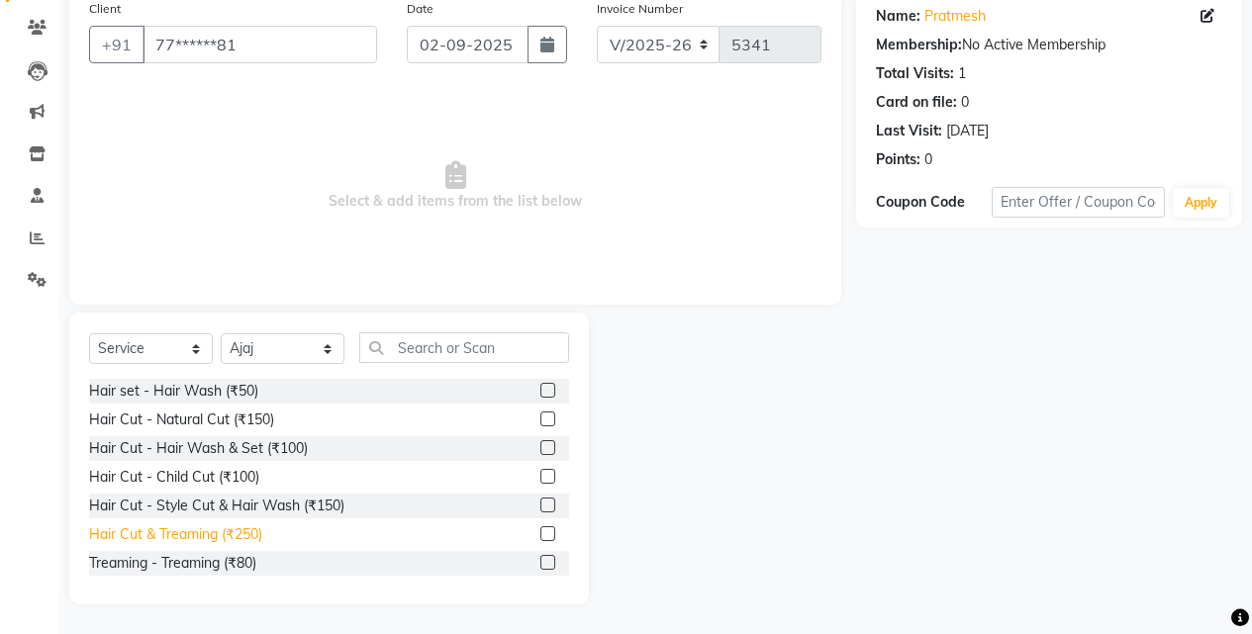
click at [253, 531] on div "Hair Cut & Treaming (₹250)" at bounding box center [175, 534] width 173 height 21
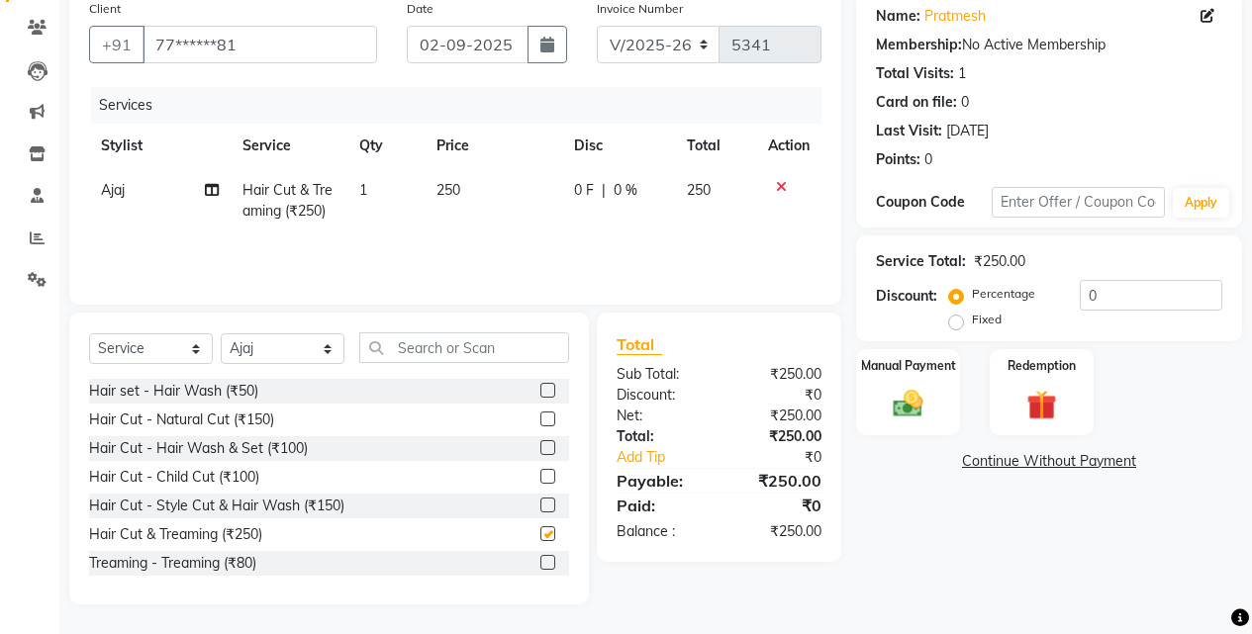
checkbox input "false"
click at [924, 398] on img at bounding box center [907, 404] width 50 height 36
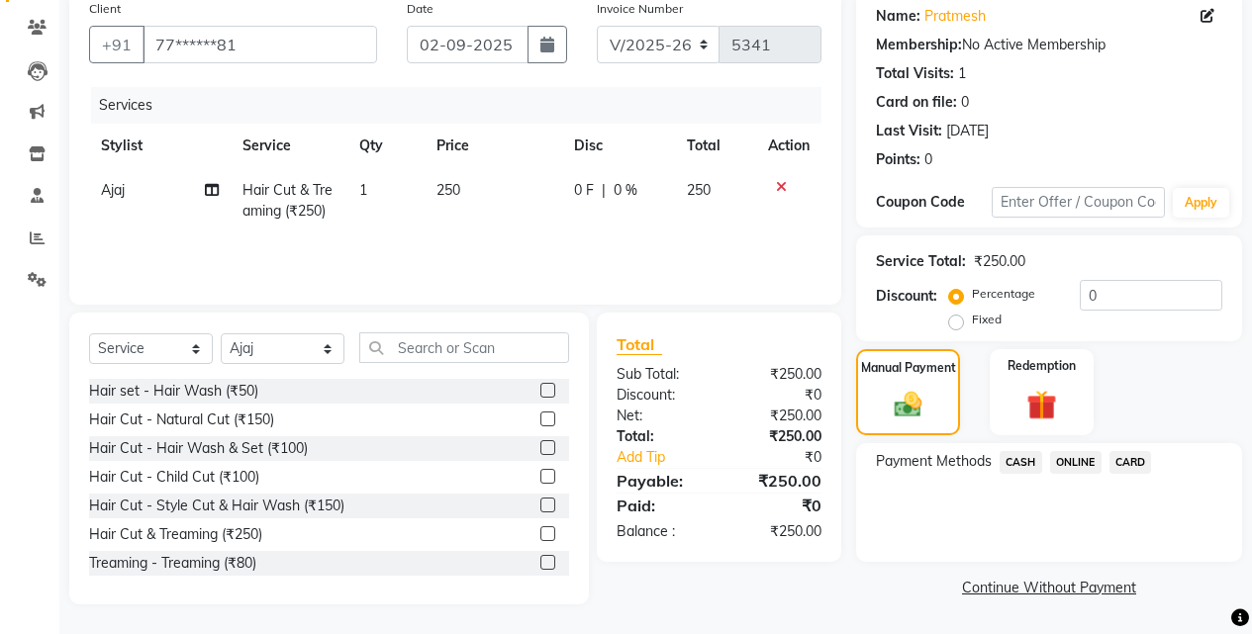
click at [1067, 457] on span "ONLINE" at bounding box center [1075, 462] width 51 height 23
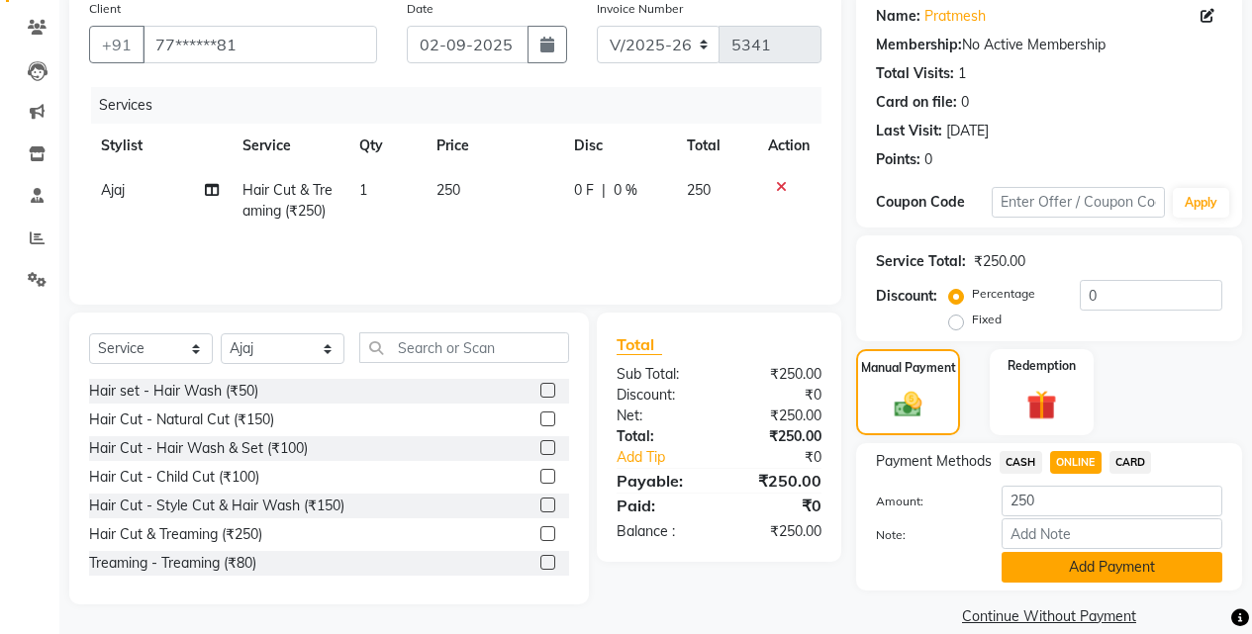
click at [1070, 580] on button "Add Payment" at bounding box center [1111, 567] width 221 height 31
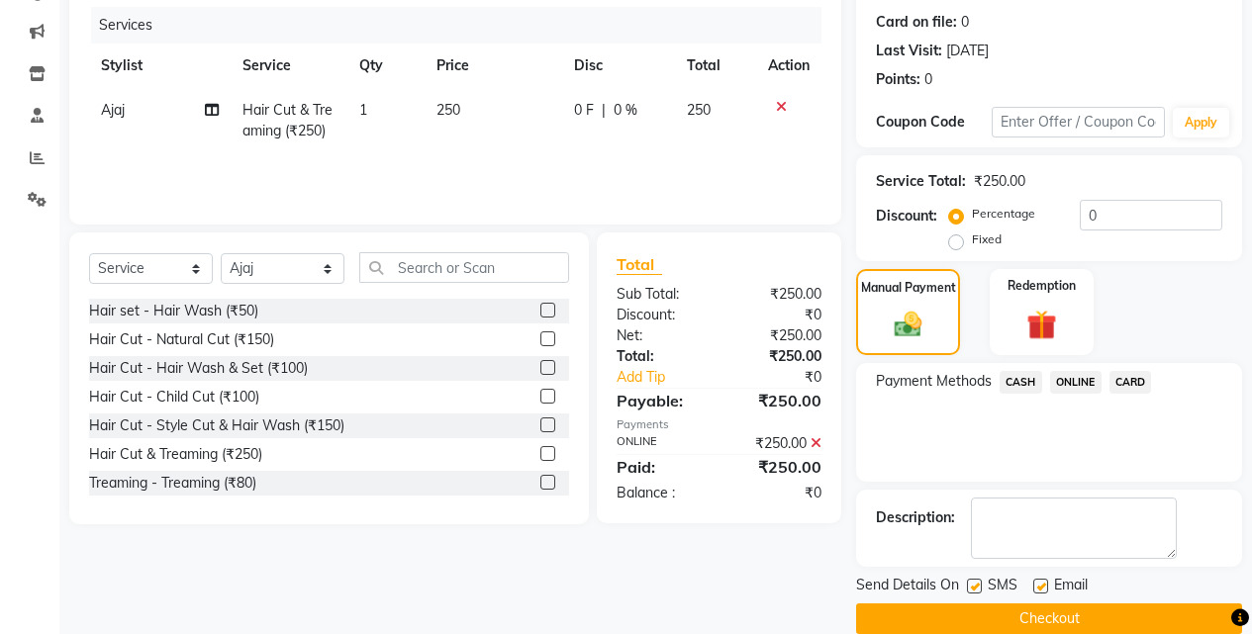
scroll to position [268, 0]
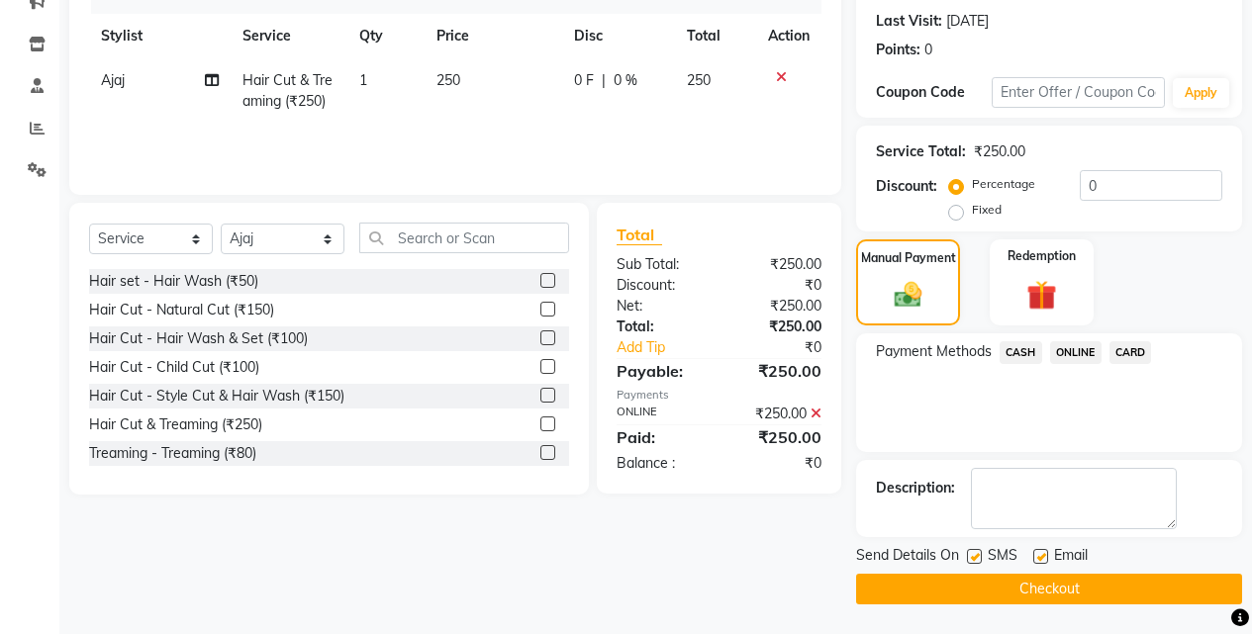
click at [1086, 579] on button "Checkout" at bounding box center [1049, 589] width 386 height 31
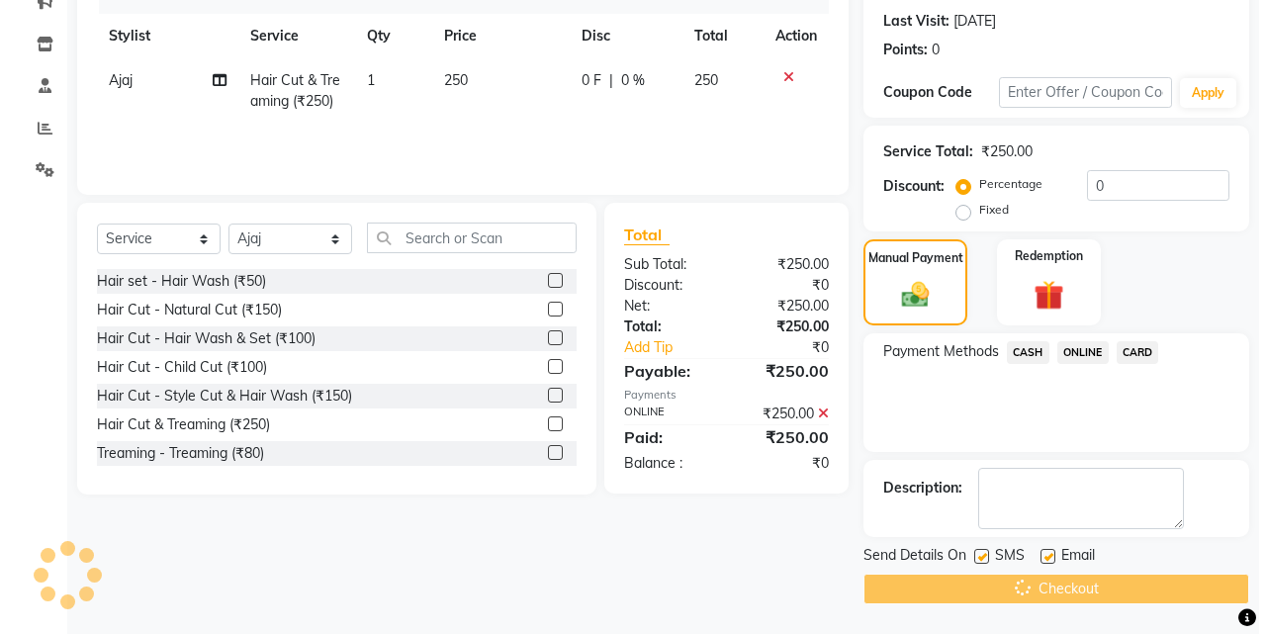
scroll to position [0, 0]
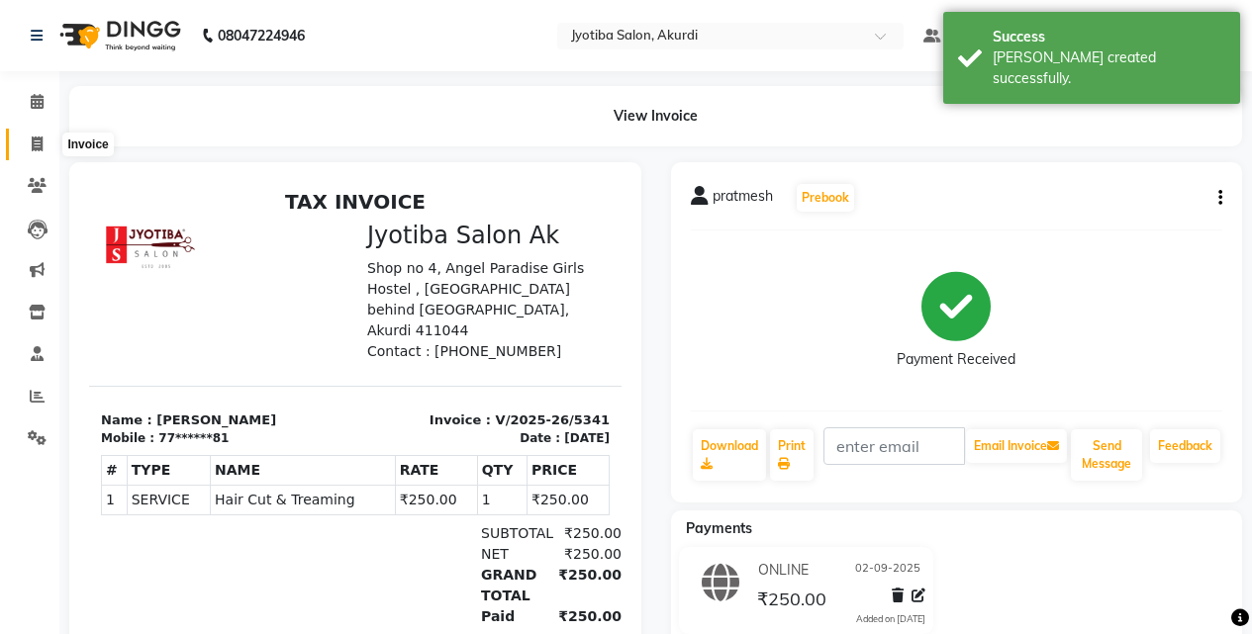
click at [23, 139] on span at bounding box center [37, 145] width 35 height 23
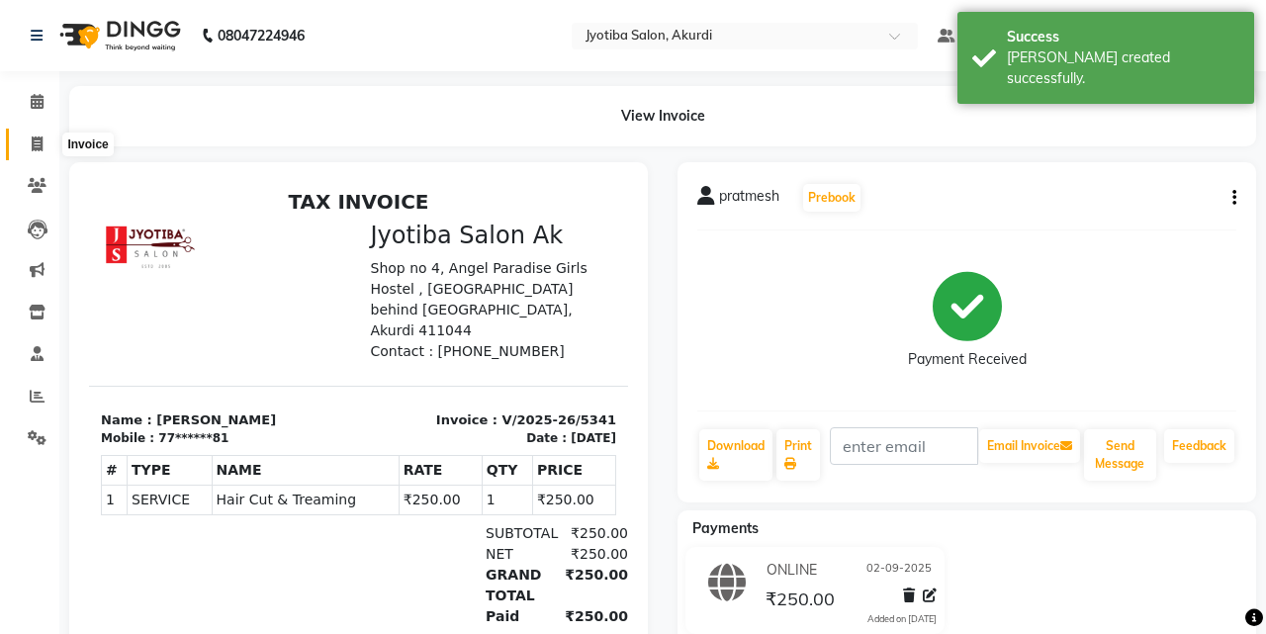
select select "service"
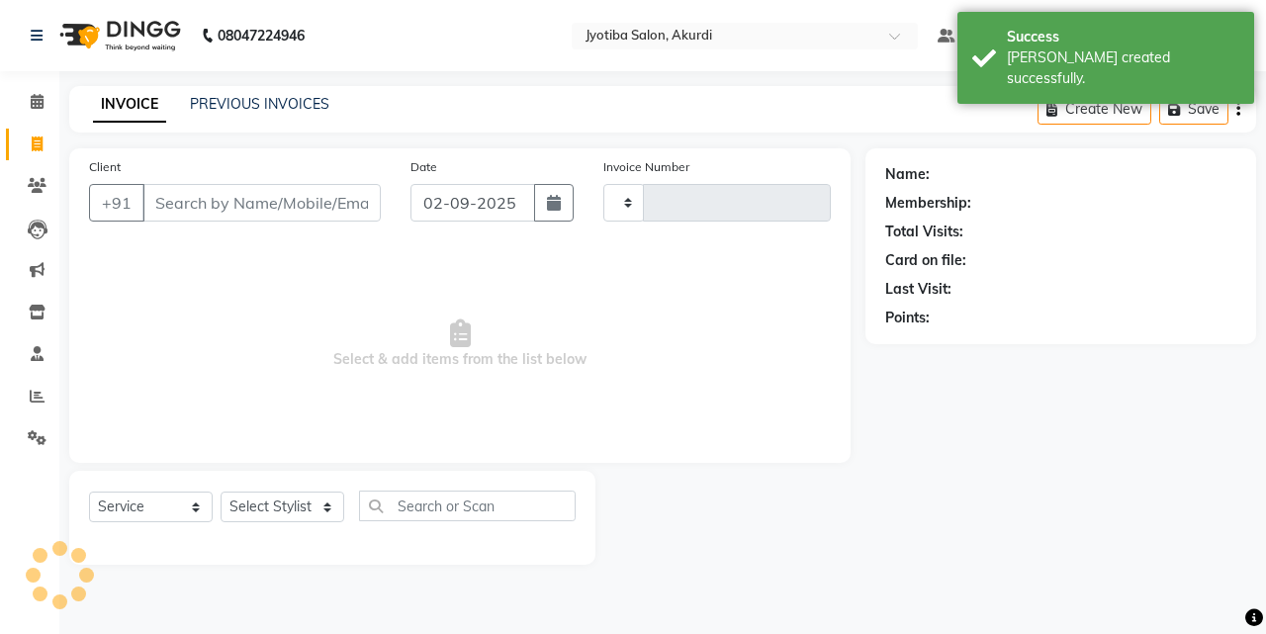
type input "5342"
select select "557"
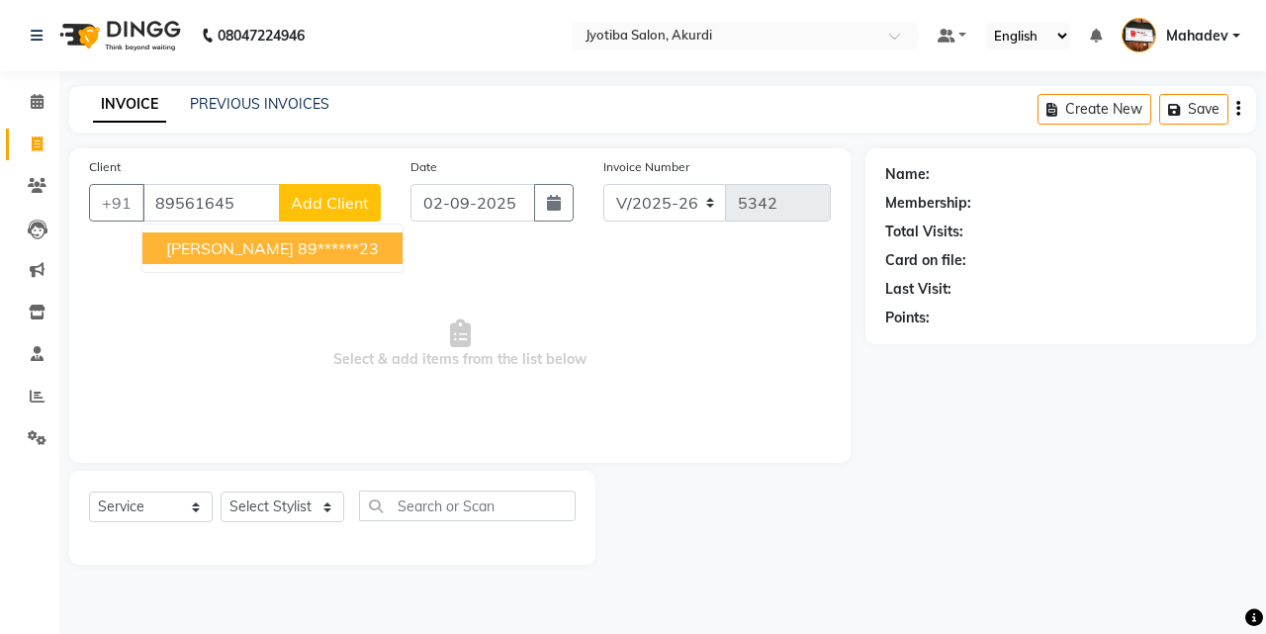
click at [186, 234] on button "[PERSON_NAME] s 89******23" at bounding box center [272, 248] width 260 height 32
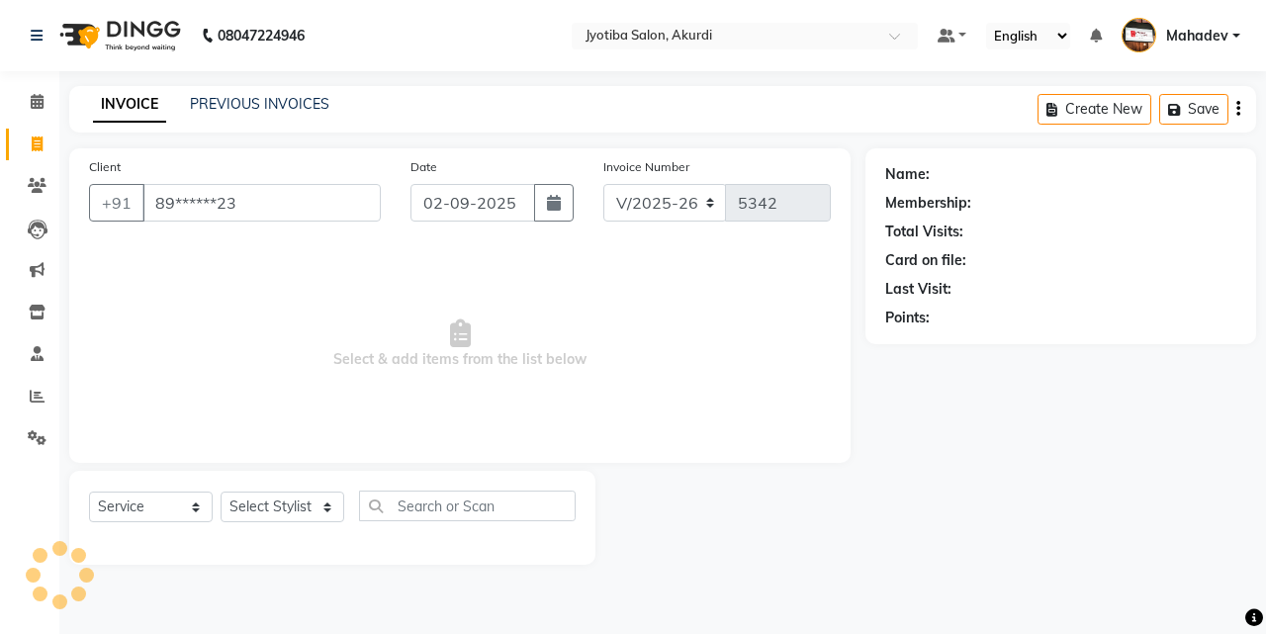
type input "89******23"
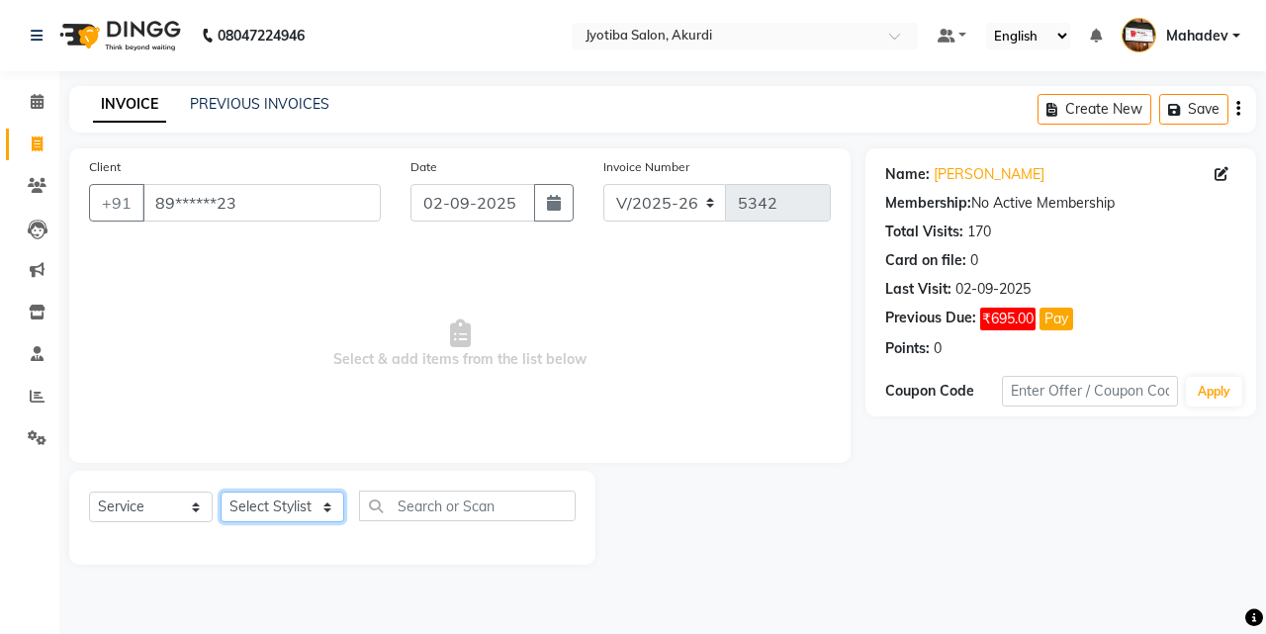
click at [252, 497] on select "Select Stylist [PERSON_NAME] [PERSON_NAME] [PERSON_NAME] [PERSON_NAME] Parmu ta…" at bounding box center [283, 507] width 124 height 31
select select "43504"
click at [221, 492] on select "Select Stylist [PERSON_NAME] [PERSON_NAME] [PERSON_NAME] [PERSON_NAME] Parmu ta…" at bounding box center [283, 507] width 124 height 31
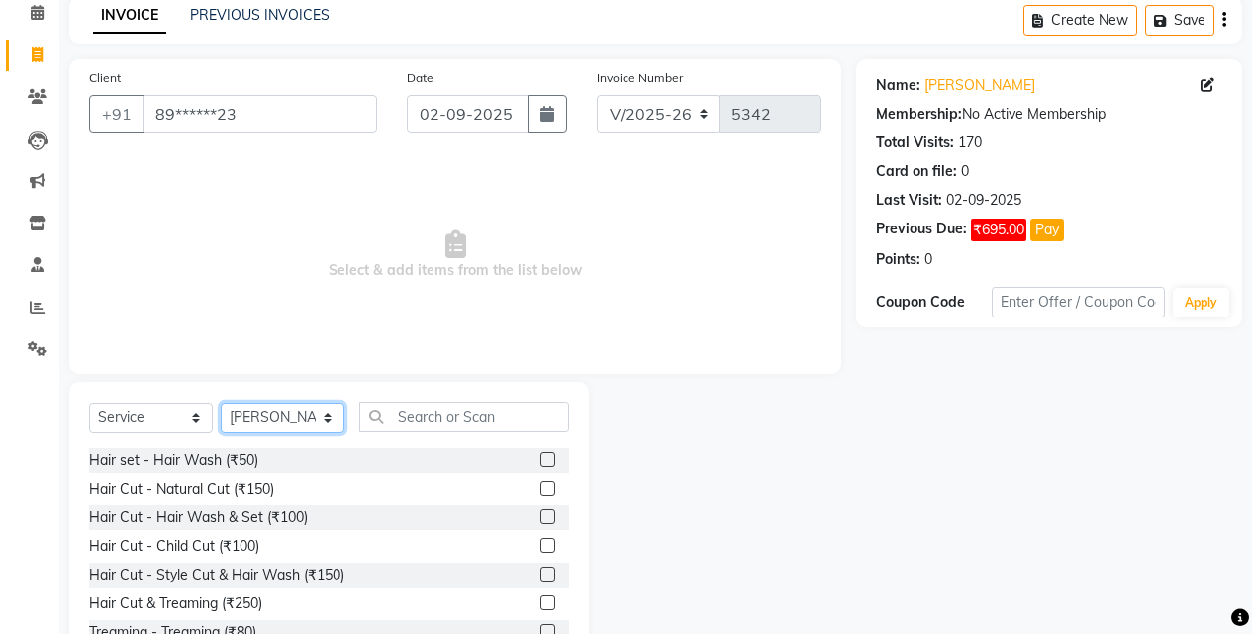
scroll to position [158, 0]
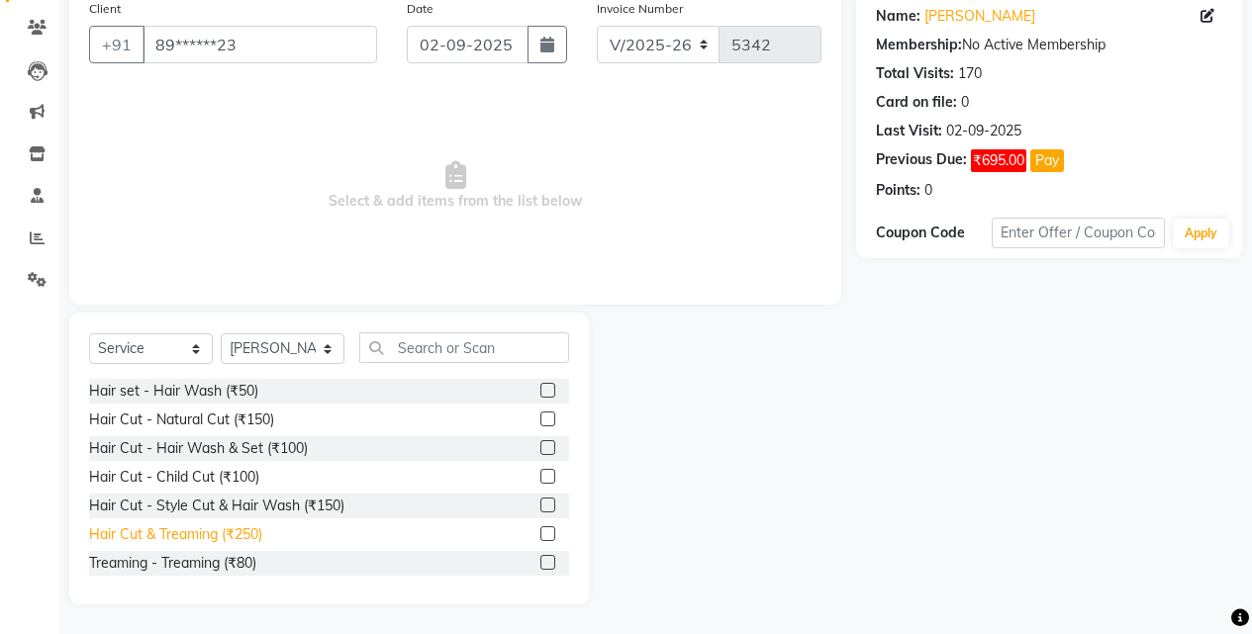
click at [241, 529] on div "Hair Cut & Treaming (₹250)" at bounding box center [175, 534] width 173 height 21
checkbox input "false"
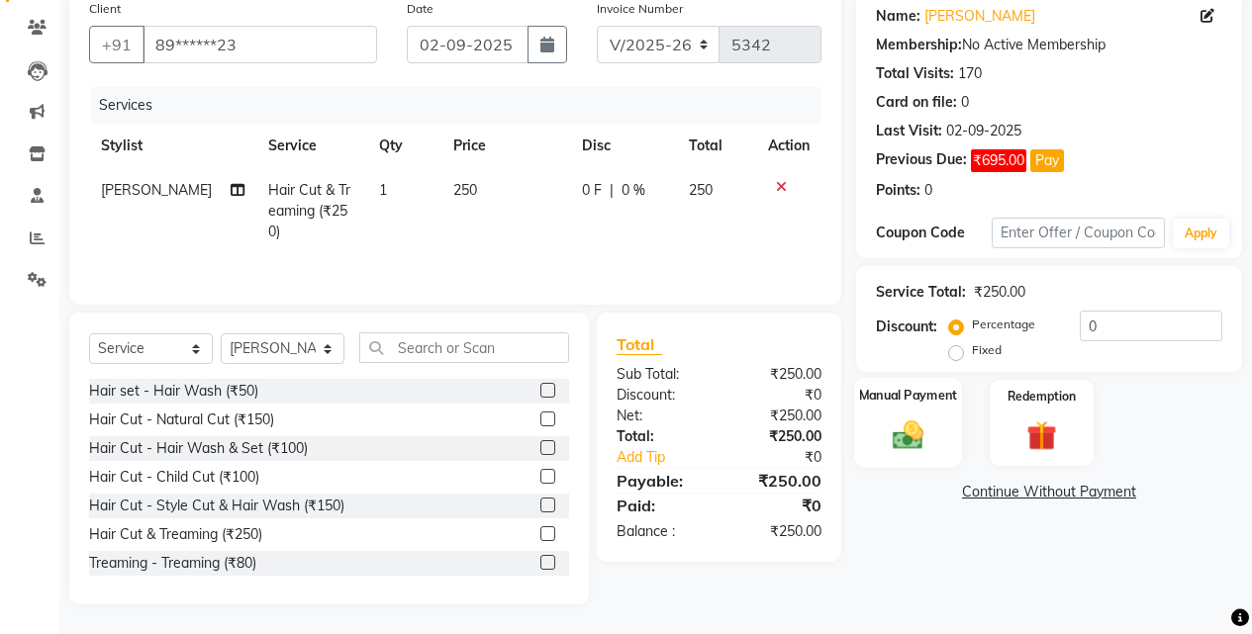
click at [932, 418] on img at bounding box center [907, 435] width 50 height 36
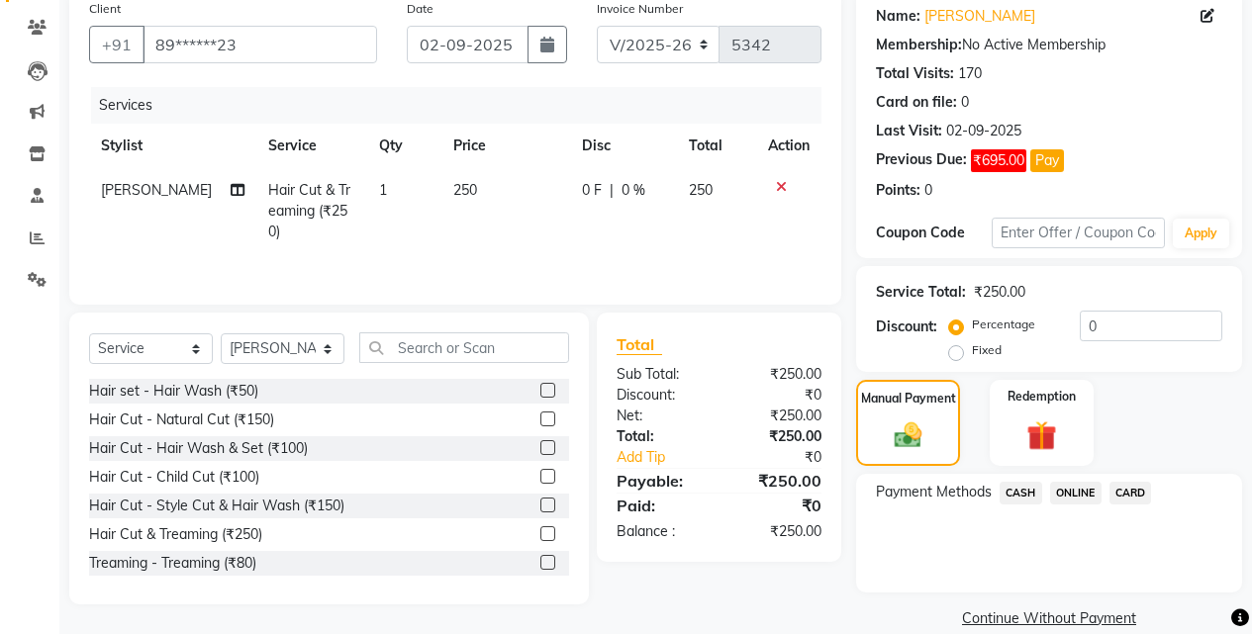
click at [1070, 494] on span "ONLINE" at bounding box center [1075, 493] width 51 height 23
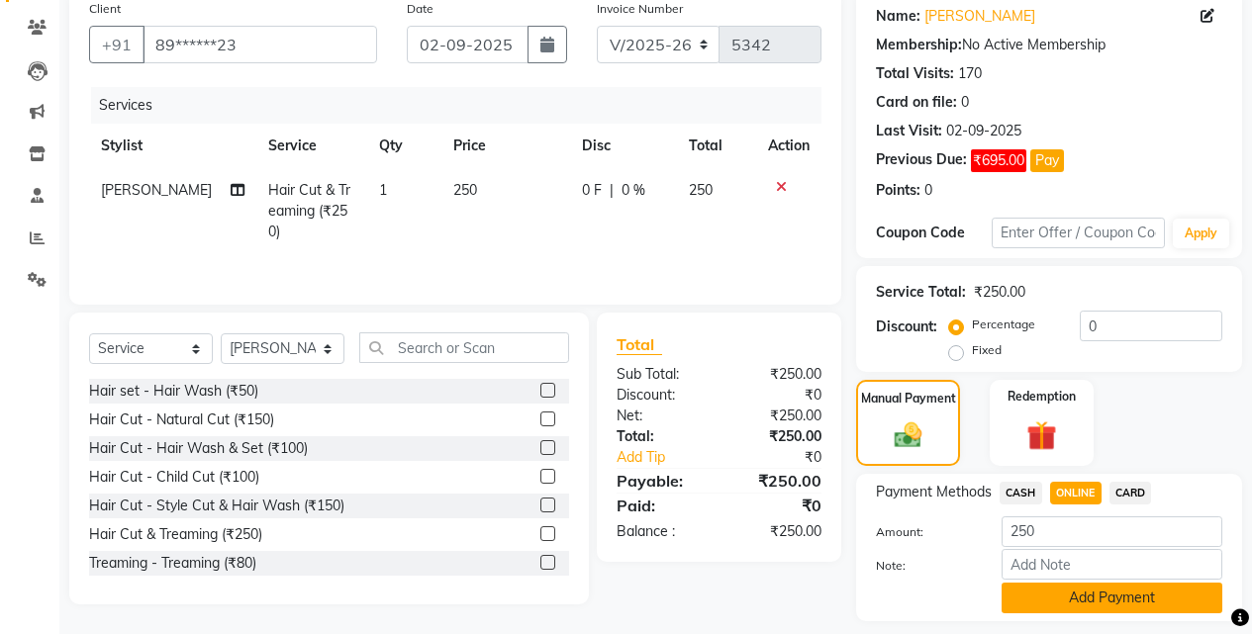
click at [1077, 588] on button "Add Payment" at bounding box center [1111, 598] width 221 height 31
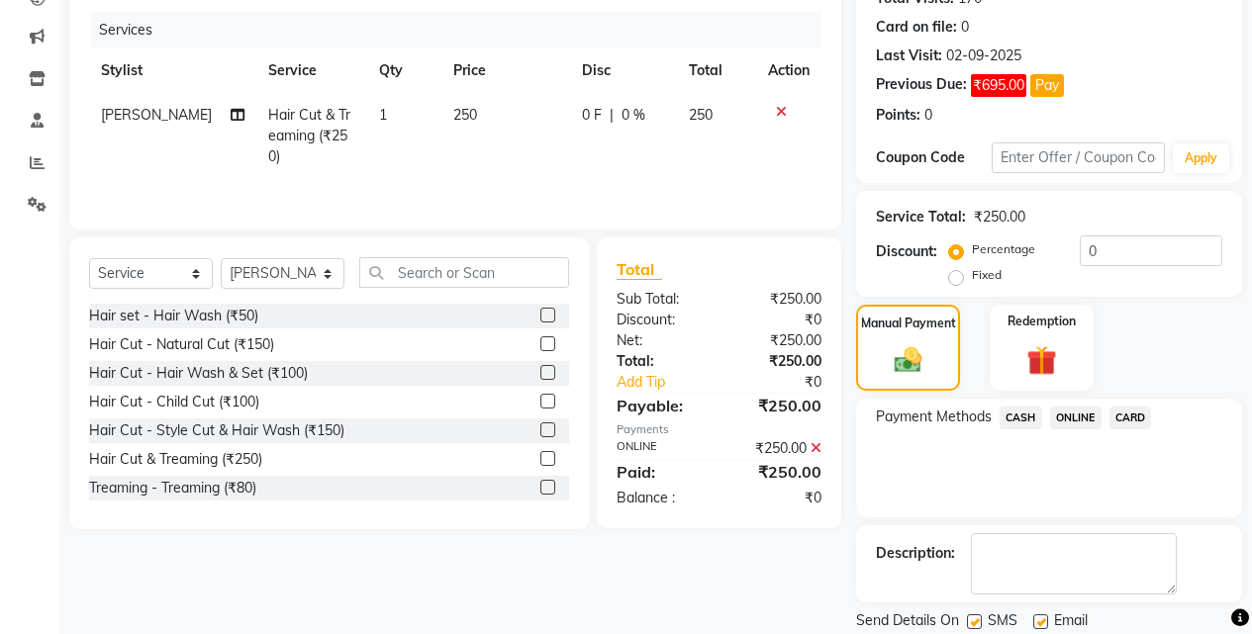
scroll to position [299, 0]
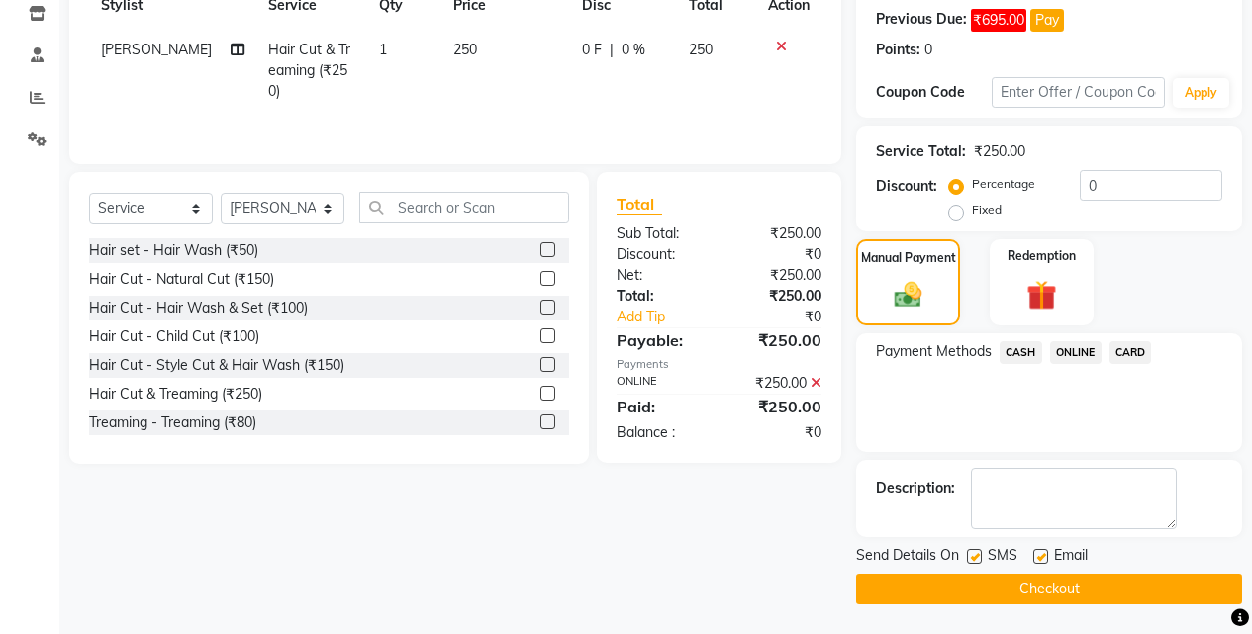
click at [1082, 598] on button "Checkout" at bounding box center [1049, 589] width 386 height 31
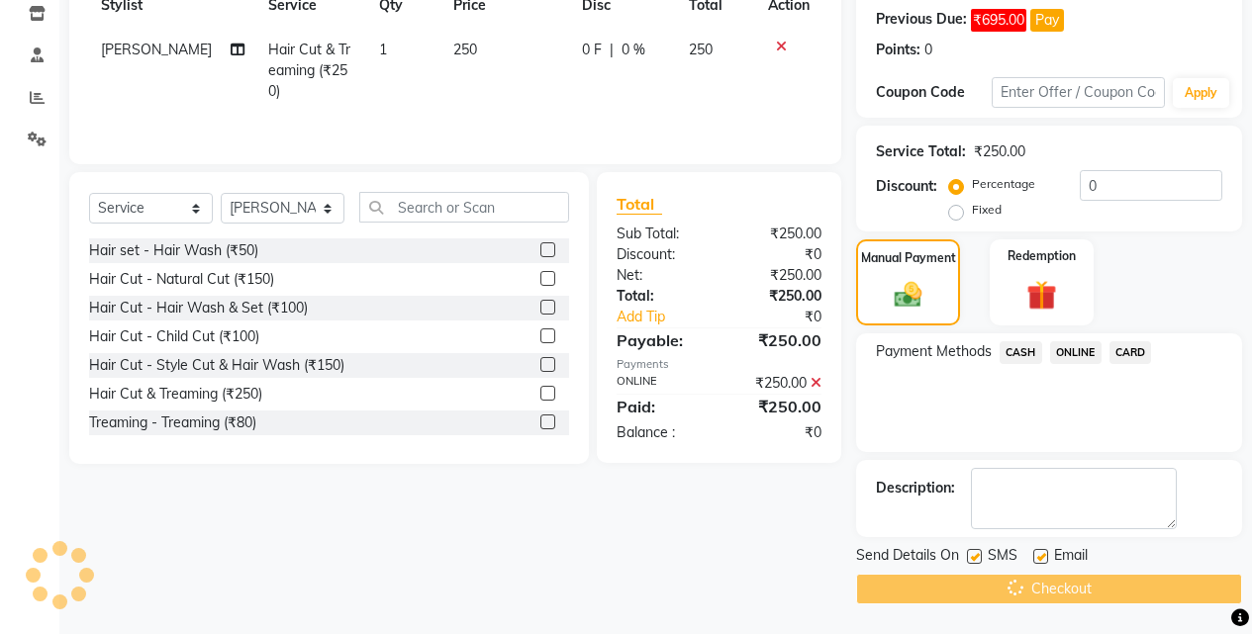
scroll to position [0, 0]
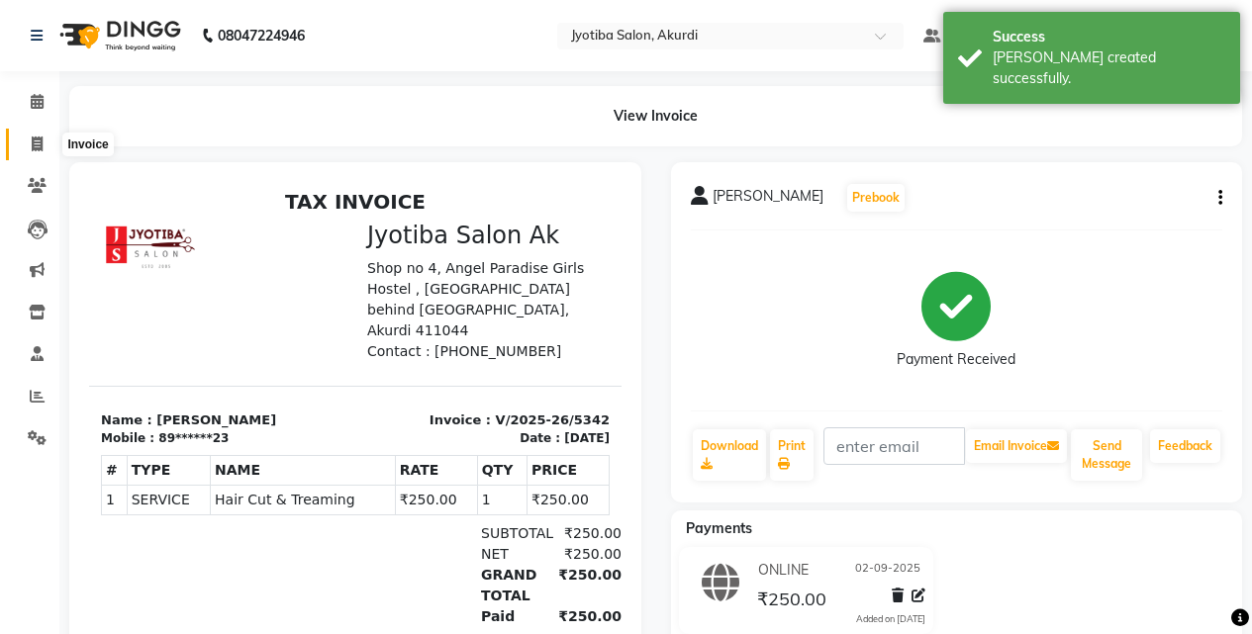
click at [23, 141] on span at bounding box center [37, 145] width 35 height 23
select select "service"
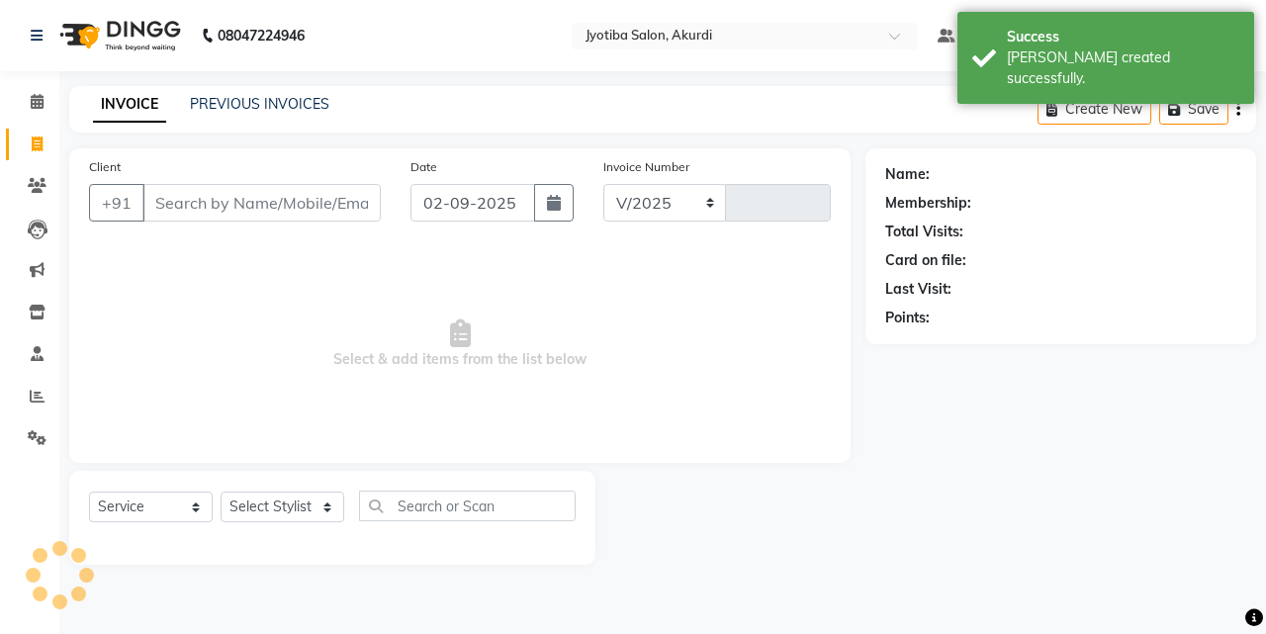
select select "557"
type input "5343"
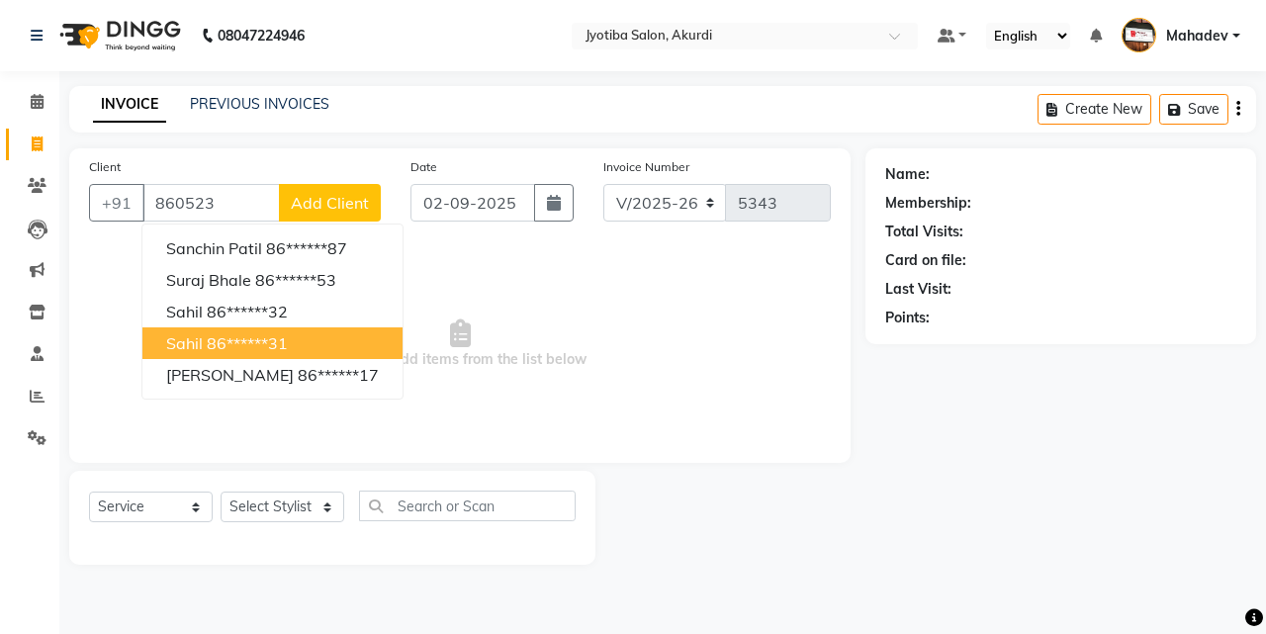
click at [270, 358] on button "[PERSON_NAME] 86******31" at bounding box center [272, 343] width 260 height 32
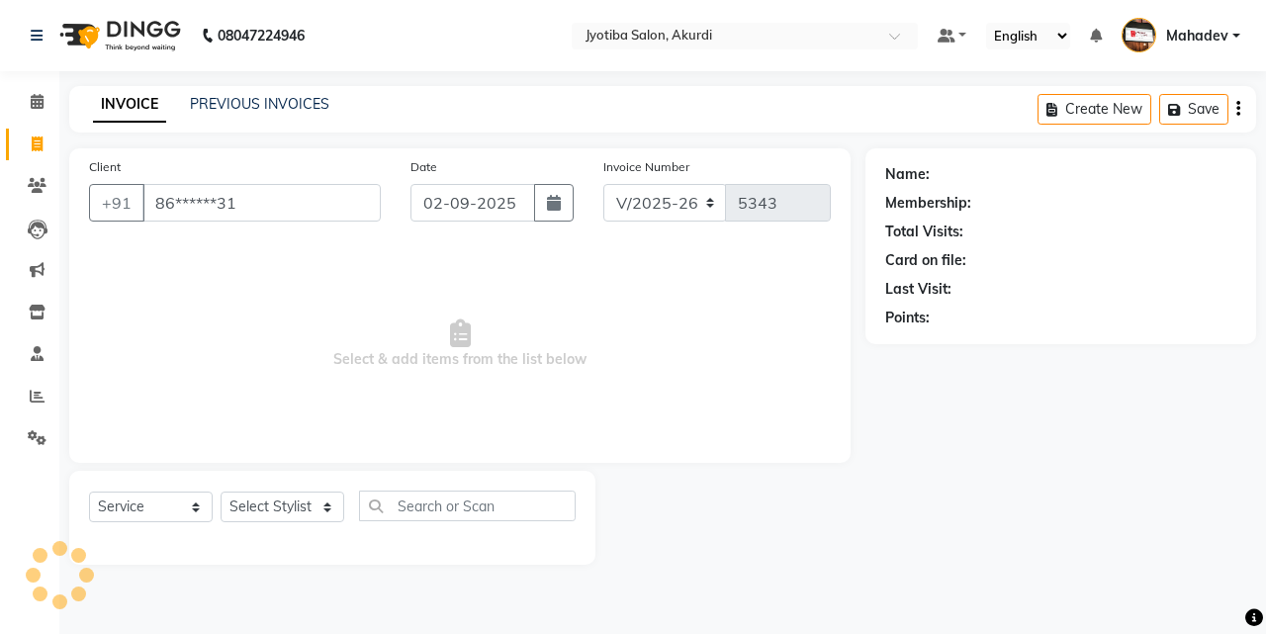
type input "86******31"
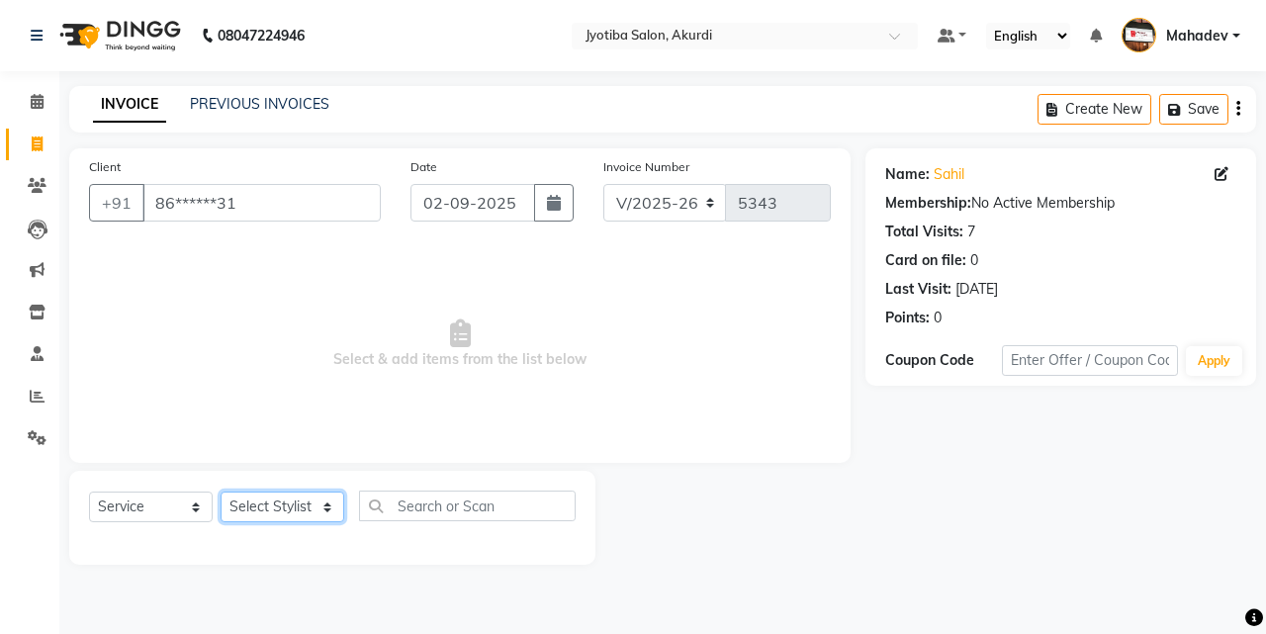
click at [296, 515] on select "Select Stylist [PERSON_NAME] [PERSON_NAME] [PERSON_NAME] [PERSON_NAME] Parmu ta…" at bounding box center [283, 507] width 124 height 31
select select "86627"
click at [221, 492] on select "Select Stylist [PERSON_NAME] [PERSON_NAME] [PERSON_NAME] [PERSON_NAME] Parmu ta…" at bounding box center [283, 507] width 124 height 31
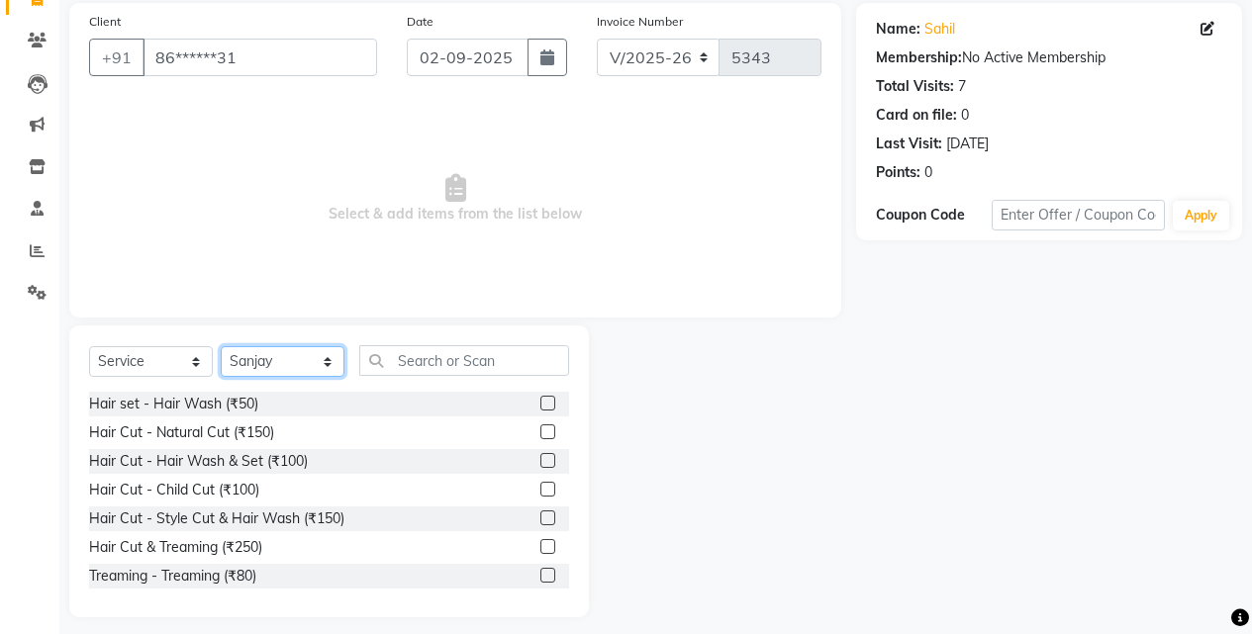
scroll to position [158, 0]
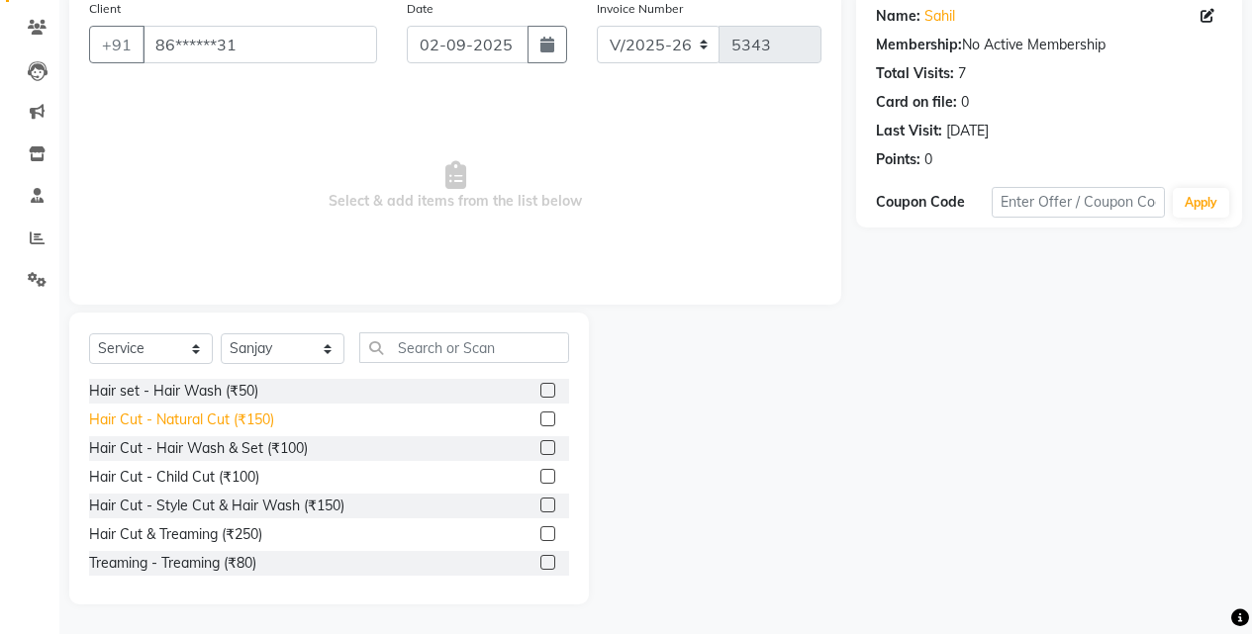
click at [265, 413] on div "Hair Cut - Natural Cut (₹150)" at bounding box center [181, 420] width 185 height 21
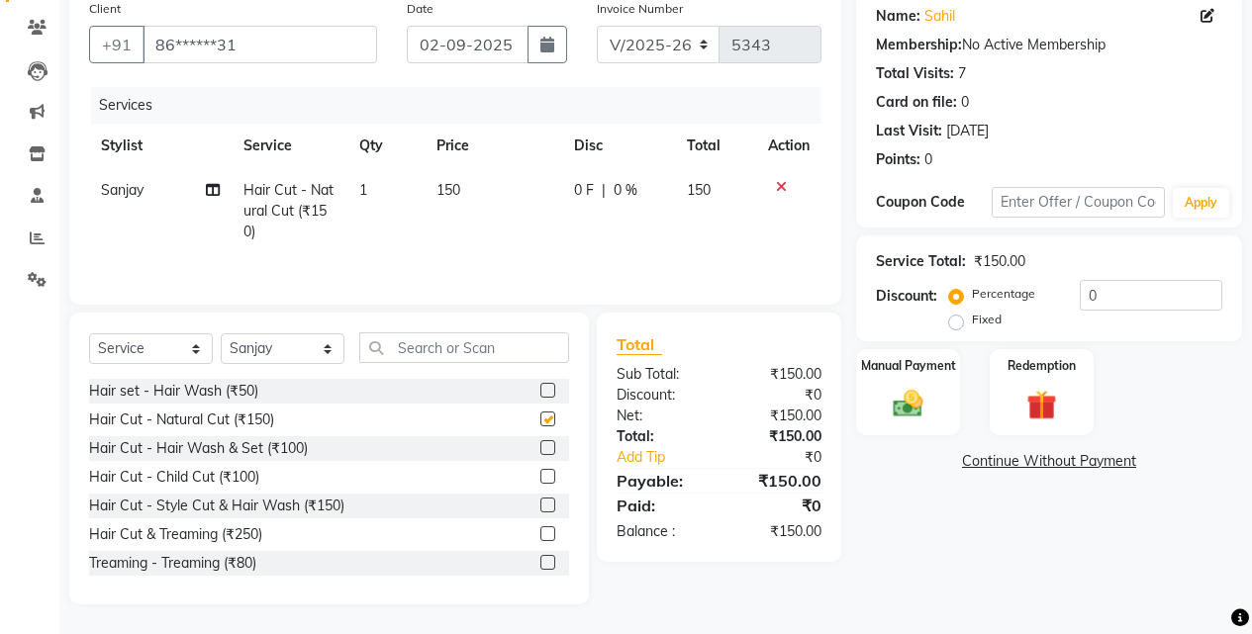
checkbox input "false"
click at [866, 375] on div "Manual Payment" at bounding box center [908, 392] width 108 height 90
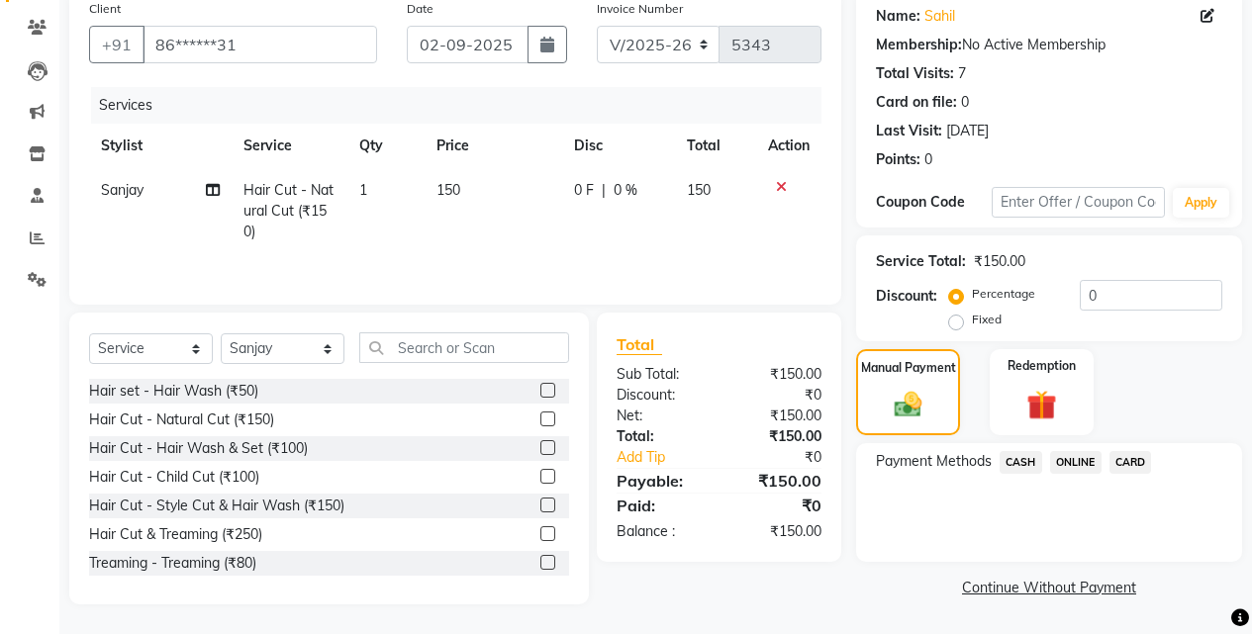
click at [1059, 459] on span "ONLINE" at bounding box center [1075, 462] width 51 height 23
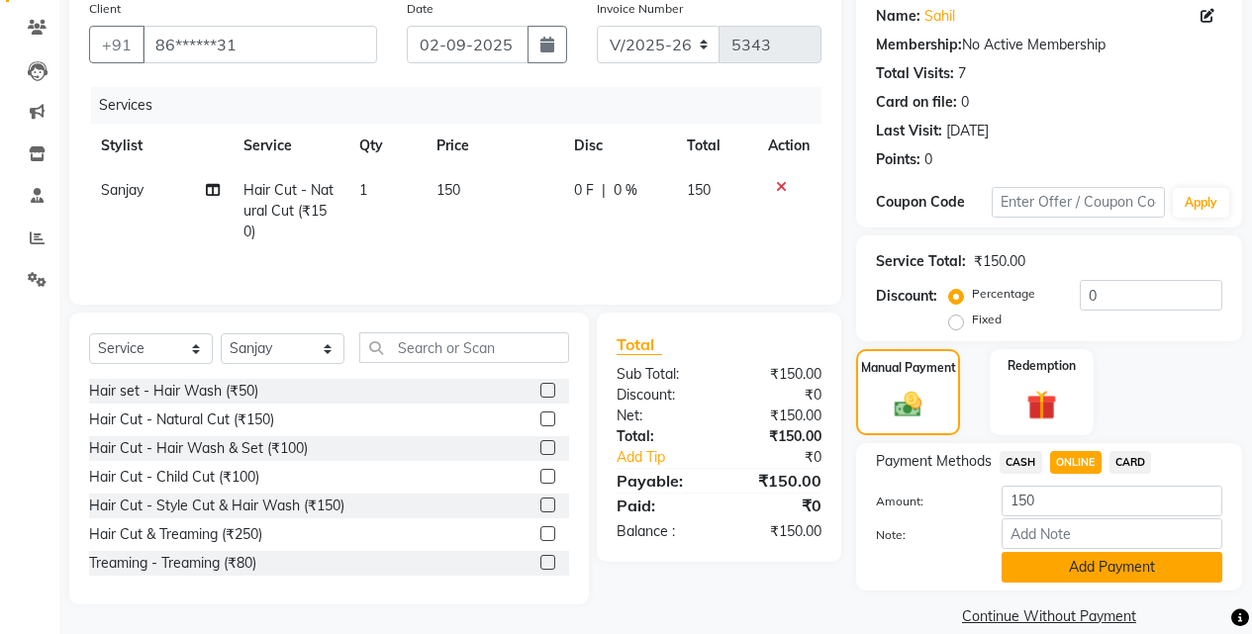
click at [1040, 568] on button "Add Payment" at bounding box center [1111, 567] width 221 height 31
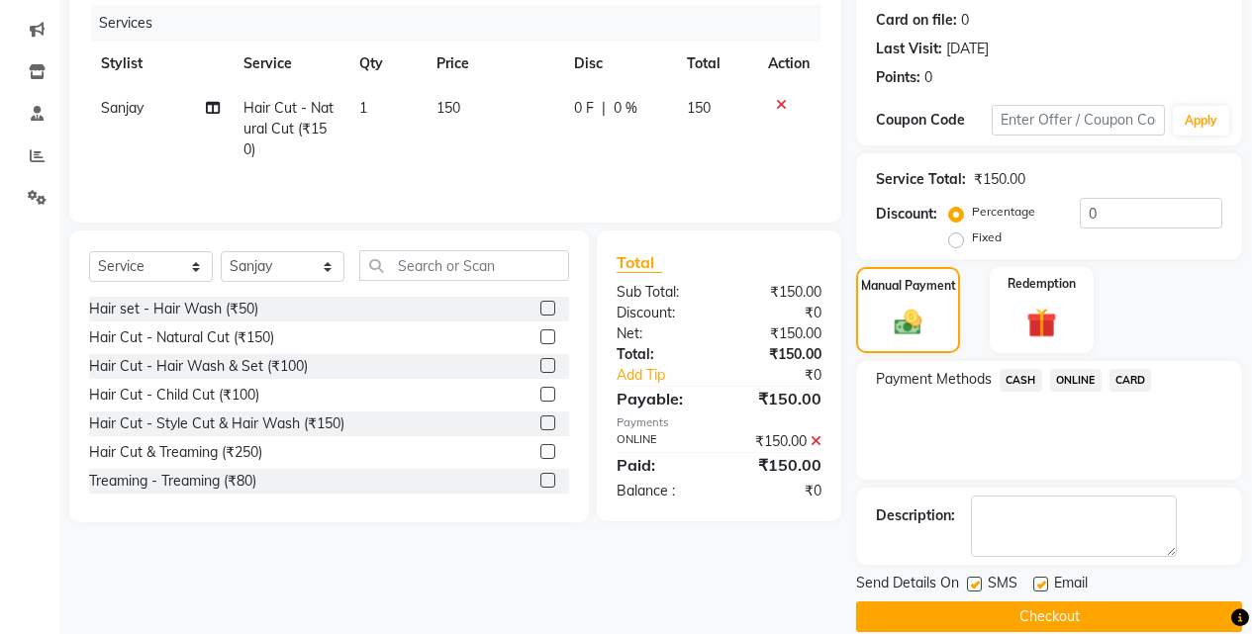
scroll to position [268, 0]
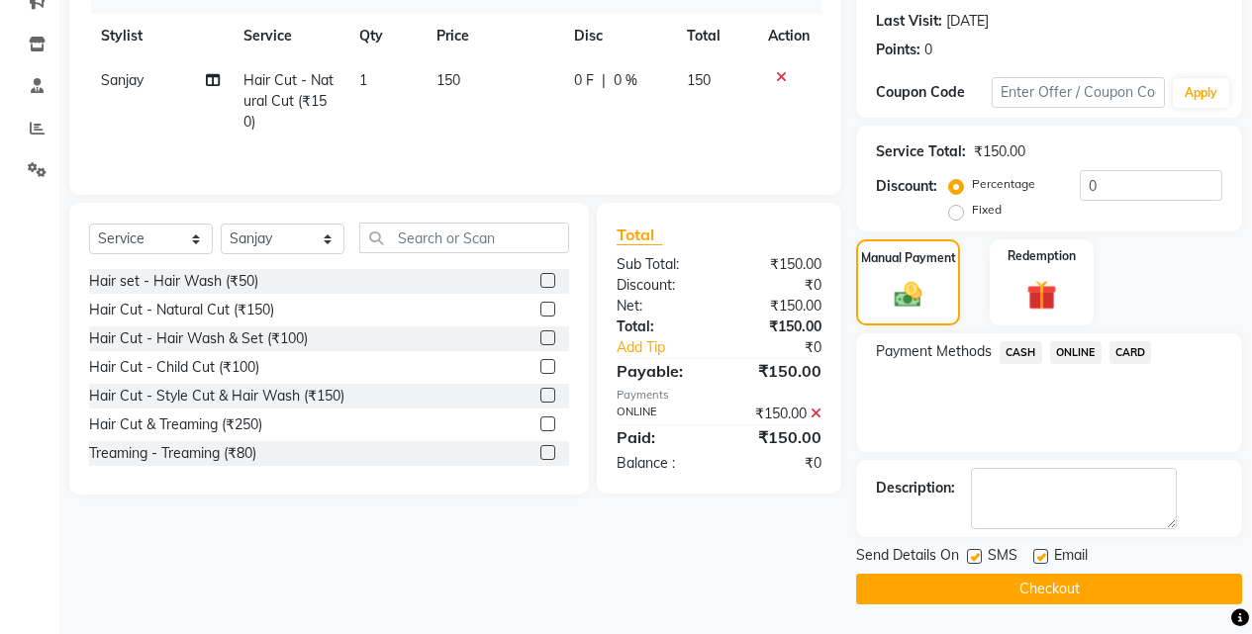
click at [1040, 575] on button "Checkout" at bounding box center [1049, 589] width 386 height 31
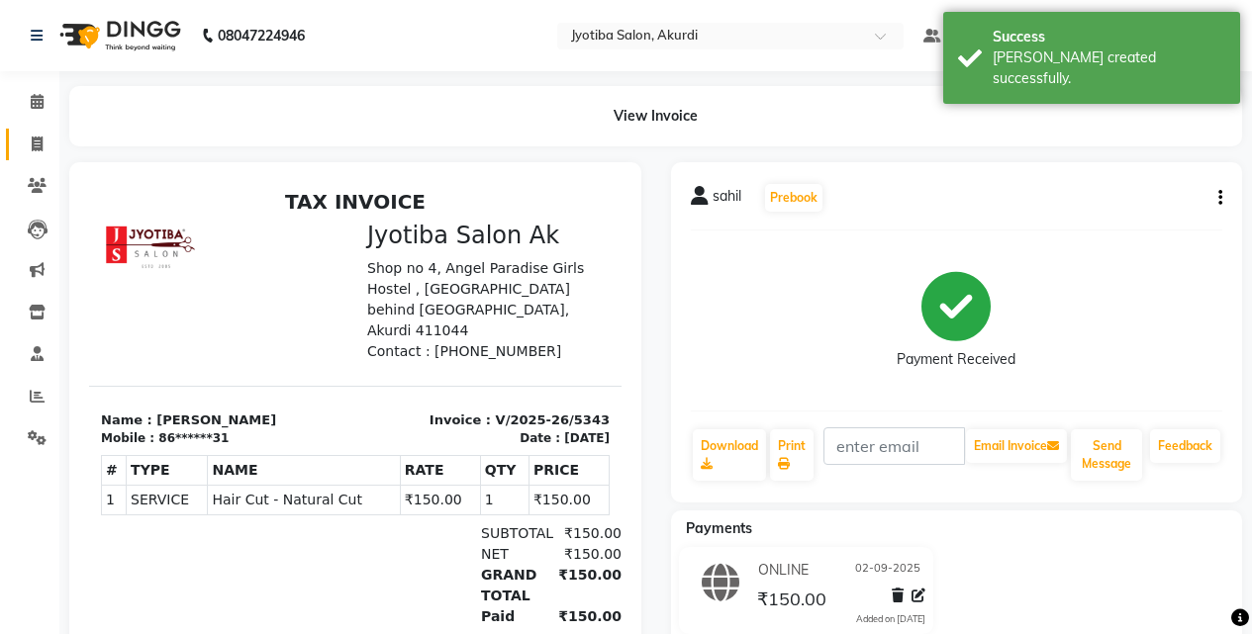
click at [12, 139] on link "Invoice" at bounding box center [29, 145] width 47 height 33
select select "service"
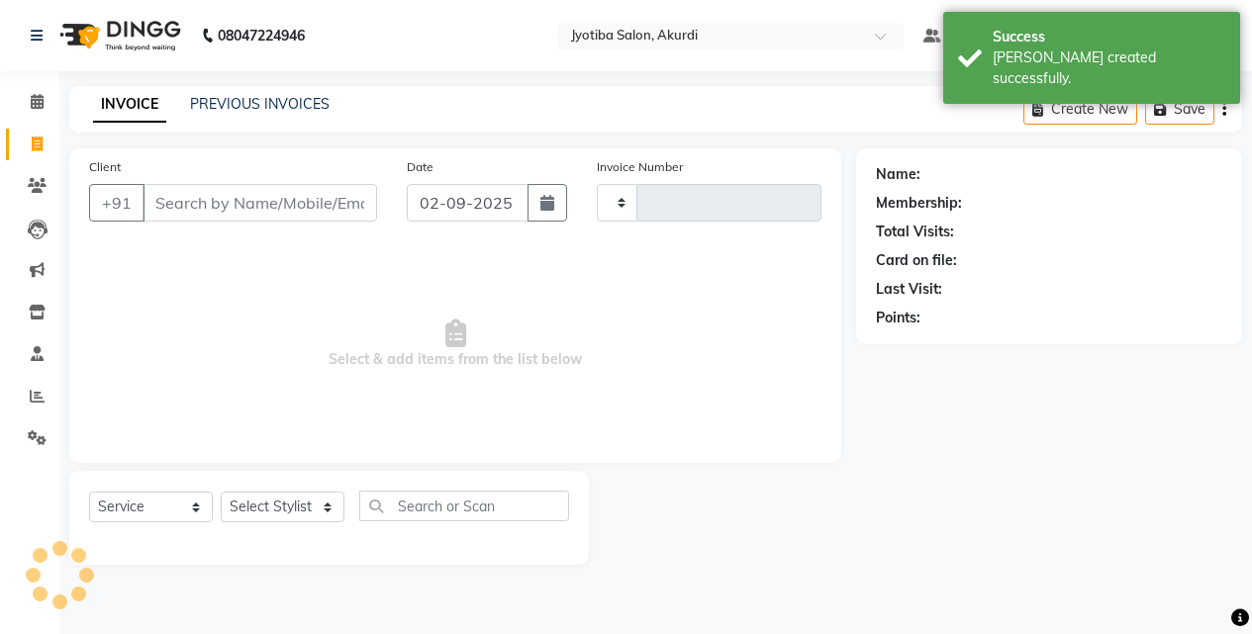
type input "5344"
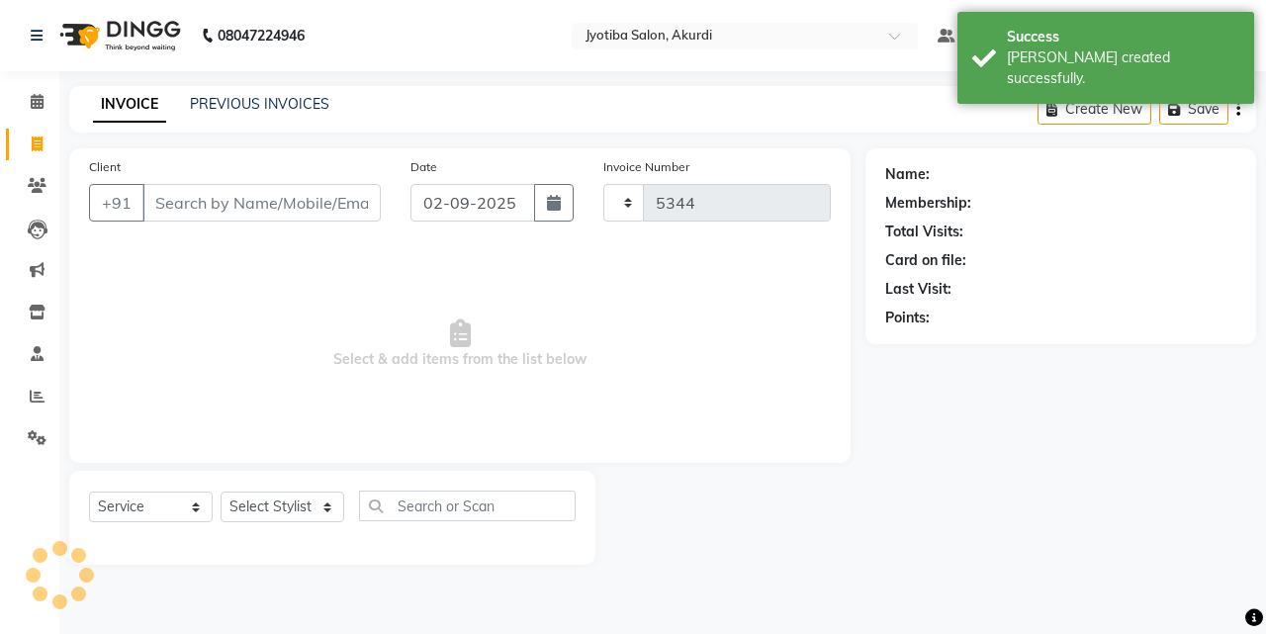
select select "557"
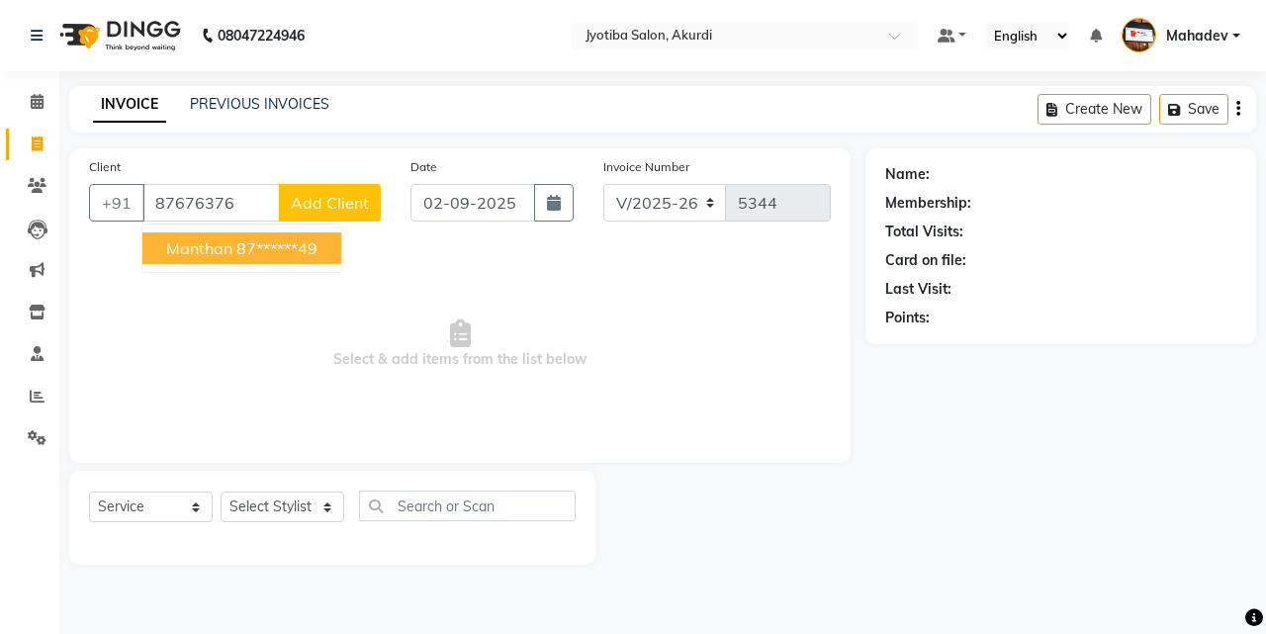
click at [283, 254] on ngb-highlight "87******49" at bounding box center [276, 248] width 81 height 20
type input "87******49"
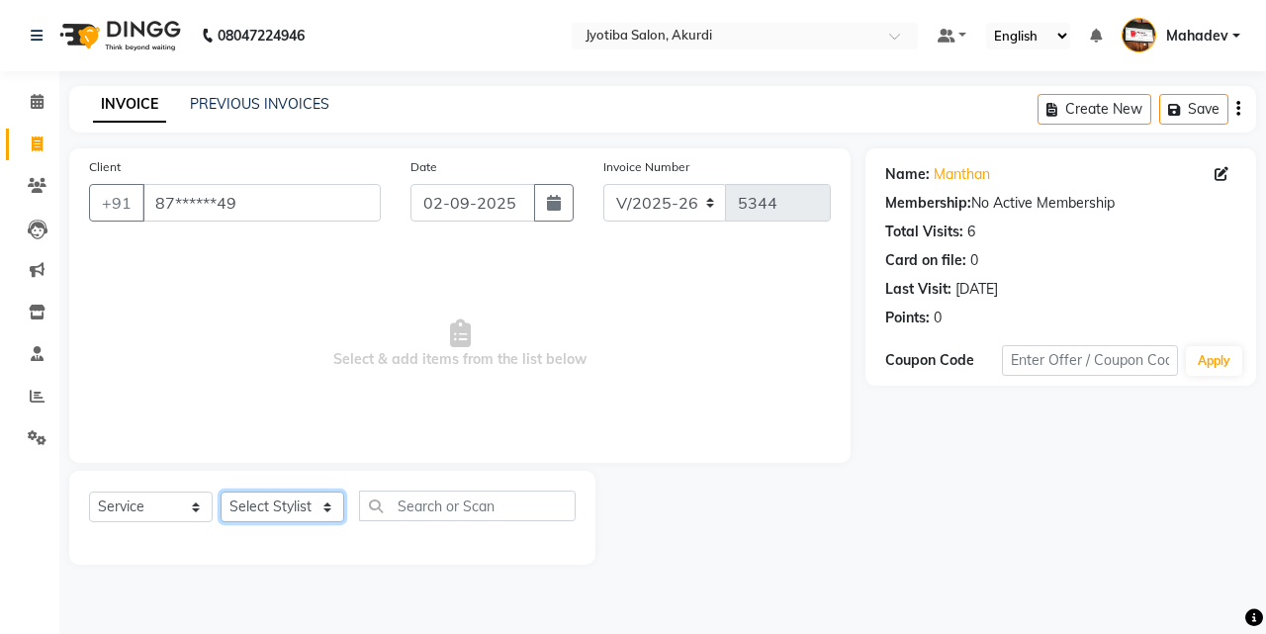
click at [293, 511] on select "Select Stylist [PERSON_NAME] [PERSON_NAME] [PERSON_NAME] [PERSON_NAME] Parmu ta…" at bounding box center [283, 507] width 124 height 31
click at [221, 492] on select "Select Stylist [PERSON_NAME] [PERSON_NAME] [PERSON_NAME] [PERSON_NAME] Parmu ta…" at bounding box center [283, 507] width 124 height 31
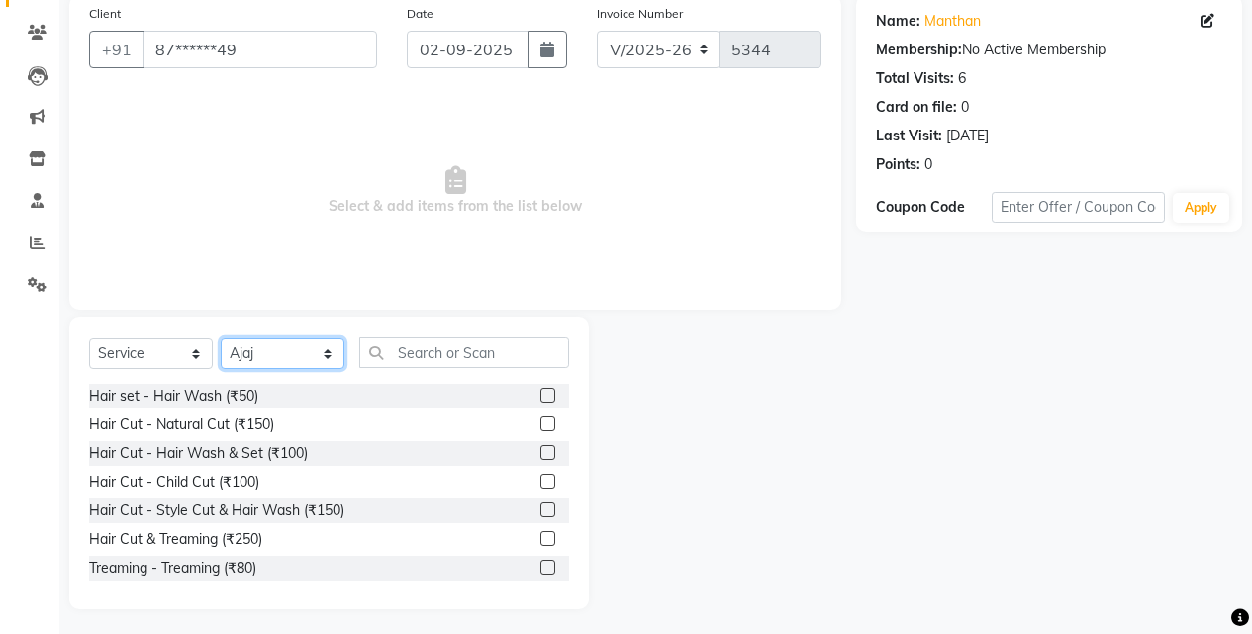
scroll to position [158, 0]
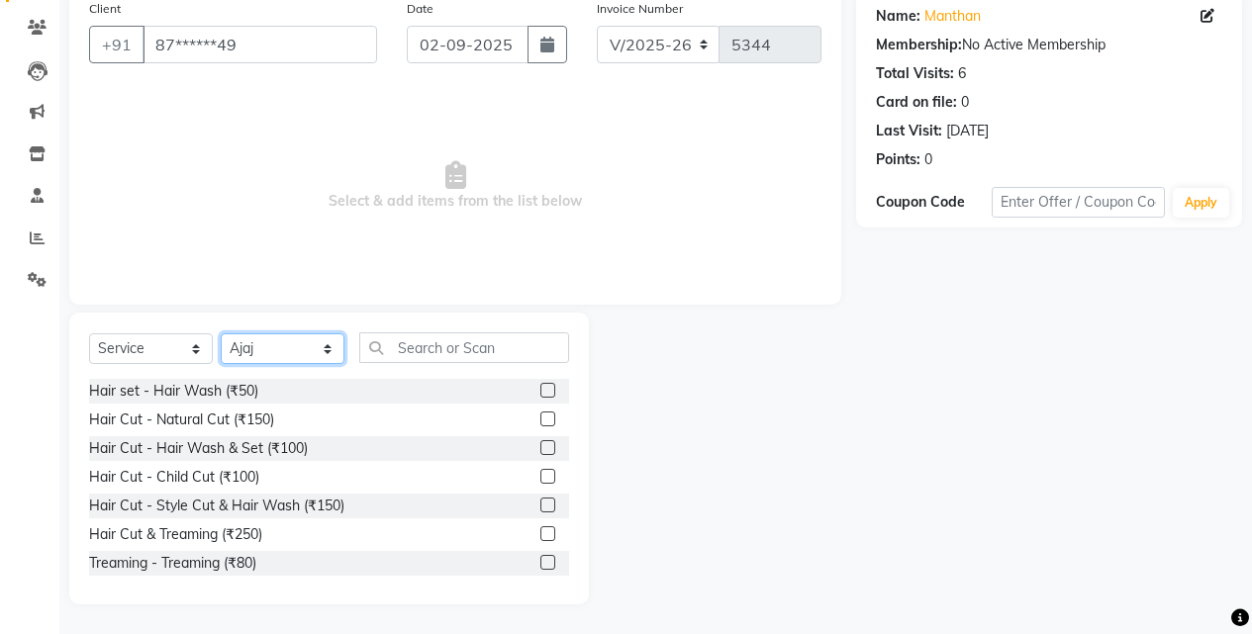
click at [249, 340] on select "Select Stylist [PERSON_NAME] [PERSON_NAME] [PERSON_NAME] [PERSON_NAME] Parmu ta…" at bounding box center [283, 348] width 124 height 31
select select "7216"
click at [221, 333] on select "Select Stylist [PERSON_NAME] [PERSON_NAME] [PERSON_NAME] [PERSON_NAME] Parmu ta…" at bounding box center [283, 348] width 124 height 31
click at [243, 424] on div "Hair Cut - Natural Cut (₹150)" at bounding box center [181, 420] width 185 height 21
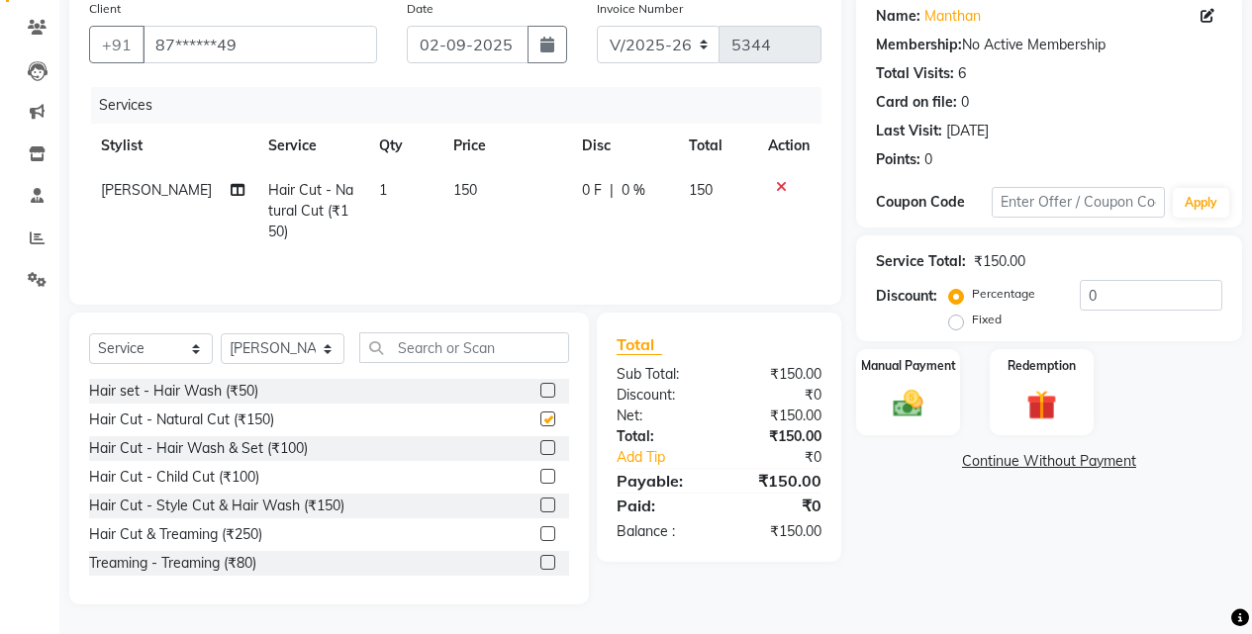
checkbox input "false"
click at [900, 415] on img at bounding box center [907, 404] width 50 height 36
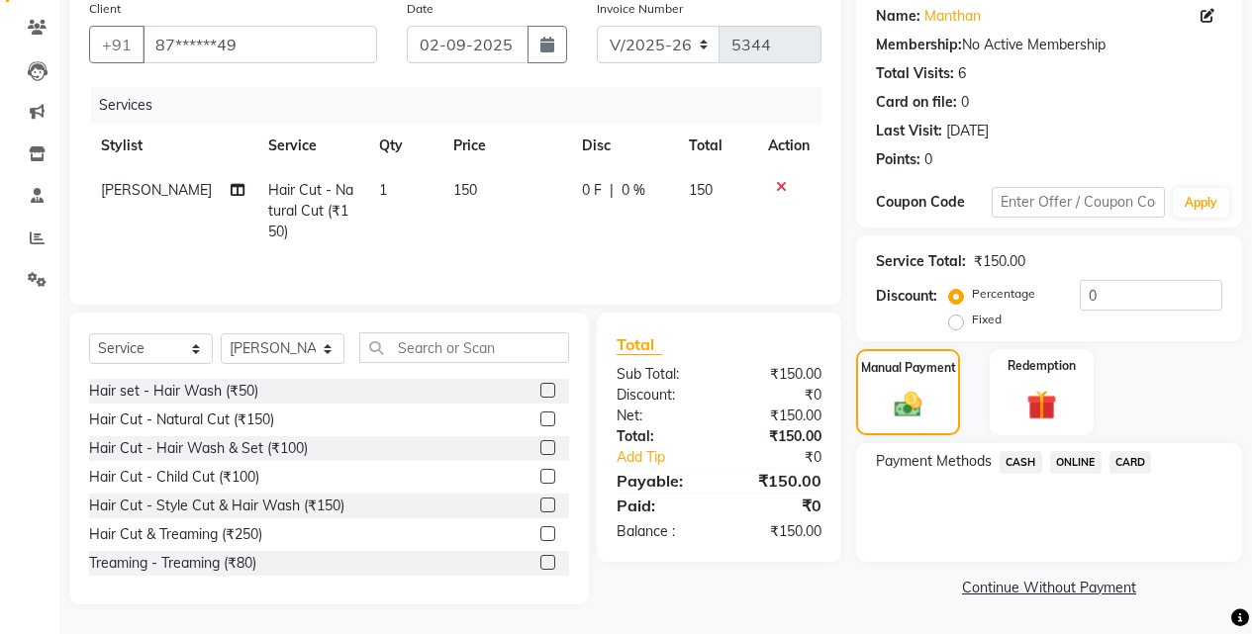
click at [1001, 460] on span "CASH" at bounding box center [1020, 462] width 43 height 23
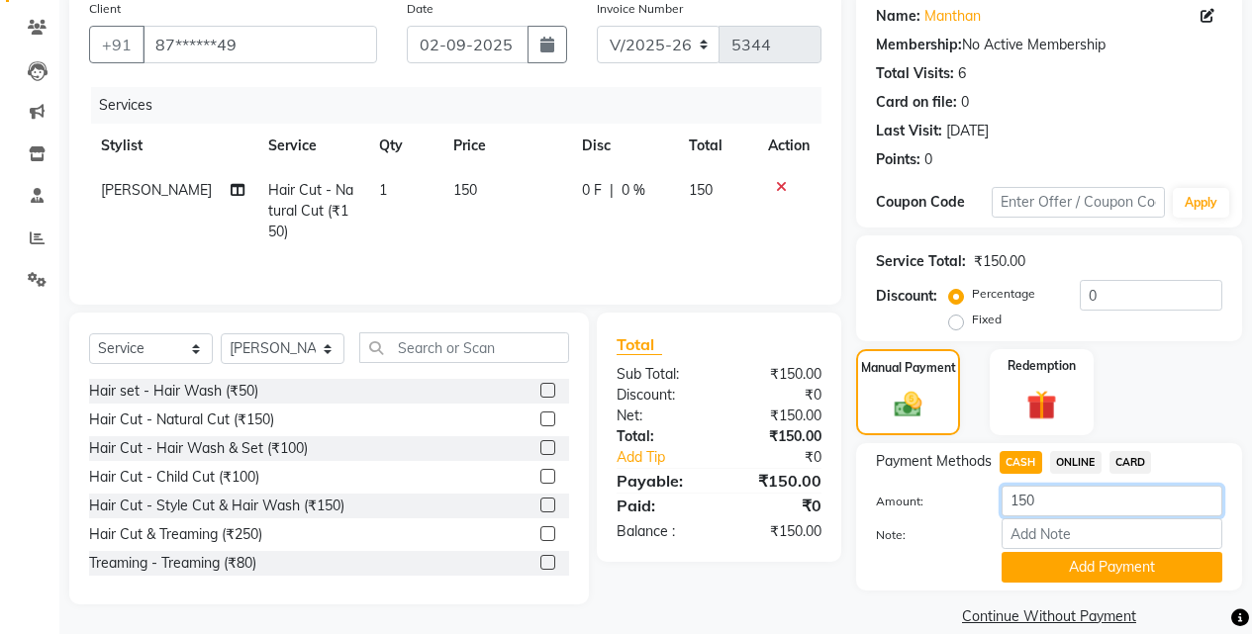
click at [1062, 498] on input "150" at bounding box center [1111, 501] width 221 height 31
type input "100"
click at [1087, 562] on button "Add Payment" at bounding box center [1111, 567] width 221 height 31
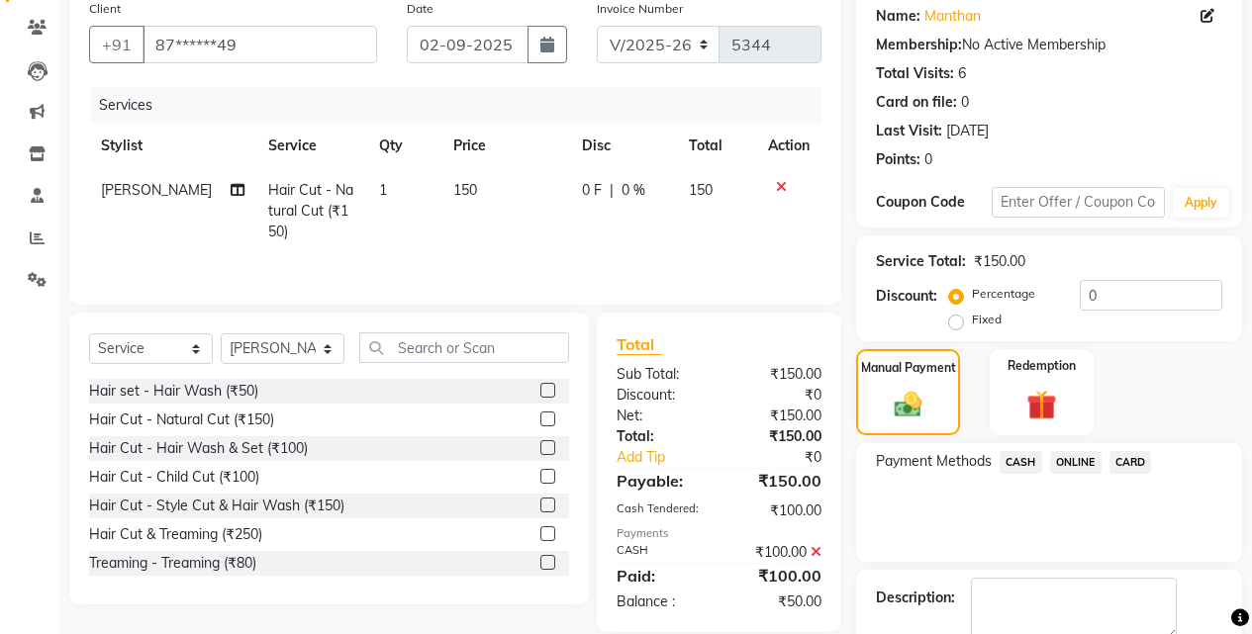
click at [1084, 465] on span "ONLINE" at bounding box center [1075, 462] width 51 height 23
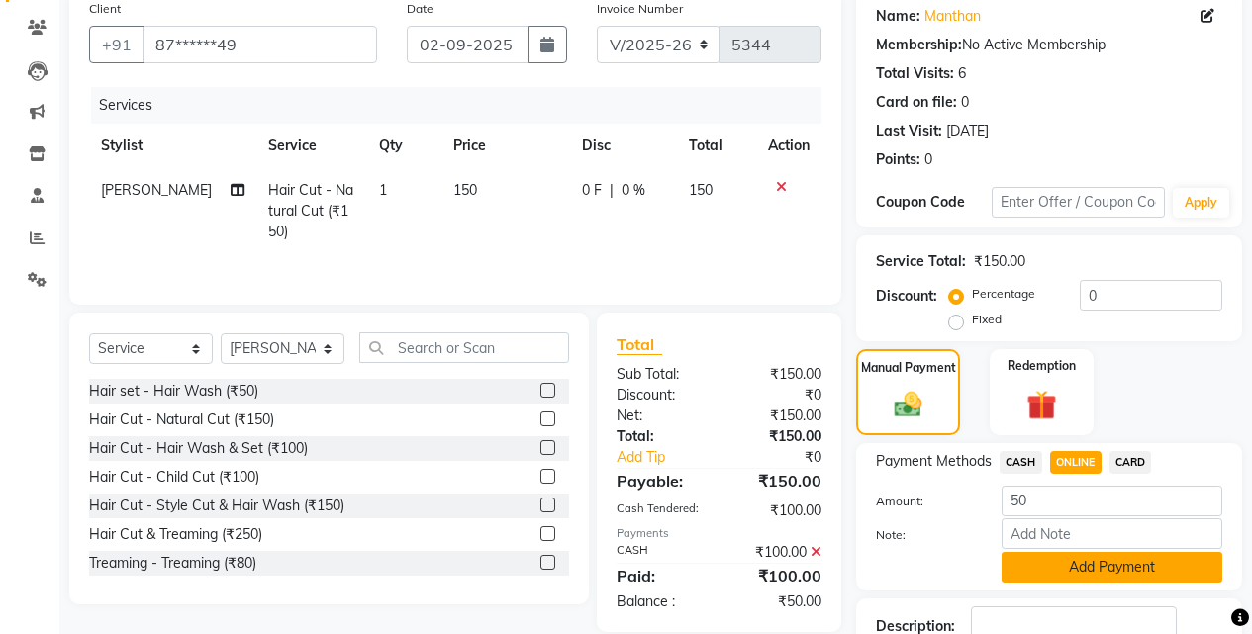
click at [1105, 574] on button "Add Payment" at bounding box center [1111, 567] width 221 height 31
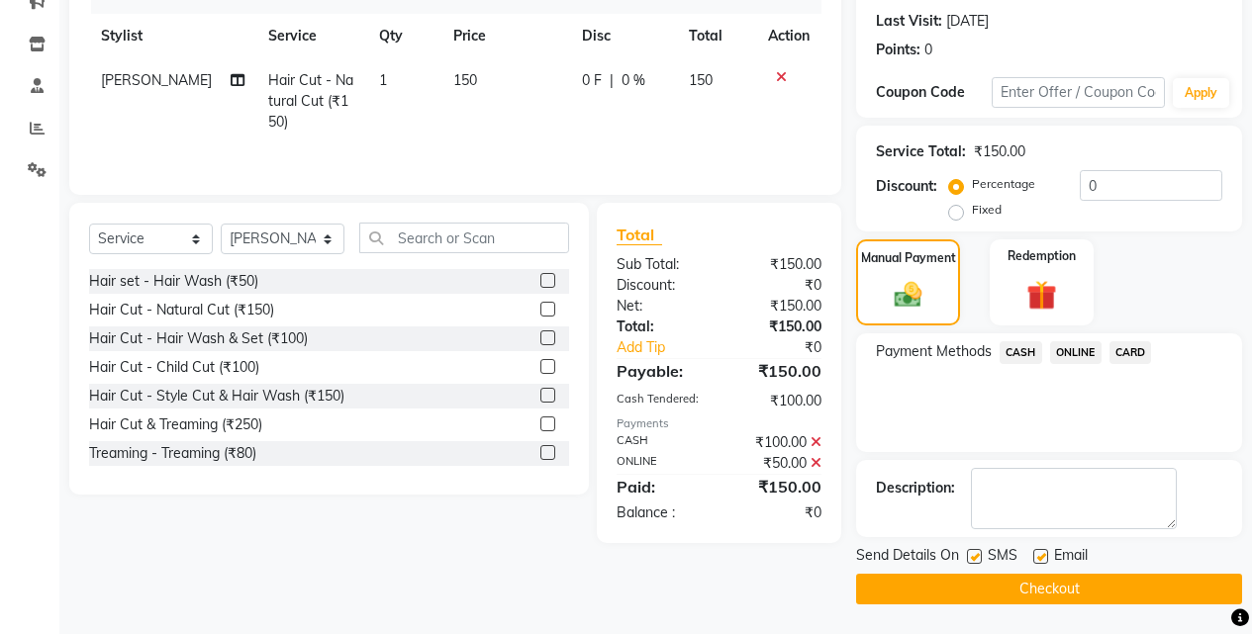
click at [1119, 584] on button "Checkout" at bounding box center [1049, 589] width 386 height 31
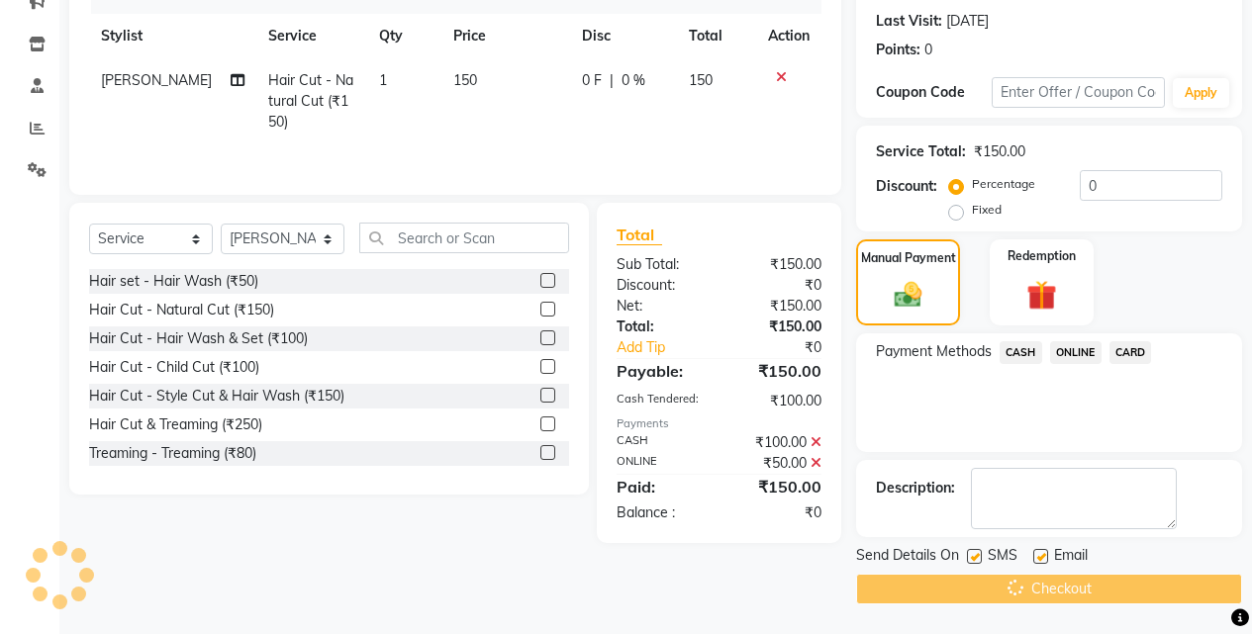
scroll to position [22, 0]
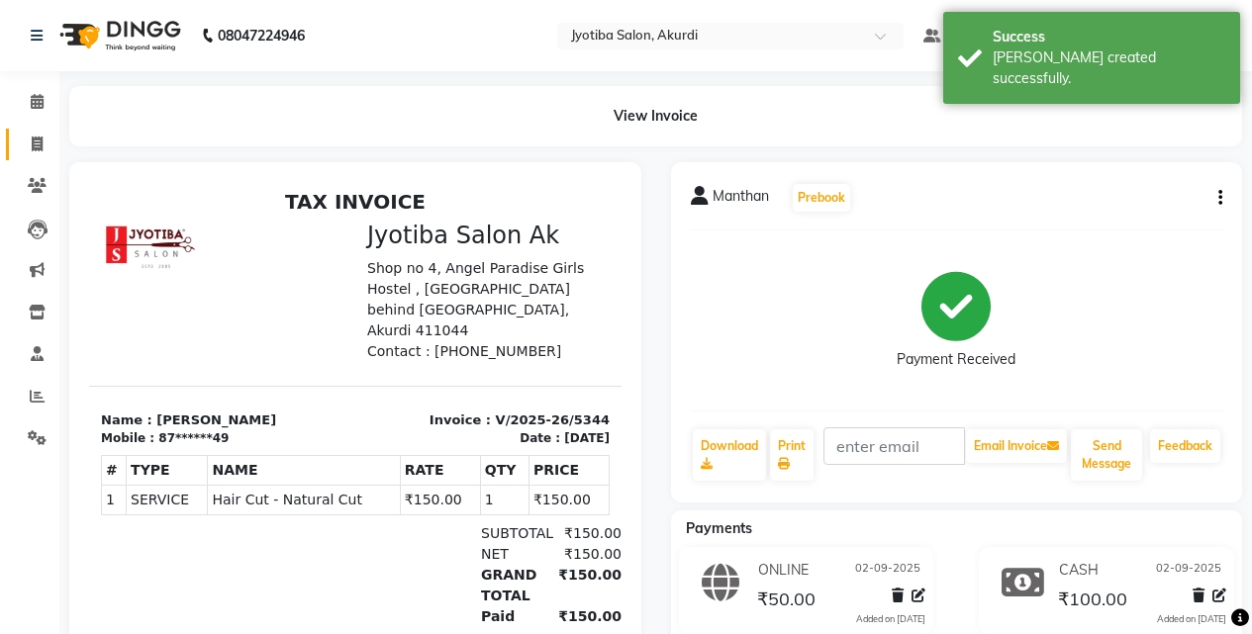
click at [23, 130] on link "Invoice" at bounding box center [29, 145] width 47 height 33
select select "557"
select select "service"
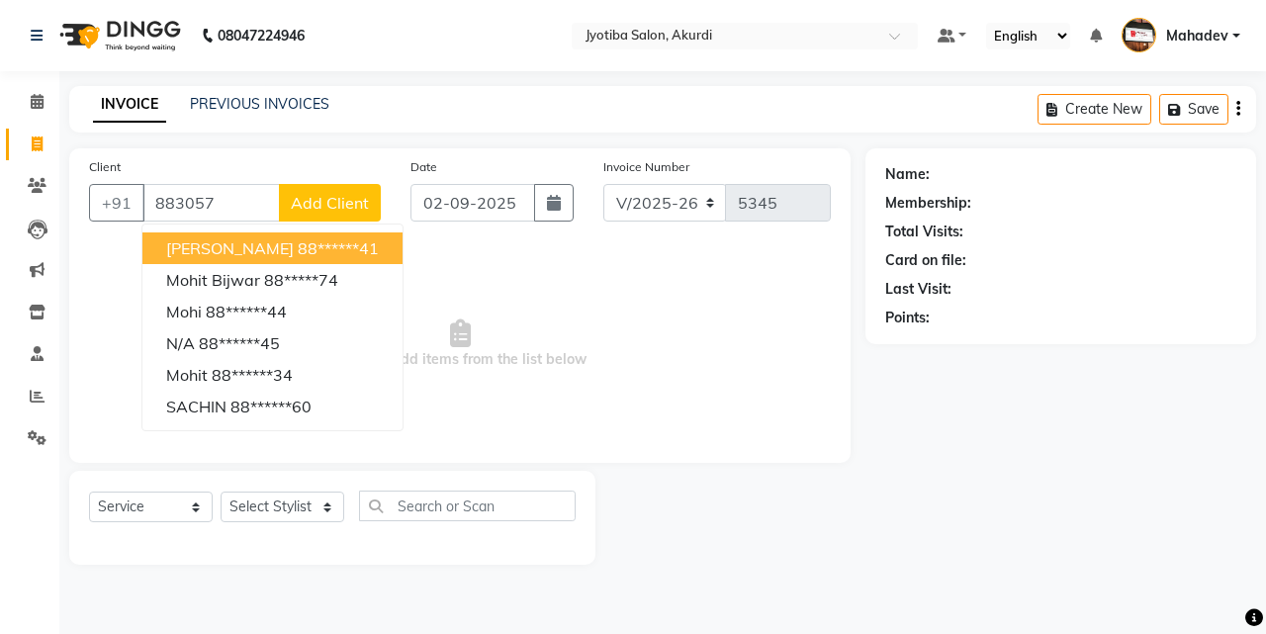
click at [324, 258] on button "[PERSON_NAME] 88******41" at bounding box center [272, 248] width 260 height 32
type input "88******41"
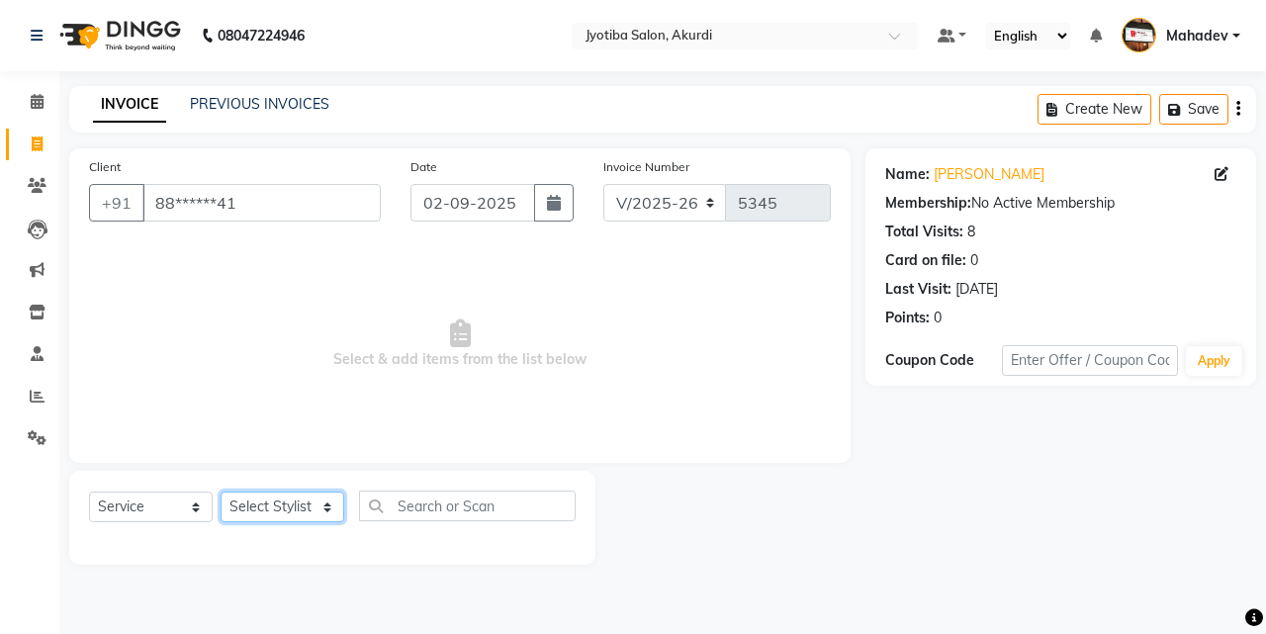
click at [266, 503] on select "Select Stylist [PERSON_NAME] [PERSON_NAME] [PERSON_NAME] [PERSON_NAME] Parmu ta…" at bounding box center [283, 507] width 124 height 31
select select "11679"
click at [221, 492] on select "Select Stylist [PERSON_NAME] [PERSON_NAME] [PERSON_NAME] [PERSON_NAME] Parmu ta…" at bounding box center [283, 507] width 124 height 31
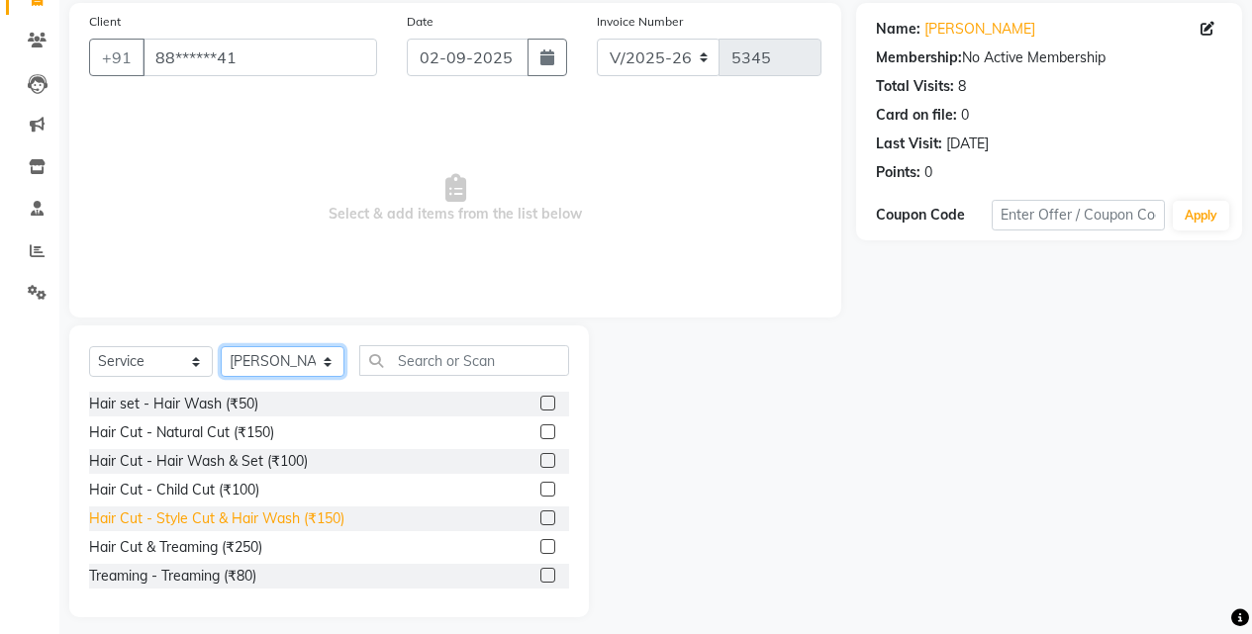
scroll to position [158, 0]
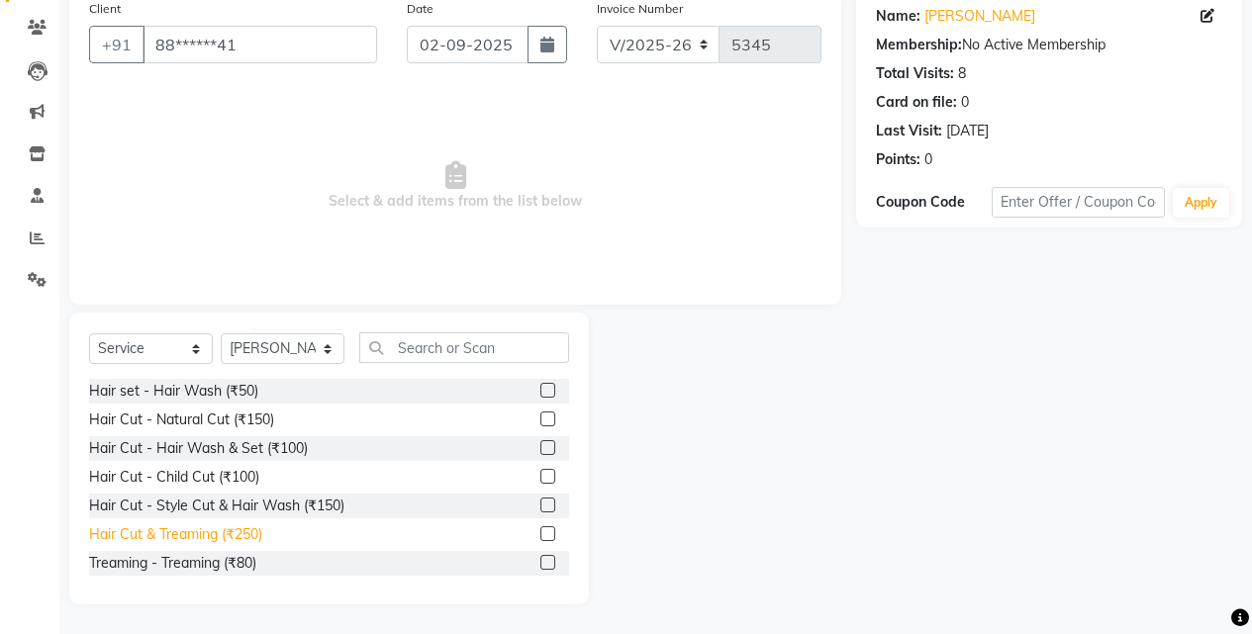
click at [228, 527] on div "Hair Cut & Treaming (₹250)" at bounding box center [175, 534] width 173 height 21
checkbox input "false"
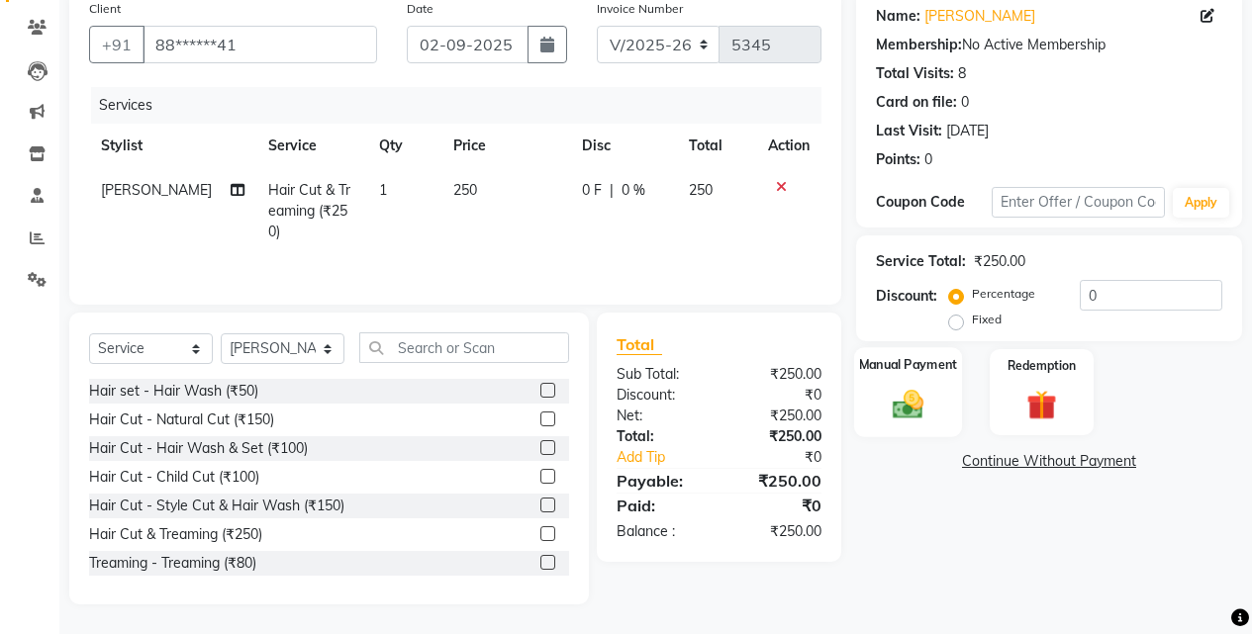
click at [922, 387] on img at bounding box center [907, 404] width 50 height 36
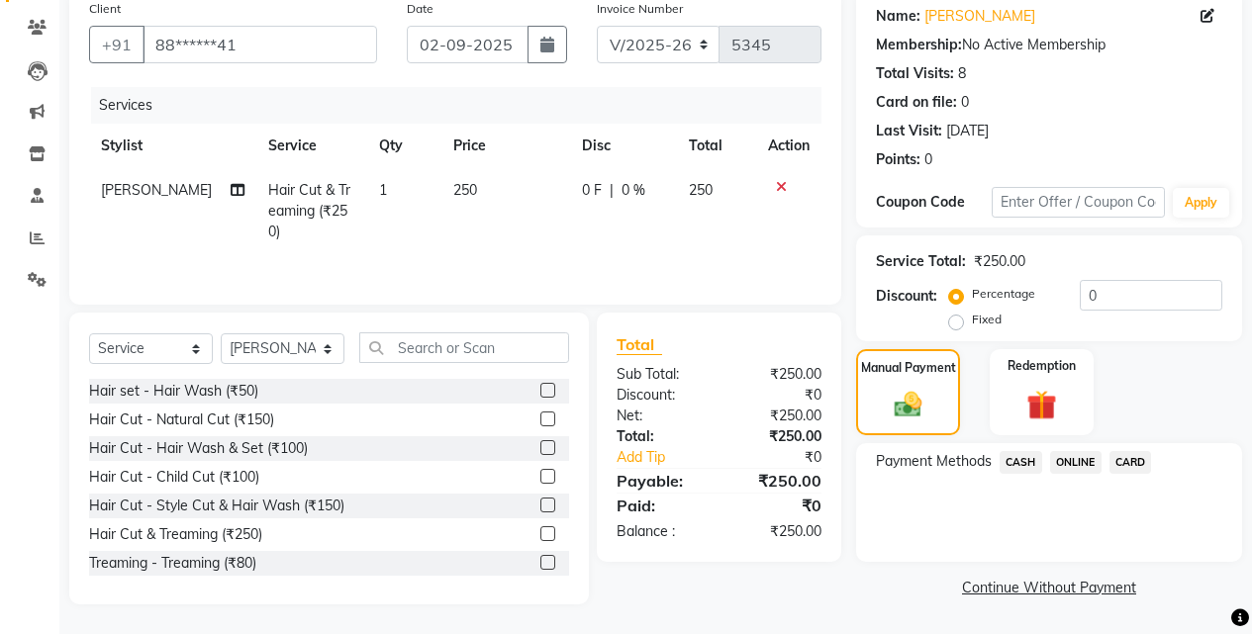
click at [1067, 457] on span "ONLINE" at bounding box center [1075, 462] width 51 height 23
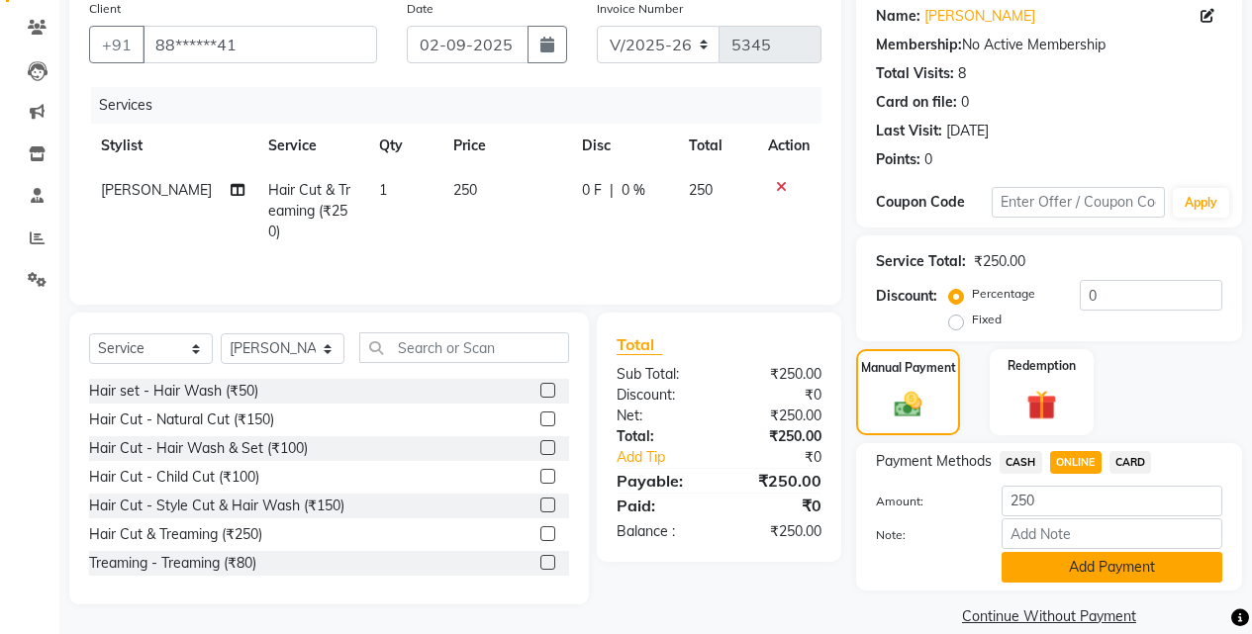
click at [1043, 573] on button "Add Payment" at bounding box center [1111, 567] width 221 height 31
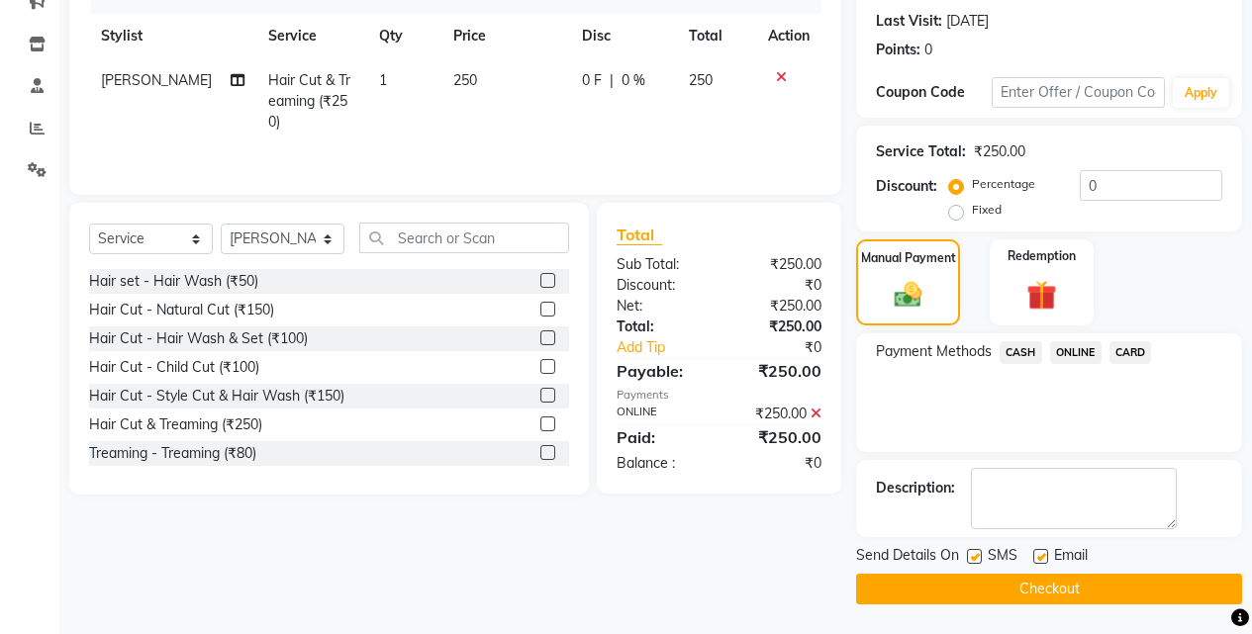
click at [1050, 580] on button "Checkout" at bounding box center [1049, 589] width 386 height 31
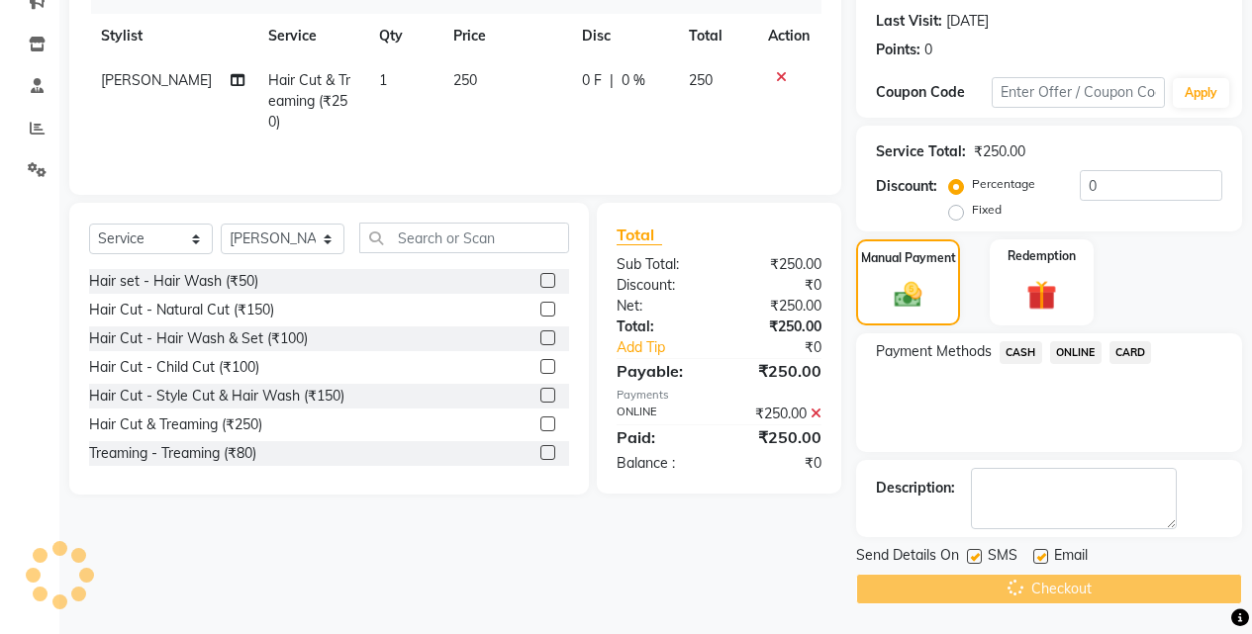
scroll to position [22, 0]
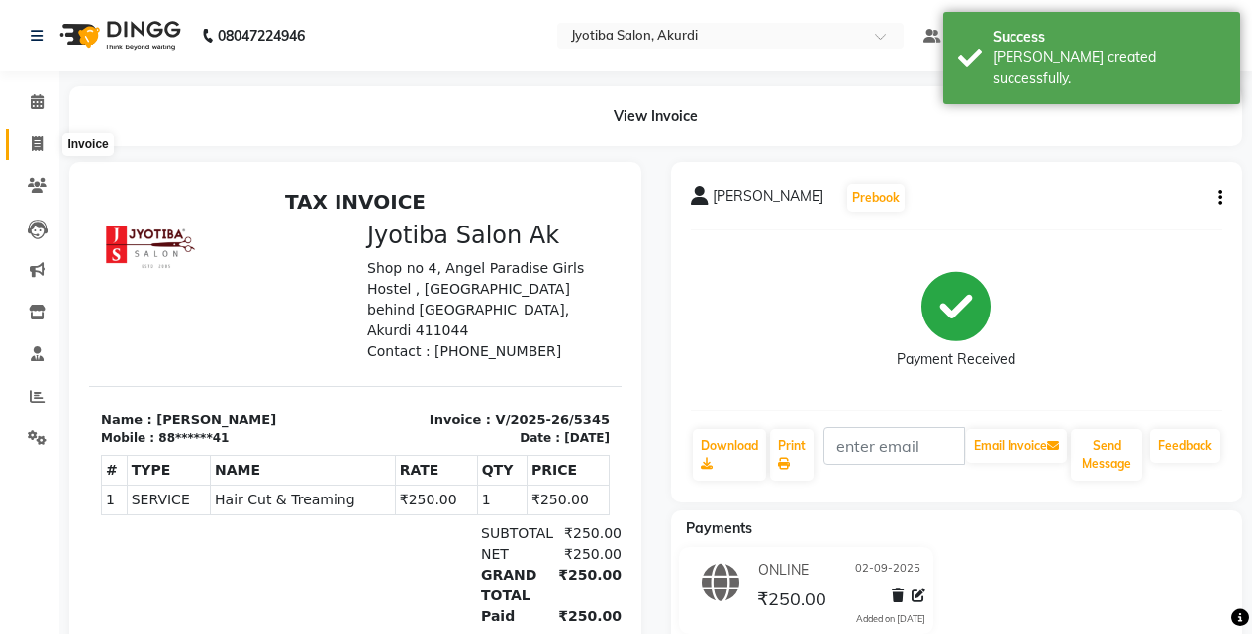
click at [33, 147] on icon at bounding box center [37, 144] width 11 height 15
select select "service"
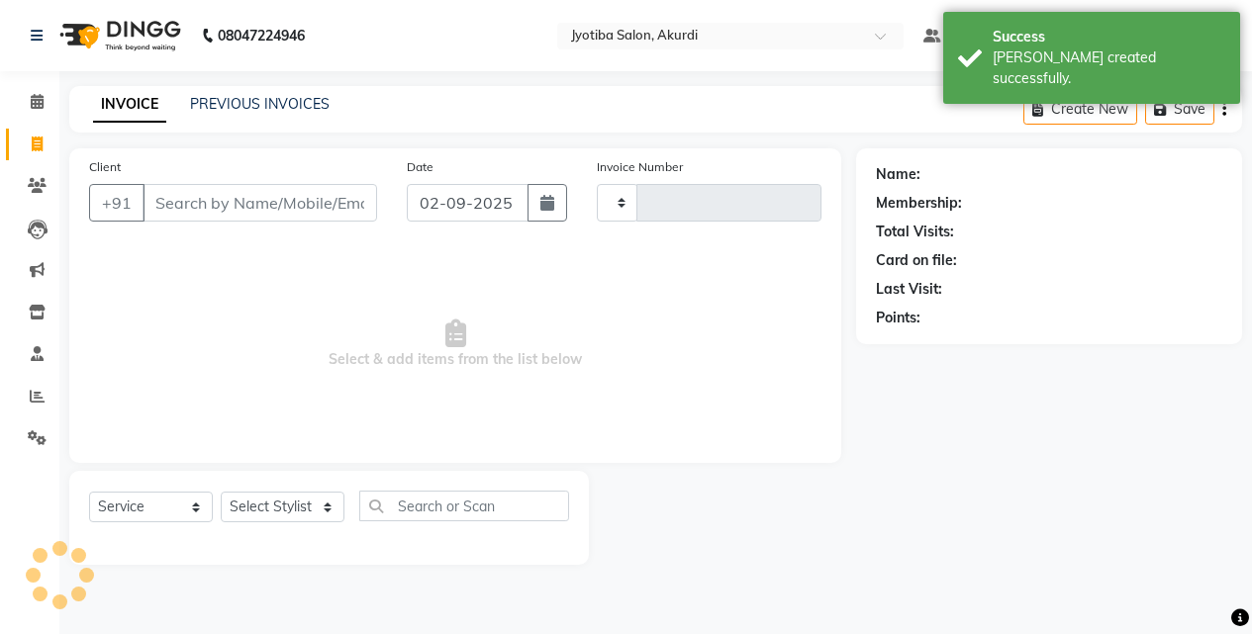
type input "5346"
select select "557"
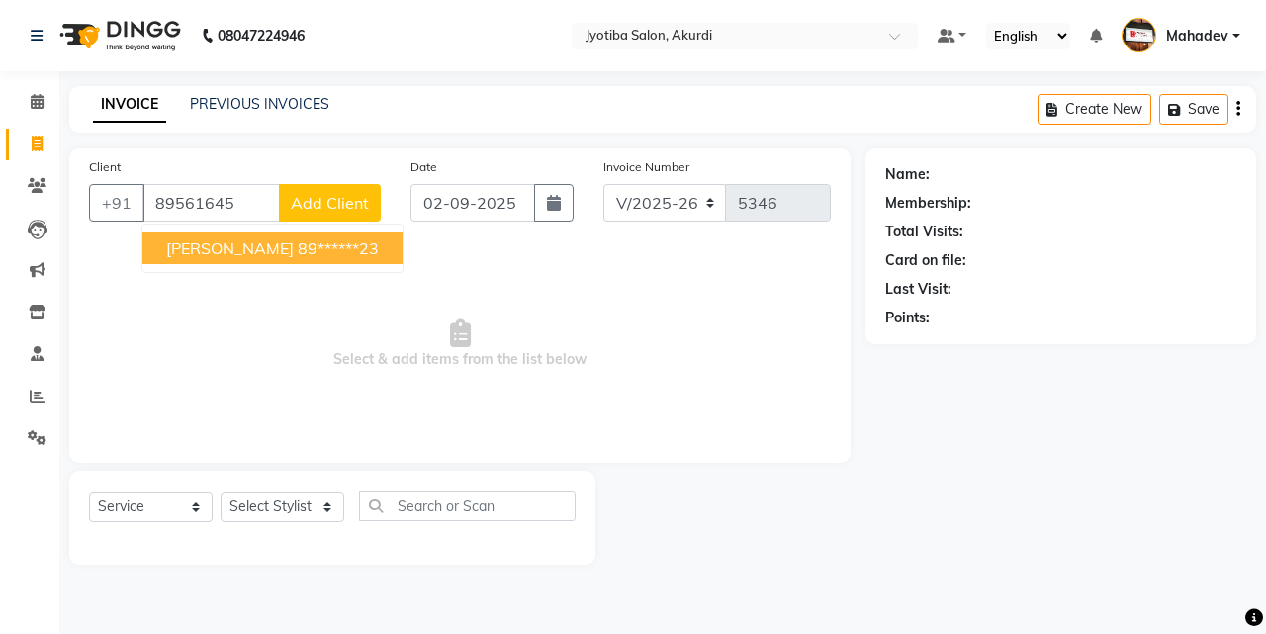
click at [316, 241] on ngb-highlight "89******23" at bounding box center [338, 248] width 81 height 20
type input "89******23"
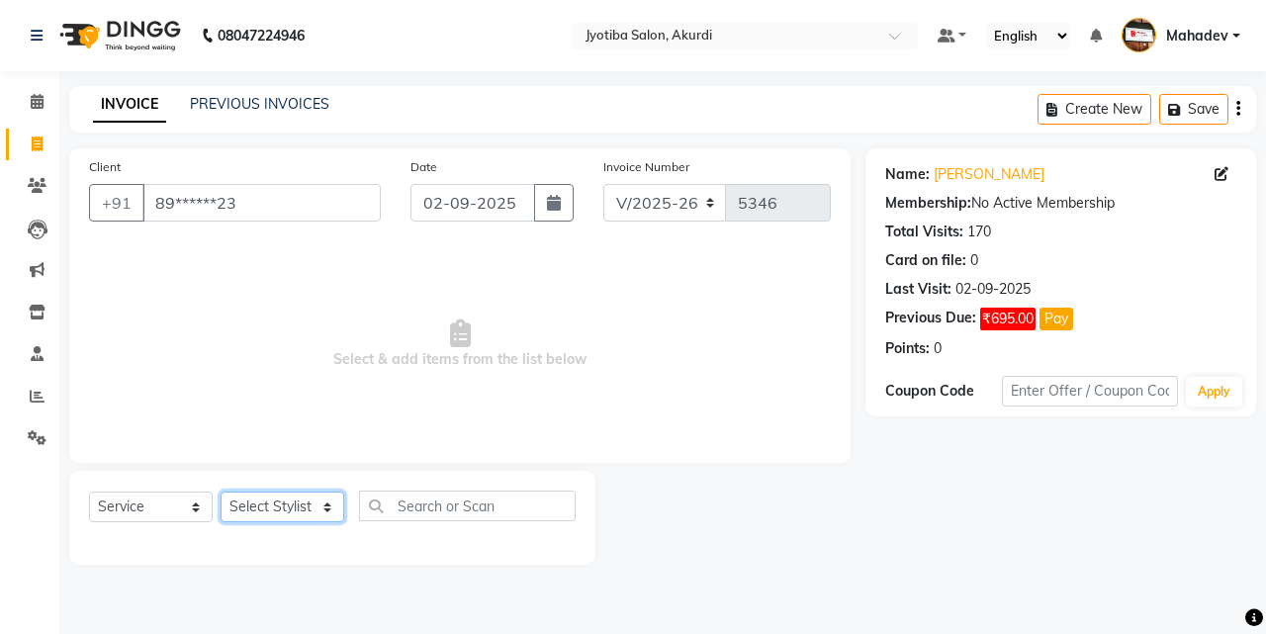
drag, startPoint x: 304, startPoint y: 513, endPoint x: 304, endPoint y: 493, distance: 20.8
click at [304, 513] on select "Select Stylist [PERSON_NAME] [PERSON_NAME] [PERSON_NAME] [PERSON_NAME] Parmu ta…" at bounding box center [283, 507] width 124 height 31
select select "7216"
click at [221, 492] on select "Select Stylist [PERSON_NAME] [PERSON_NAME] [PERSON_NAME] [PERSON_NAME] Parmu ta…" at bounding box center [283, 507] width 124 height 31
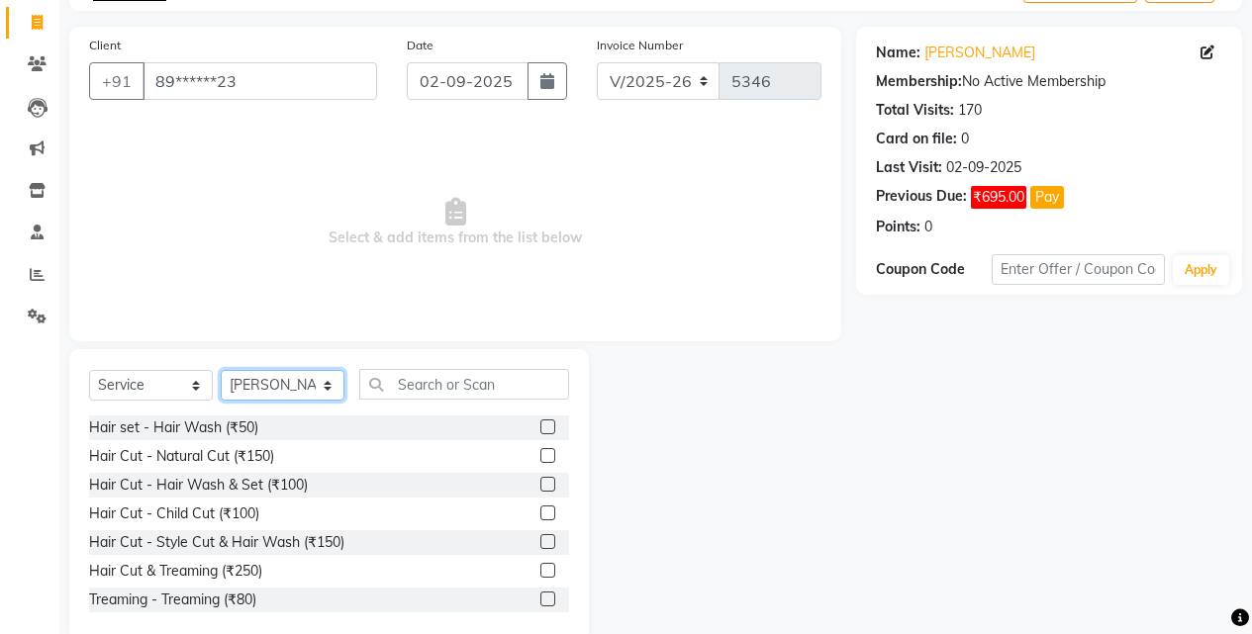
scroll to position [158, 0]
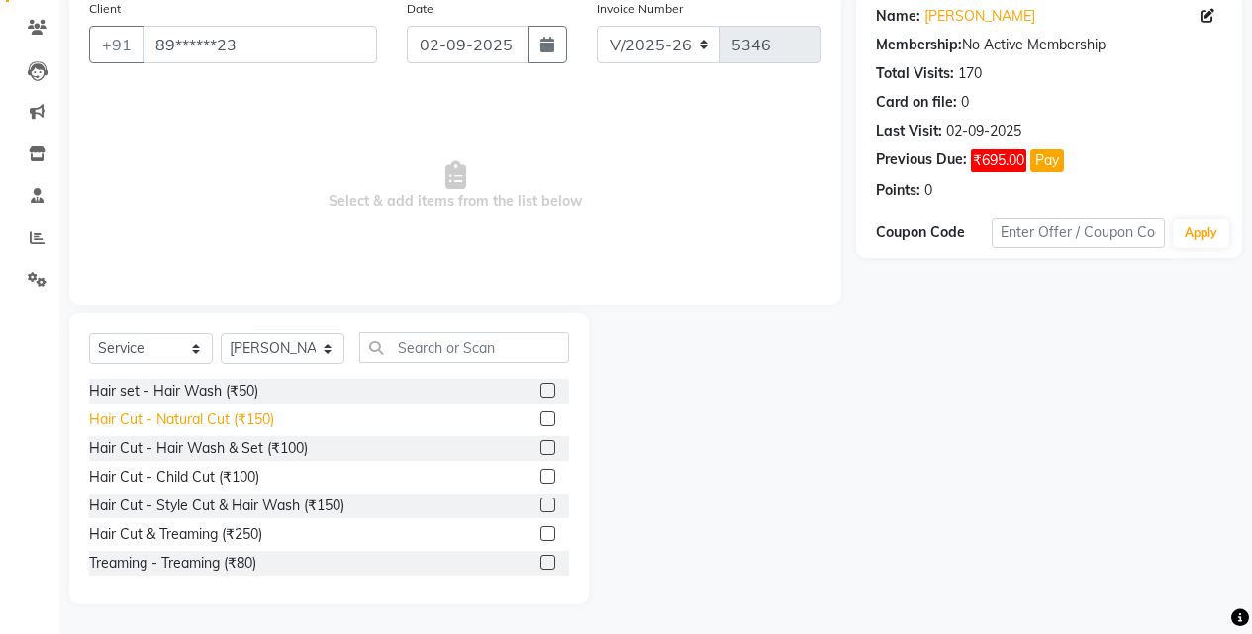
click at [232, 413] on div "Hair Cut - Natural Cut (₹150)" at bounding box center [181, 420] width 185 height 21
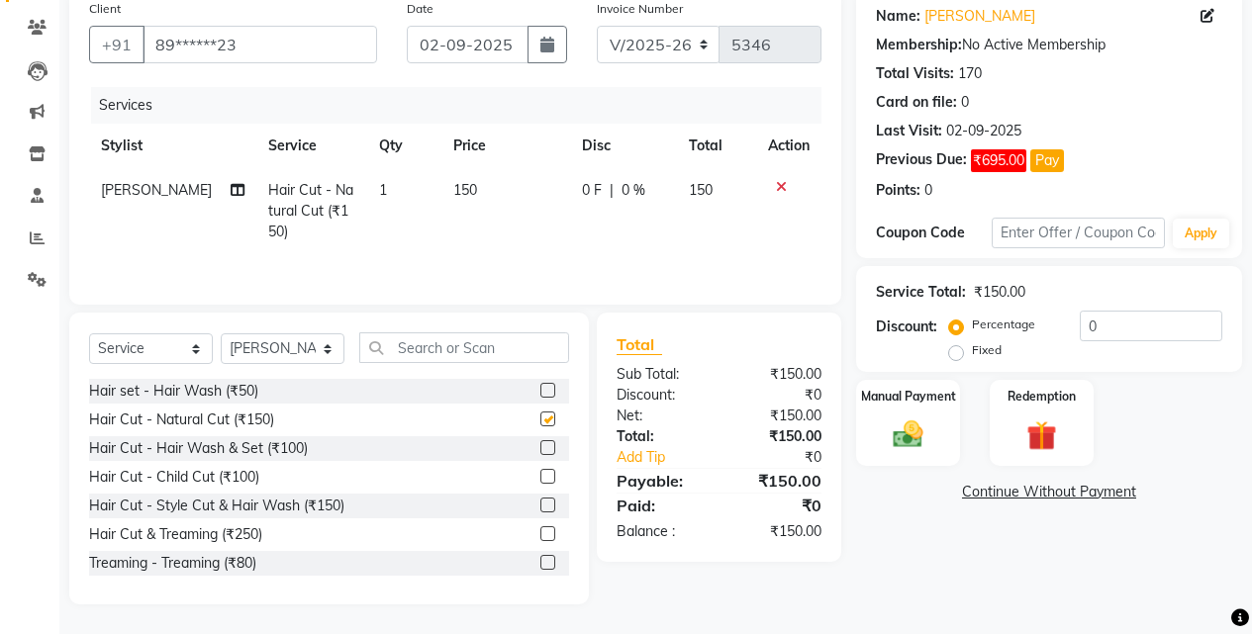
checkbox input "false"
click at [945, 431] on div "Manual Payment" at bounding box center [908, 423] width 108 height 90
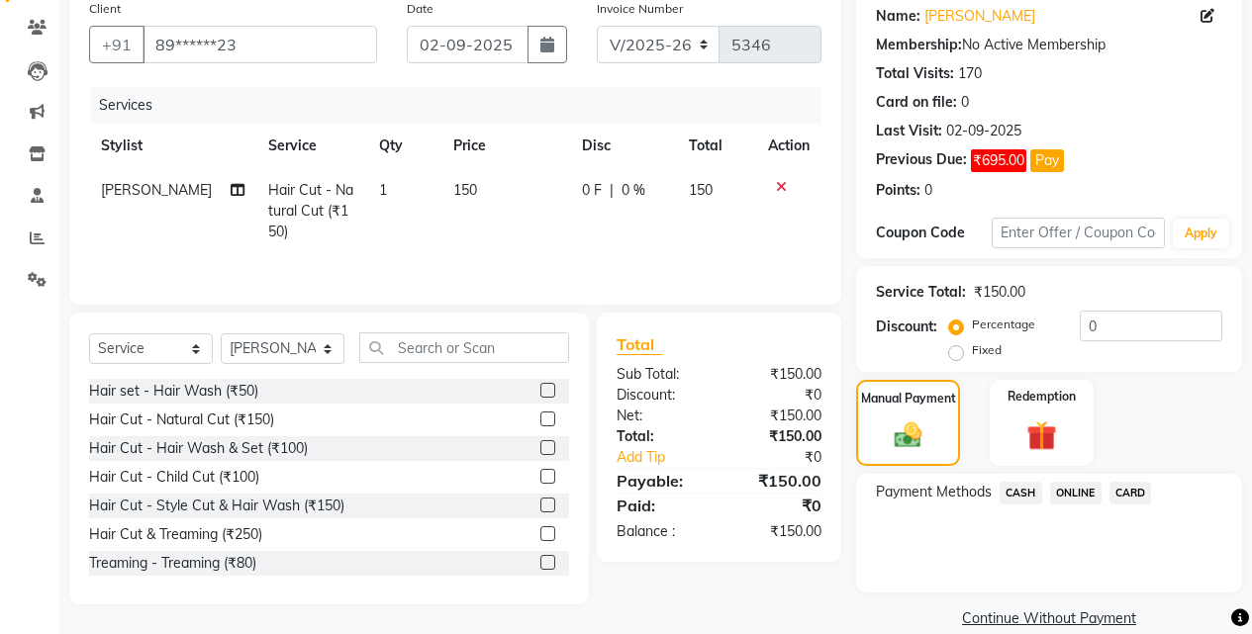
click at [1083, 496] on span "ONLINE" at bounding box center [1075, 493] width 51 height 23
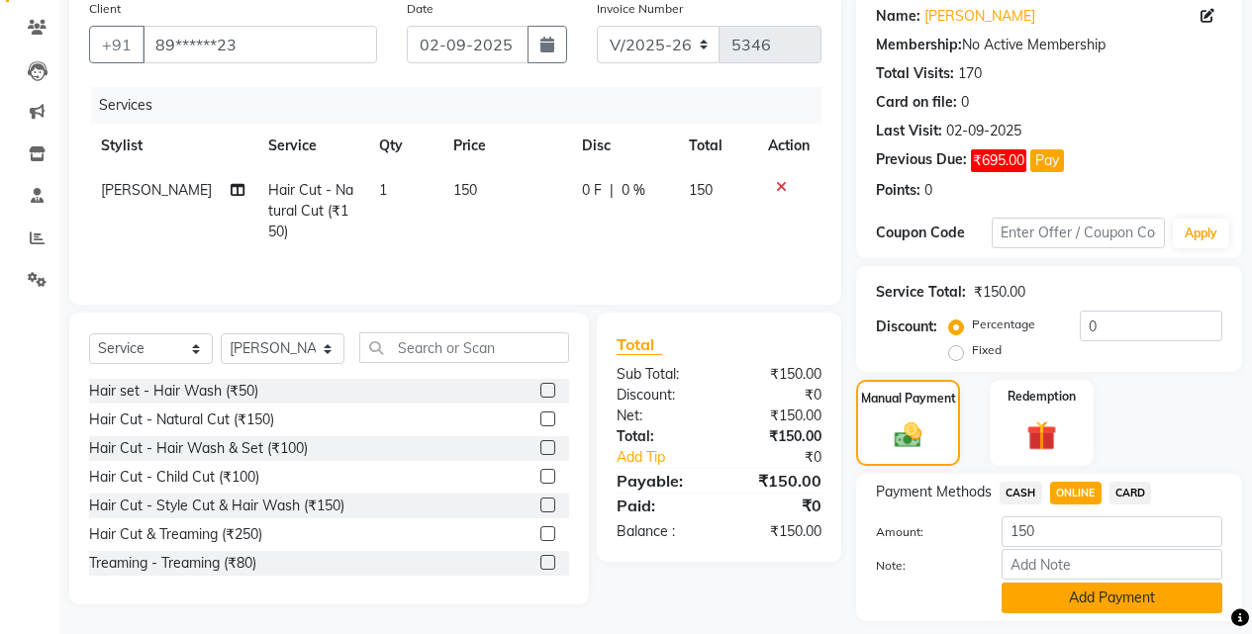
click at [1091, 599] on button "Add Payment" at bounding box center [1111, 598] width 221 height 31
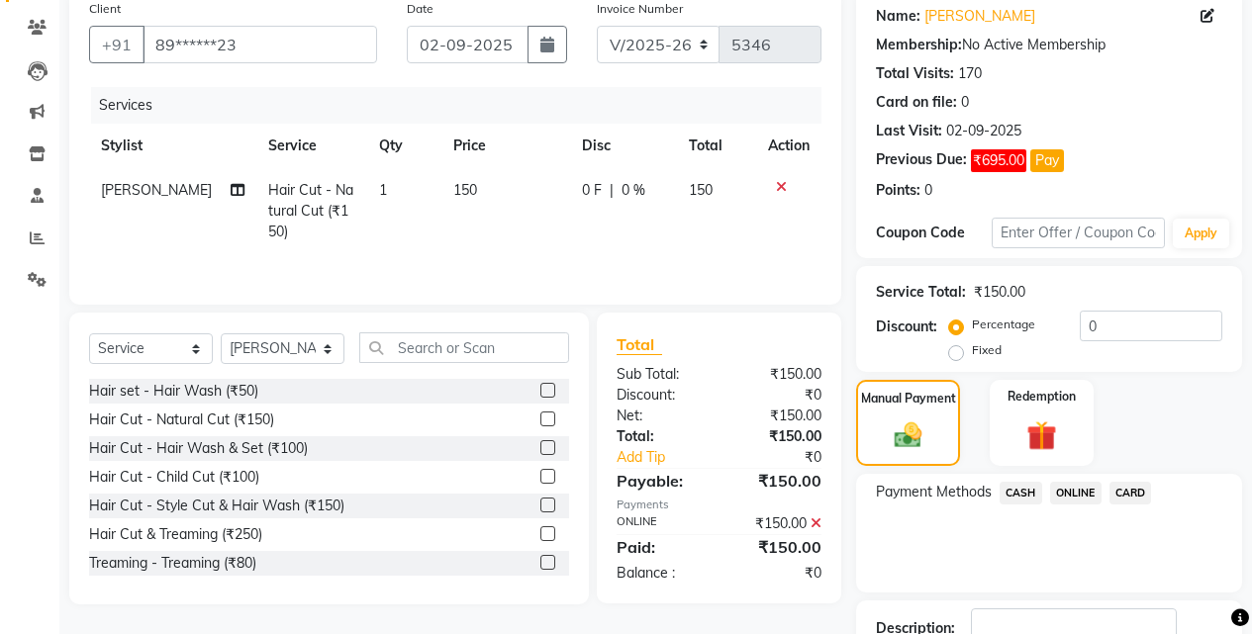
scroll to position [299, 0]
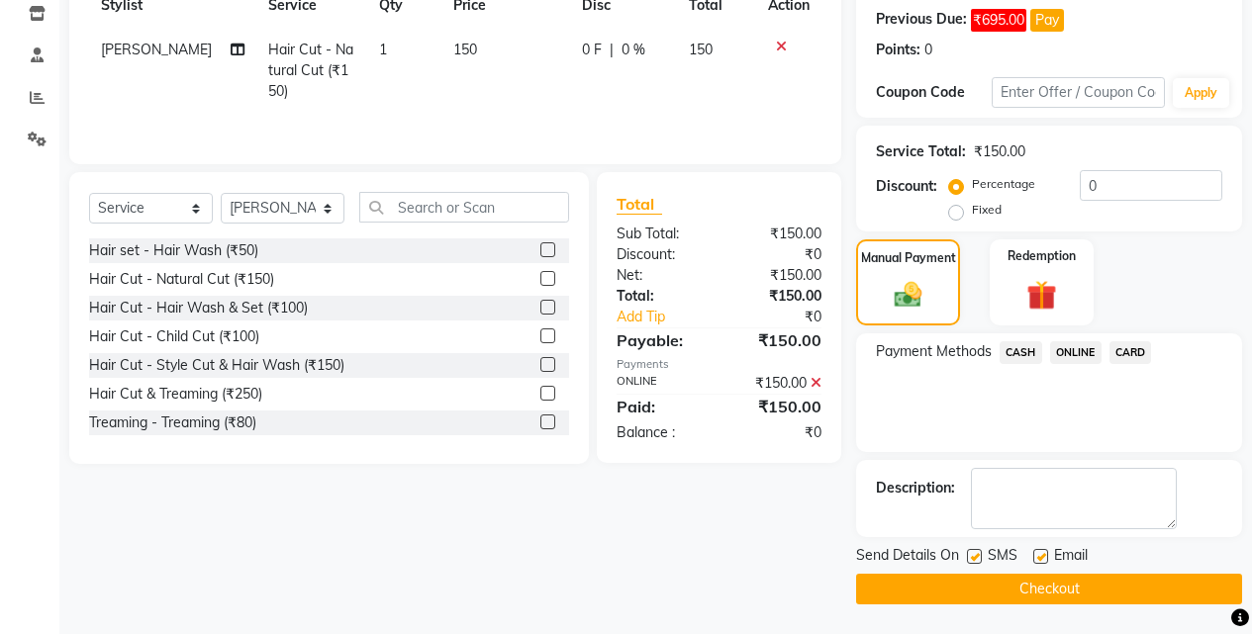
click at [1099, 598] on button "Checkout" at bounding box center [1049, 589] width 386 height 31
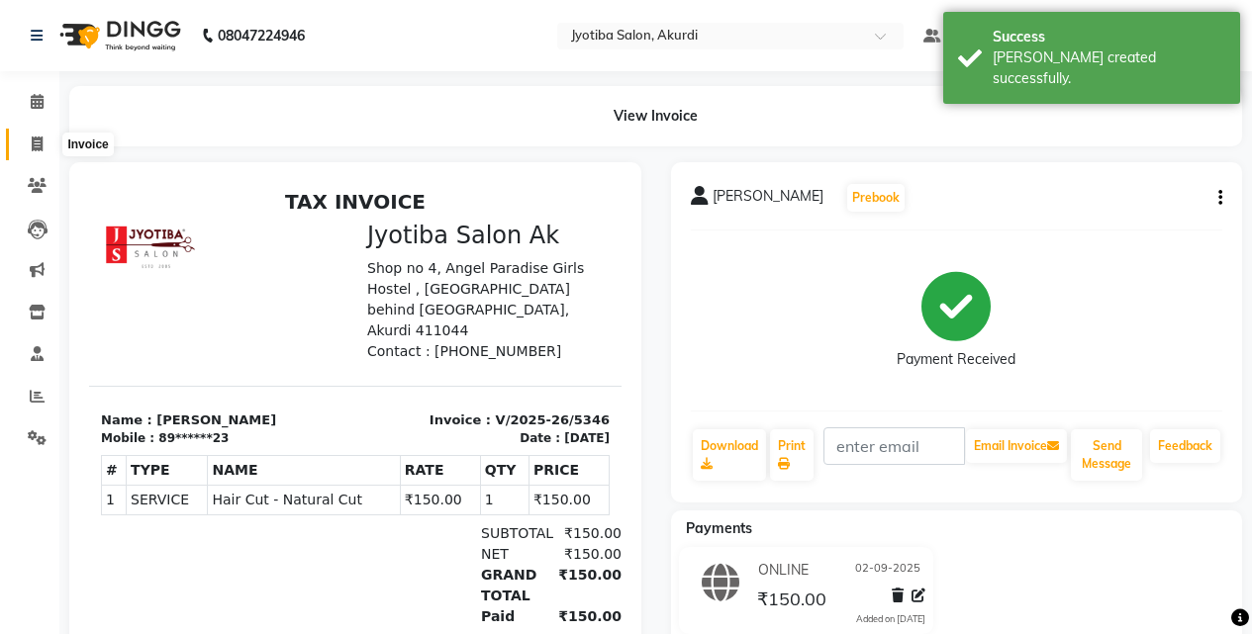
click at [30, 141] on span at bounding box center [37, 145] width 35 height 23
select select "service"
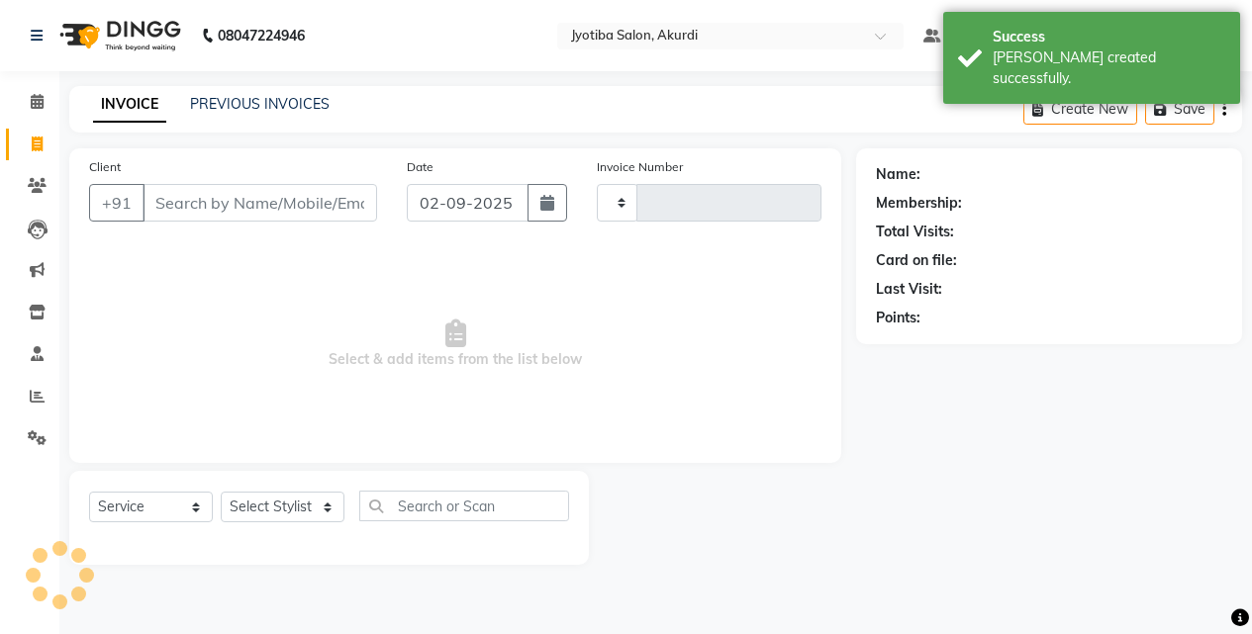
type input "5347"
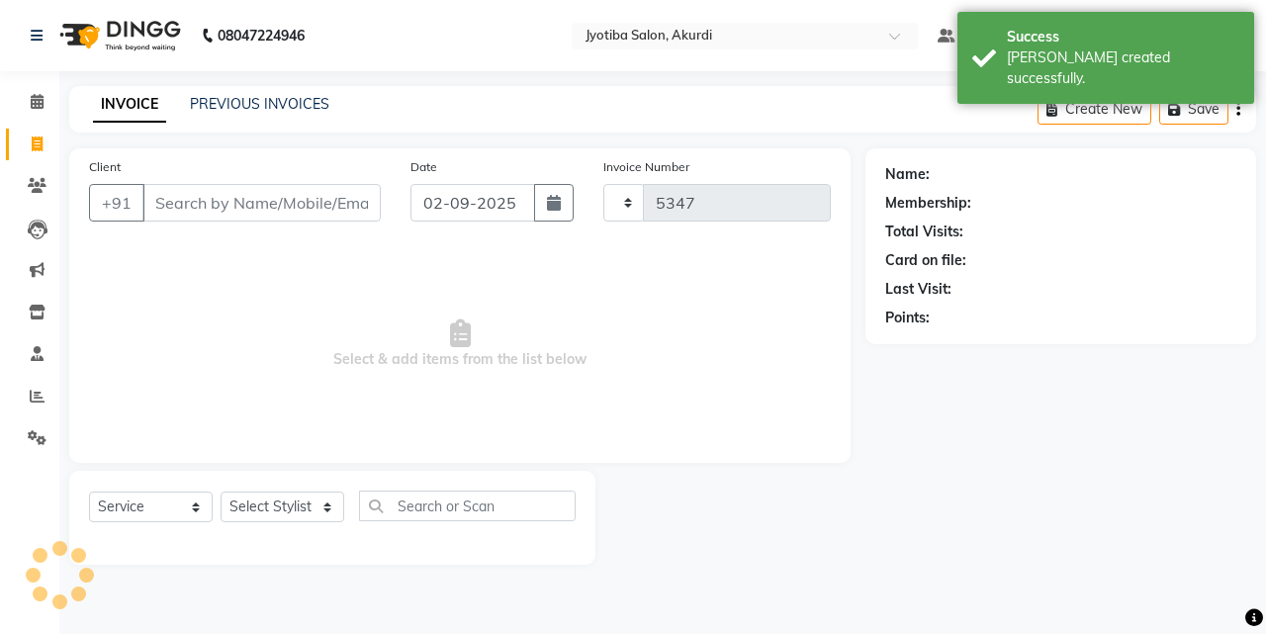
select select "557"
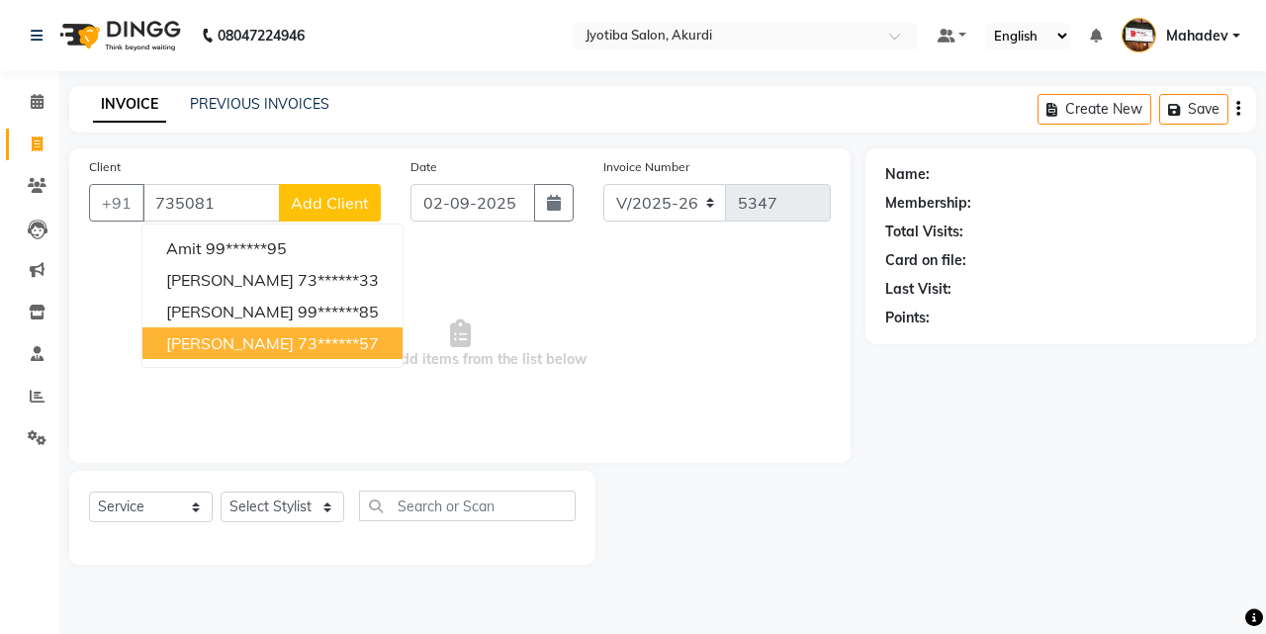
click at [344, 338] on ngb-highlight "73******57" at bounding box center [338, 343] width 81 height 20
type input "73******57"
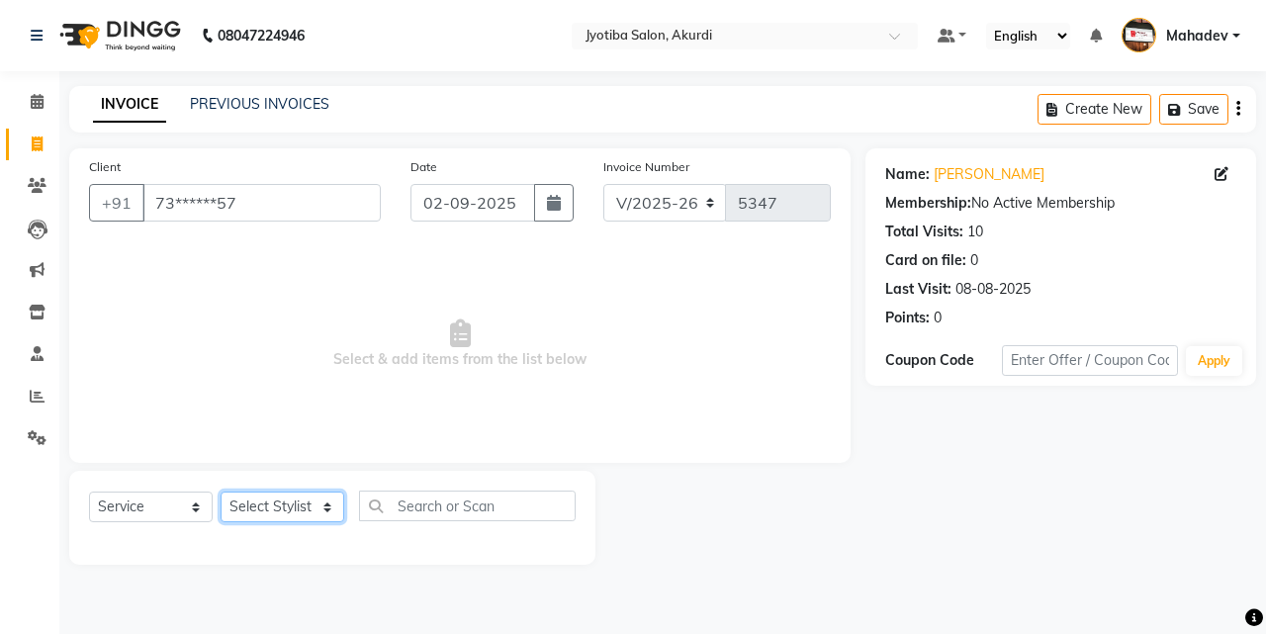
click at [328, 496] on select "Select Stylist [PERSON_NAME] [PERSON_NAME] [PERSON_NAME] [PERSON_NAME] Parmu ta…" at bounding box center [283, 507] width 124 height 31
select select "86625"
click at [221, 492] on select "Select Stylist [PERSON_NAME] [PERSON_NAME] [PERSON_NAME] [PERSON_NAME] Parmu ta…" at bounding box center [283, 507] width 124 height 31
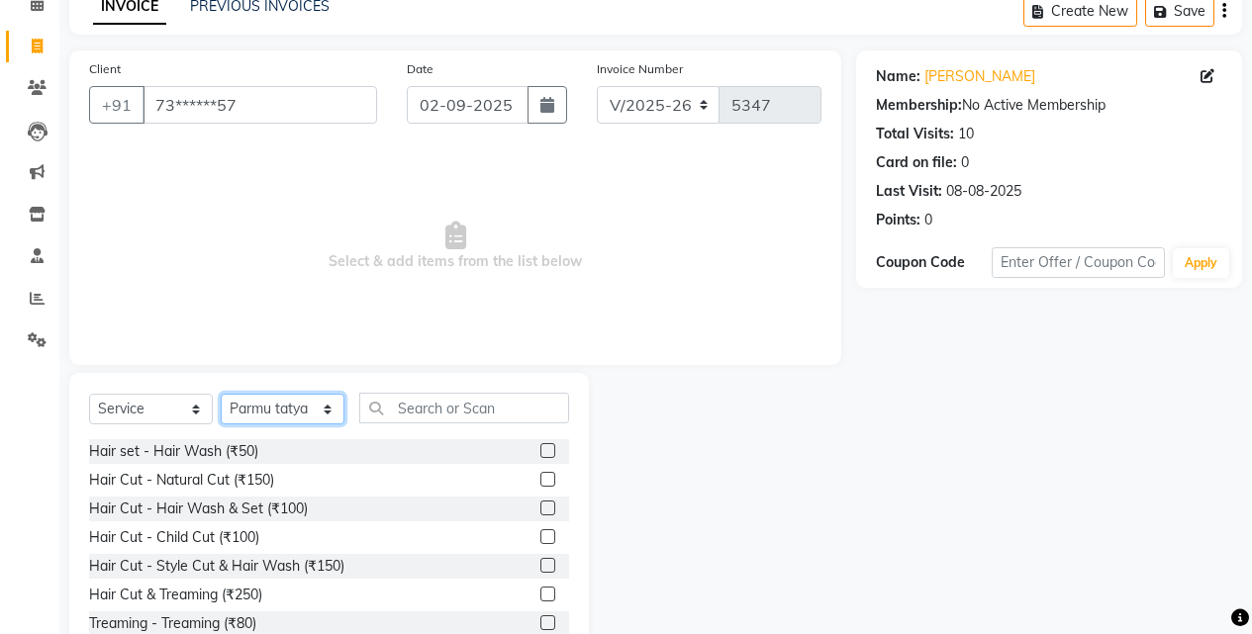
scroll to position [158, 0]
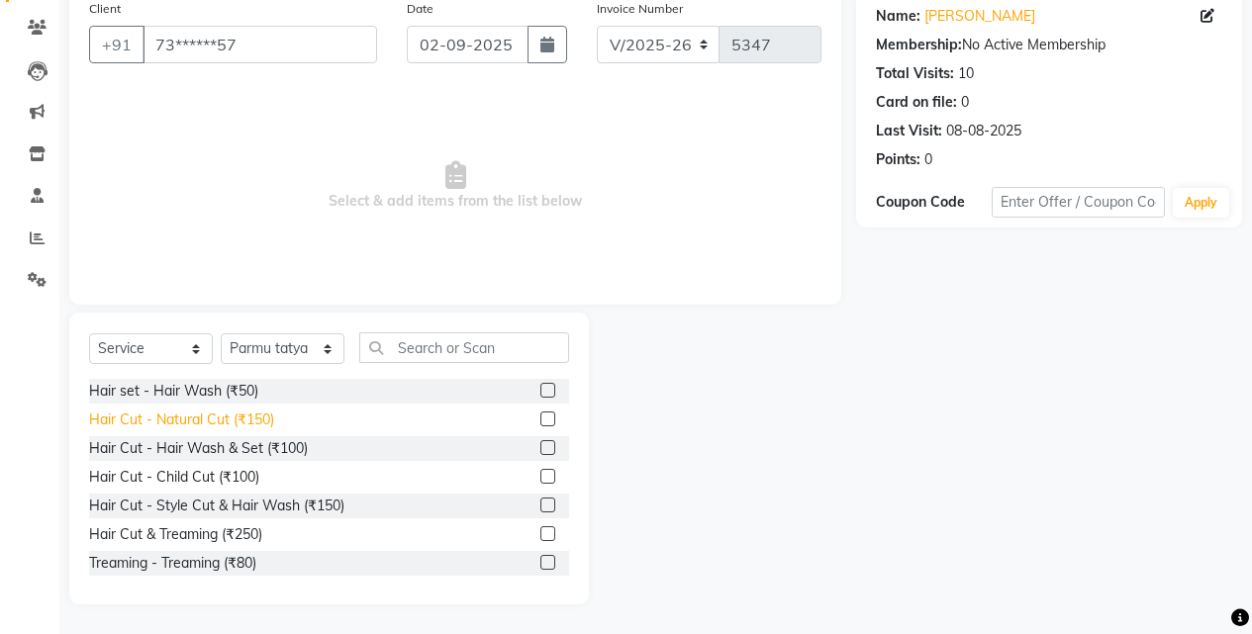
click at [262, 418] on div "Hair Cut - Natural Cut (₹150)" at bounding box center [181, 420] width 185 height 21
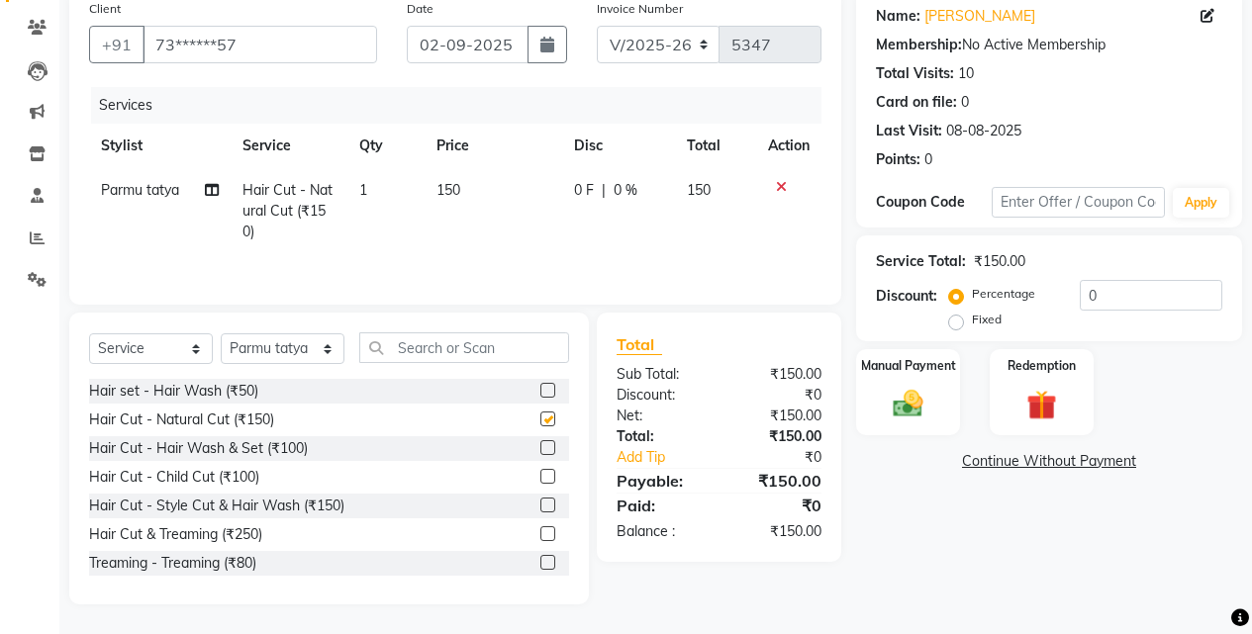
checkbox input "false"
click at [919, 399] on img at bounding box center [907, 404] width 50 height 36
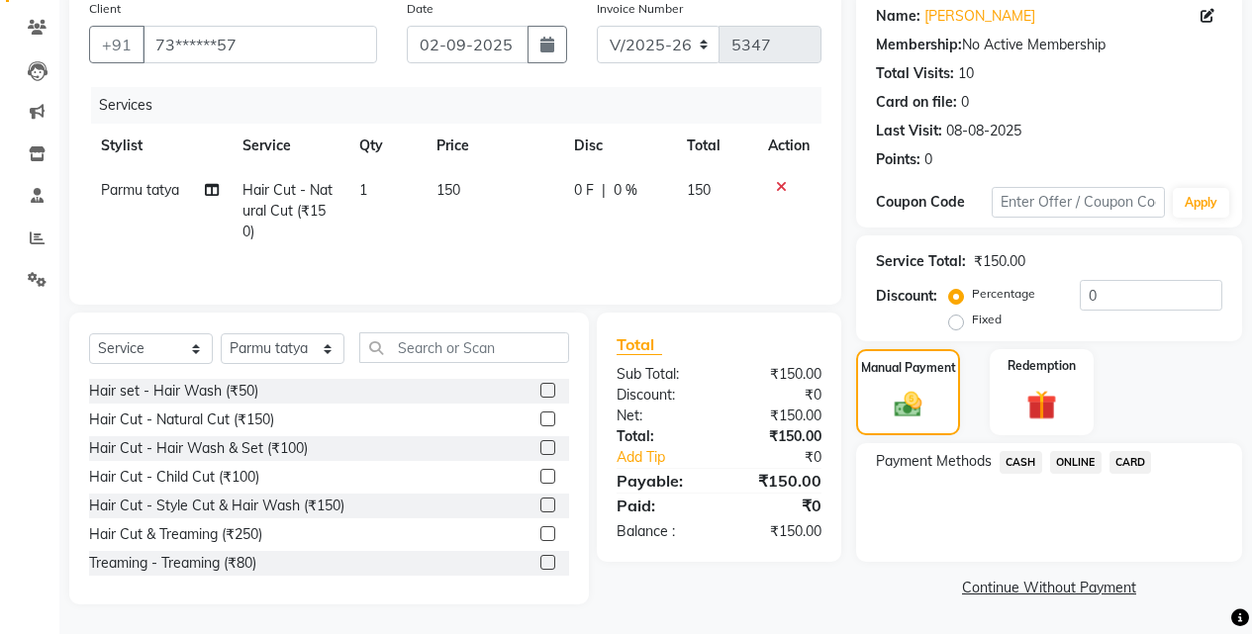
drag, startPoint x: 1075, startPoint y: 471, endPoint x: 1072, endPoint y: 533, distance: 62.4
click at [1075, 474] on div "ONLINE" at bounding box center [1071, 464] width 59 height 27
drag, startPoint x: 1070, startPoint y: 452, endPoint x: 1070, endPoint y: 482, distance: 29.7
click at [1070, 455] on span "ONLINE" at bounding box center [1075, 462] width 51 height 23
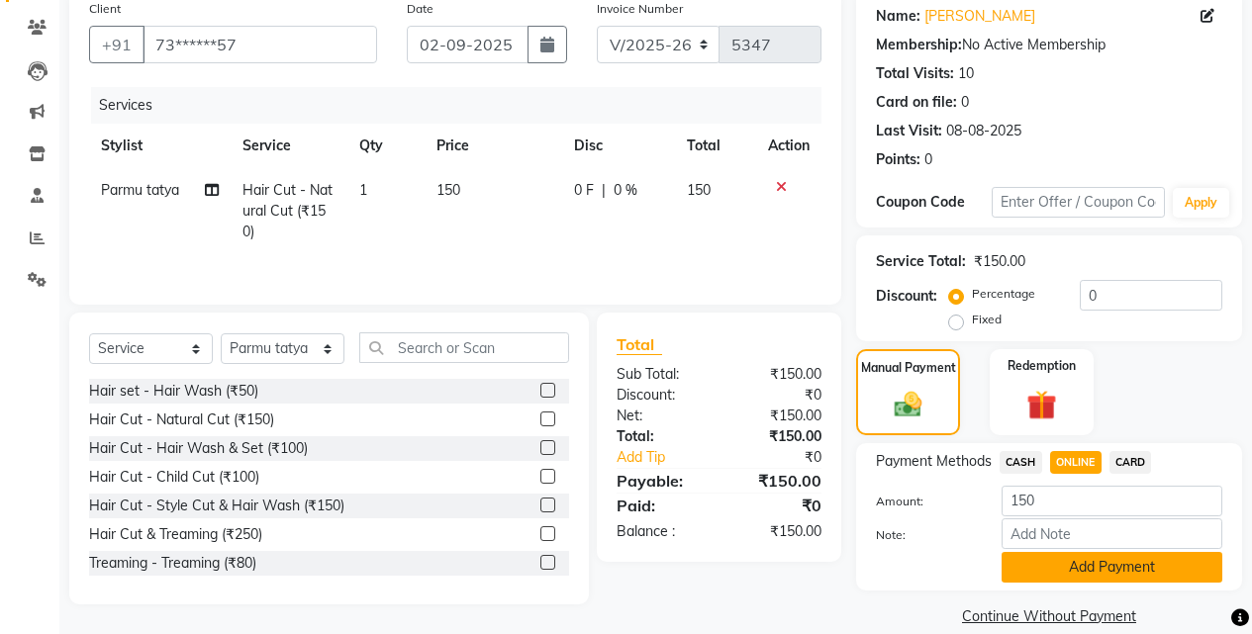
click at [1069, 556] on button "Add Payment" at bounding box center [1111, 567] width 221 height 31
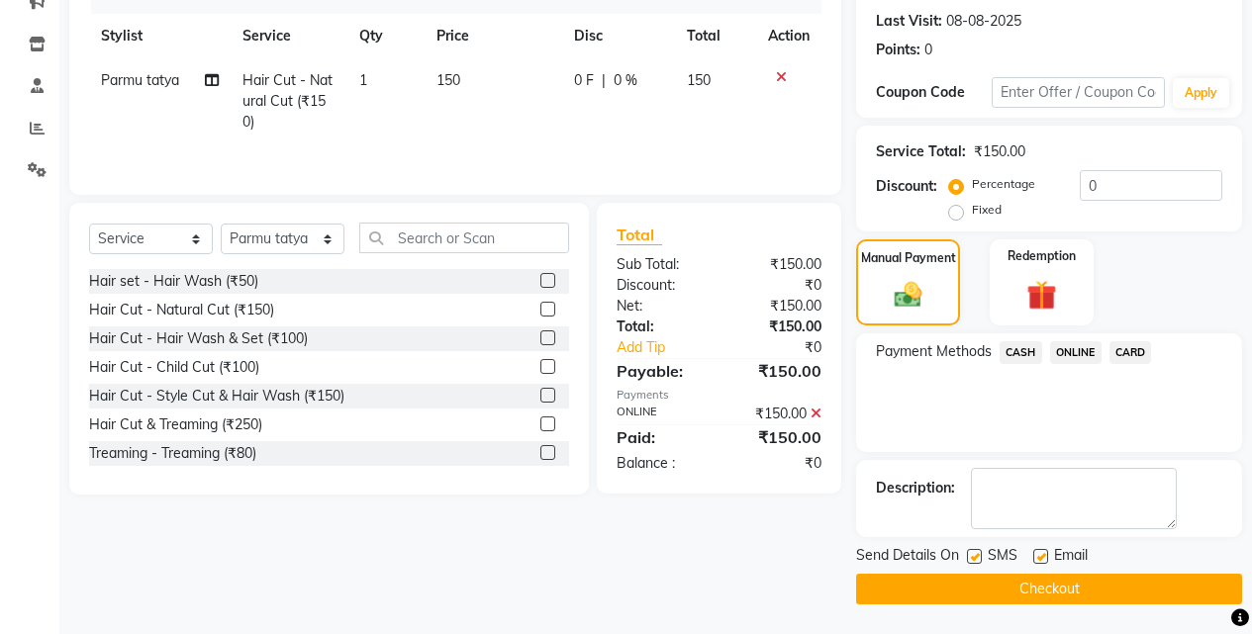
click at [1077, 579] on button "Checkout" at bounding box center [1049, 589] width 386 height 31
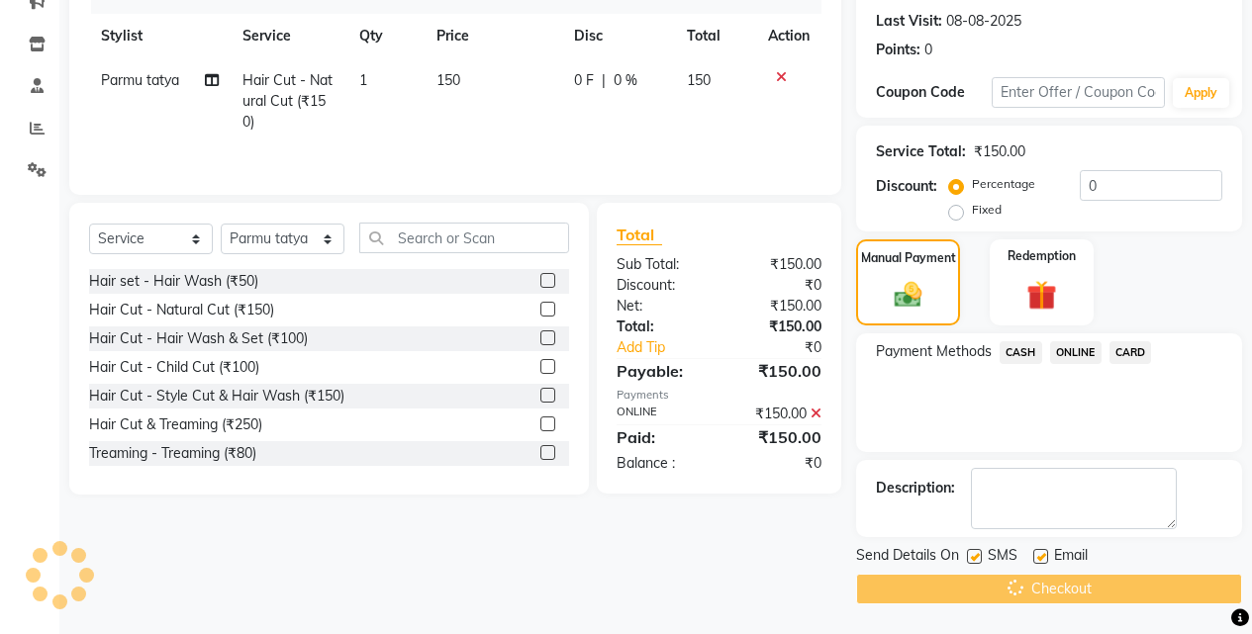
scroll to position [131, 0]
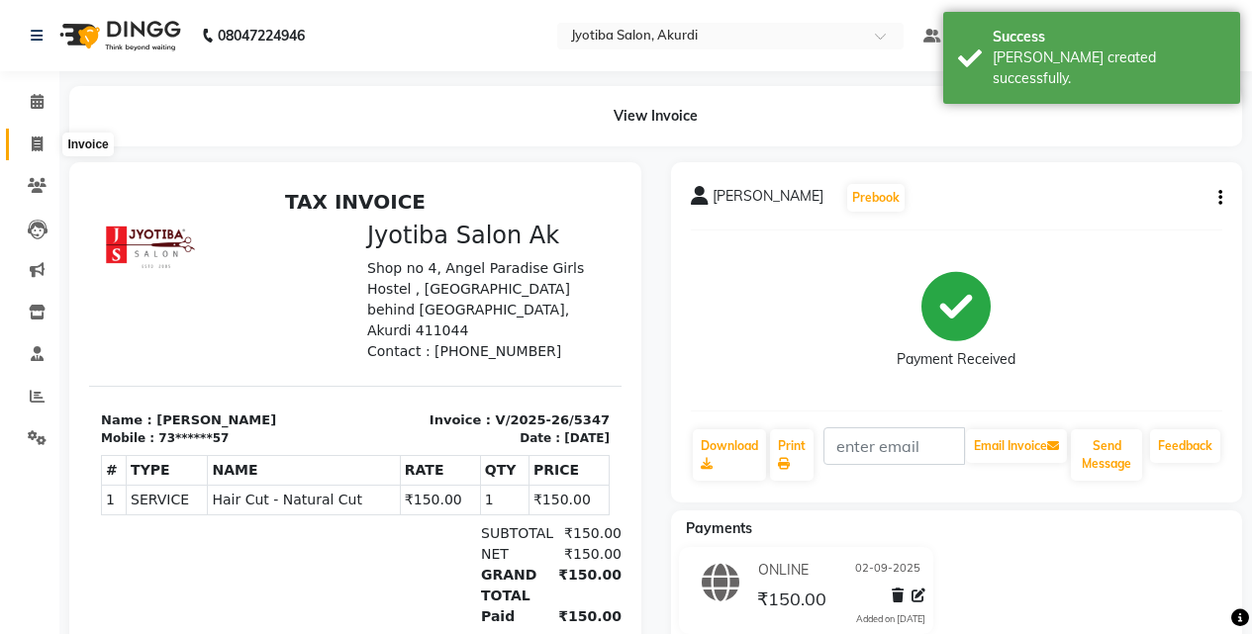
click at [32, 137] on icon at bounding box center [37, 144] width 11 height 15
select select "557"
select select "service"
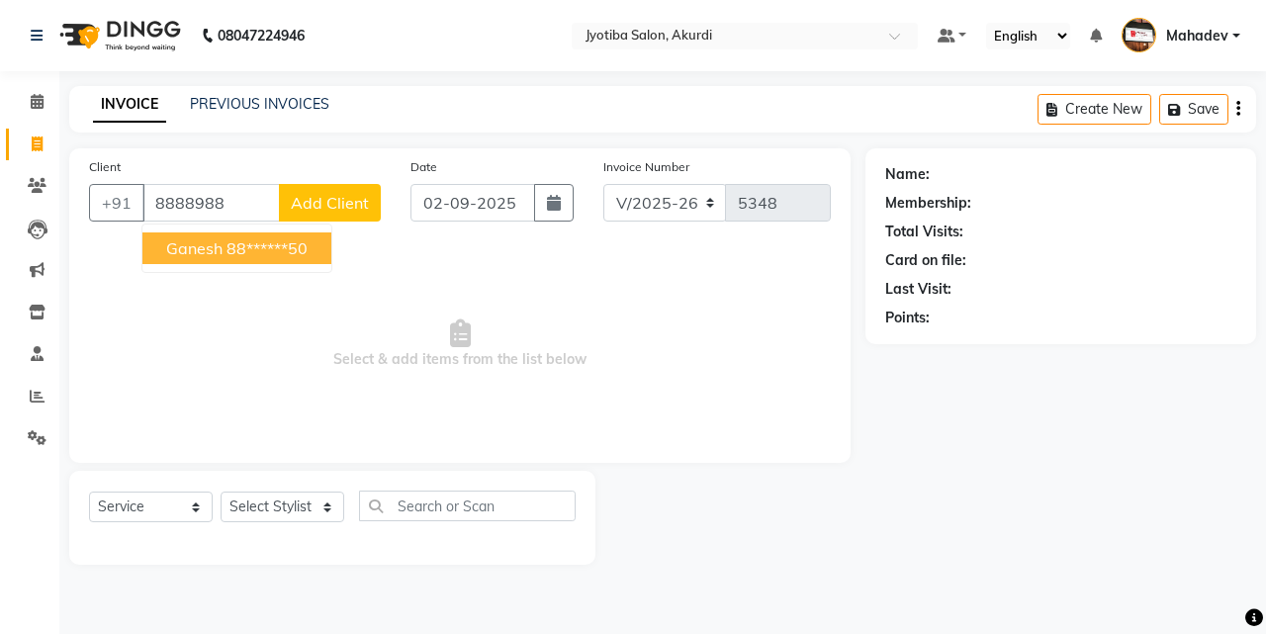
click at [208, 236] on button "ganesh 88******50" at bounding box center [236, 248] width 189 height 32
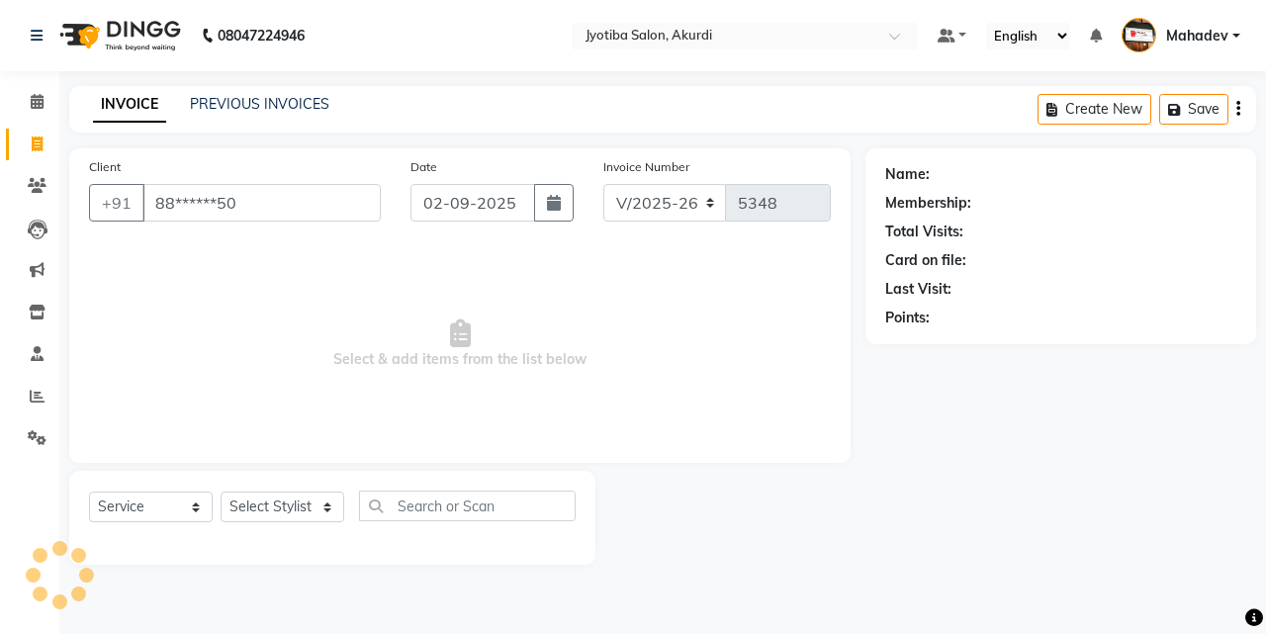
type input "88******50"
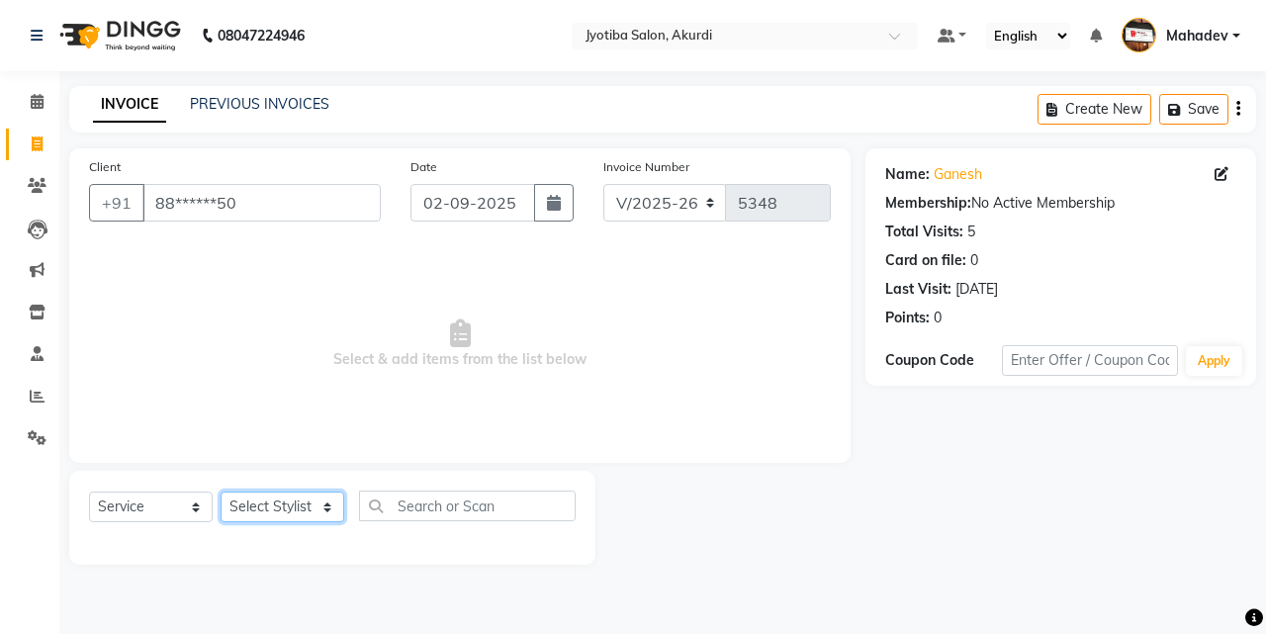
click at [248, 506] on select "Select Stylist [PERSON_NAME] [PERSON_NAME] [PERSON_NAME] [PERSON_NAME] Parmu ta…" at bounding box center [283, 507] width 124 height 31
select select "43504"
click at [221, 492] on select "Select Stylist [PERSON_NAME] [PERSON_NAME] [PERSON_NAME] [PERSON_NAME] Parmu ta…" at bounding box center [283, 507] width 124 height 31
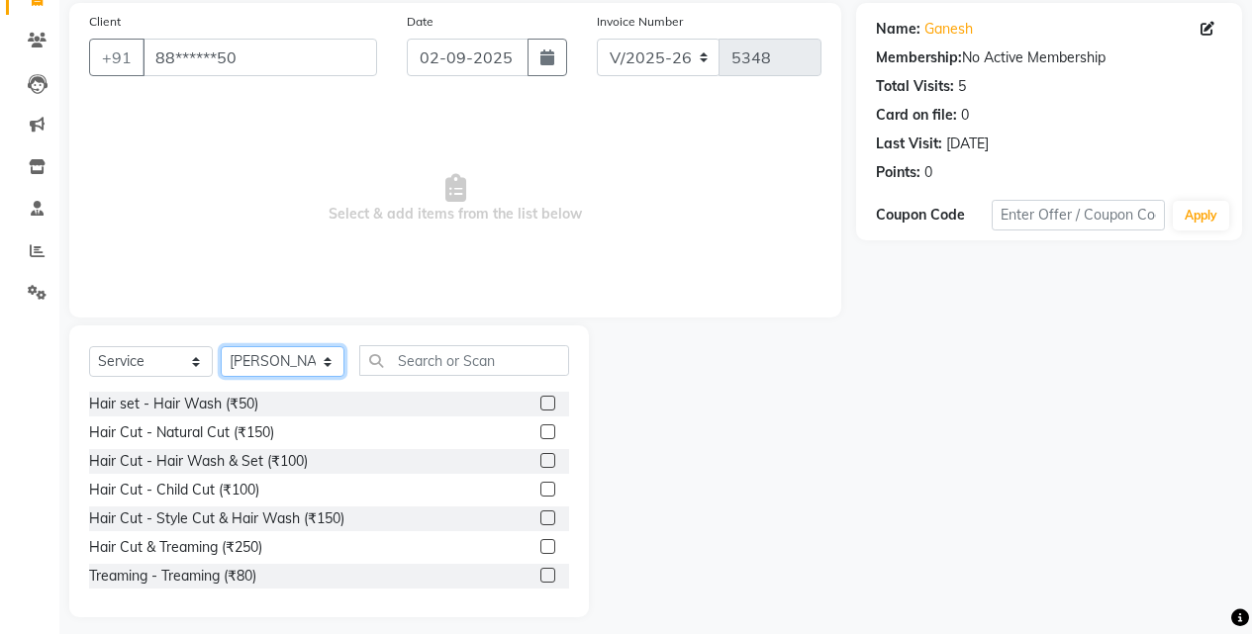
scroll to position [158, 0]
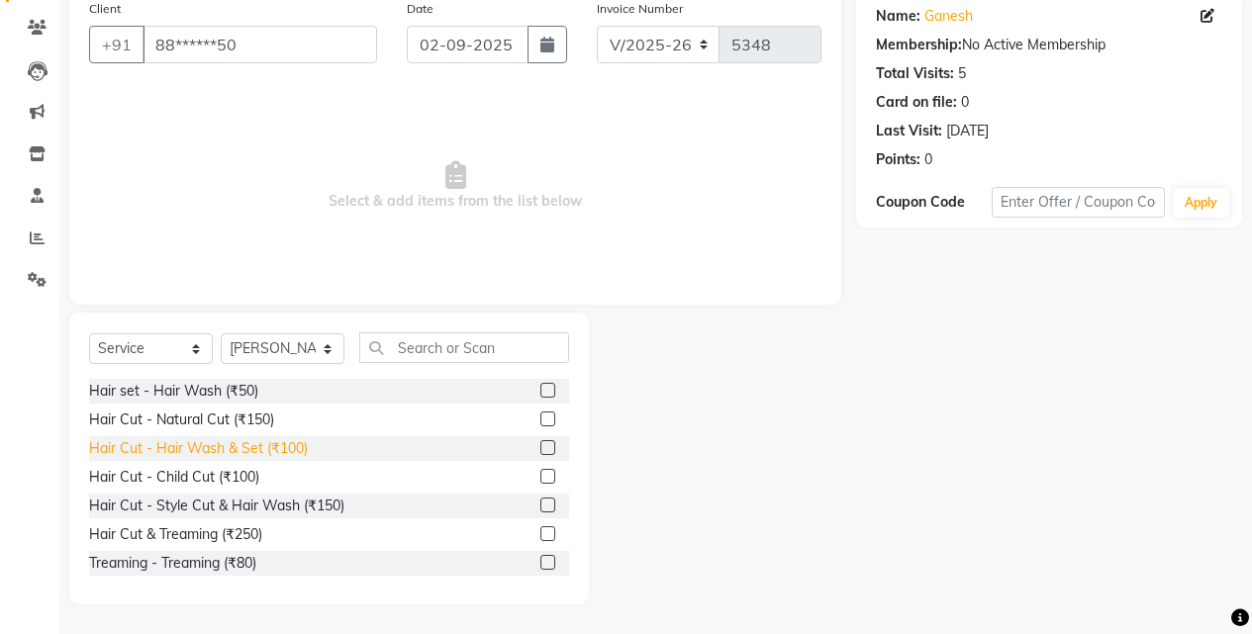
click at [289, 450] on div "Hair Cut - Hair Wash & Set (₹100)" at bounding box center [198, 448] width 219 height 21
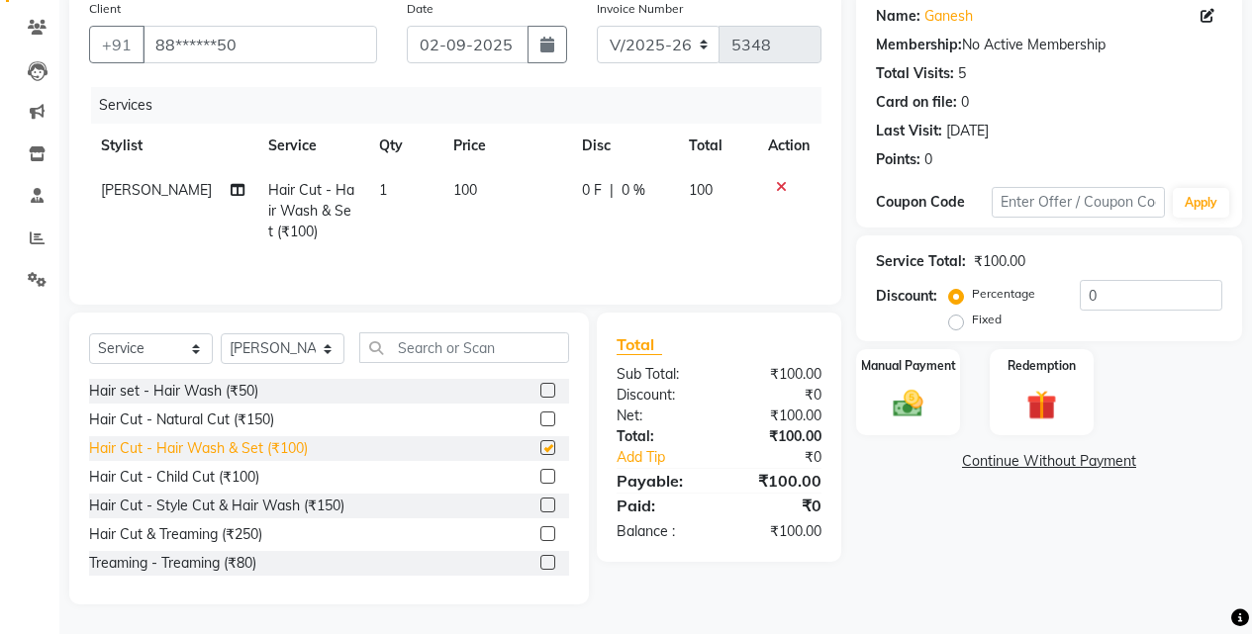
checkbox input "false"
click at [945, 407] on div "Manual Payment" at bounding box center [908, 392] width 108 height 90
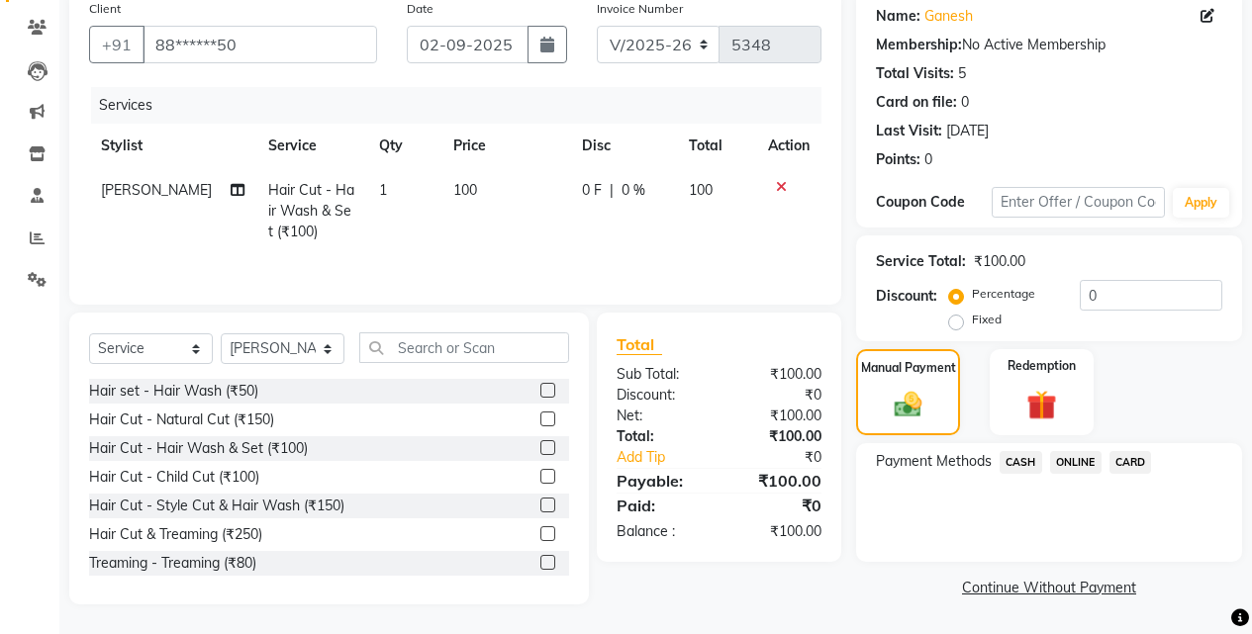
click at [1009, 459] on span "CASH" at bounding box center [1020, 462] width 43 height 23
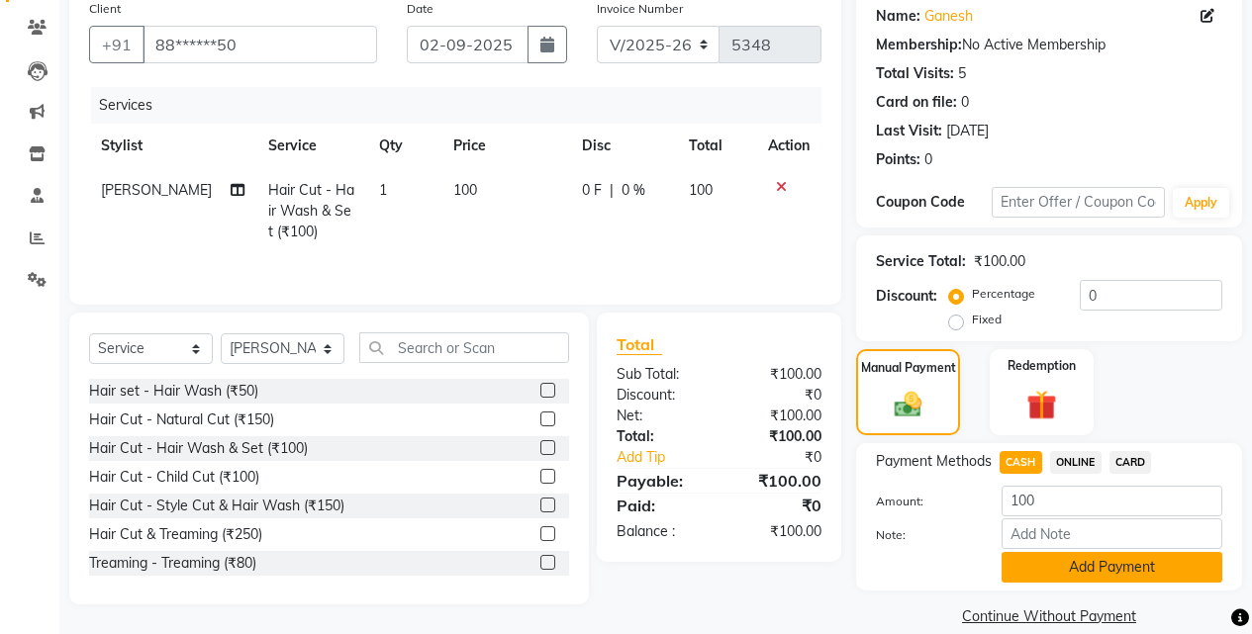
click at [1015, 566] on button "Add Payment" at bounding box center [1111, 567] width 221 height 31
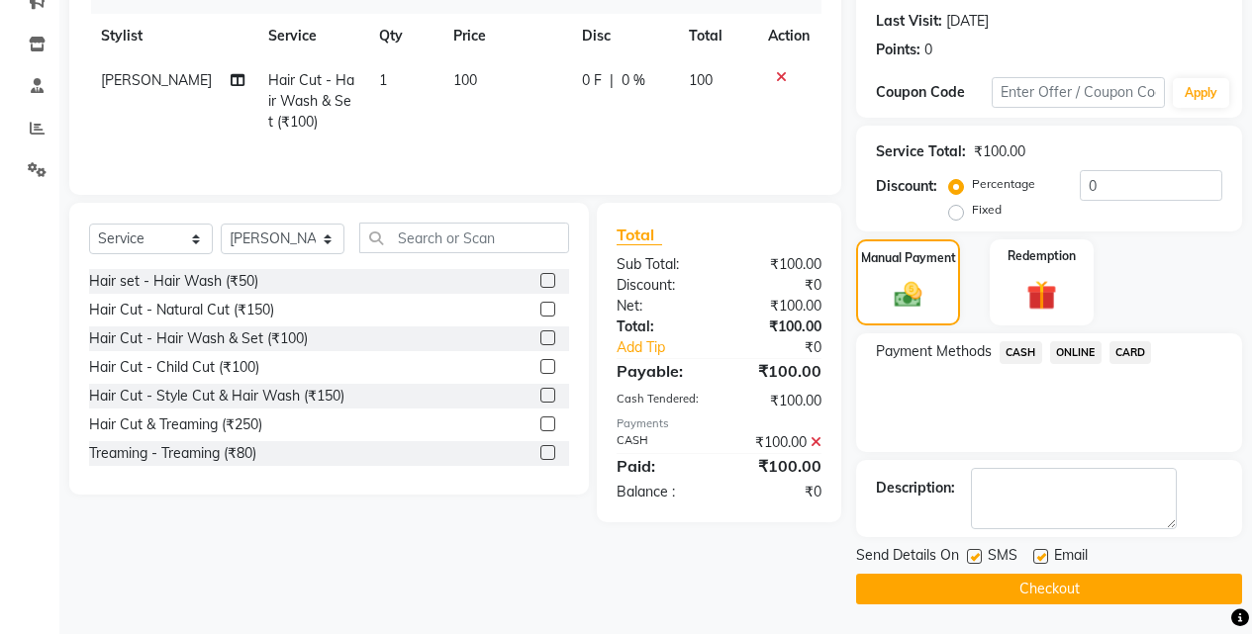
click at [1025, 581] on button "Checkout" at bounding box center [1049, 589] width 386 height 31
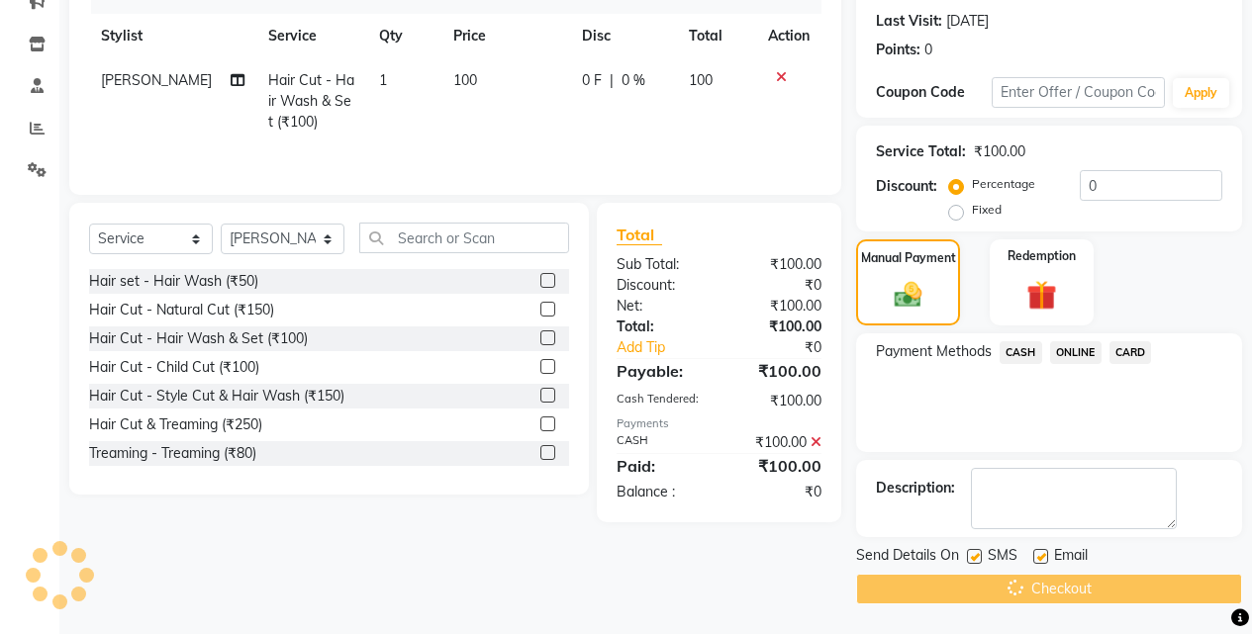
scroll to position [38, 0]
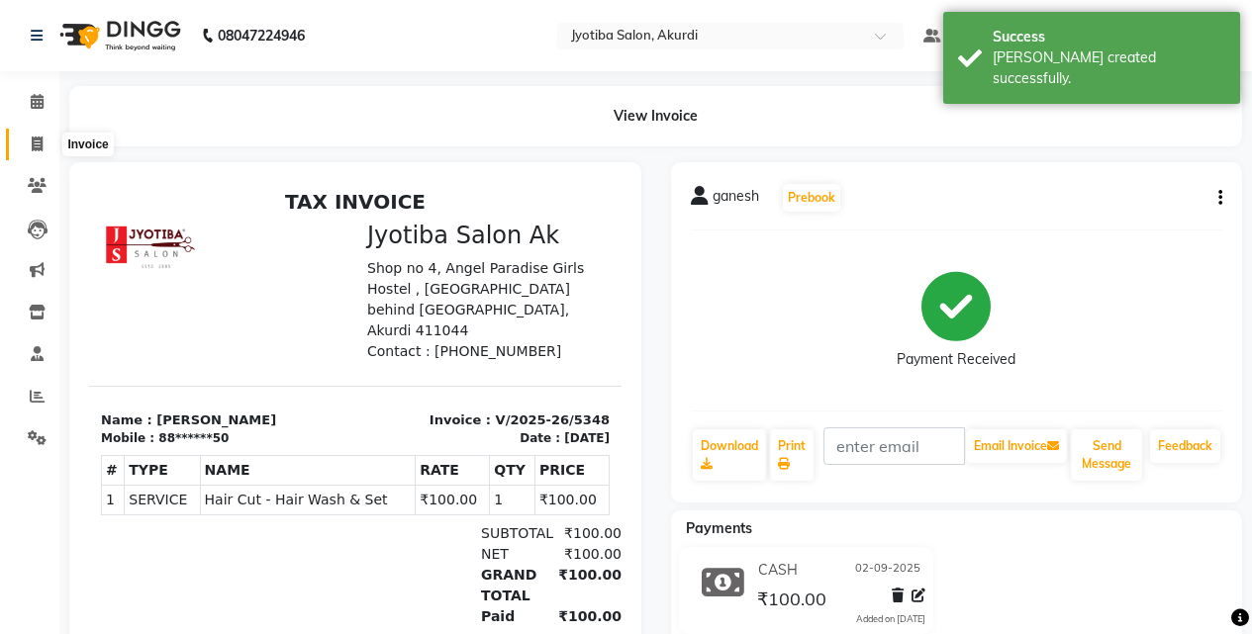
click at [26, 134] on span at bounding box center [37, 145] width 35 height 23
select select "557"
select select "service"
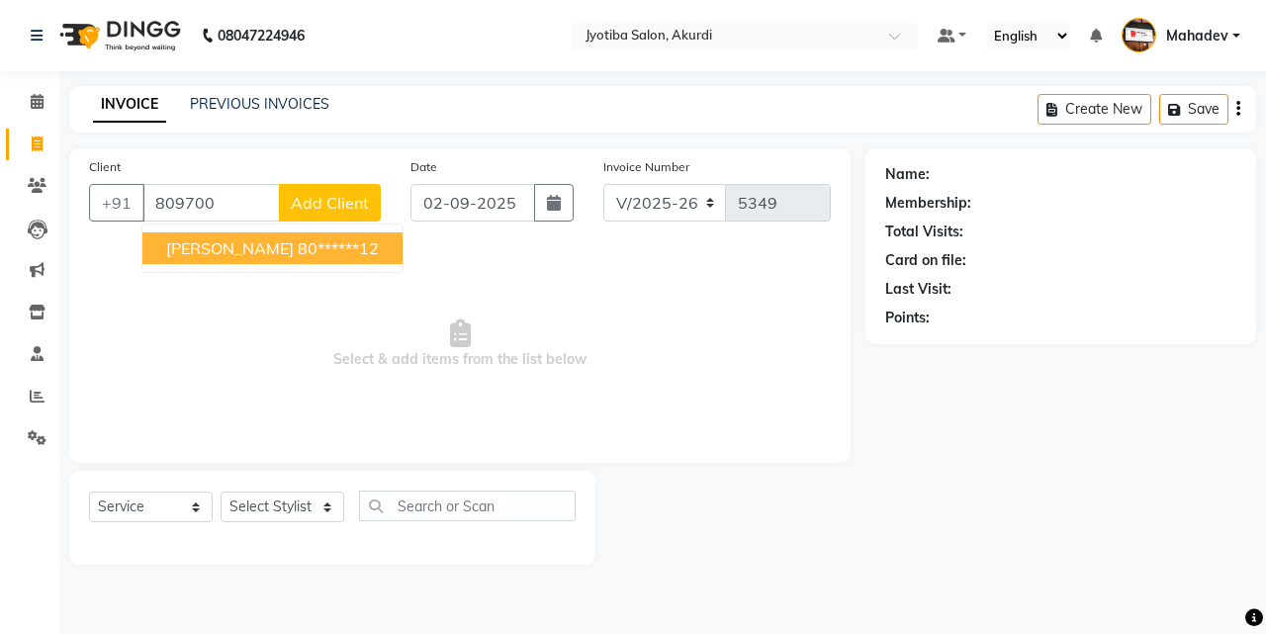
click at [328, 246] on ngb-highlight "80******12" at bounding box center [338, 248] width 81 height 20
type input "80******12"
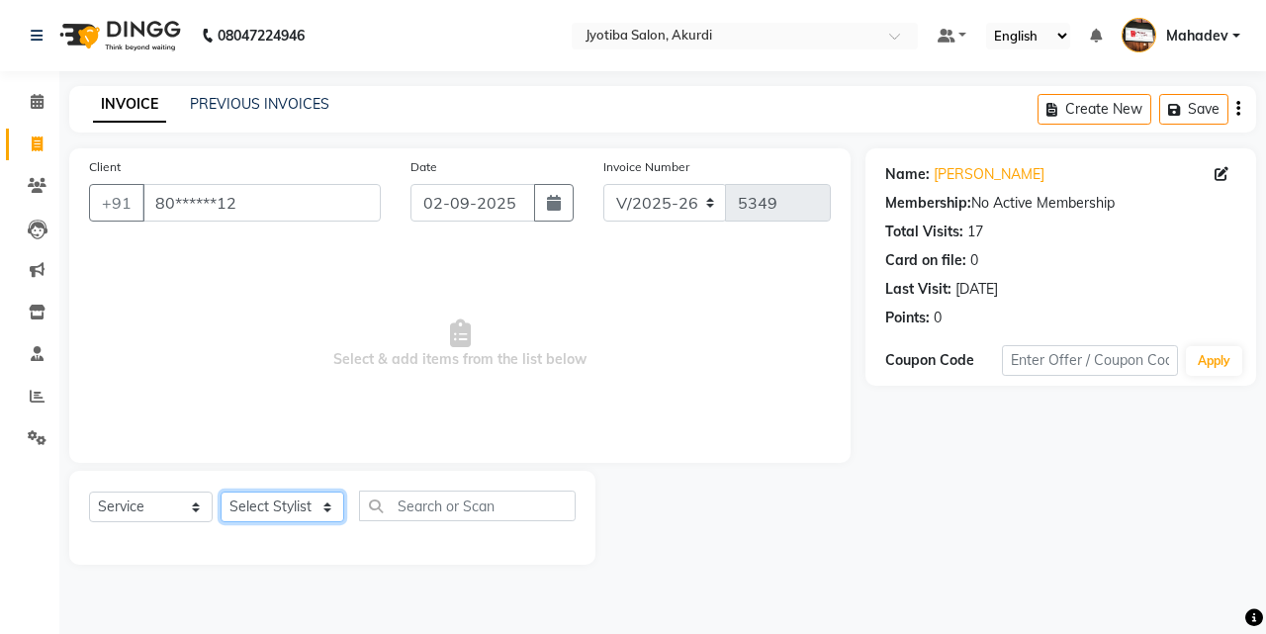
click at [311, 503] on select "Select Stylist [PERSON_NAME] [PERSON_NAME] [PERSON_NAME] [PERSON_NAME] Parmu ta…" at bounding box center [283, 507] width 124 height 31
select select "78017"
click at [221, 492] on select "Select Stylist [PERSON_NAME] [PERSON_NAME] [PERSON_NAME] [PERSON_NAME] Parmu ta…" at bounding box center [283, 507] width 124 height 31
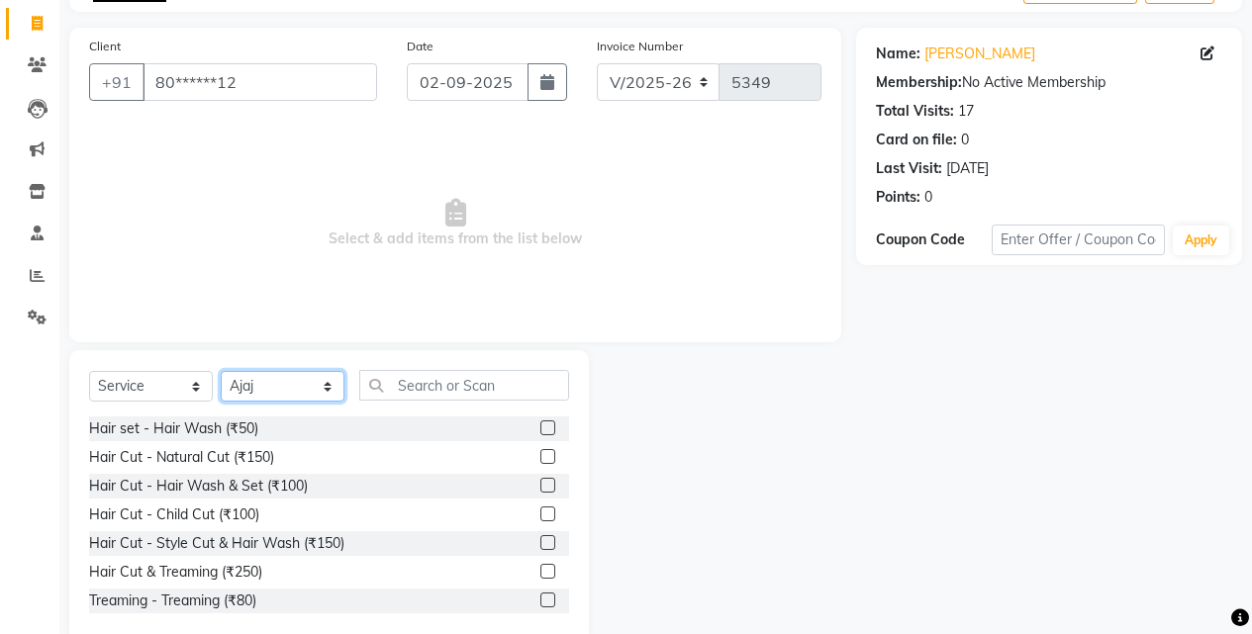
scroll to position [158, 0]
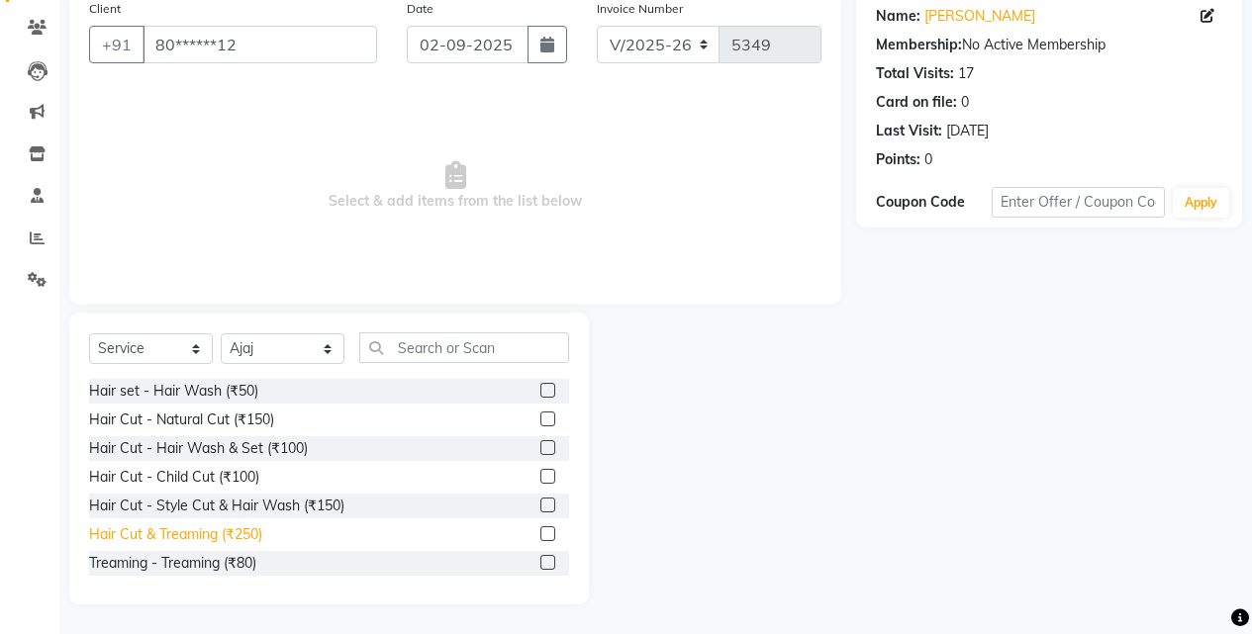
click at [248, 538] on div "Hair Cut & Treaming (₹250)" at bounding box center [175, 534] width 173 height 21
checkbox input "false"
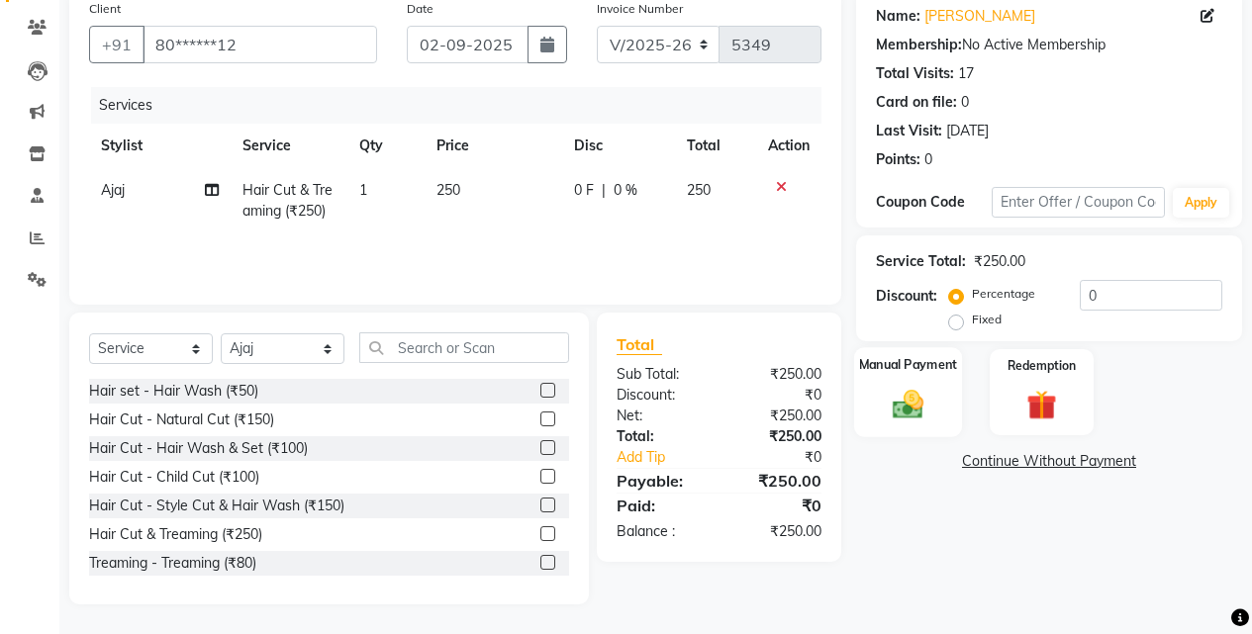
click at [929, 398] on img at bounding box center [907, 404] width 50 height 36
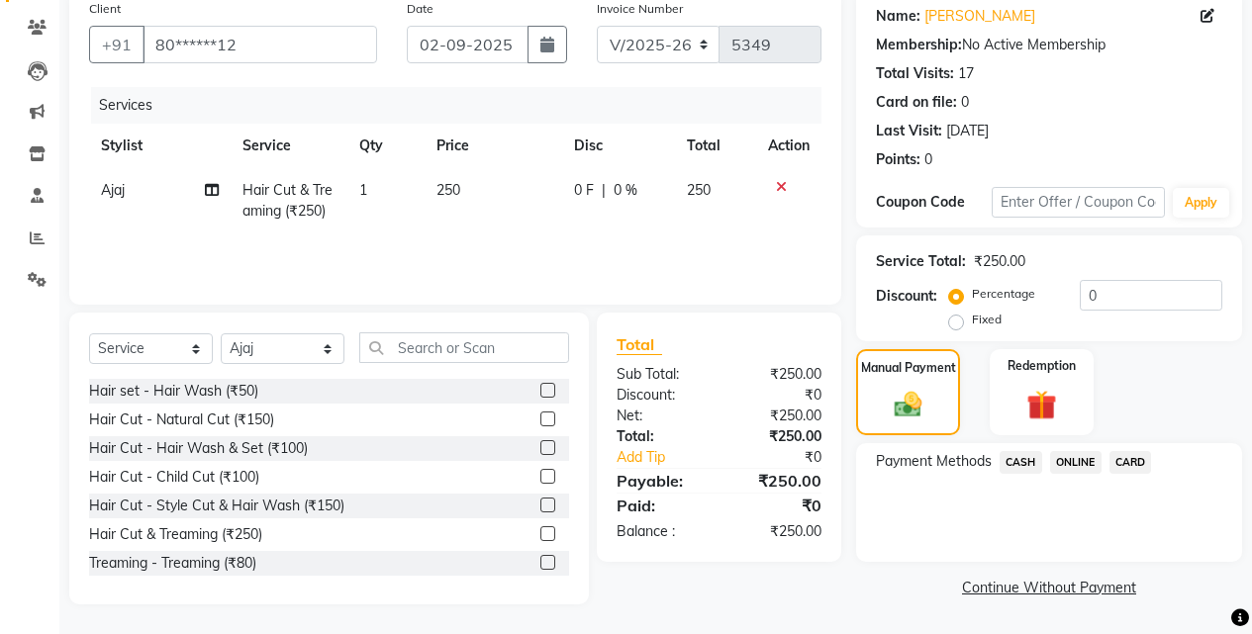
click at [1070, 465] on span "ONLINE" at bounding box center [1075, 462] width 51 height 23
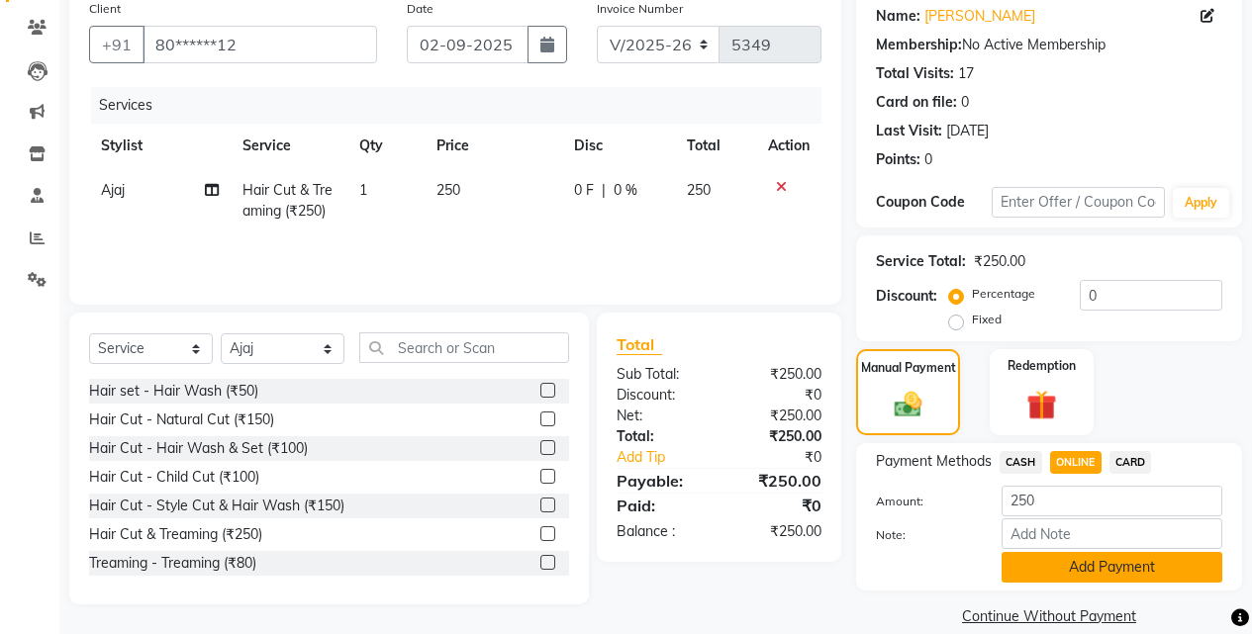
click at [1075, 569] on button "Add Payment" at bounding box center [1111, 567] width 221 height 31
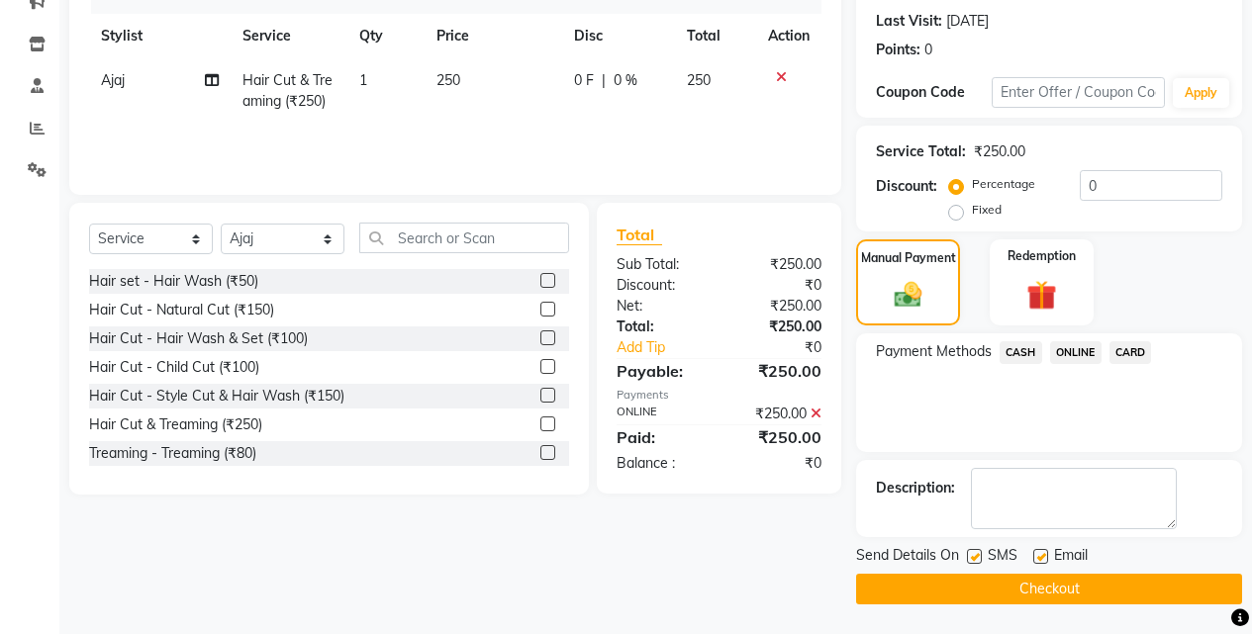
click at [1084, 590] on button "Checkout" at bounding box center [1049, 589] width 386 height 31
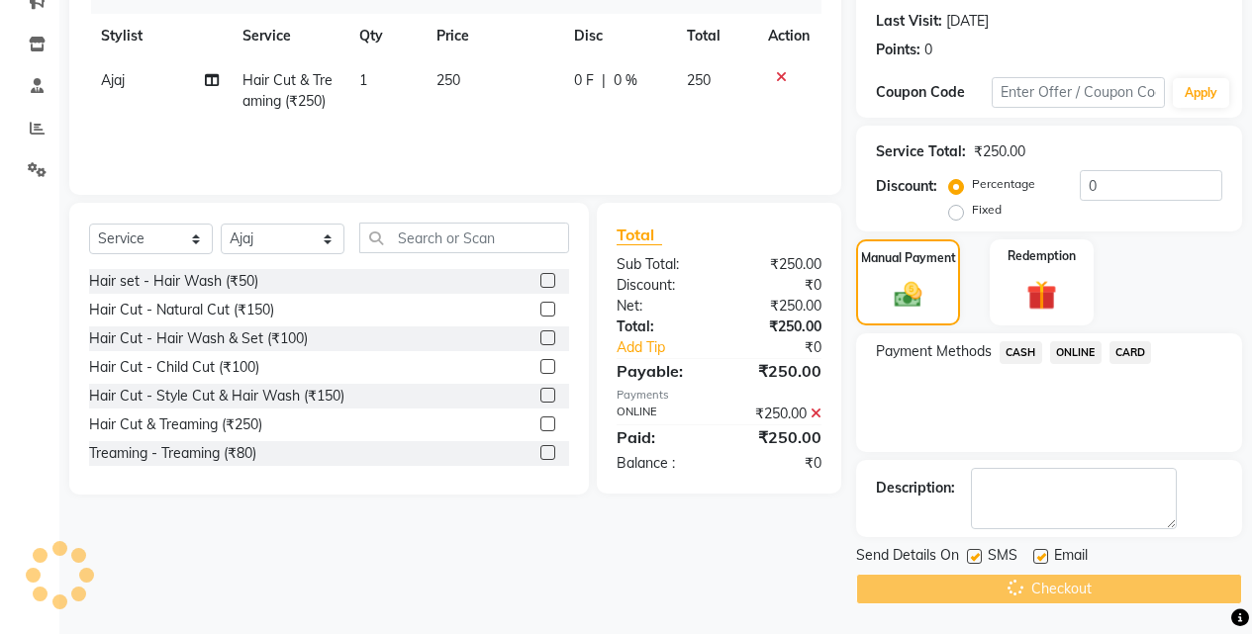
scroll to position [20, 0]
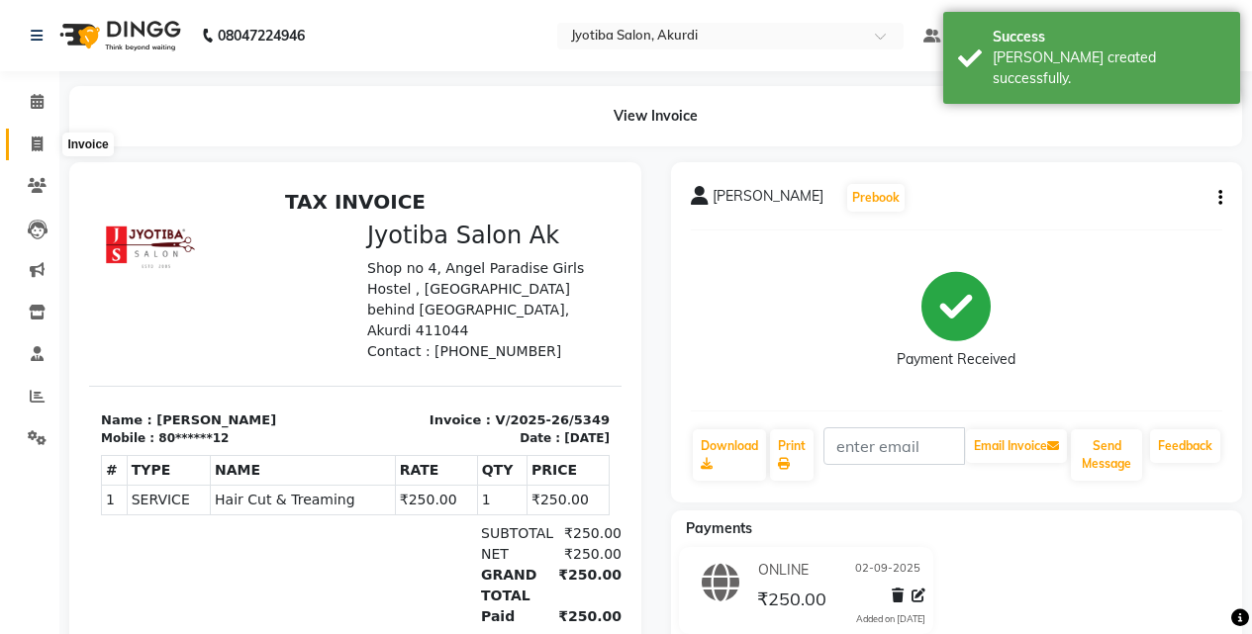
click at [20, 147] on span at bounding box center [37, 145] width 35 height 23
select select "service"
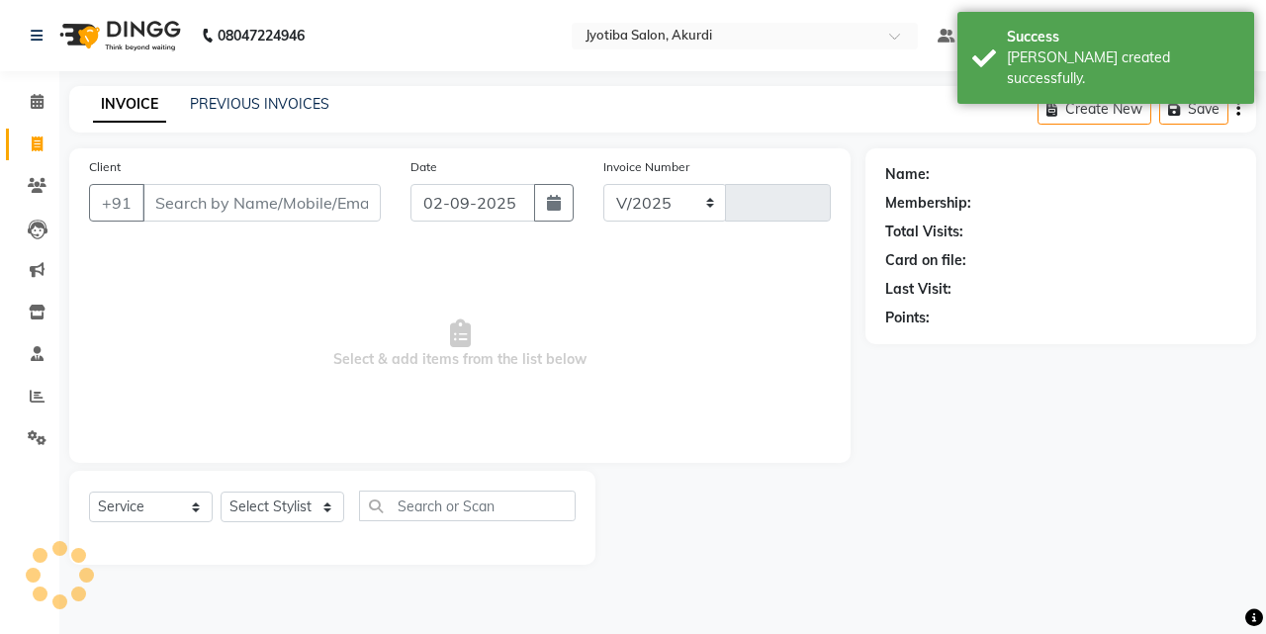
select select "557"
type input "5350"
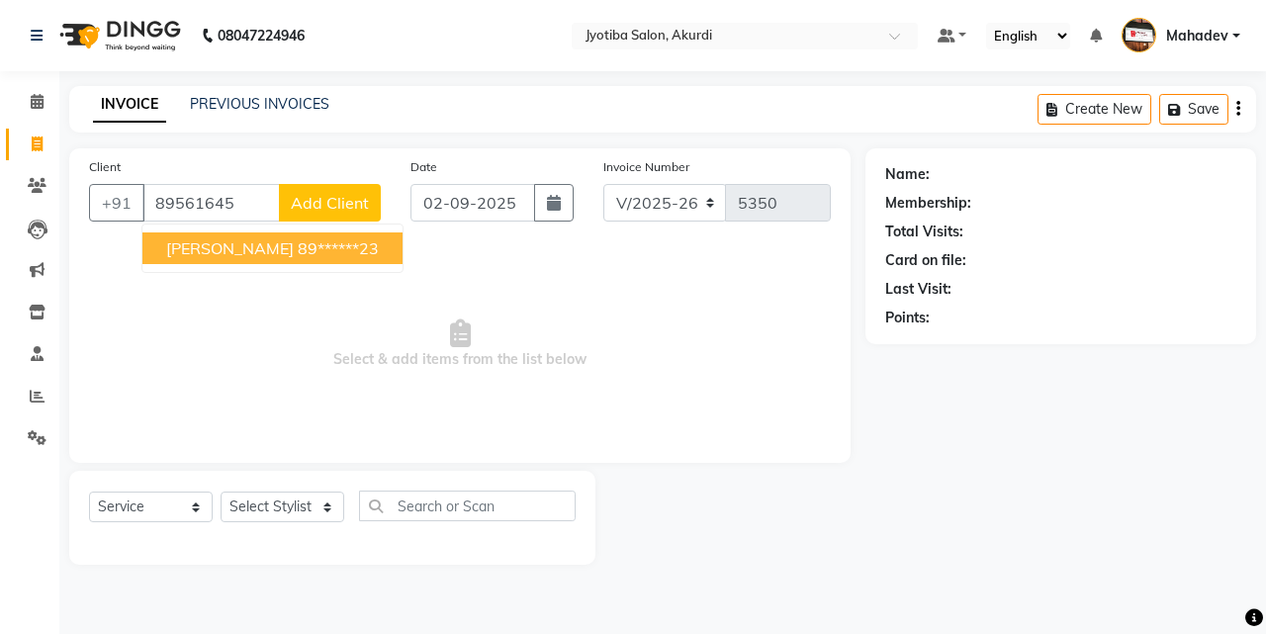
click at [213, 246] on span "[PERSON_NAME]" at bounding box center [230, 248] width 128 height 20
type input "89******23"
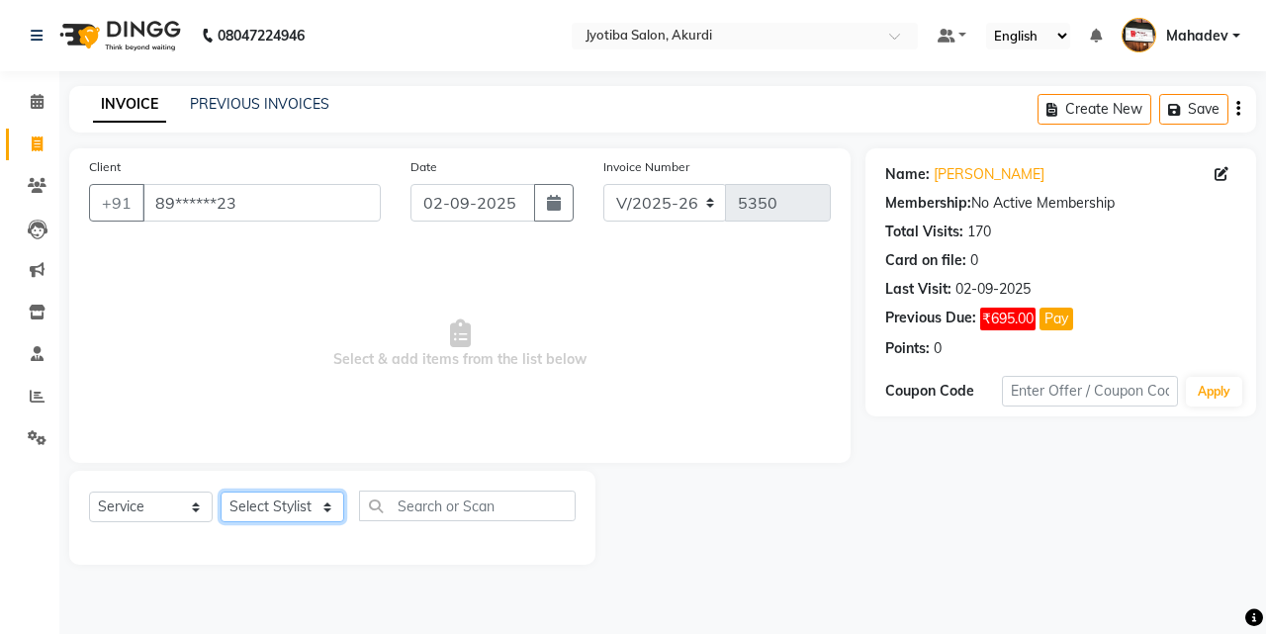
click at [293, 504] on select "Select Stylist [PERSON_NAME] [PERSON_NAME] [PERSON_NAME] [PERSON_NAME] Parmu ta…" at bounding box center [283, 507] width 124 height 31
select select "7216"
click at [221, 492] on select "Select Stylist [PERSON_NAME] [PERSON_NAME] [PERSON_NAME] [PERSON_NAME] Parmu ta…" at bounding box center [283, 507] width 124 height 31
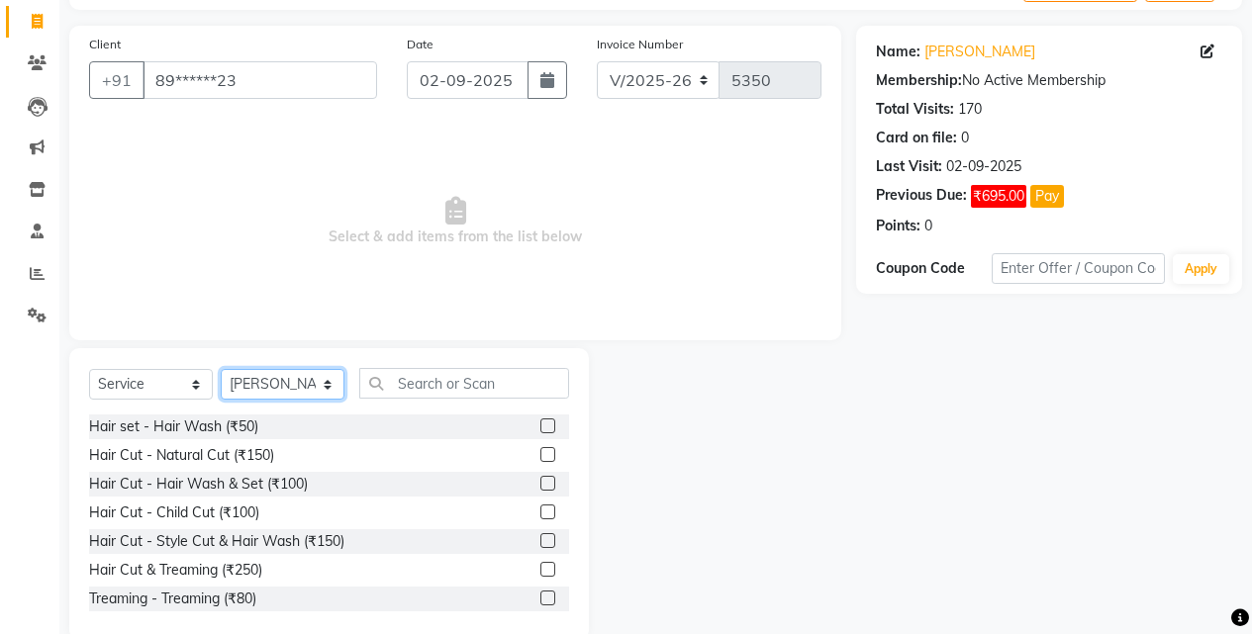
scroll to position [158, 0]
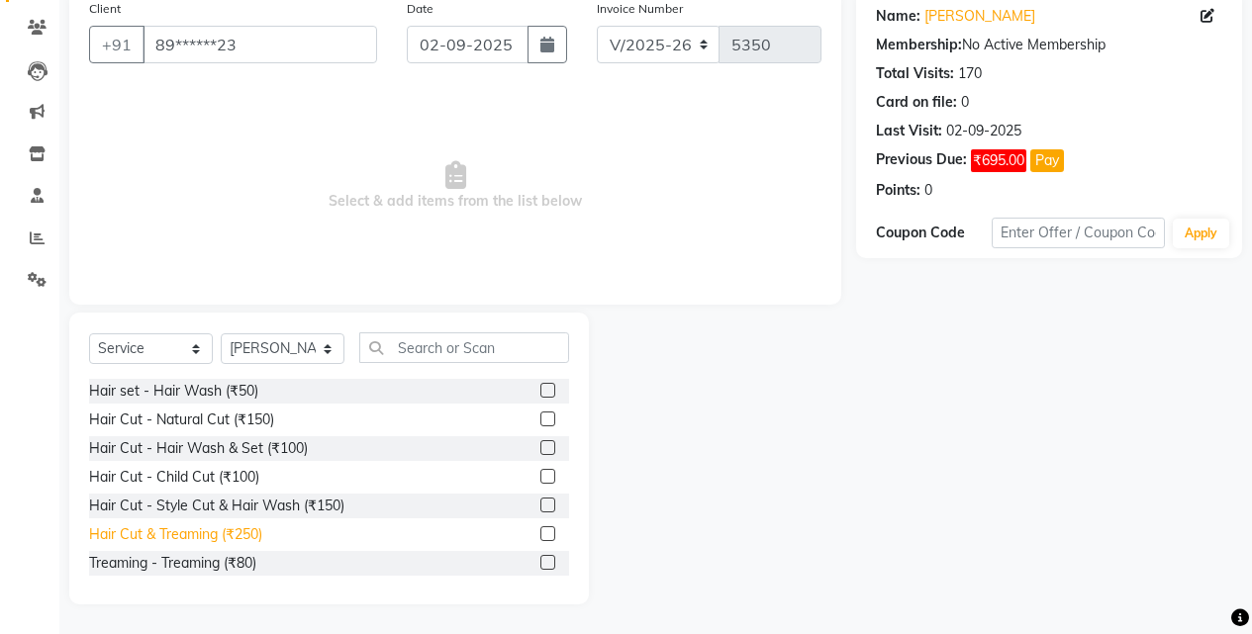
click at [234, 544] on div "Hair Cut & Treaming (₹250)" at bounding box center [175, 534] width 173 height 21
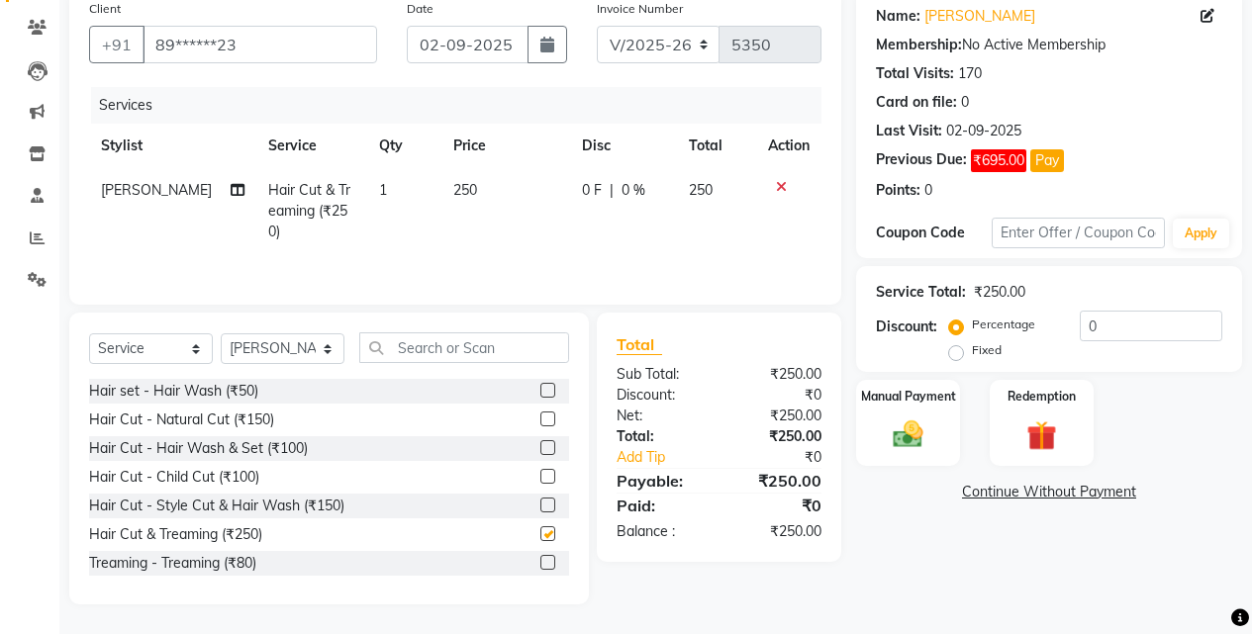
checkbox input "false"
click at [887, 417] on img at bounding box center [907, 435] width 50 height 36
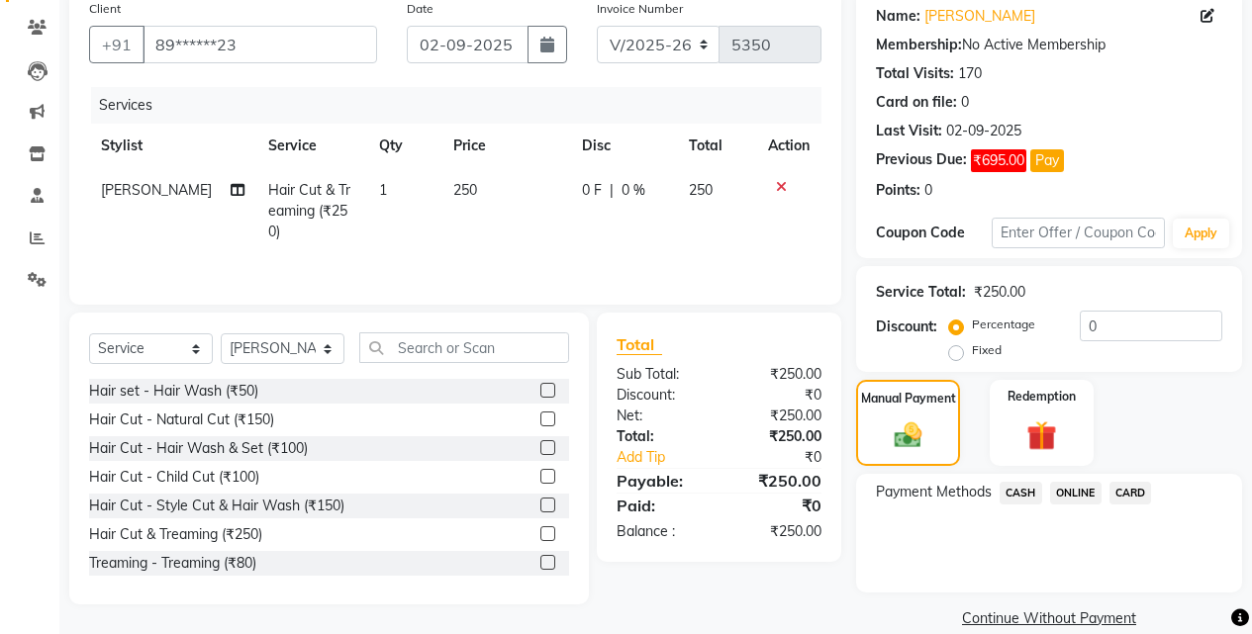
click at [1012, 494] on span "CASH" at bounding box center [1020, 493] width 43 height 23
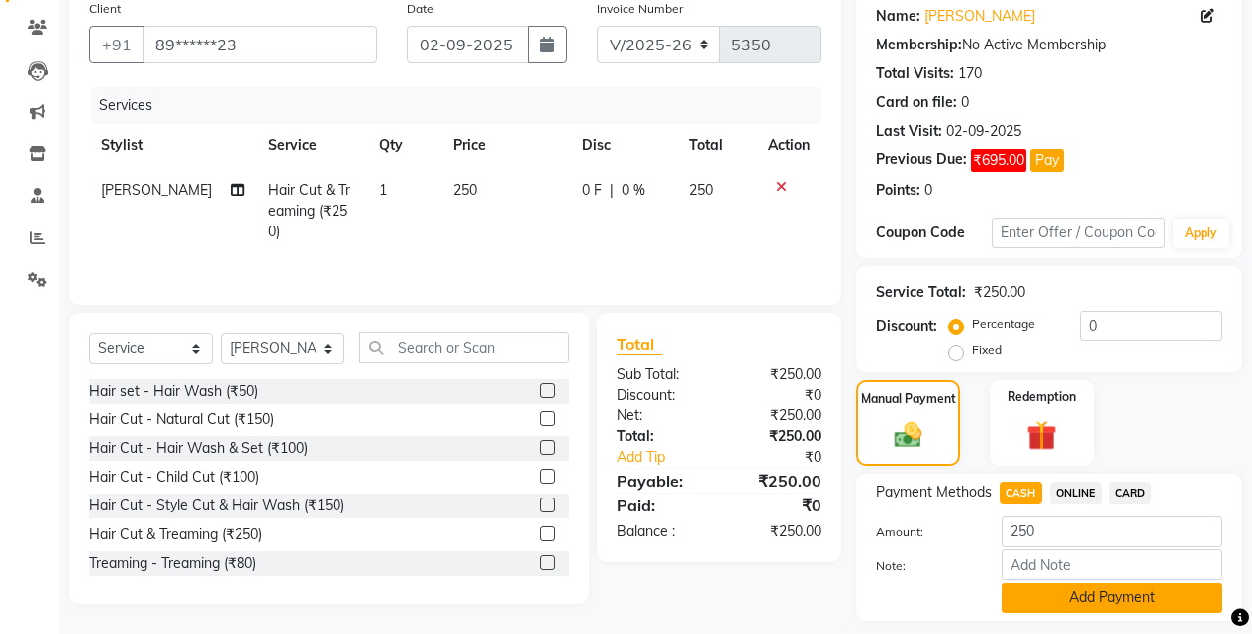
click at [1029, 590] on button "Add Payment" at bounding box center [1111, 598] width 221 height 31
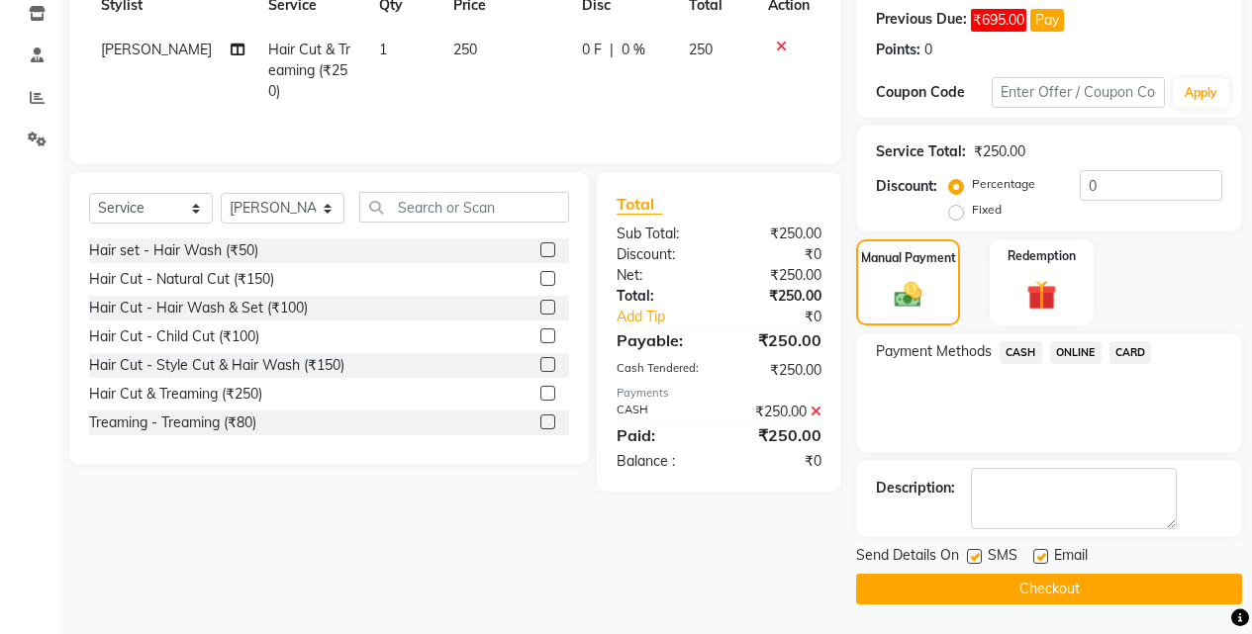
click at [1037, 587] on button "Checkout" at bounding box center [1049, 589] width 386 height 31
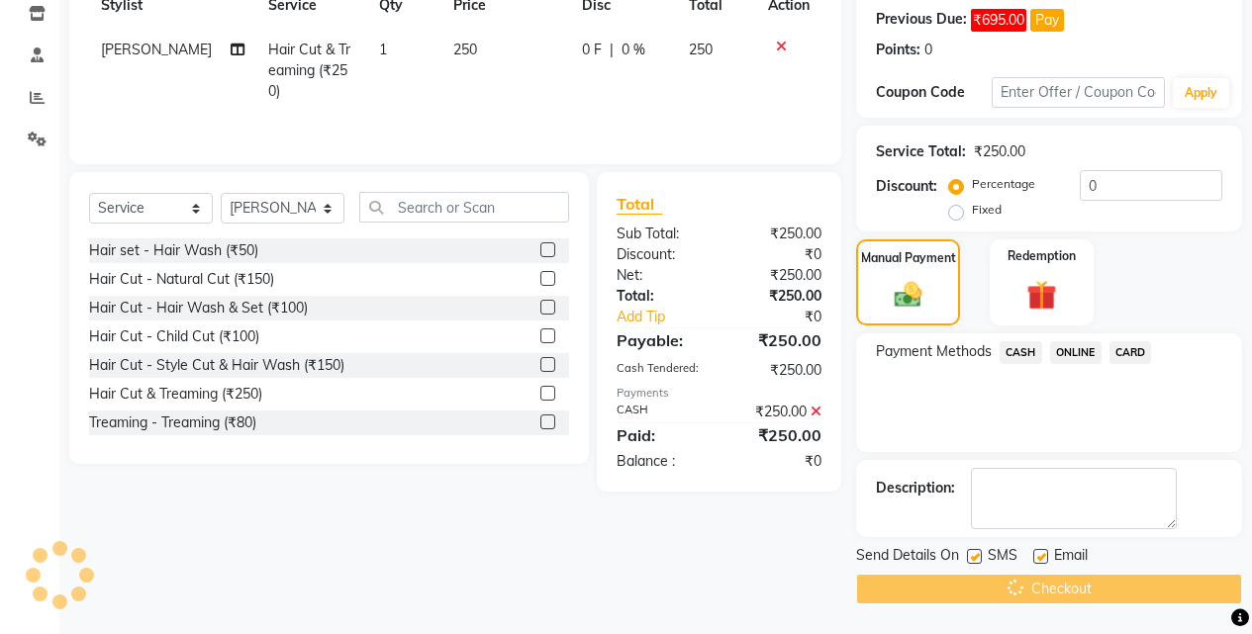
scroll to position [62, 0]
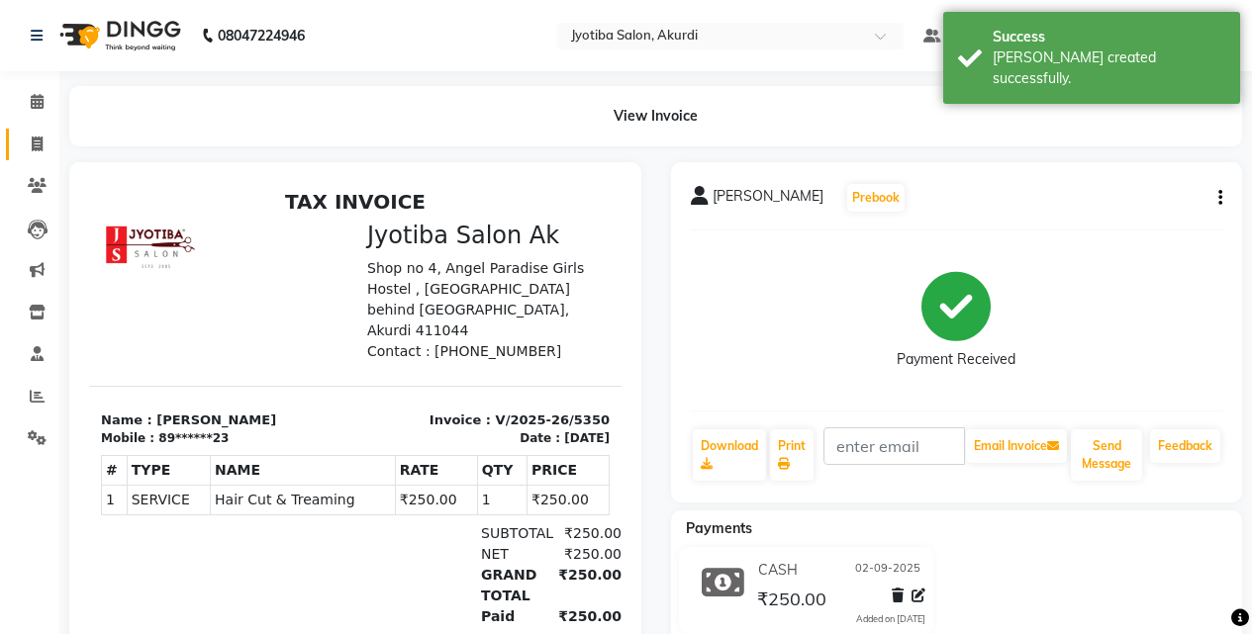
click at [17, 144] on link "Invoice" at bounding box center [29, 145] width 47 height 33
select select "service"
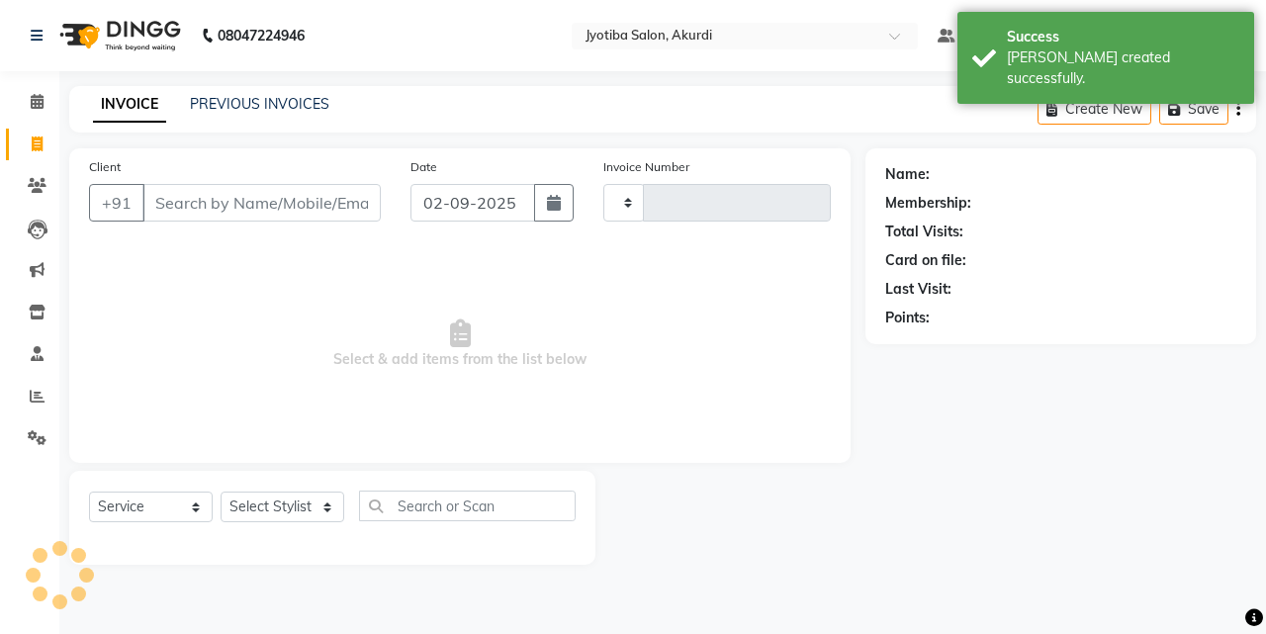
type input "5351"
select select "557"
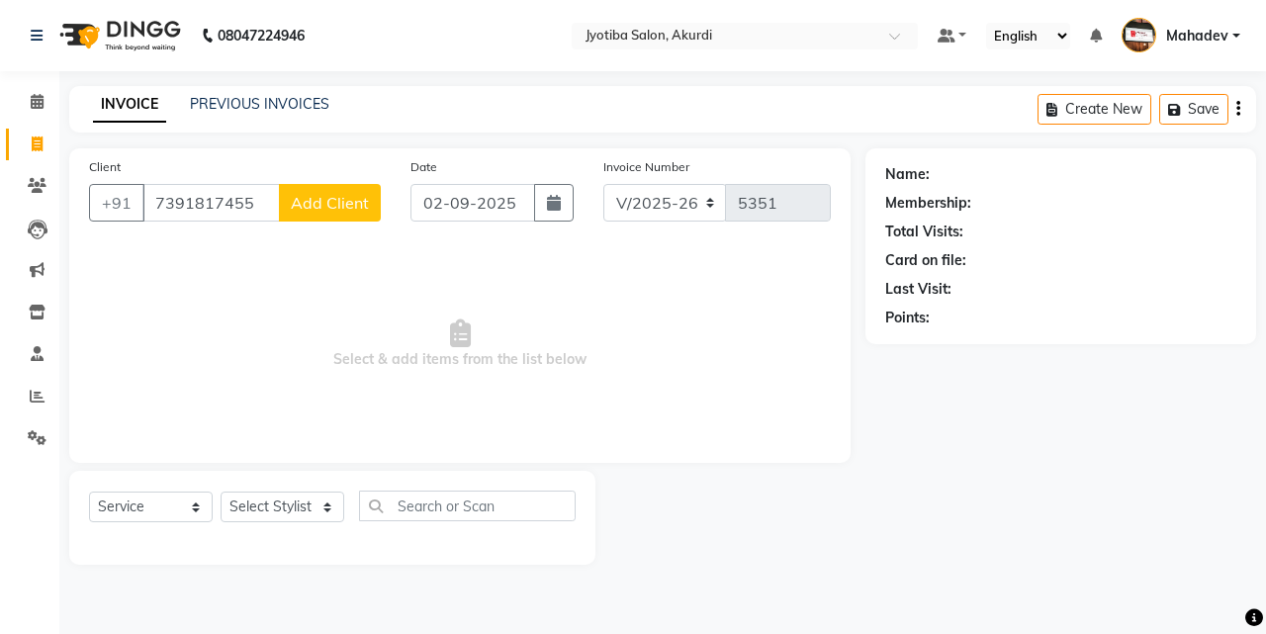
type input "7391817455"
click at [324, 183] on div "Client [PHONE_NUMBER] Add Client" at bounding box center [235, 196] width 322 height 81
click at [325, 197] on span "Add Client" at bounding box center [330, 203] width 78 height 20
select select "22"
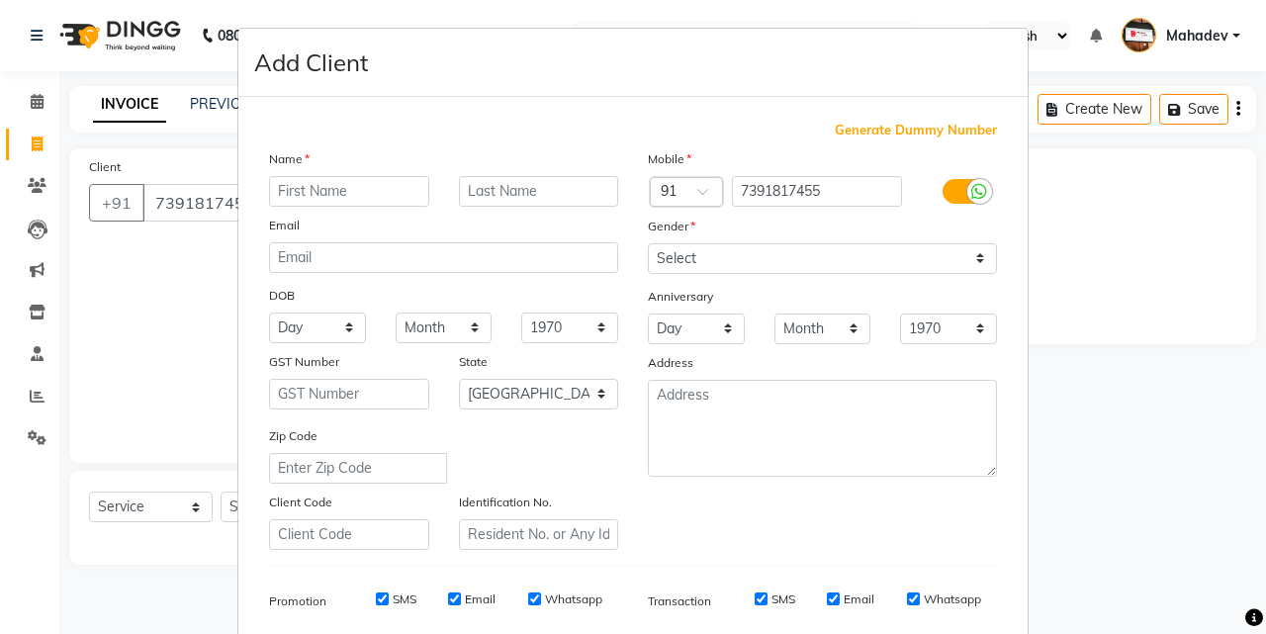
click at [342, 191] on input "text" at bounding box center [349, 191] width 160 height 31
type input "swapvi"
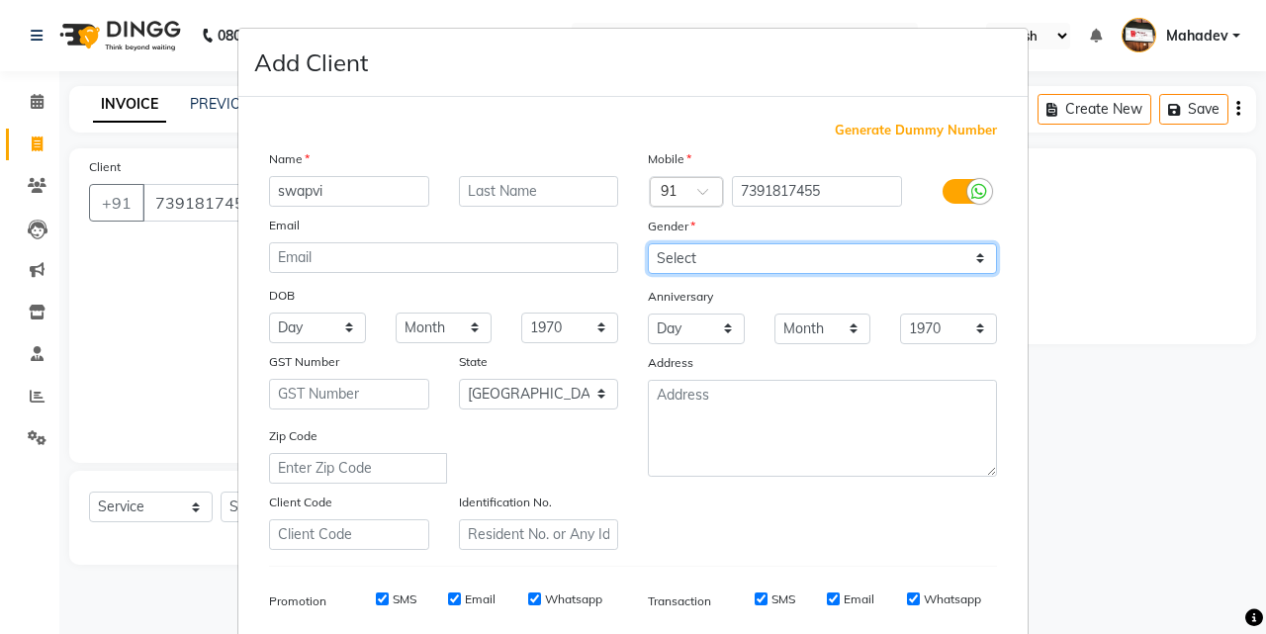
click at [798, 255] on select "Select [DEMOGRAPHIC_DATA] [DEMOGRAPHIC_DATA] Other Prefer Not To Say" at bounding box center [822, 258] width 349 height 31
select select "[DEMOGRAPHIC_DATA]"
click at [648, 243] on select "Select [DEMOGRAPHIC_DATA] [DEMOGRAPHIC_DATA] Other Prefer Not To Say" at bounding box center [822, 258] width 349 height 31
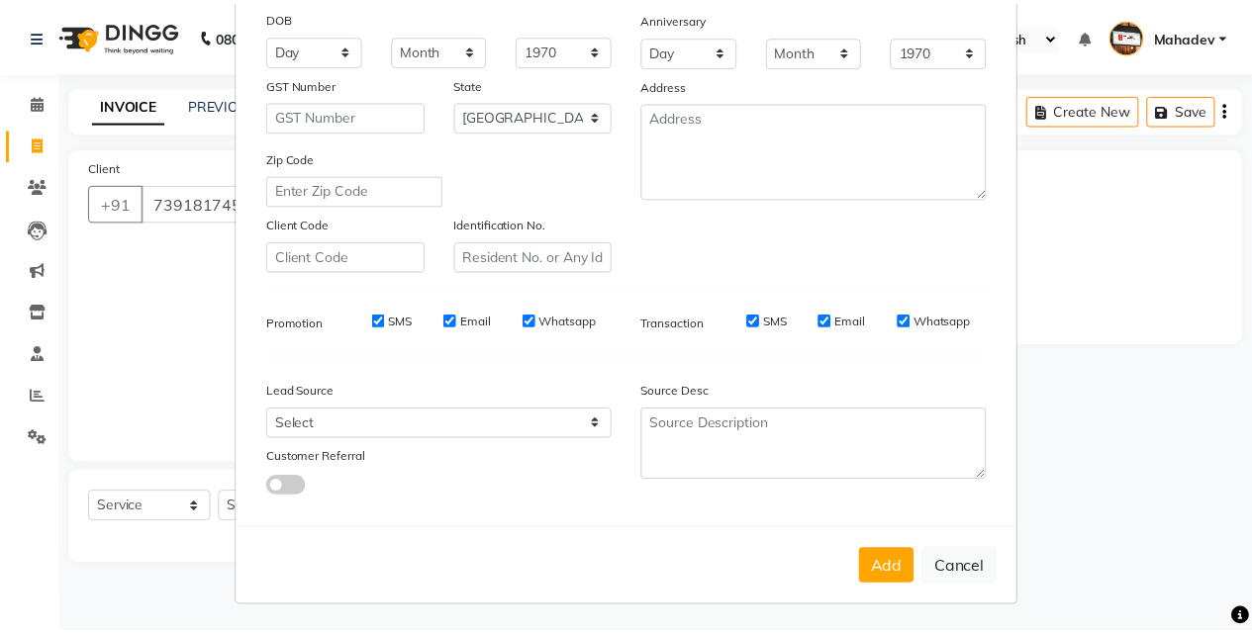
scroll to position [279, 0]
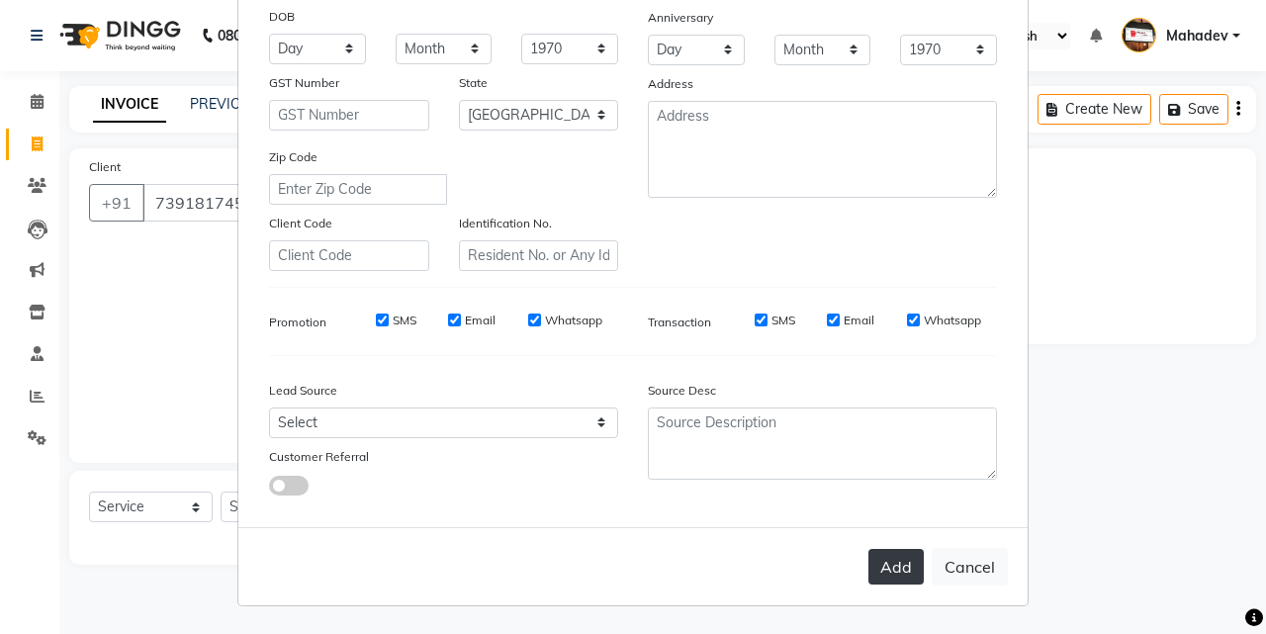
click at [891, 562] on button "Add" at bounding box center [896, 567] width 55 height 36
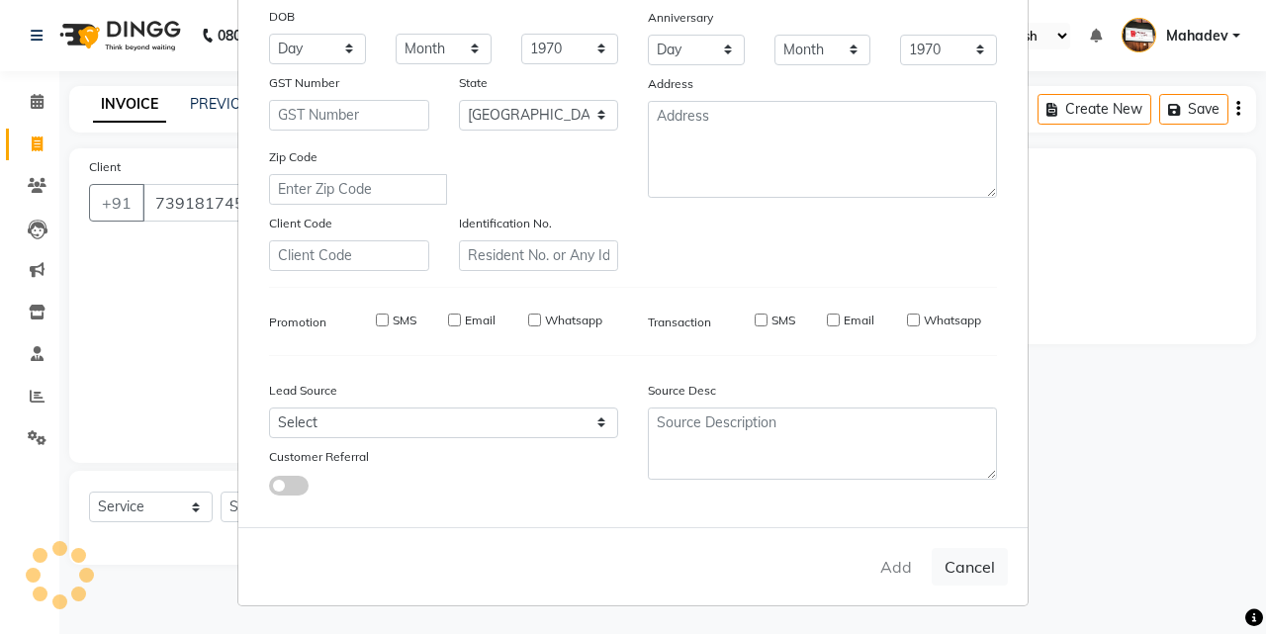
type input "73******55"
select select
select select "null"
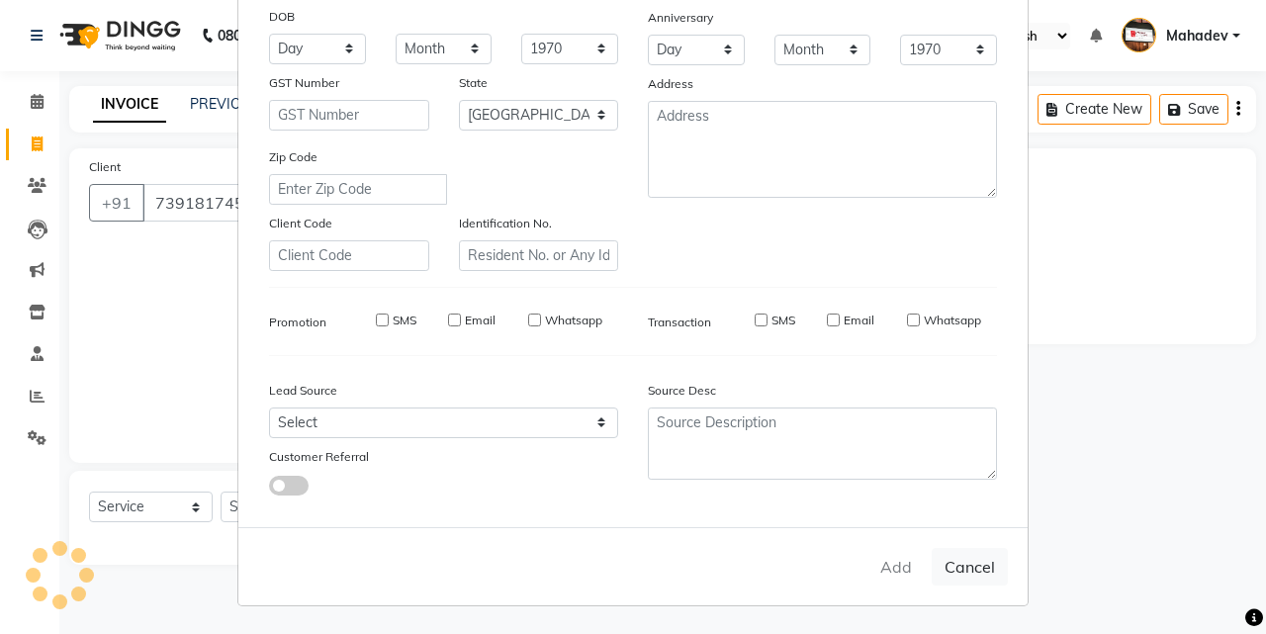
select select
checkbox input "false"
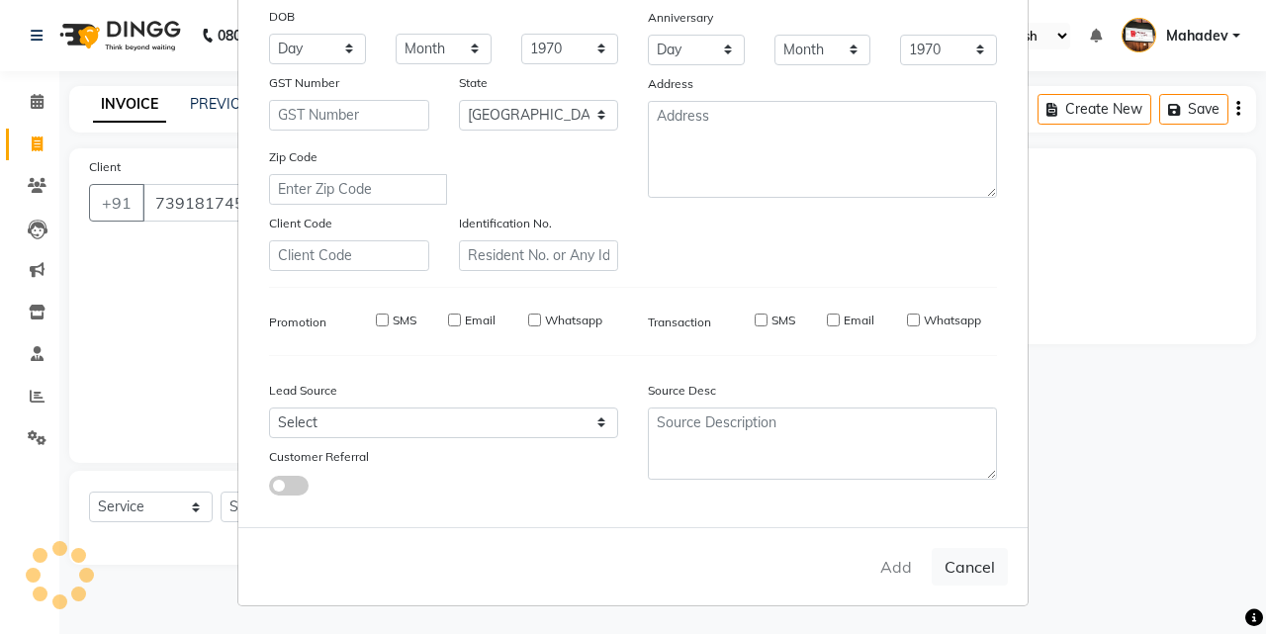
checkbox input "false"
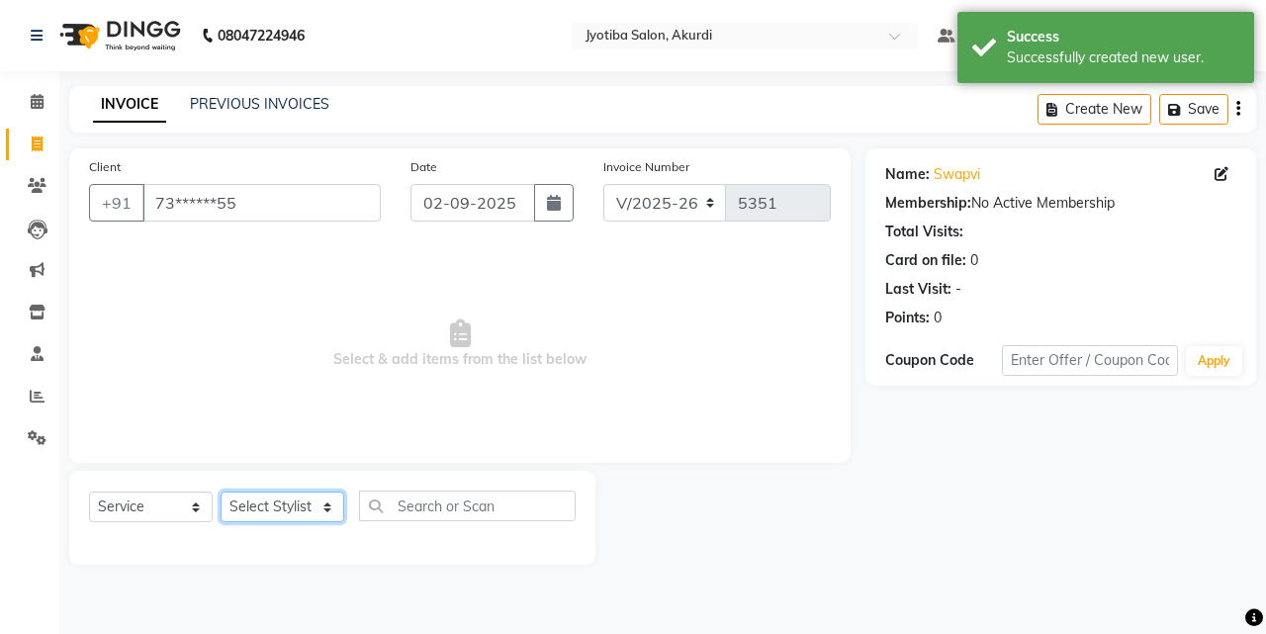
click at [276, 511] on select "Select Stylist [PERSON_NAME] [PERSON_NAME] [PERSON_NAME] [PERSON_NAME] Parmu ta…" at bounding box center [283, 507] width 124 height 31
select select "79628"
click at [221, 492] on select "Select Stylist [PERSON_NAME] [PERSON_NAME] [PERSON_NAME] [PERSON_NAME] Parmu ta…" at bounding box center [283, 507] width 124 height 31
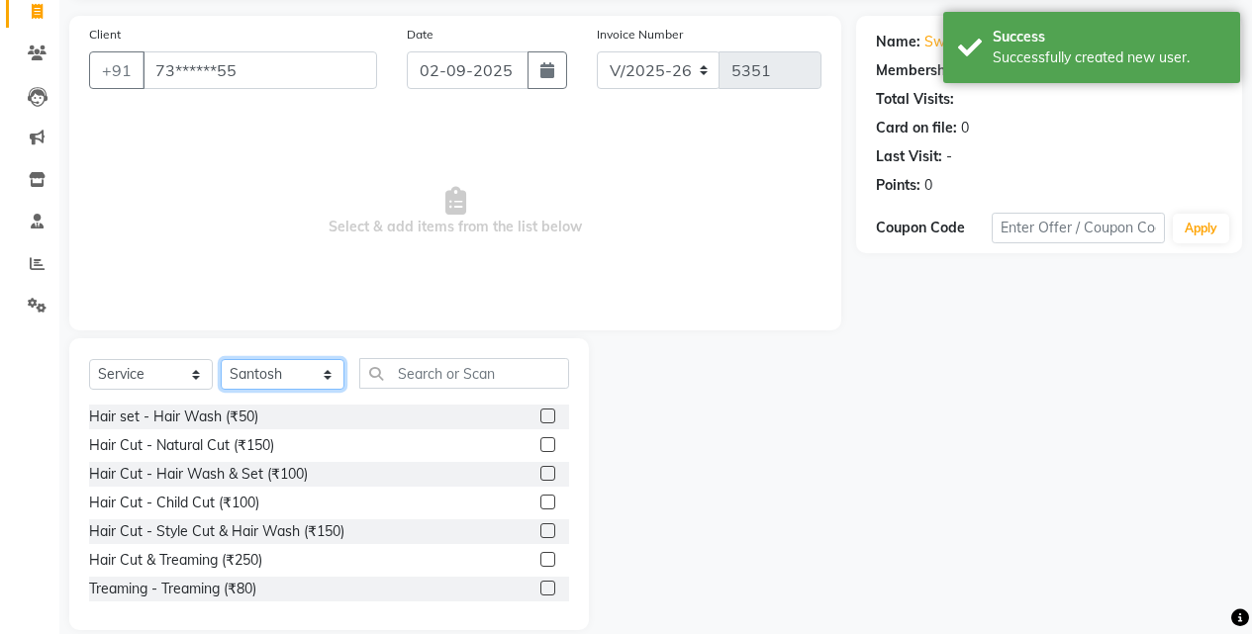
scroll to position [158, 0]
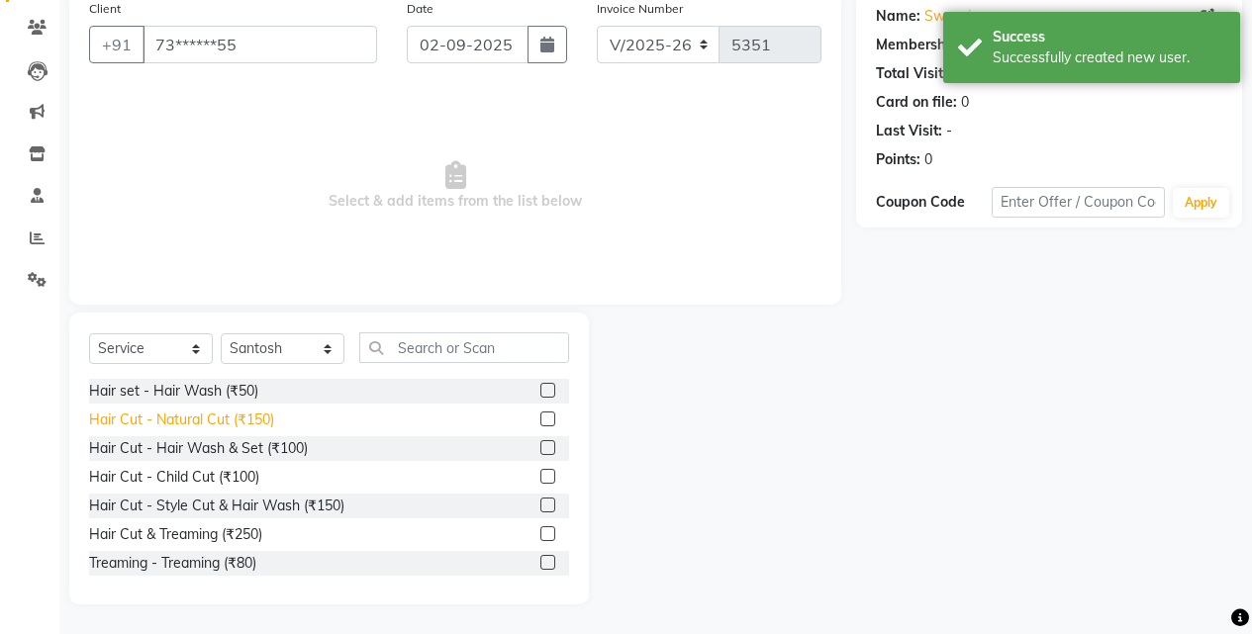
click at [255, 416] on div "Hair Cut - Natural Cut (₹150)" at bounding box center [181, 420] width 185 height 21
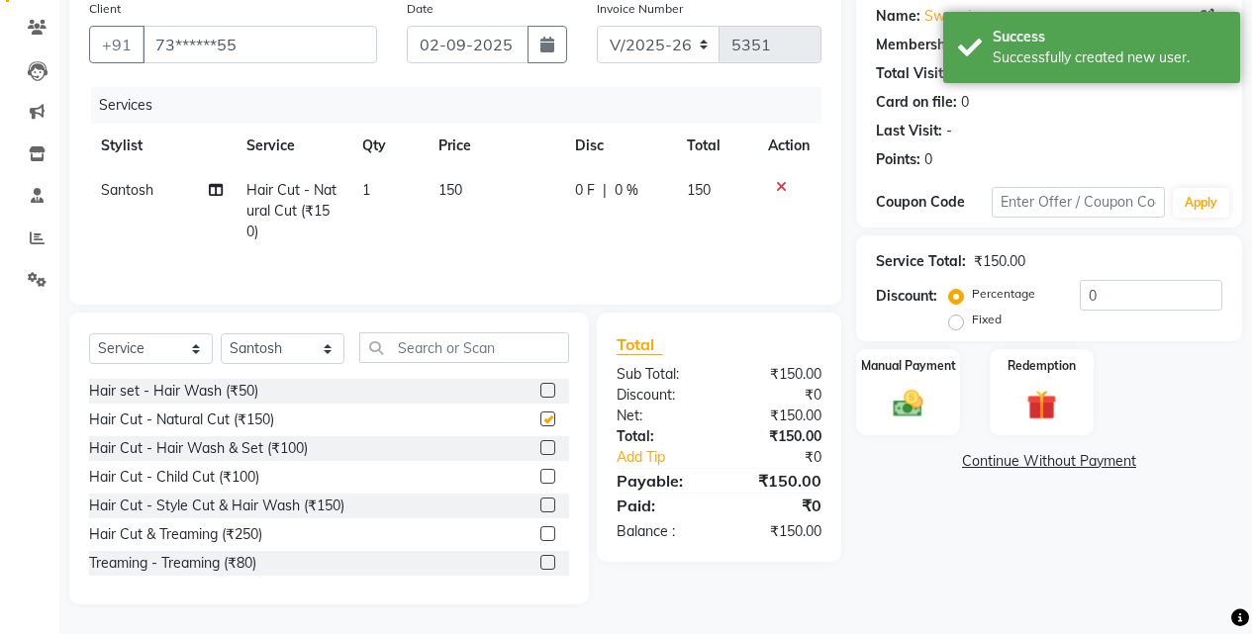
checkbox input "false"
click at [912, 411] on img at bounding box center [907, 404] width 50 height 36
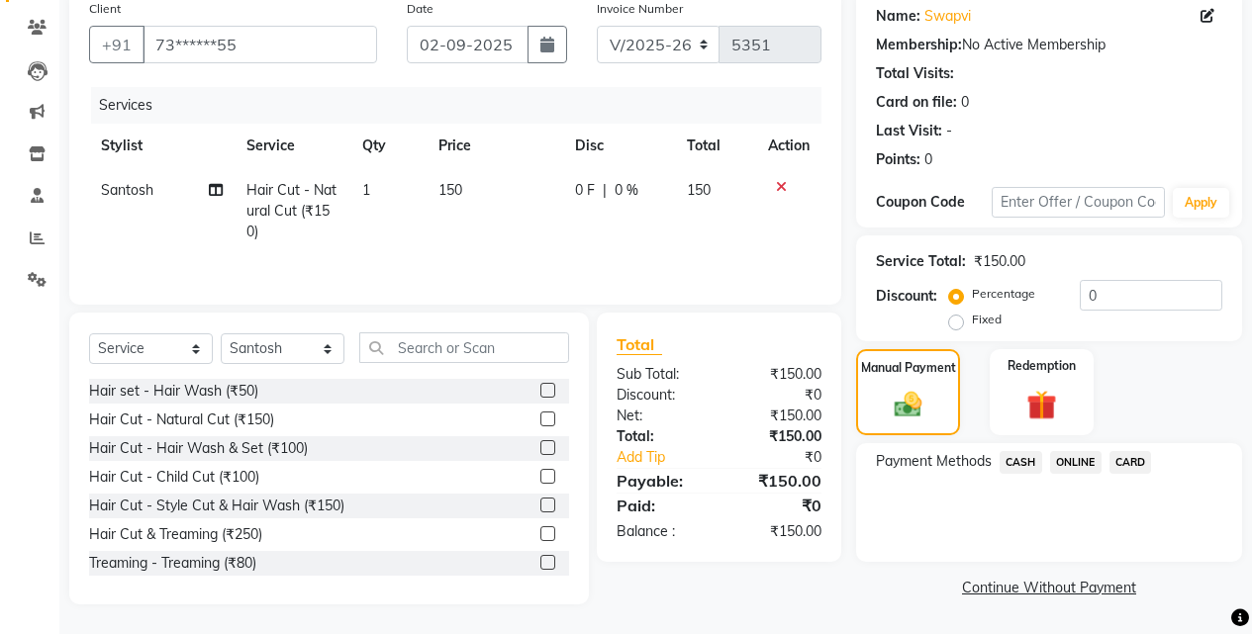
click at [1081, 459] on span "ONLINE" at bounding box center [1075, 462] width 51 height 23
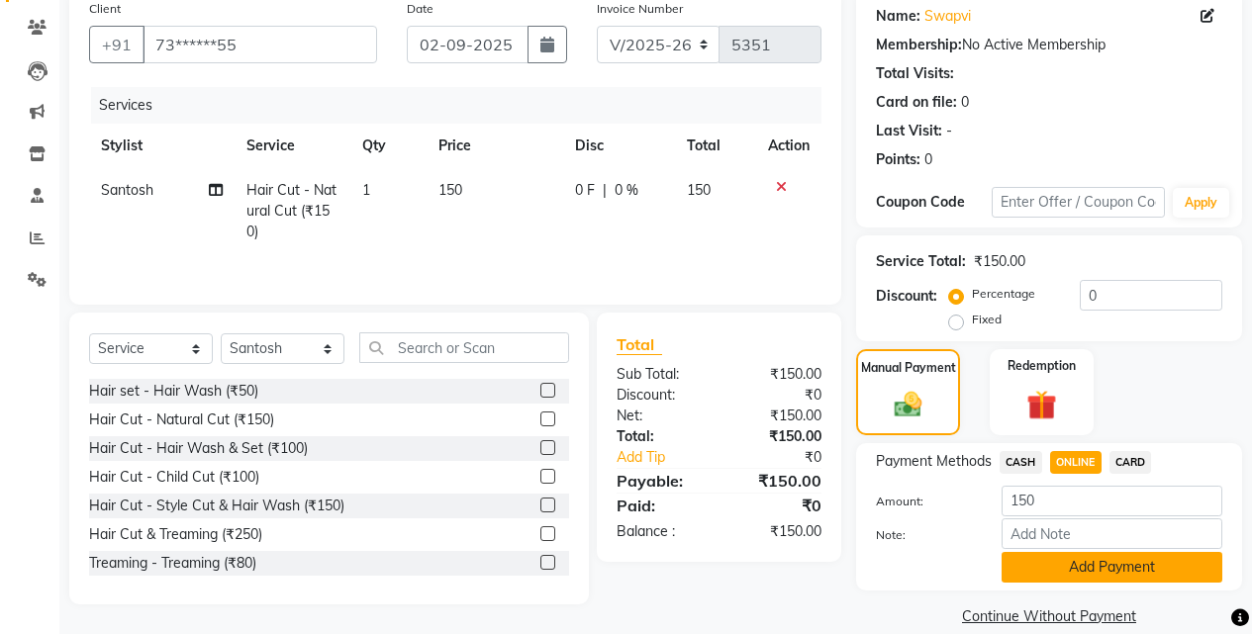
click at [1085, 563] on button "Add Payment" at bounding box center [1111, 567] width 221 height 31
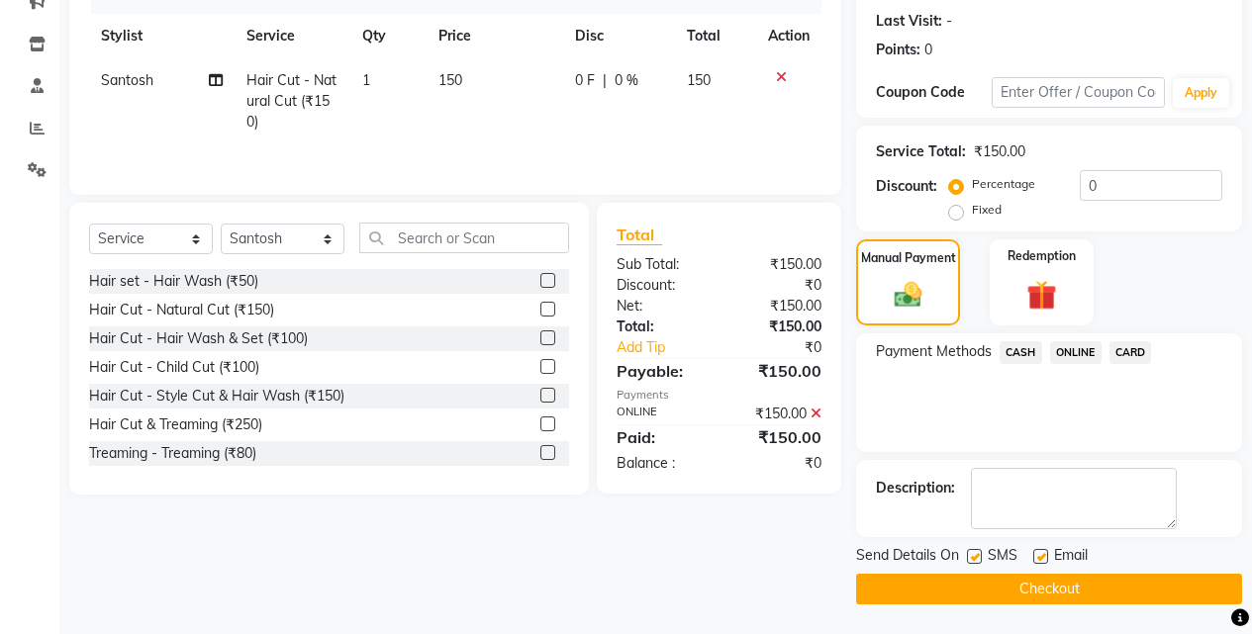
click at [1090, 578] on button "Checkout" at bounding box center [1049, 589] width 386 height 31
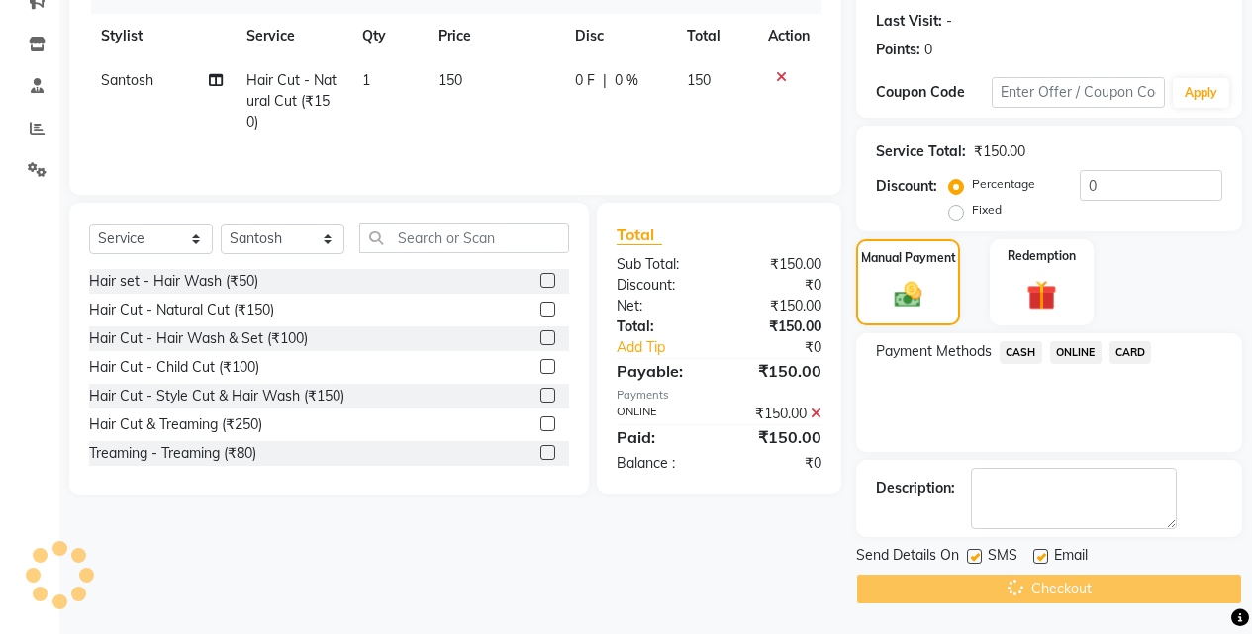
scroll to position [22, 0]
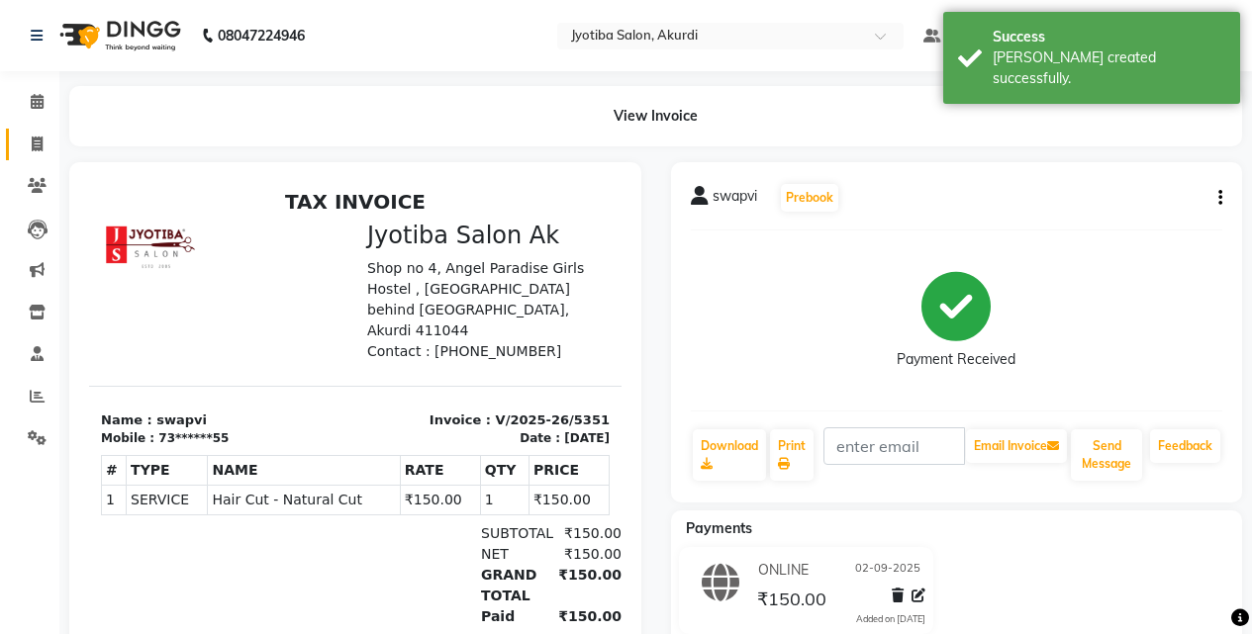
click at [11, 146] on link "Invoice" at bounding box center [29, 145] width 47 height 33
select select "service"
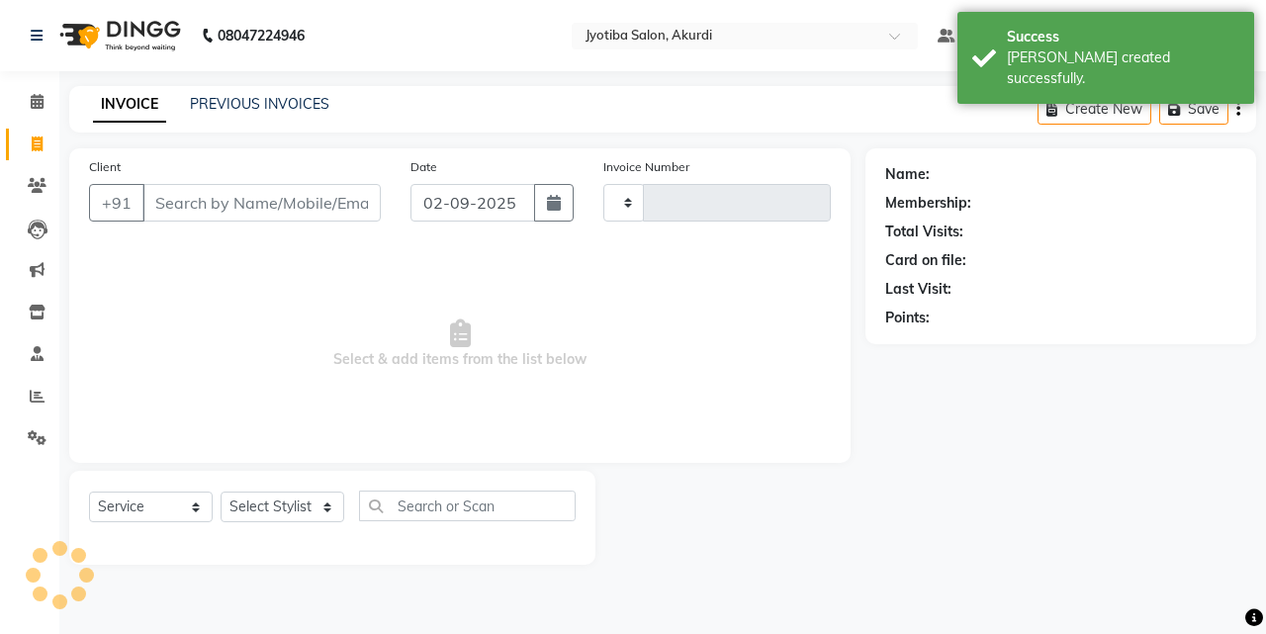
type input "5352"
select select "557"
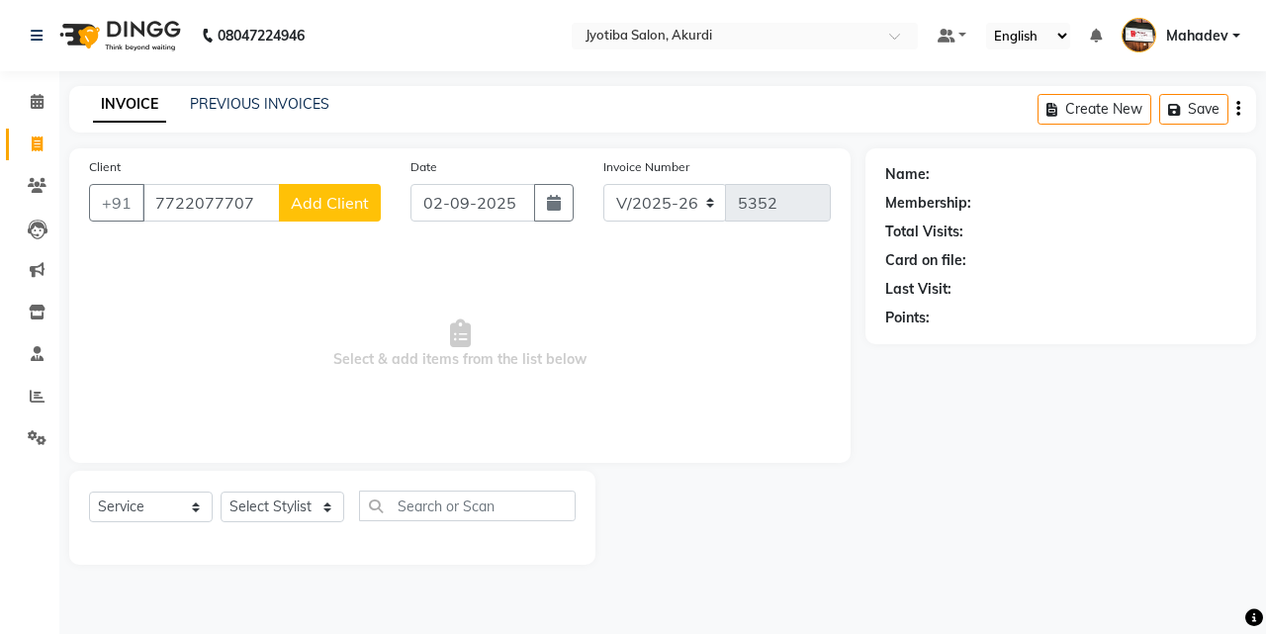
type input "7722077707"
click at [309, 188] on button "Add Client" at bounding box center [330, 203] width 102 height 38
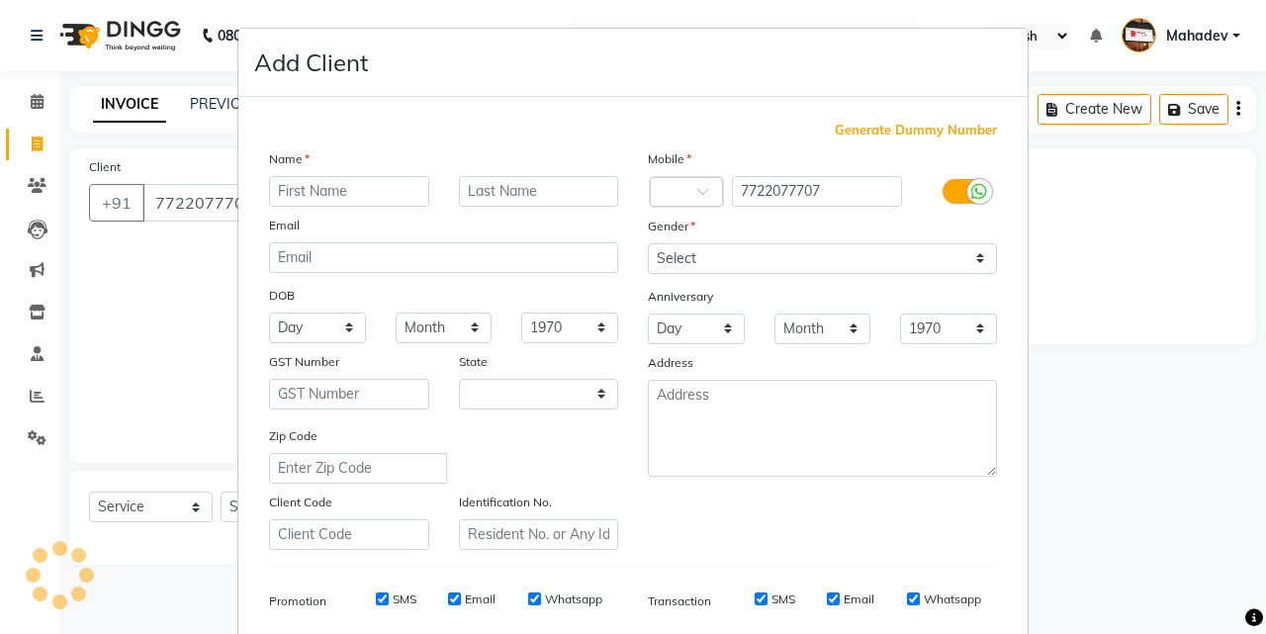
select select "22"
click at [309, 188] on input "text" at bounding box center [349, 191] width 160 height 31
type input "a"
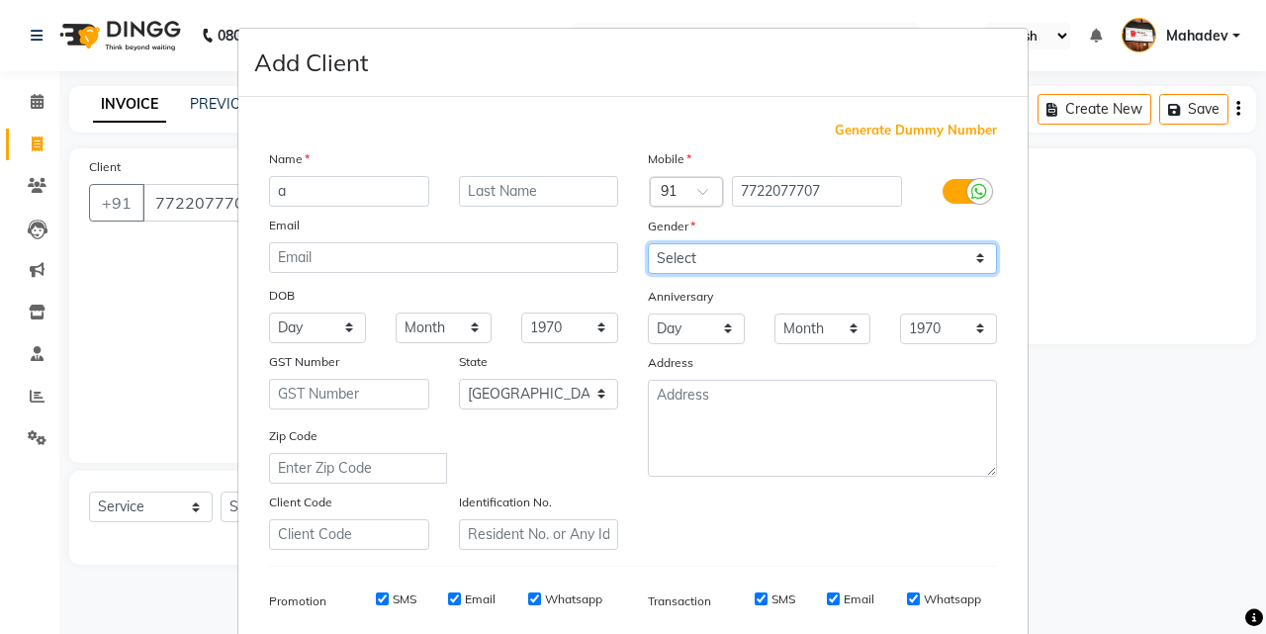
click at [805, 256] on select "Select [DEMOGRAPHIC_DATA] [DEMOGRAPHIC_DATA] Other Prefer Not To Say" at bounding box center [822, 258] width 349 height 31
select select "[DEMOGRAPHIC_DATA]"
click at [648, 243] on select "Select [DEMOGRAPHIC_DATA] [DEMOGRAPHIC_DATA] Other Prefer Not To Say" at bounding box center [822, 258] width 349 height 31
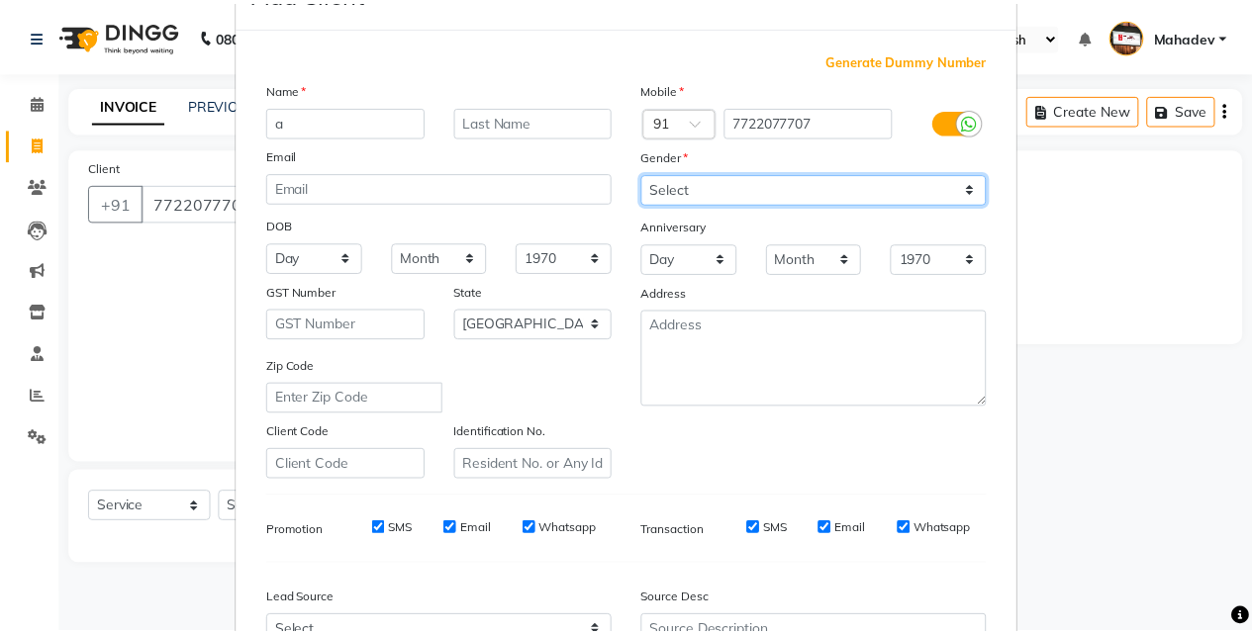
scroll to position [279, 0]
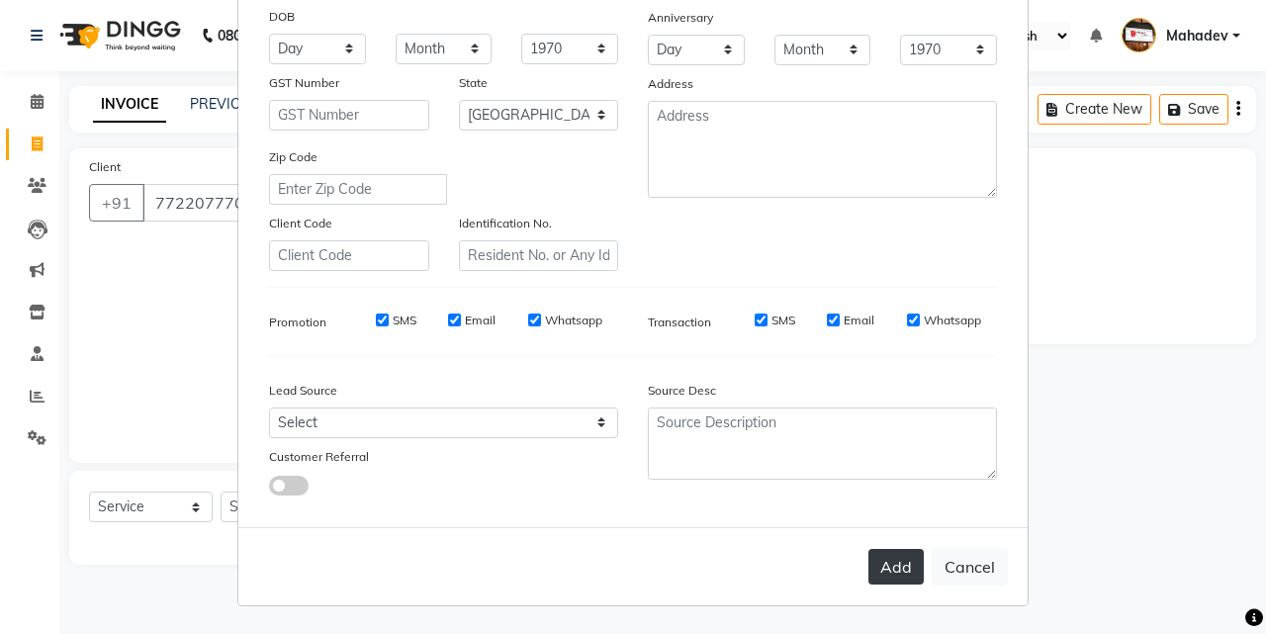
click at [882, 571] on button "Add" at bounding box center [896, 567] width 55 height 36
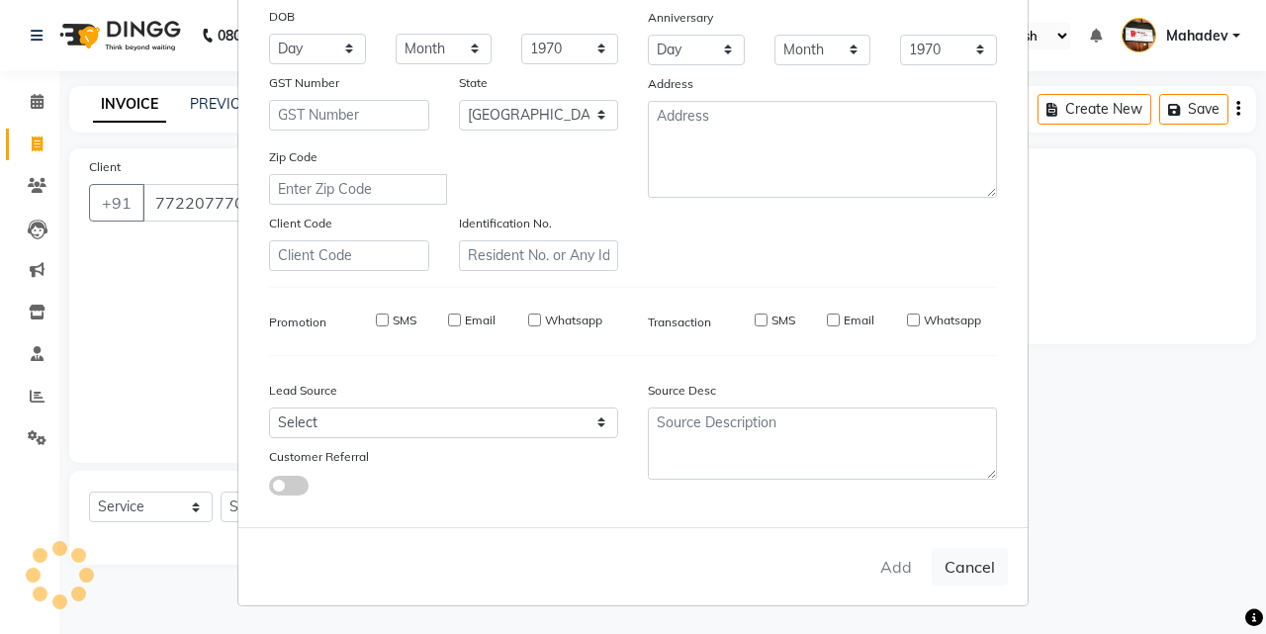
type input "77******07"
select select
select select "null"
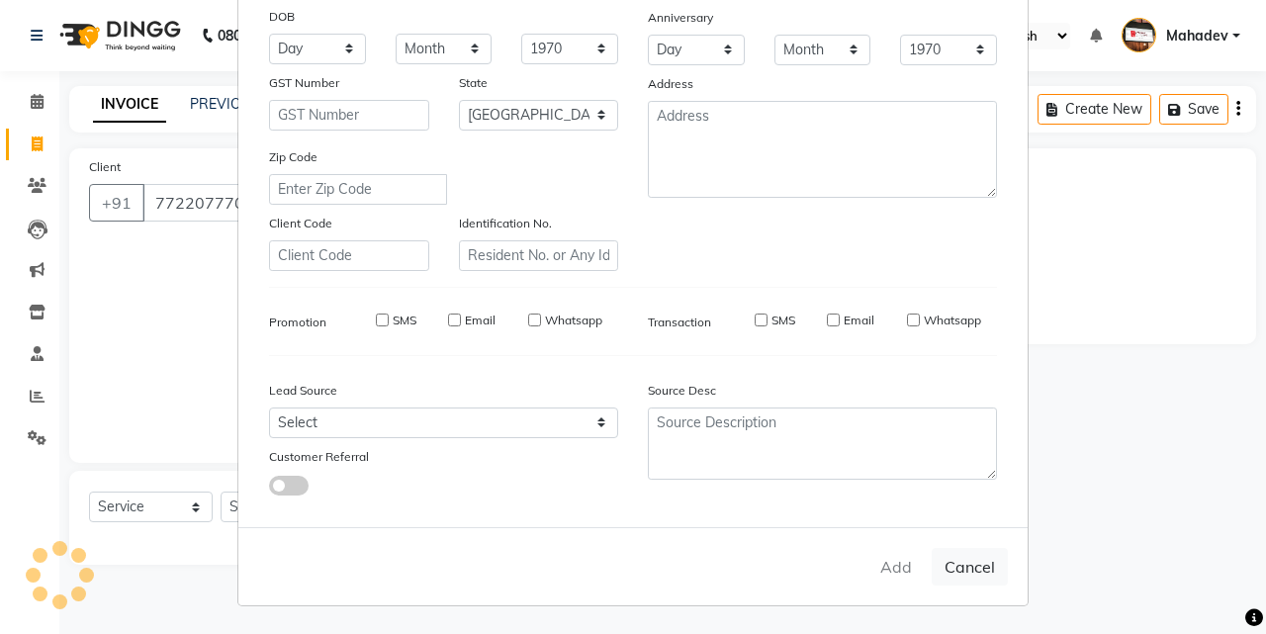
select select
checkbox input "false"
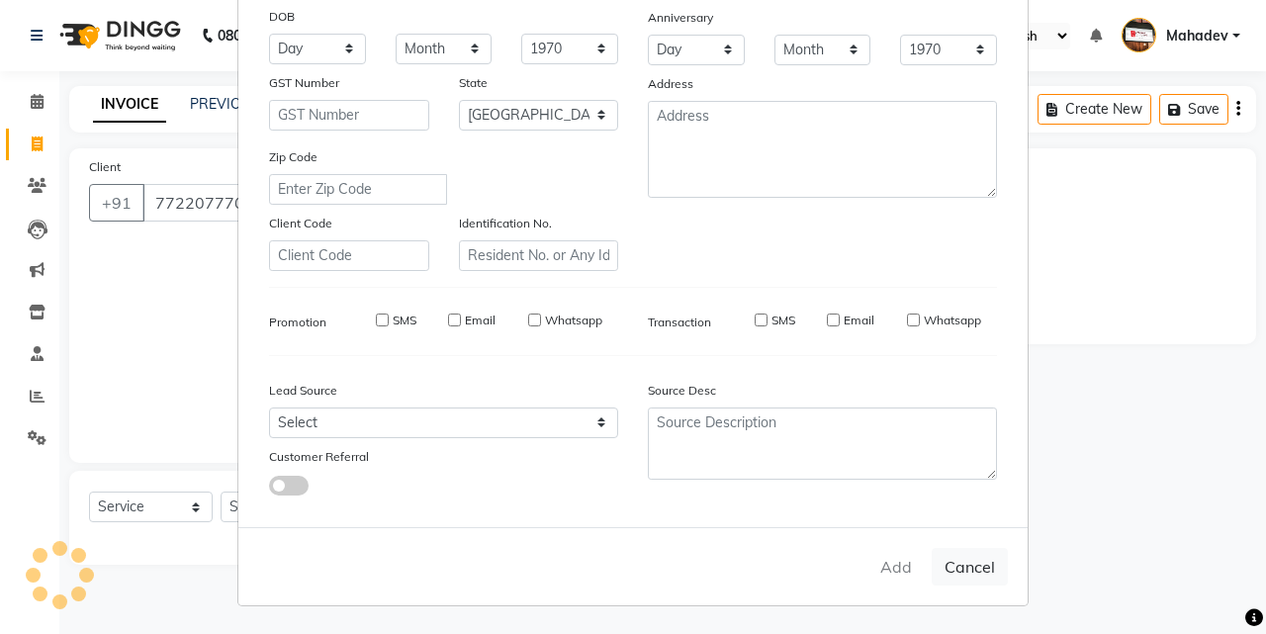
checkbox input "false"
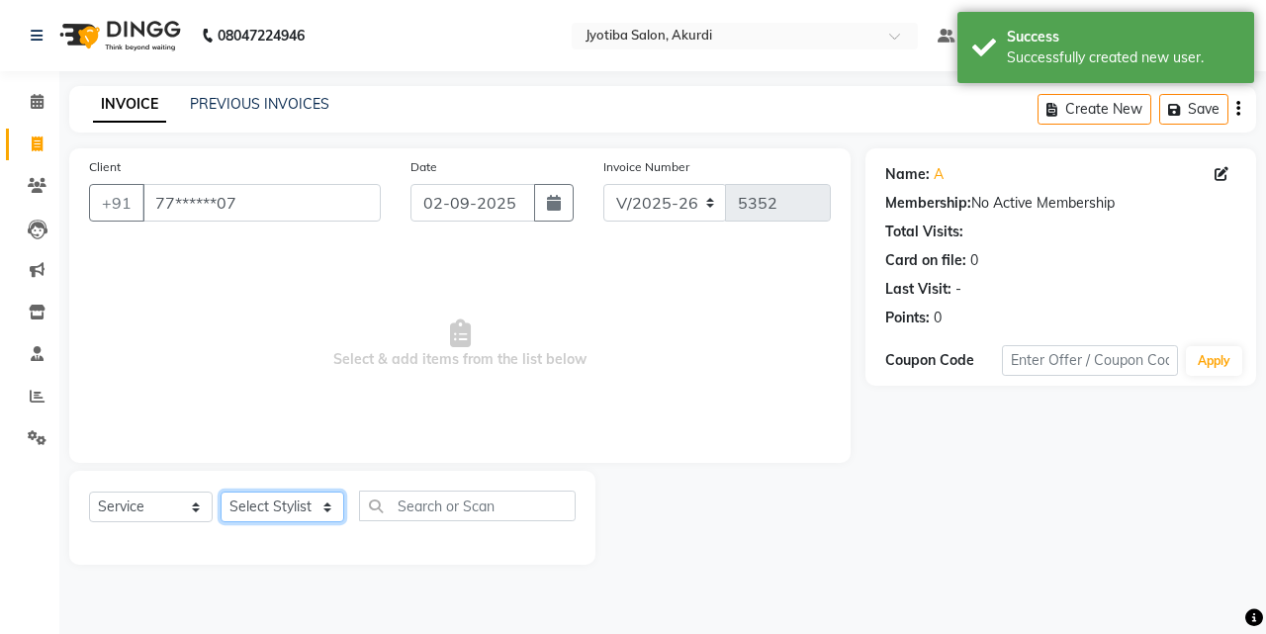
click at [306, 508] on select "Select Stylist [PERSON_NAME] [PERSON_NAME] [PERSON_NAME] [PERSON_NAME] Parmu ta…" at bounding box center [283, 507] width 124 height 31
select select "11679"
click at [221, 492] on select "Select Stylist [PERSON_NAME] [PERSON_NAME] [PERSON_NAME] [PERSON_NAME] Parmu ta…" at bounding box center [283, 507] width 124 height 31
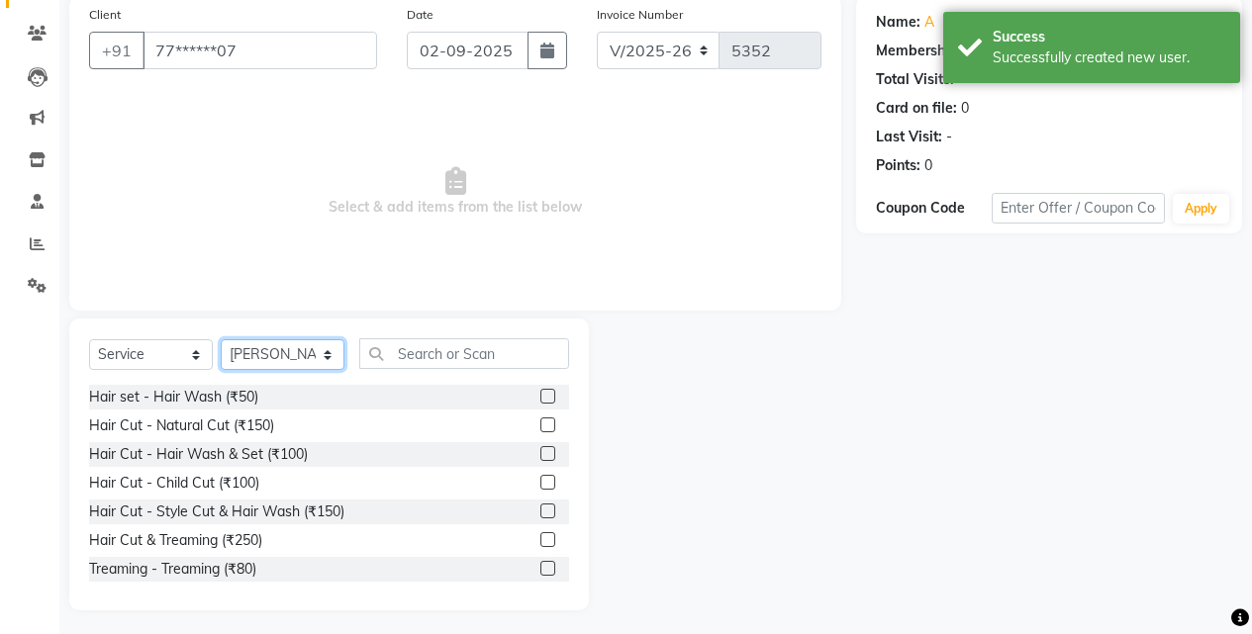
scroll to position [158, 0]
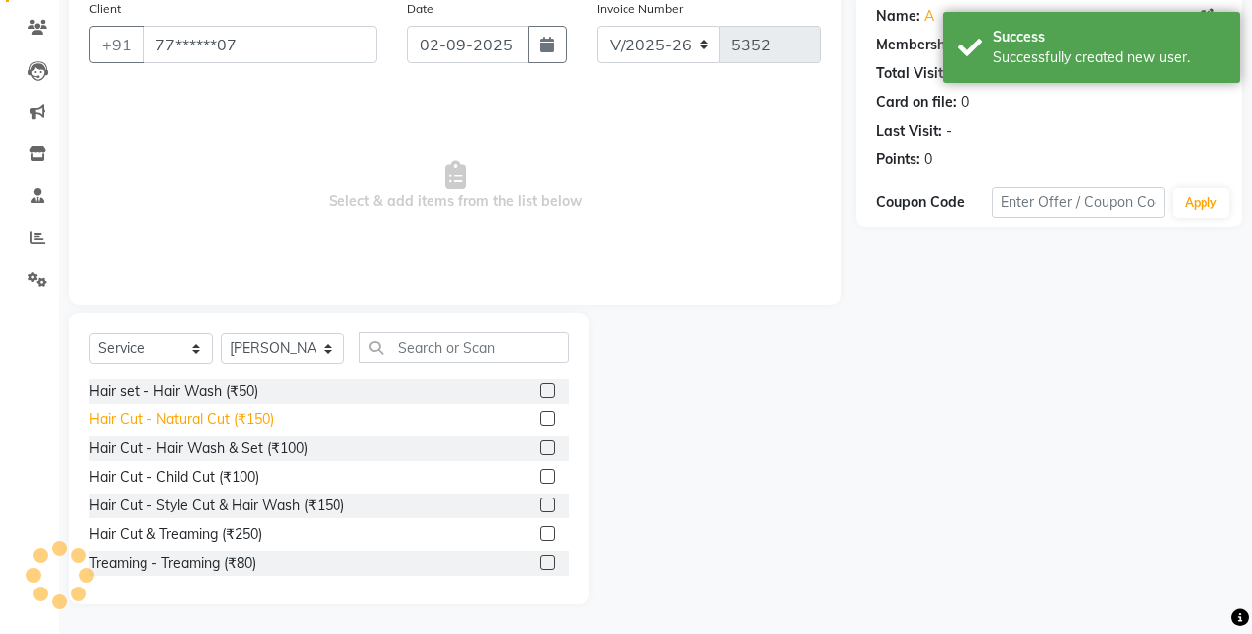
click at [252, 425] on div "Hair Cut - Natural Cut (₹150)" at bounding box center [181, 420] width 185 height 21
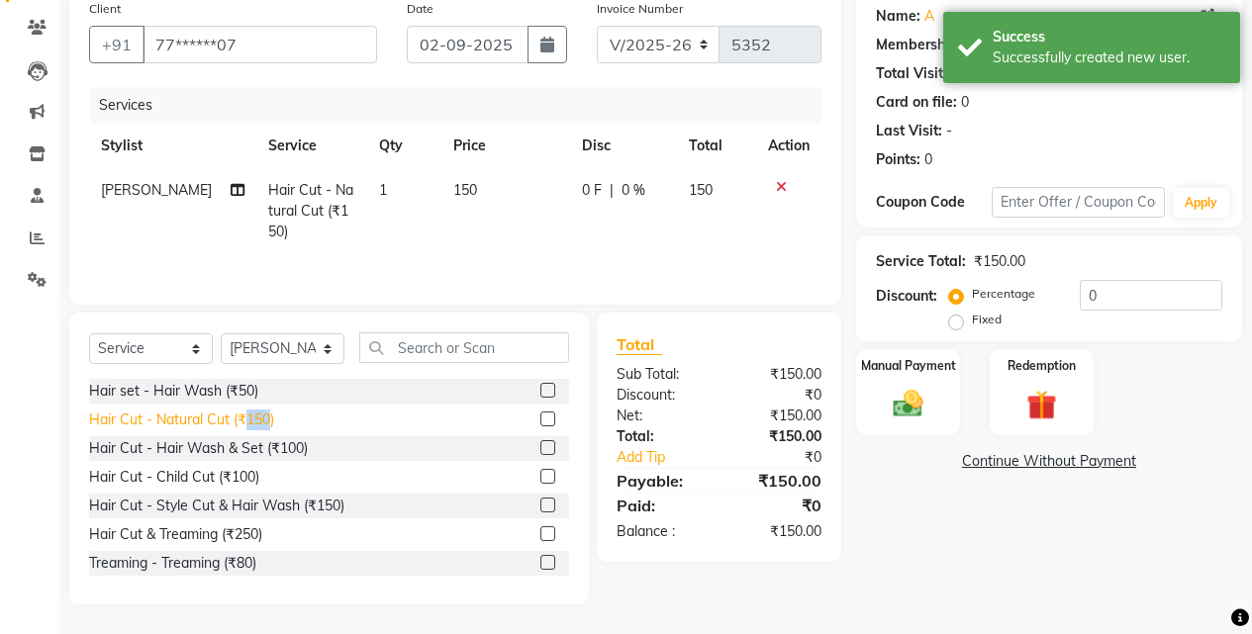
click at [252, 425] on div "Hair Cut - Natural Cut (₹150)" at bounding box center [181, 420] width 185 height 21
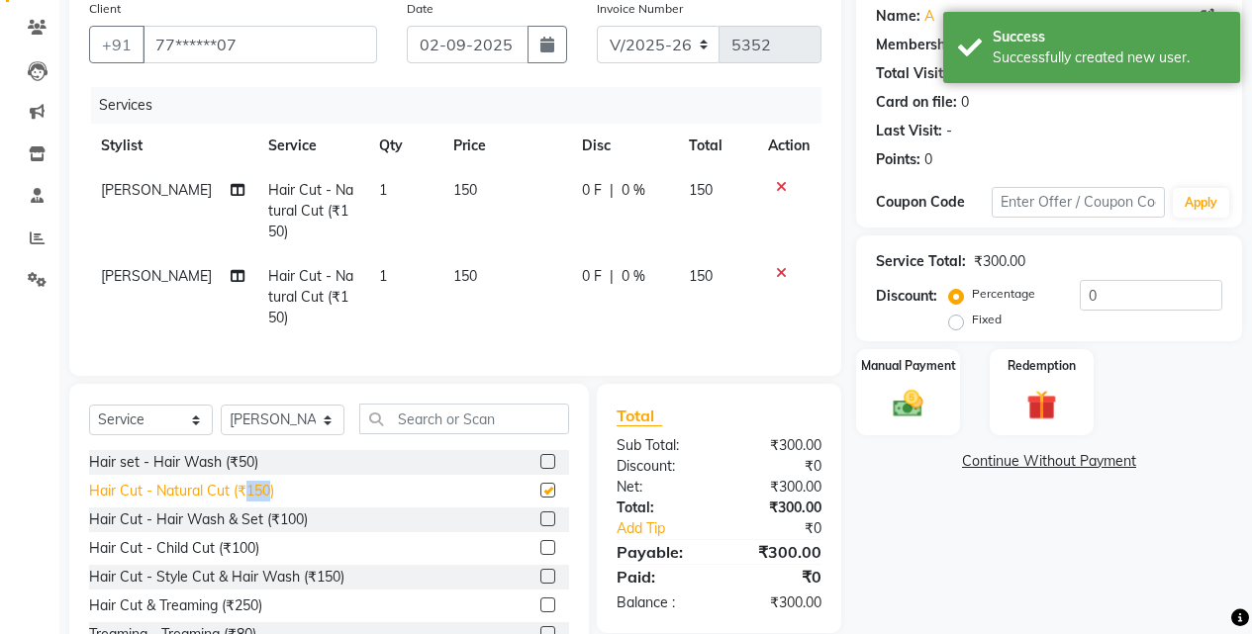
checkbox input "false"
click at [245, 473] on div "Hair set - Hair Wash (₹50)" at bounding box center [173, 462] width 169 height 21
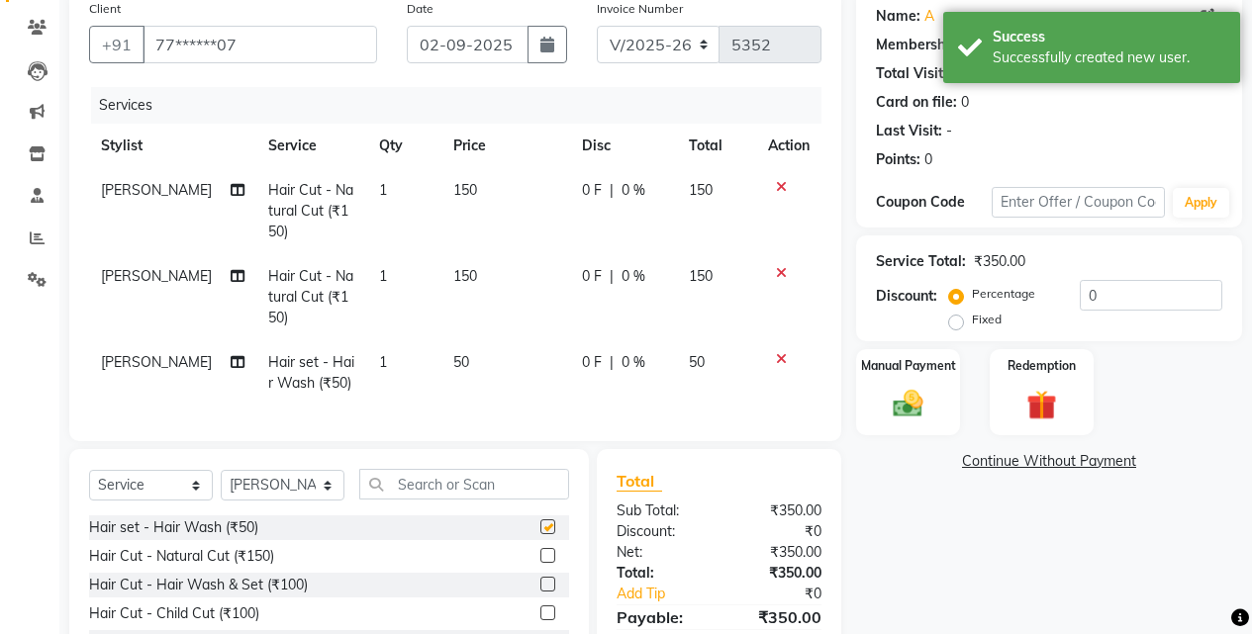
checkbox input "false"
click at [913, 397] on img at bounding box center [907, 404] width 50 height 36
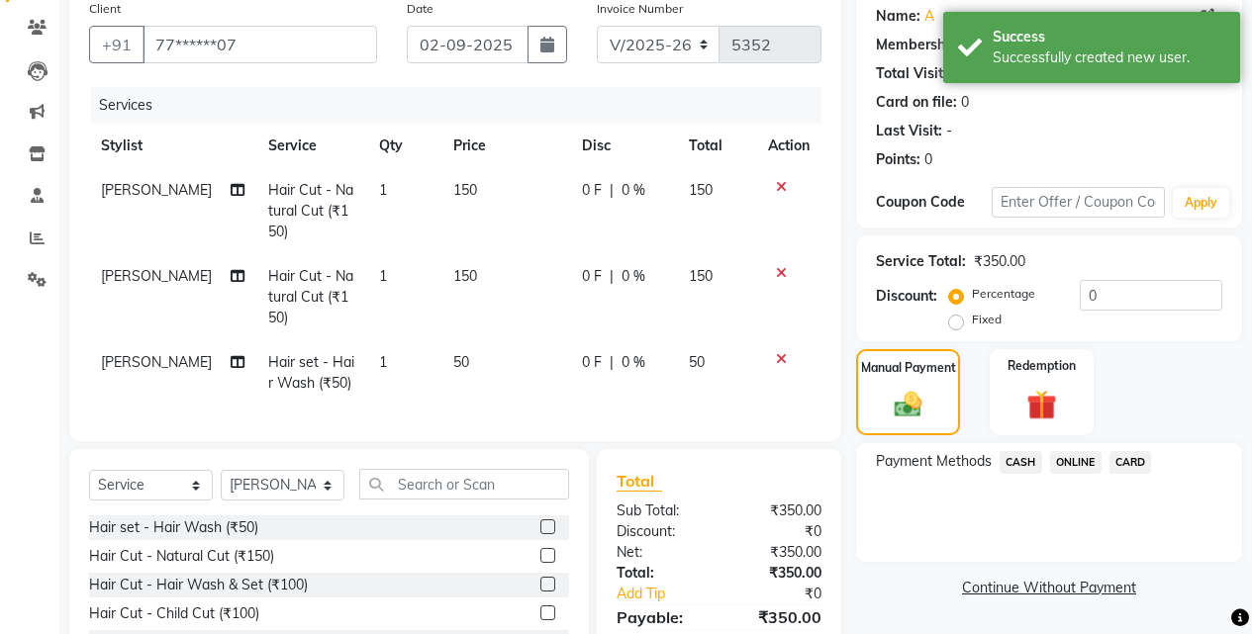
click at [1068, 458] on span "ONLINE" at bounding box center [1075, 462] width 51 height 23
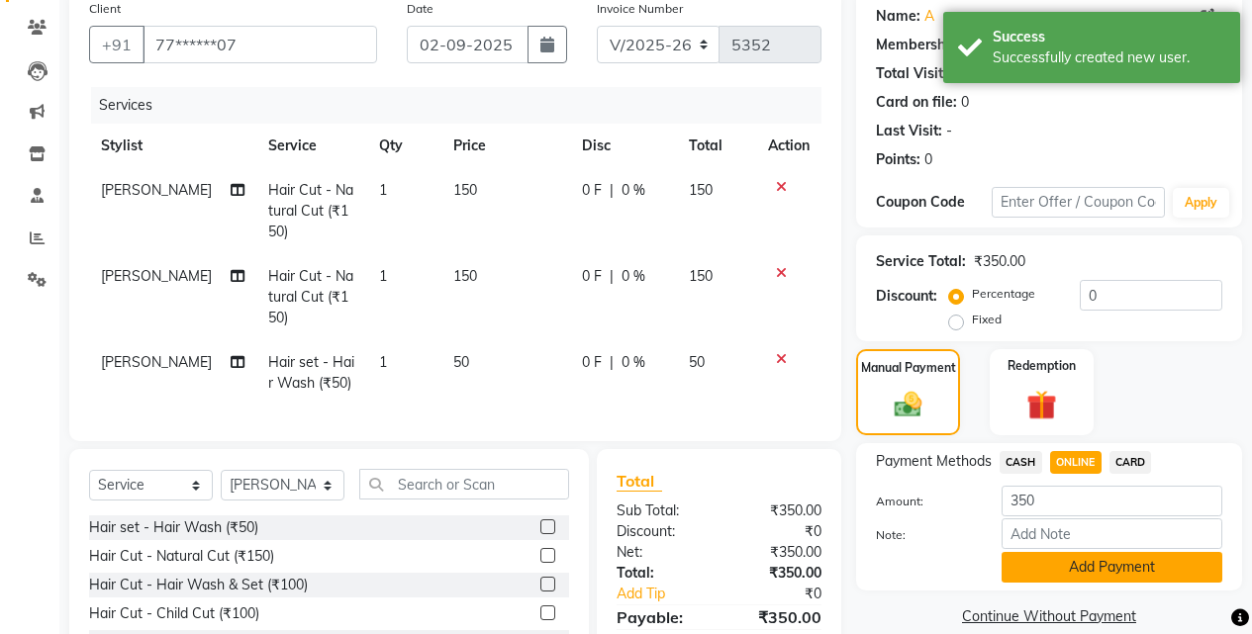
click at [1071, 559] on button "Add Payment" at bounding box center [1111, 567] width 221 height 31
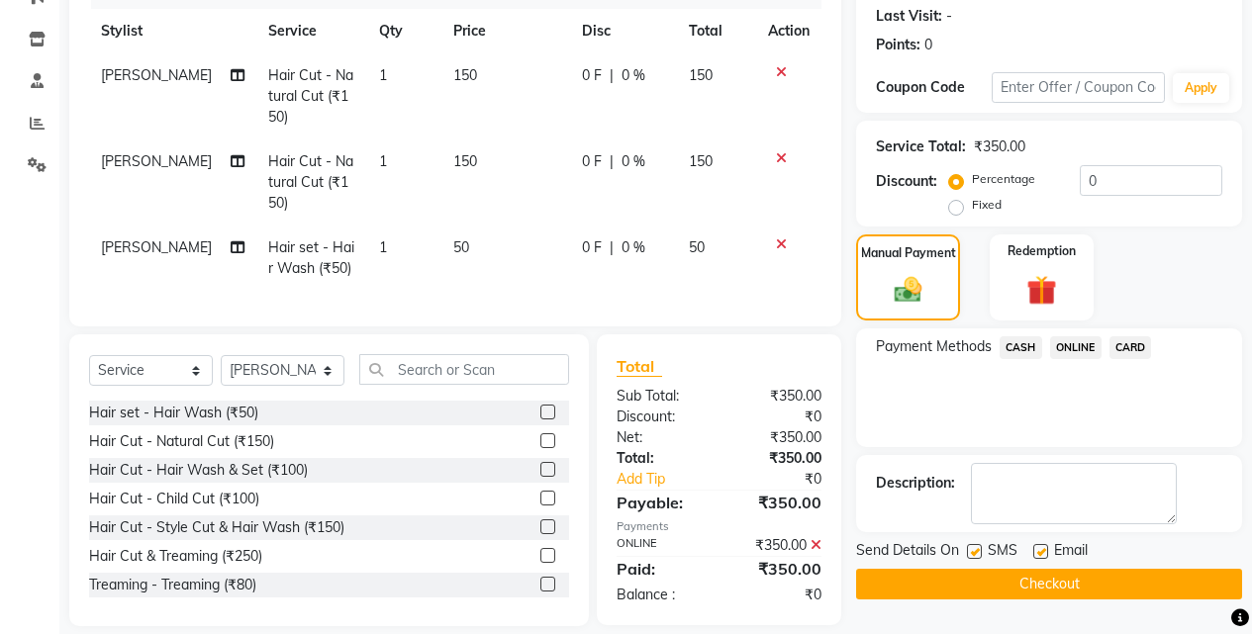
scroll to position [310, 0]
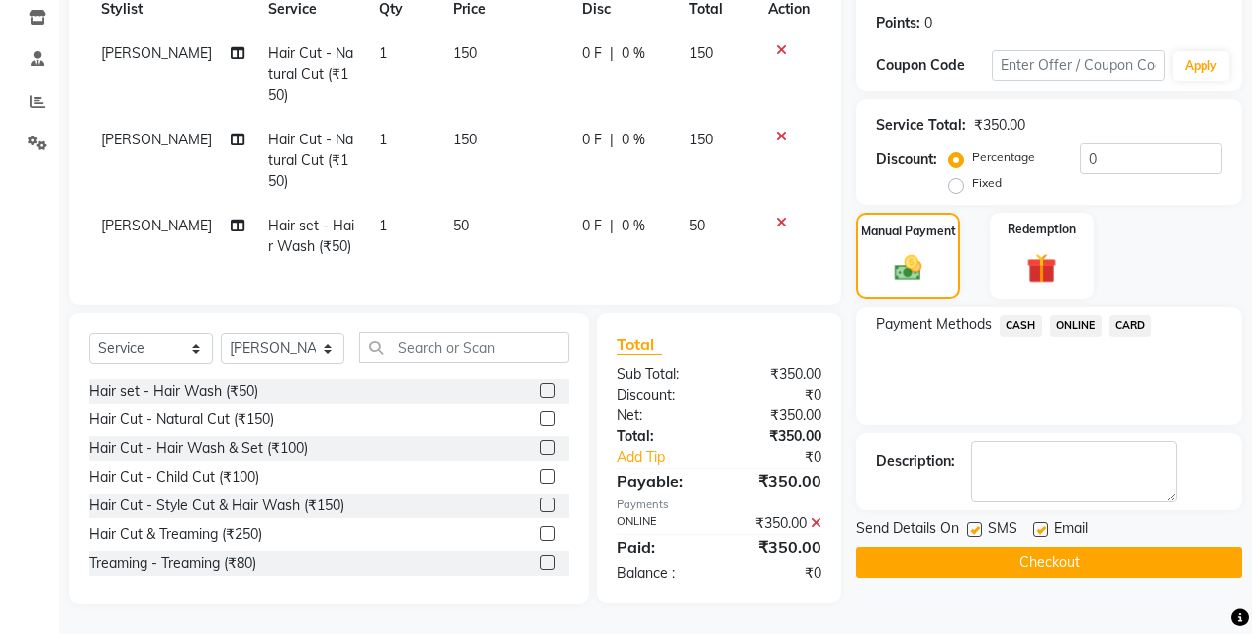
click at [1078, 553] on button "Checkout" at bounding box center [1049, 562] width 386 height 31
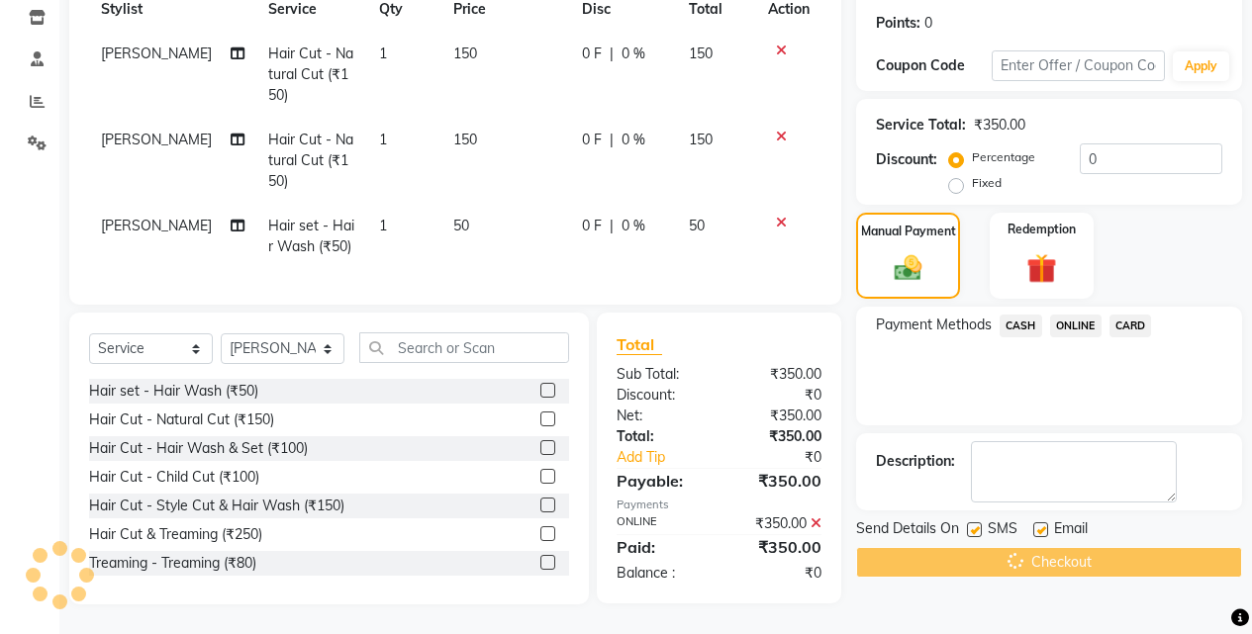
scroll to position [217, 0]
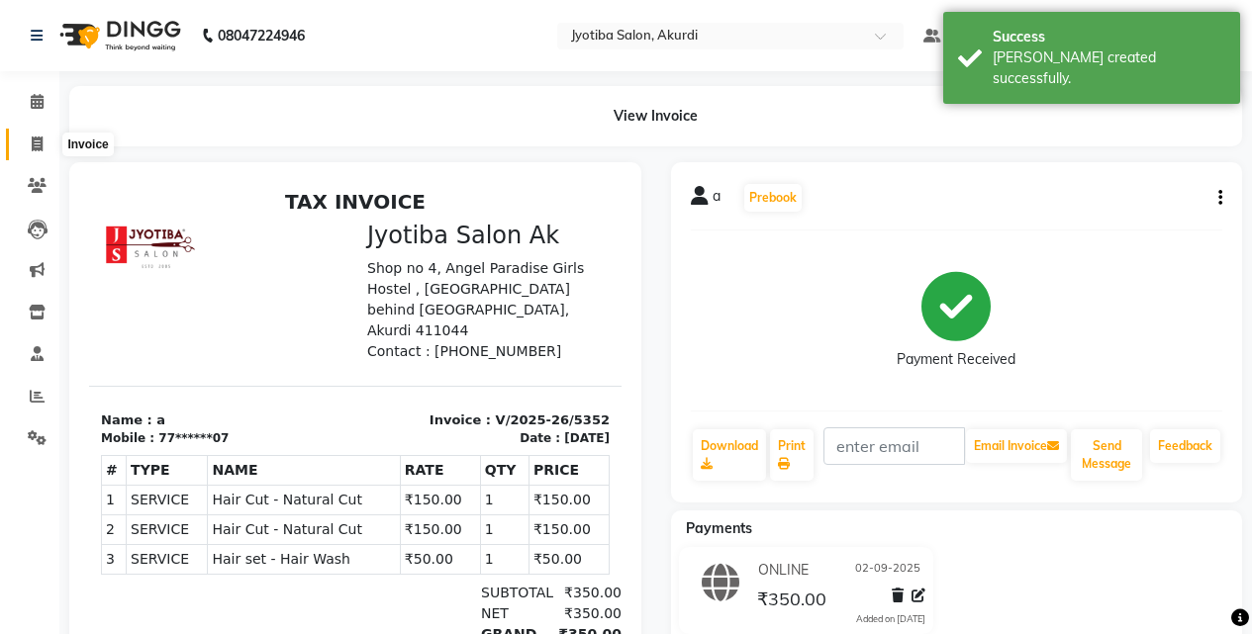
click at [30, 138] on span at bounding box center [37, 145] width 35 height 23
select select "service"
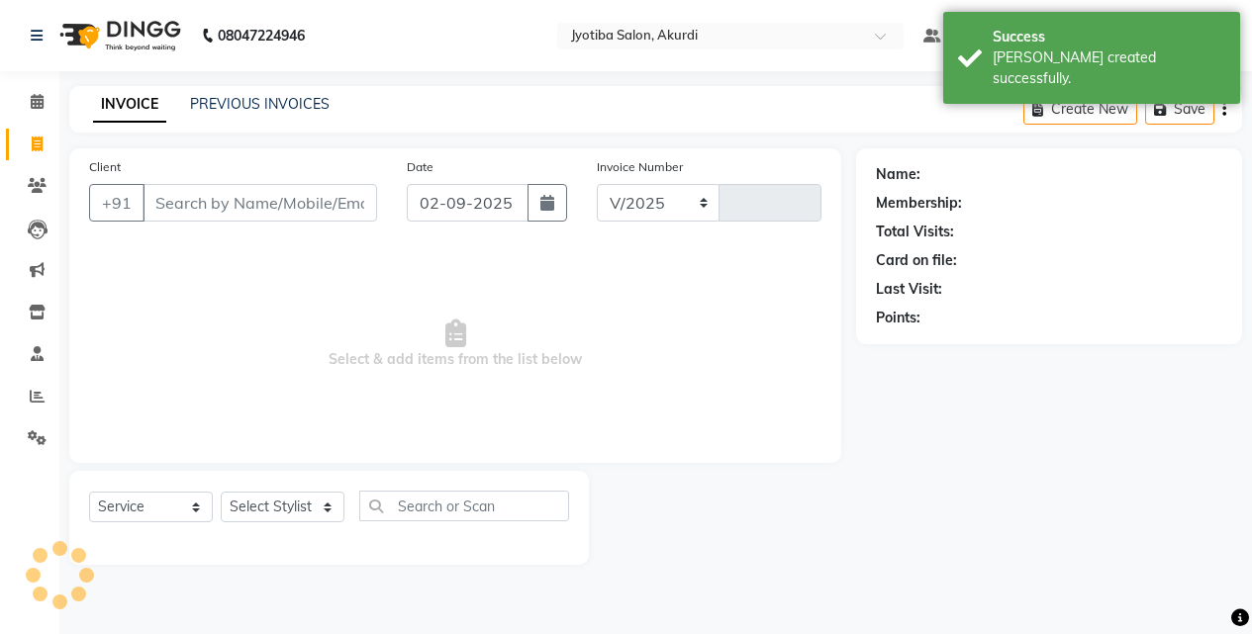
select select "557"
type input "5353"
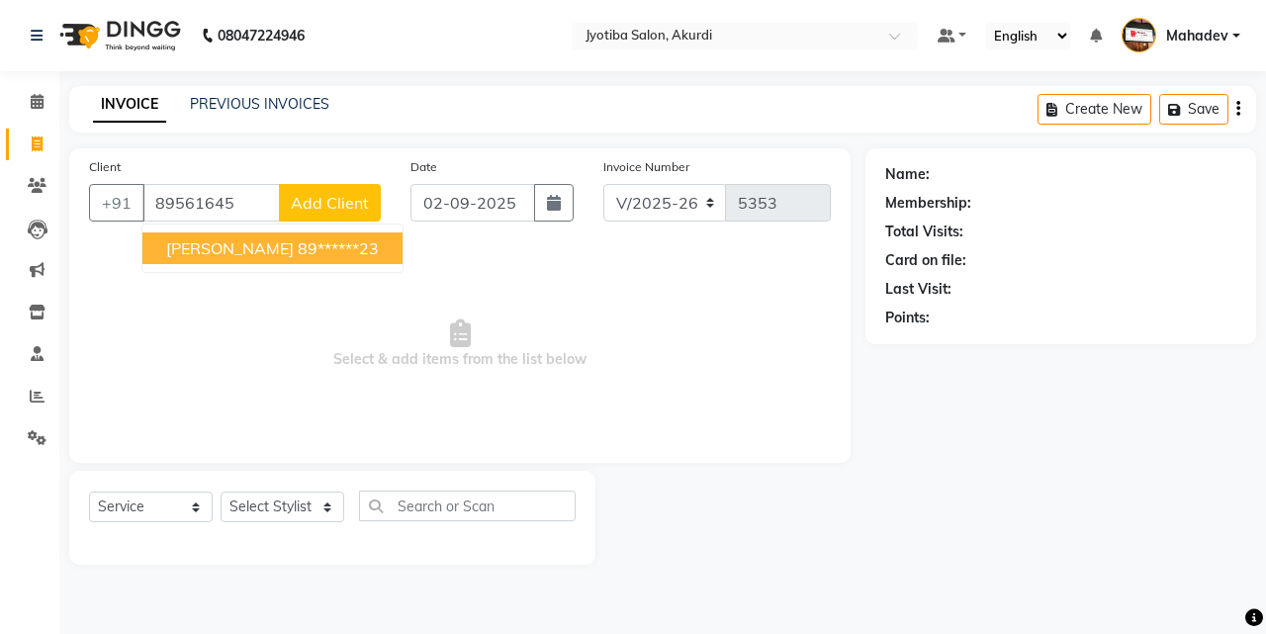
click at [175, 245] on span "[PERSON_NAME]" at bounding box center [230, 248] width 128 height 20
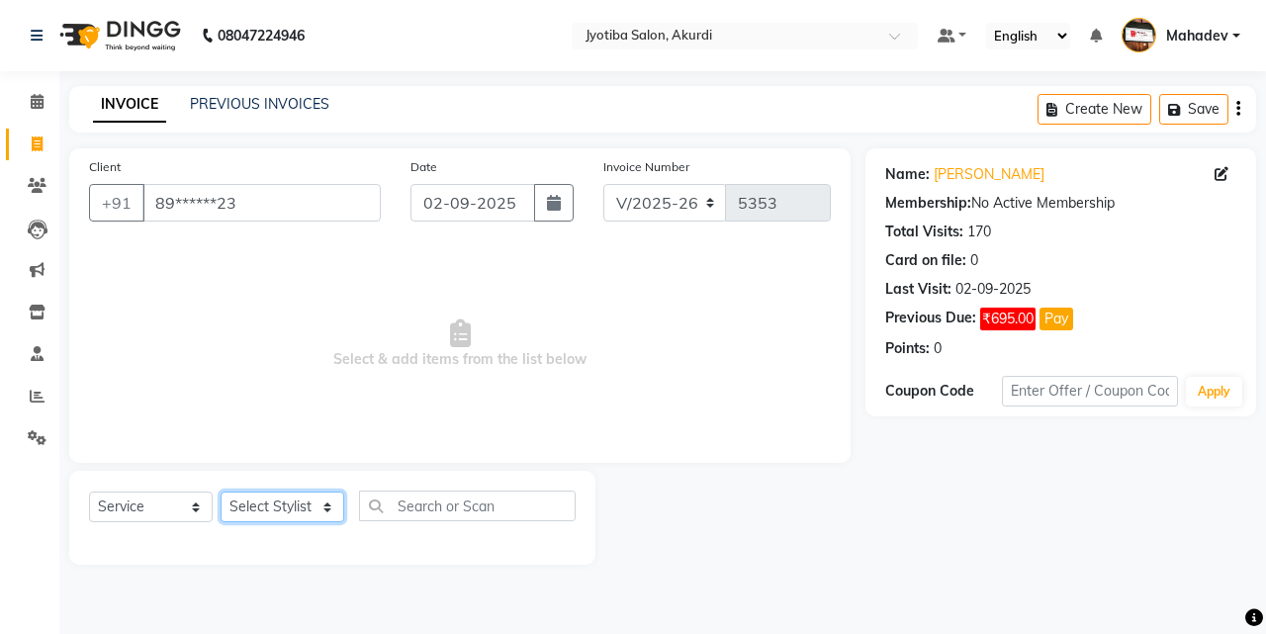
click at [270, 495] on select "Select Stylist [PERSON_NAME] [PERSON_NAME] [PERSON_NAME] [PERSON_NAME] Parmu ta…" at bounding box center [283, 507] width 124 height 31
click at [221, 492] on select "Select Stylist [PERSON_NAME] [PERSON_NAME] [PERSON_NAME] [PERSON_NAME] Parmu ta…" at bounding box center [283, 507] width 124 height 31
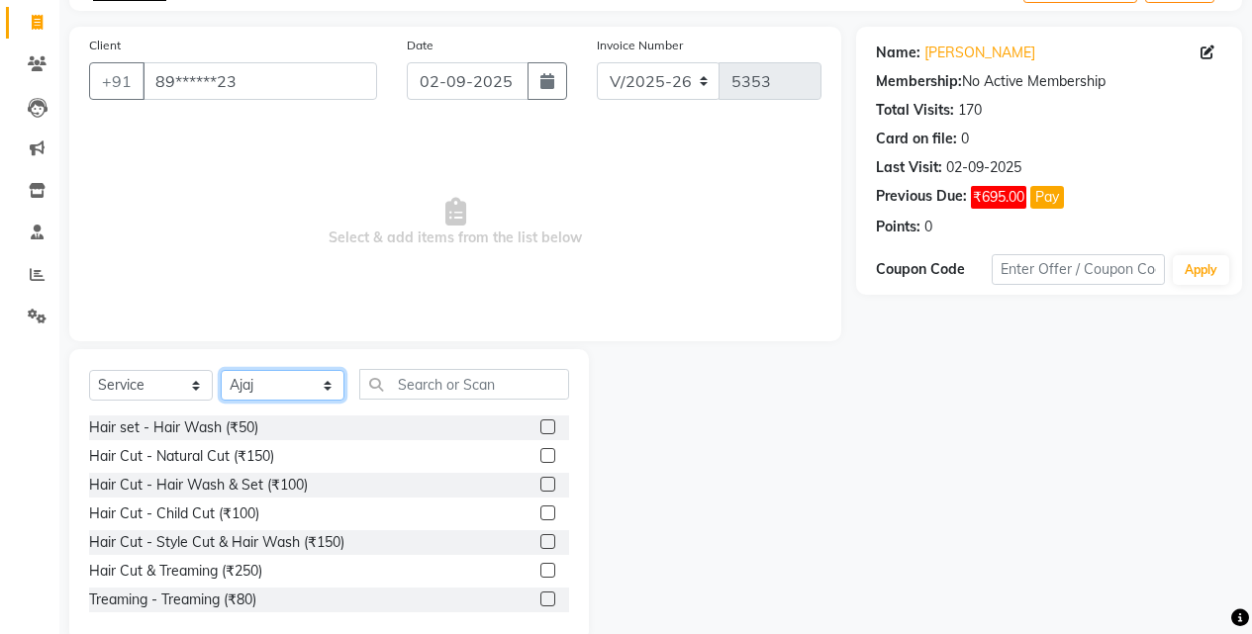
scroll to position [158, 0]
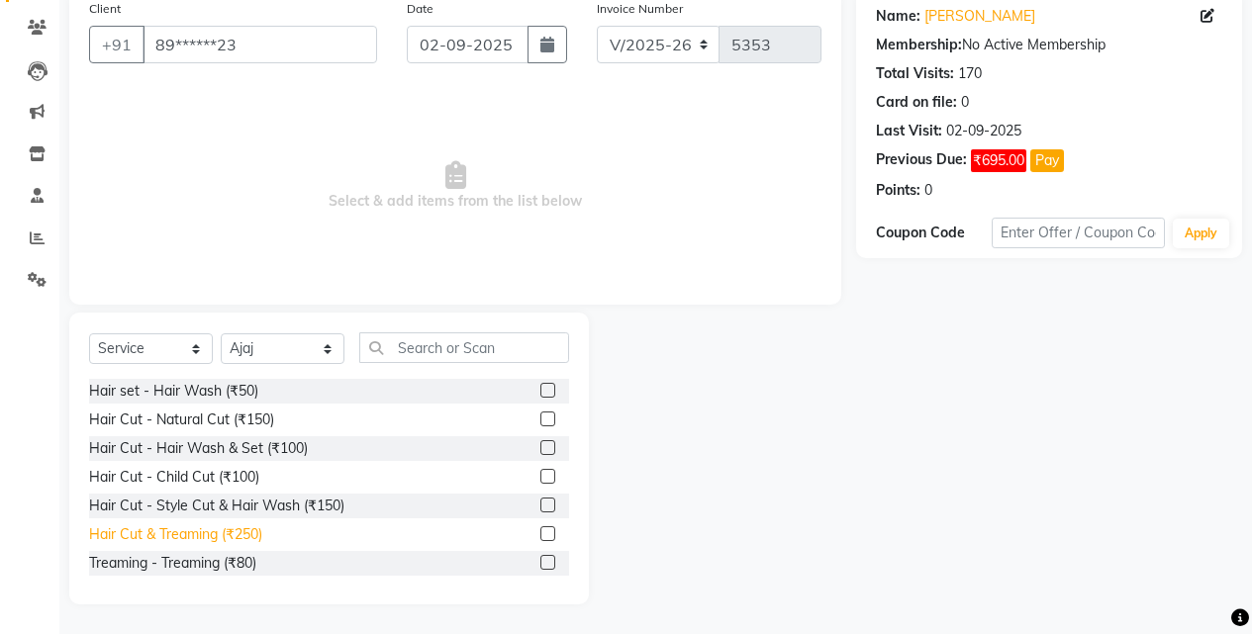
click at [261, 537] on div "Hair Cut & Treaming (₹250)" at bounding box center [175, 534] width 173 height 21
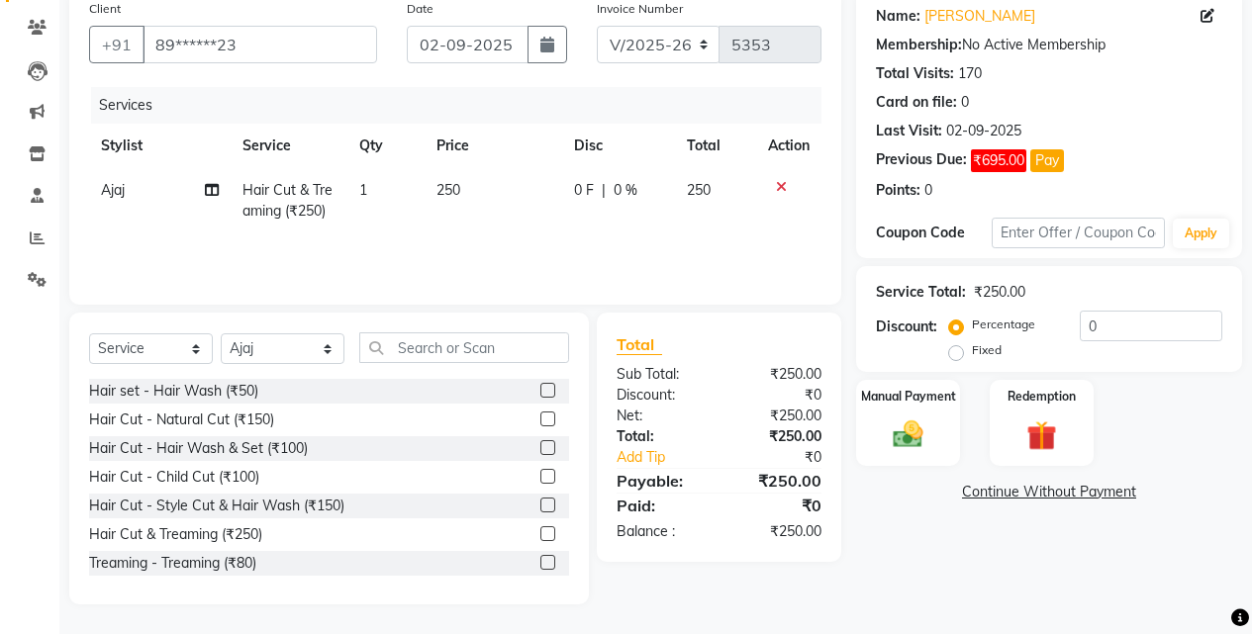
click at [451, 193] on span "250" at bounding box center [448, 190] width 24 height 18
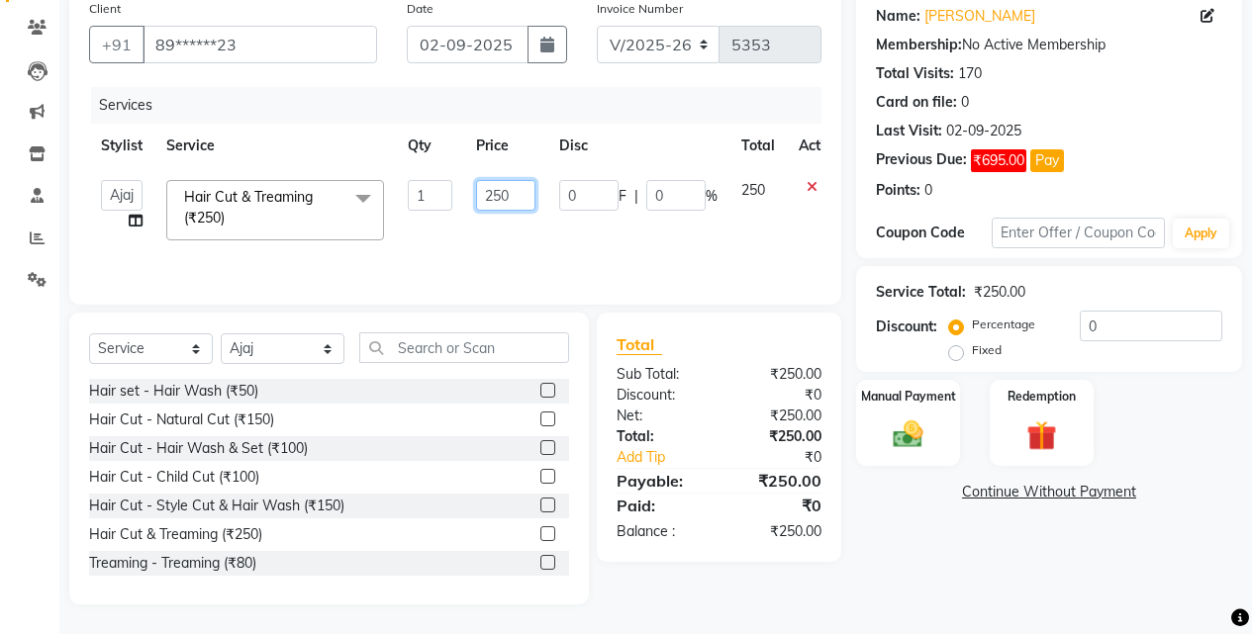
click at [515, 190] on input "250" at bounding box center [505, 195] width 59 height 31
click at [491, 228] on td "230" at bounding box center [505, 210] width 83 height 84
click at [325, 356] on select "Select Stylist [PERSON_NAME] [PERSON_NAME] [PERSON_NAME] [PERSON_NAME] Parmu ta…" at bounding box center [283, 348] width 124 height 31
click at [221, 333] on select "Select Stylist [PERSON_NAME] [PERSON_NAME] [PERSON_NAME] [PERSON_NAME] Parmu ta…" at bounding box center [283, 348] width 124 height 31
click at [239, 538] on div "Hair Cut & Treaming (₹250)" at bounding box center [175, 534] width 173 height 21
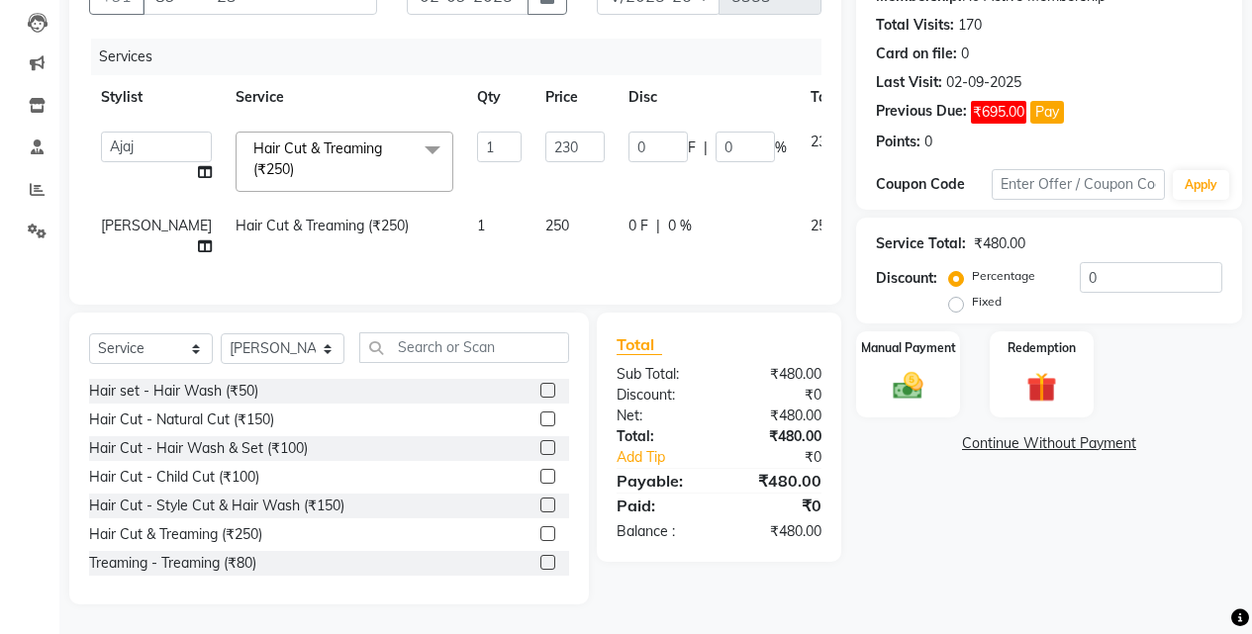
scroll to position [242, 0]
click at [303, 355] on select "Select Stylist [PERSON_NAME] [PERSON_NAME] [PERSON_NAME] [PERSON_NAME] Parmu ta…" at bounding box center [283, 348] width 124 height 31
click at [221, 333] on select "Select Stylist [PERSON_NAME] [PERSON_NAME] [PERSON_NAME] [PERSON_NAME] Parmu ta…" at bounding box center [283, 348] width 124 height 31
click at [253, 417] on div "Hair Cut - Natural Cut (₹150)" at bounding box center [181, 420] width 185 height 21
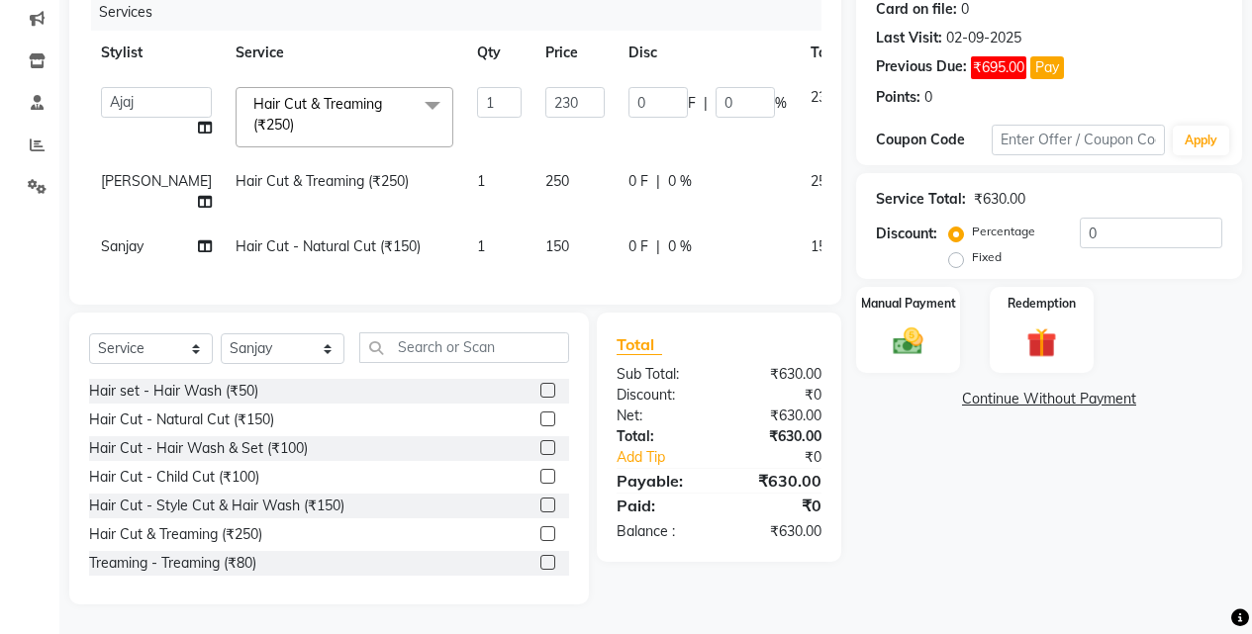
scroll to position [308, 0]
click at [310, 351] on select "Select Stylist [PERSON_NAME] [PERSON_NAME] [PERSON_NAME] [PERSON_NAME] Parmu ta…" at bounding box center [283, 348] width 124 height 31
click at [221, 333] on select "Select Stylist [PERSON_NAME] [PERSON_NAME] [PERSON_NAME] [PERSON_NAME] Parmu ta…" at bounding box center [283, 348] width 124 height 31
click at [230, 537] on div "Hair Cut & Treaming (₹250)" at bounding box center [175, 534] width 173 height 21
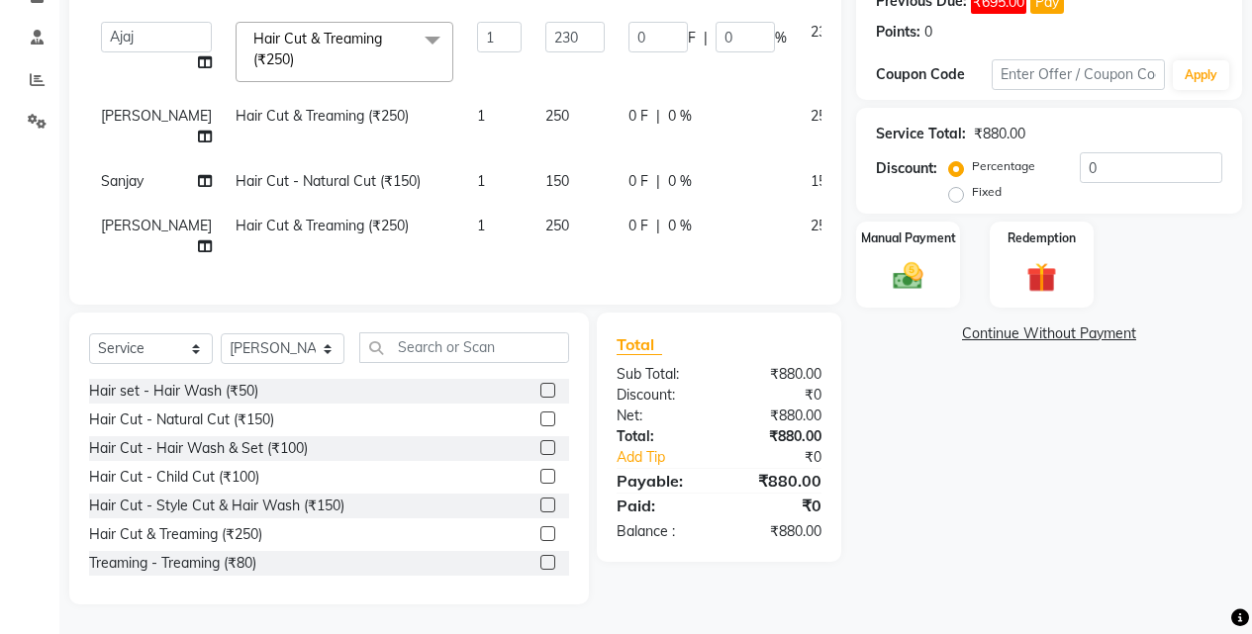
scroll to position [373, 0]
click at [267, 344] on select "Select Stylist [PERSON_NAME] [PERSON_NAME] [PERSON_NAME] [PERSON_NAME] Parmu ta…" at bounding box center [283, 348] width 124 height 31
click at [221, 333] on select "Select Stylist [PERSON_NAME] [PERSON_NAME] [PERSON_NAME] [PERSON_NAME] Parmu ta…" at bounding box center [283, 348] width 124 height 31
click at [243, 422] on div "Hair Cut - Natural Cut (₹150)" at bounding box center [181, 420] width 185 height 21
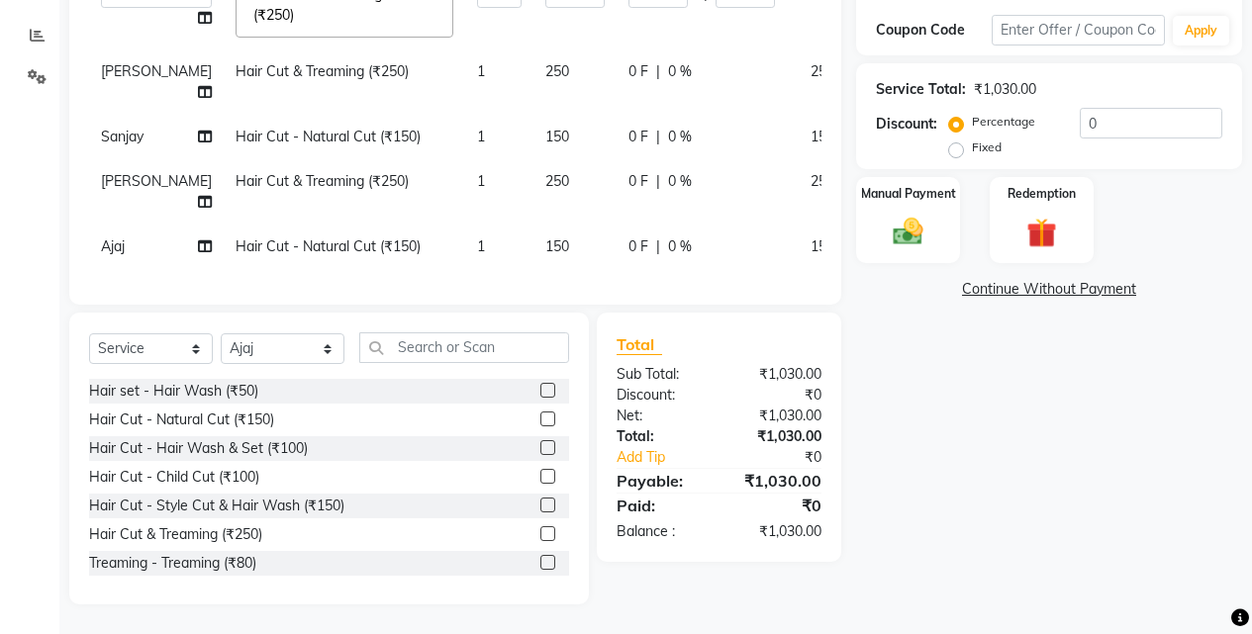
scroll to position [417, 0]
click at [276, 361] on select "Select Stylist [PERSON_NAME] [PERSON_NAME] [PERSON_NAME] [PERSON_NAME] Parmu ta…" at bounding box center [283, 348] width 124 height 31
click at [221, 333] on select "Select Stylist [PERSON_NAME] [PERSON_NAME] [PERSON_NAME] [PERSON_NAME] Parmu ta…" at bounding box center [283, 348] width 124 height 31
click at [290, 451] on div "Hair Cut - Hair Wash & Set (₹100)" at bounding box center [198, 448] width 219 height 21
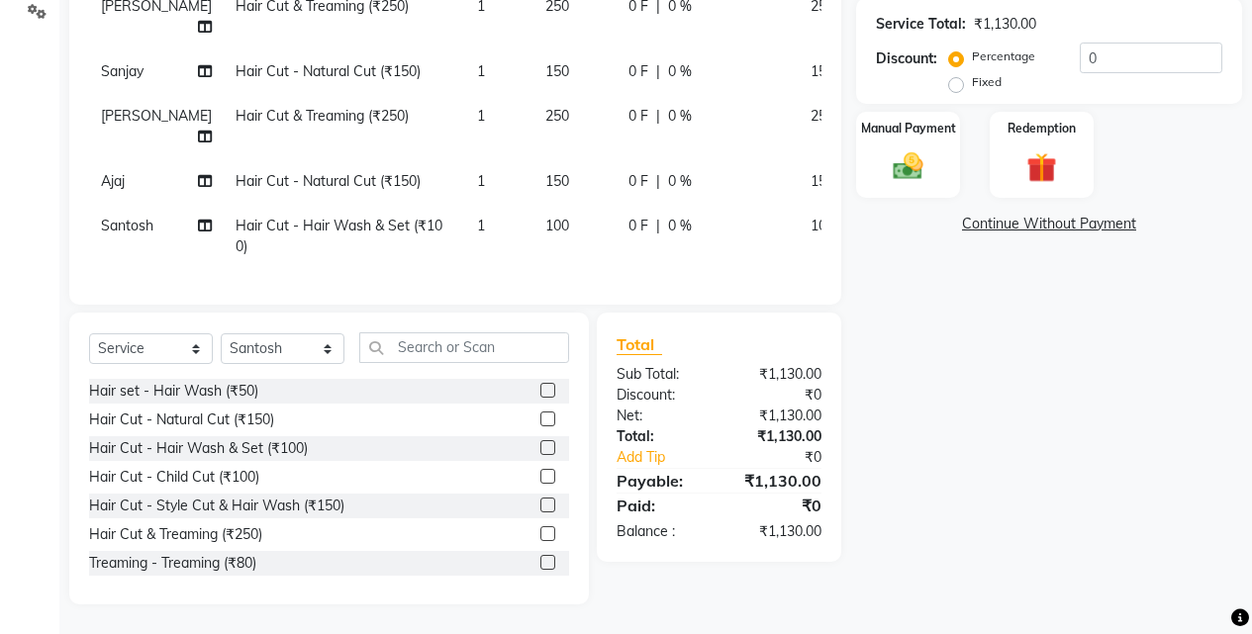
scroll to position [441, 0]
click at [903, 158] on img at bounding box center [907, 166] width 50 height 36
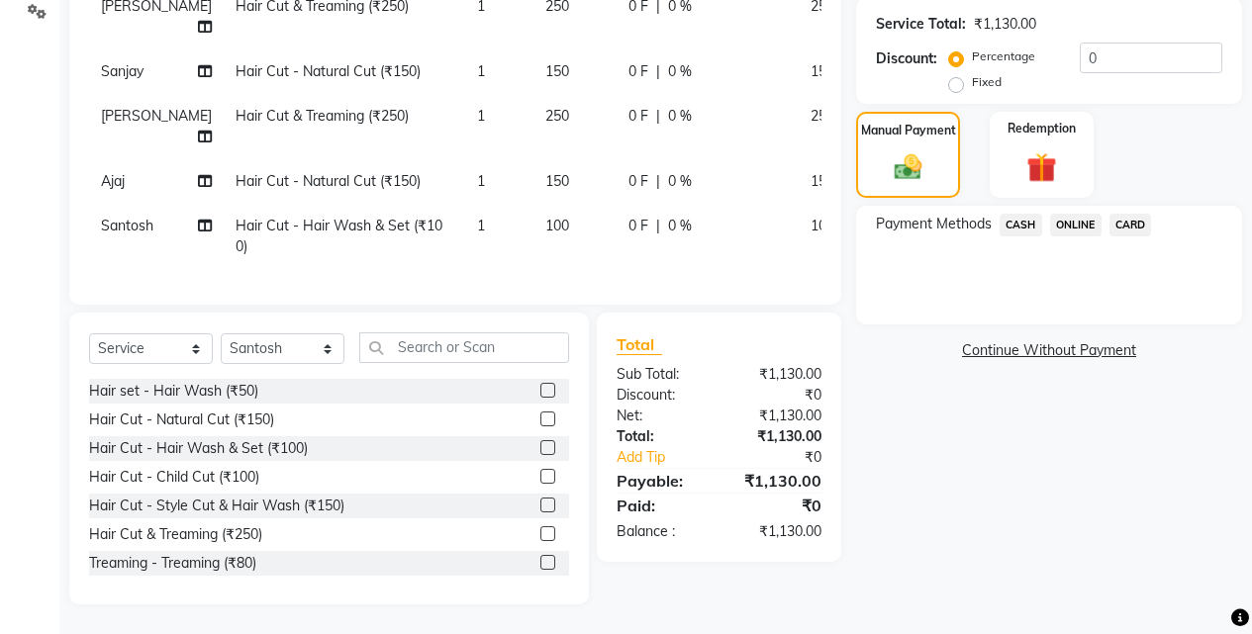
click at [1076, 214] on span "ONLINE" at bounding box center [1075, 225] width 51 height 23
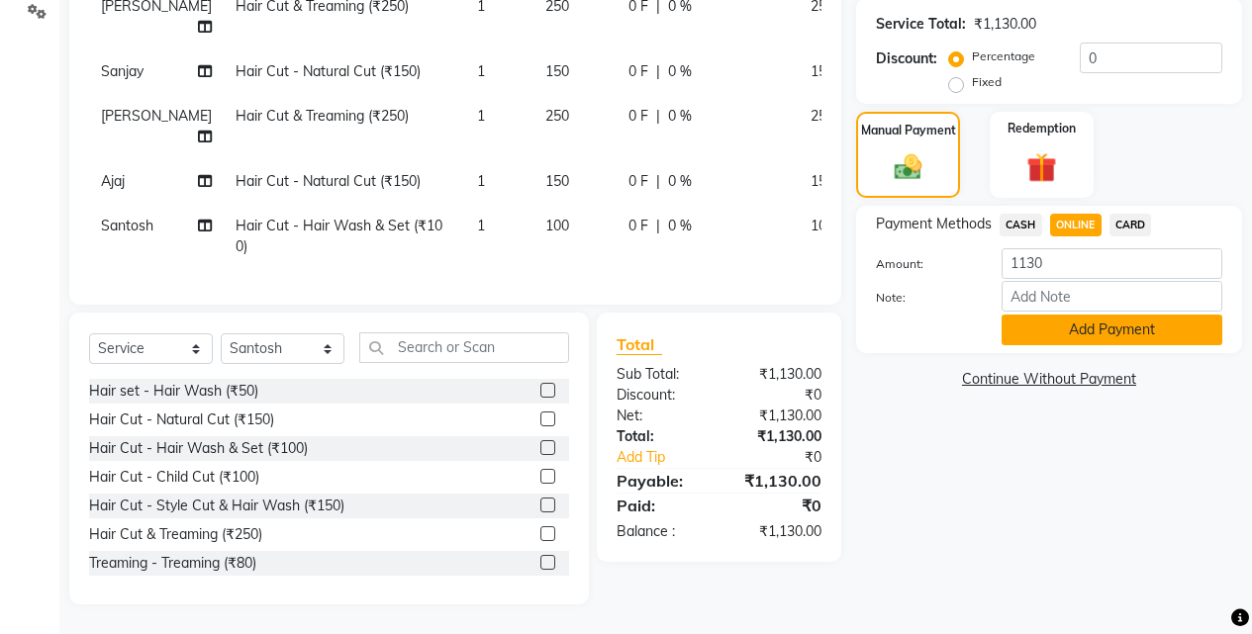
click at [1073, 322] on button "Add Payment" at bounding box center [1111, 330] width 221 height 31
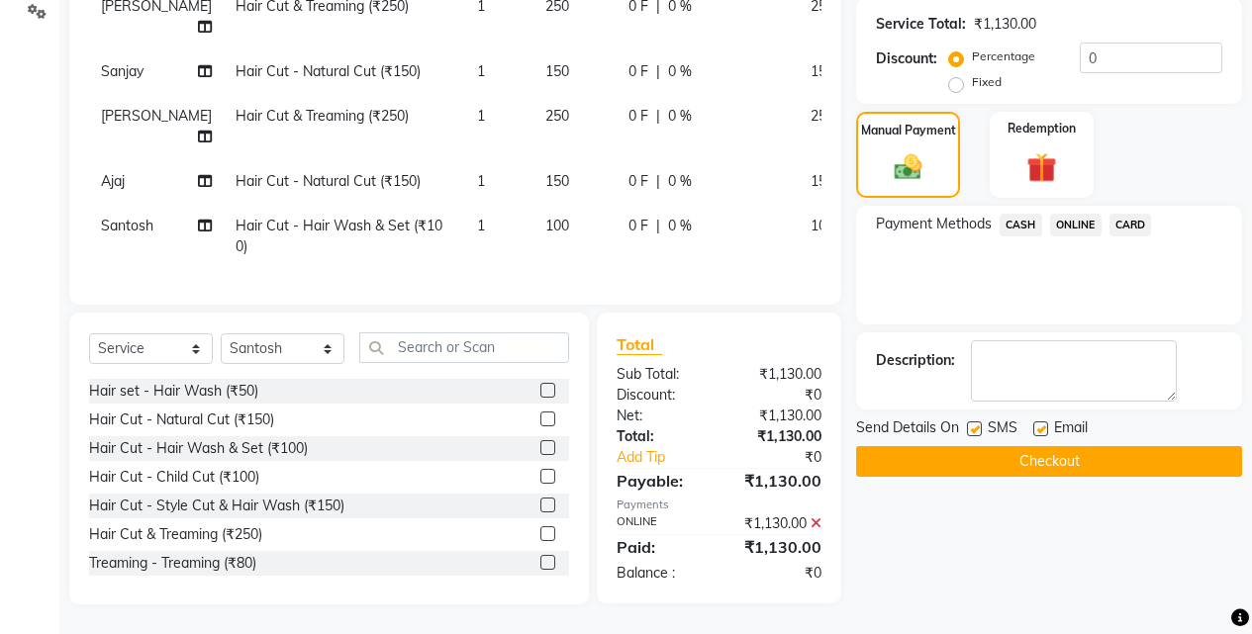
click at [1062, 450] on button "Checkout" at bounding box center [1049, 461] width 386 height 31
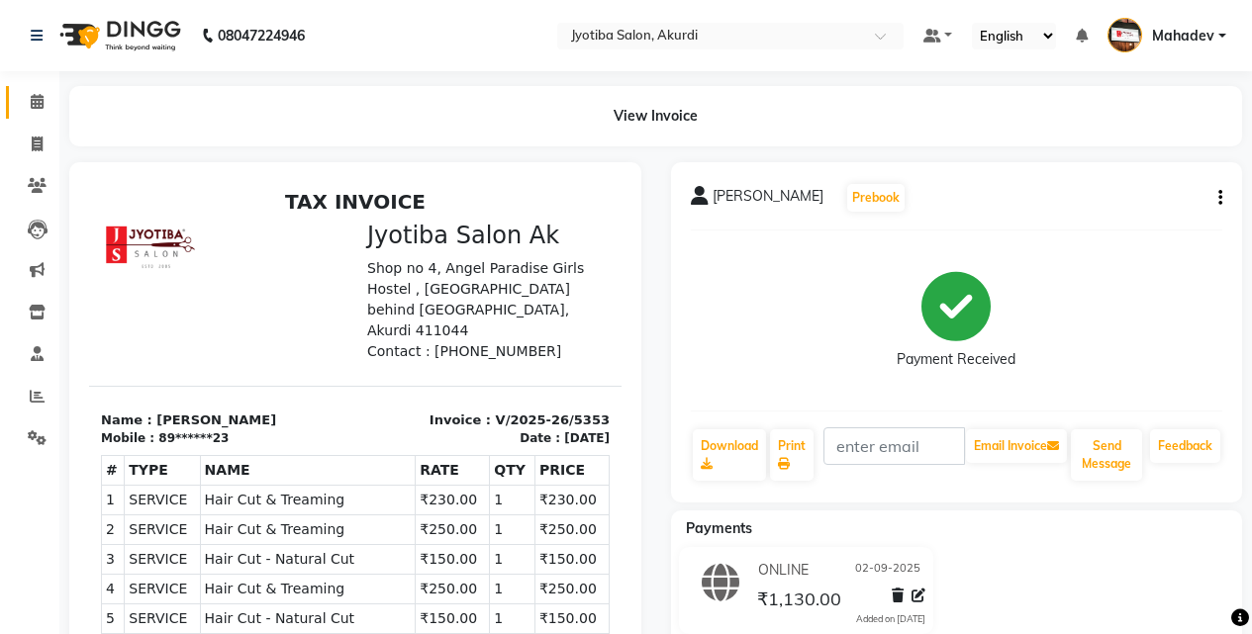
click at [22, 116] on link "Calendar" at bounding box center [29, 102] width 47 height 33
